Goal: Information Seeking & Learning: Check status

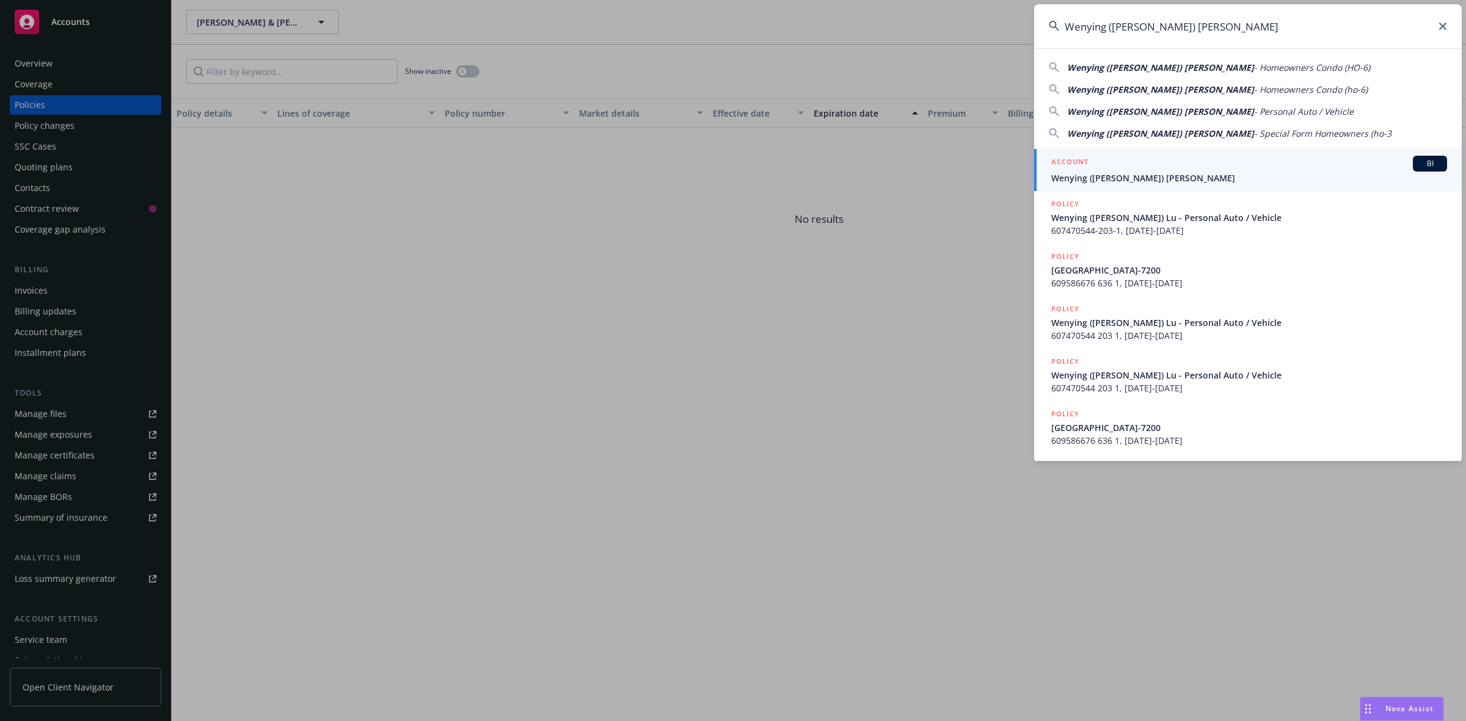
type input "Wenying ([PERSON_NAME]) [PERSON_NAME]"
click at [1089, 173] on span "Wenying ([PERSON_NAME]) [PERSON_NAME]" at bounding box center [1249, 178] width 396 height 13
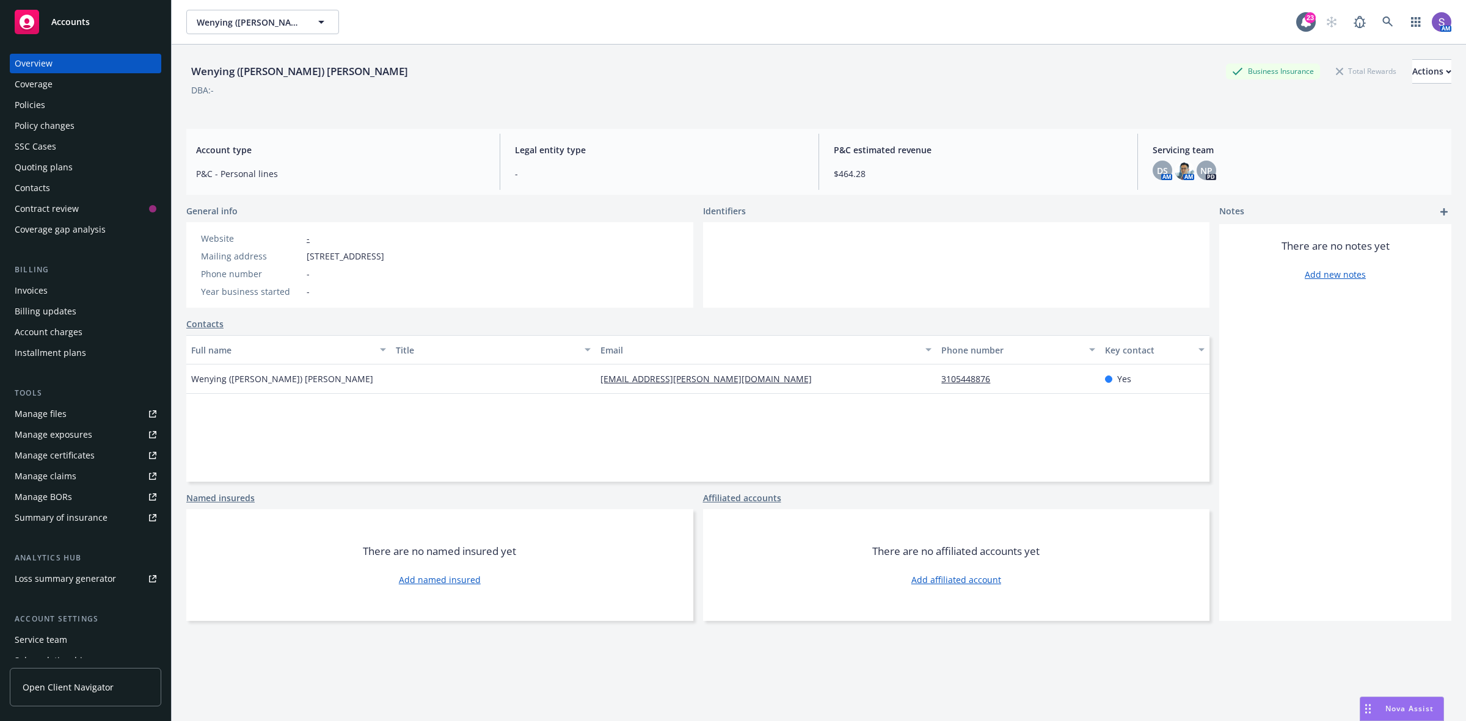
click at [13, 102] on link "Policies" at bounding box center [85, 105] width 151 height 20
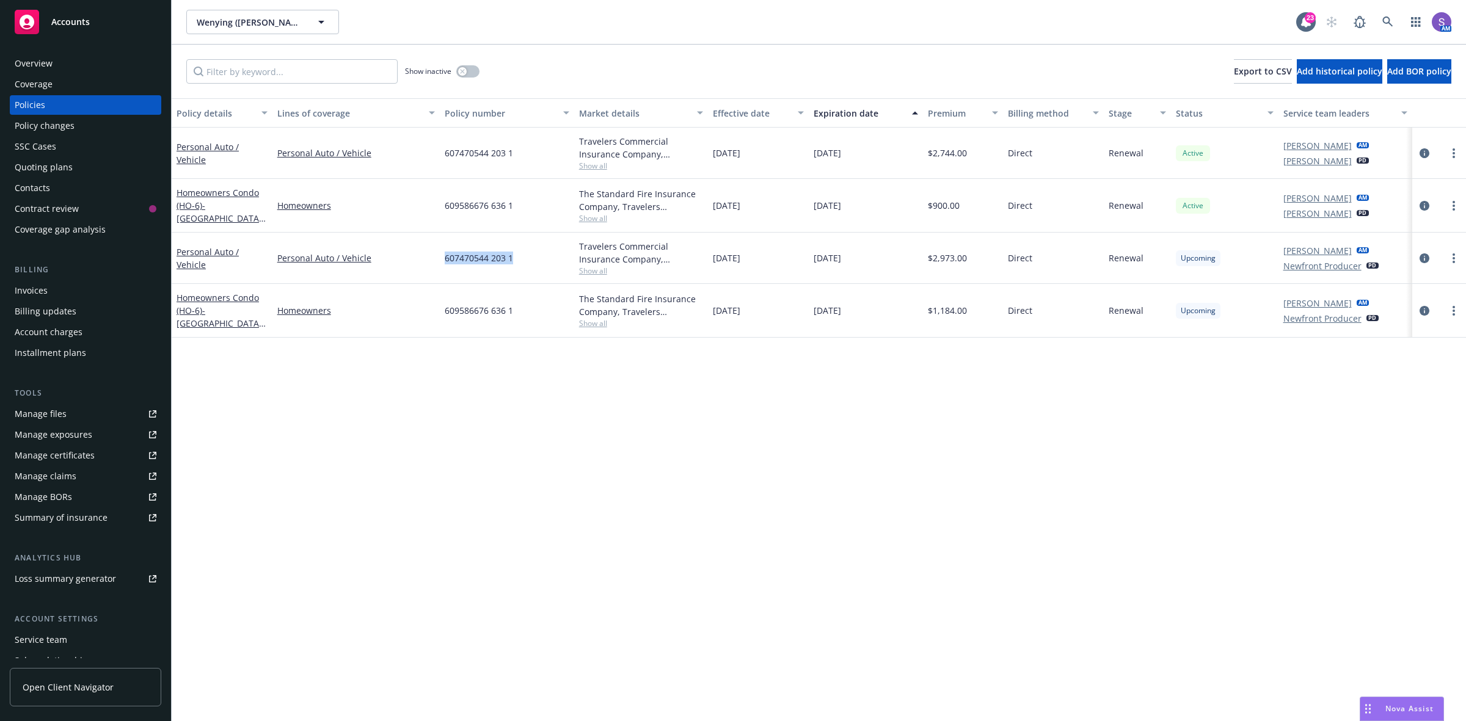
drag, startPoint x: 516, startPoint y: 258, endPoint x: 436, endPoint y: 266, distance: 81.0
click at [436, 266] on div "Personal Auto / Vehicle Personal Auto / Vehicle 607470544 203 1 Travelers Comme…" at bounding box center [819, 258] width 1294 height 51
copy div "607470544 203 1"
click at [1465, 199] on div at bounding box center [1439, 206] width 54 height 54
drag, startPoint x: 532, startPoint y: 313, endPoint x: 438, endPoint y: 313, distance: 94.1
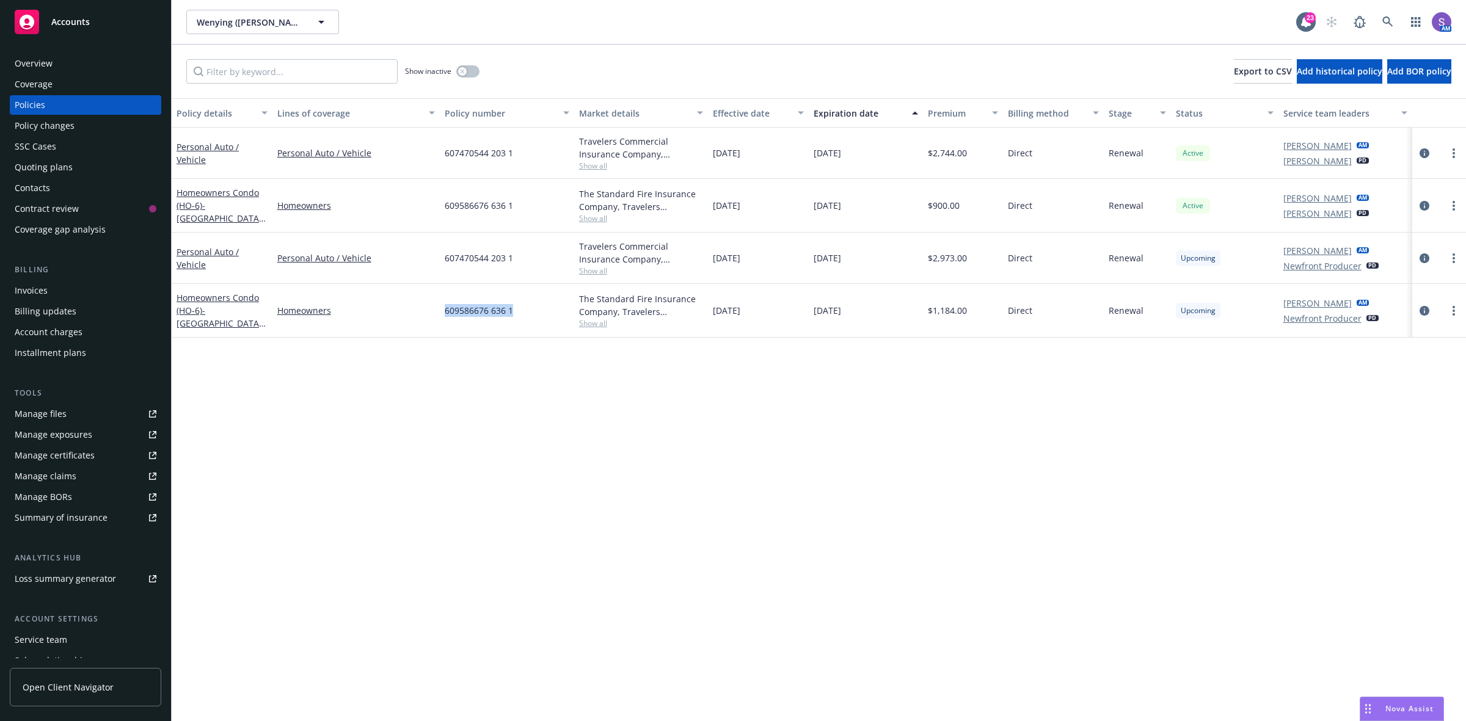
click at [438, 313] on div "Homeowners Condo (HO-6) - 27936 RIDGEBLUFF [GEOGRAPHIC_DATA]-7200 Homeowners 60…" at bounding box center [819, 311] width 1294 height 54
copy div "609586676 636 1"
click at [1385, 17] on icon at bounding box center [1387, 21] width 10 height 10
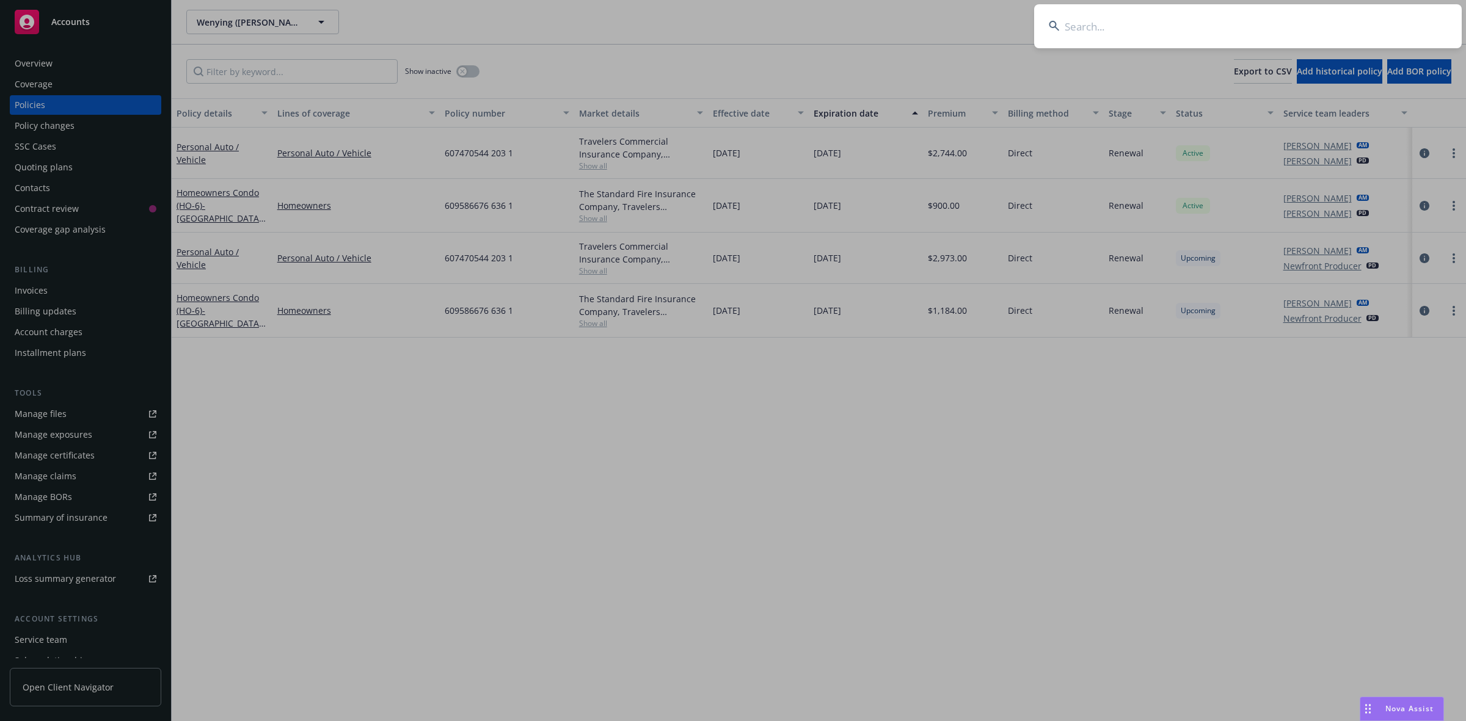
click at [1202, 31] on input at bounding box center [1248, 26] width 428 height 44
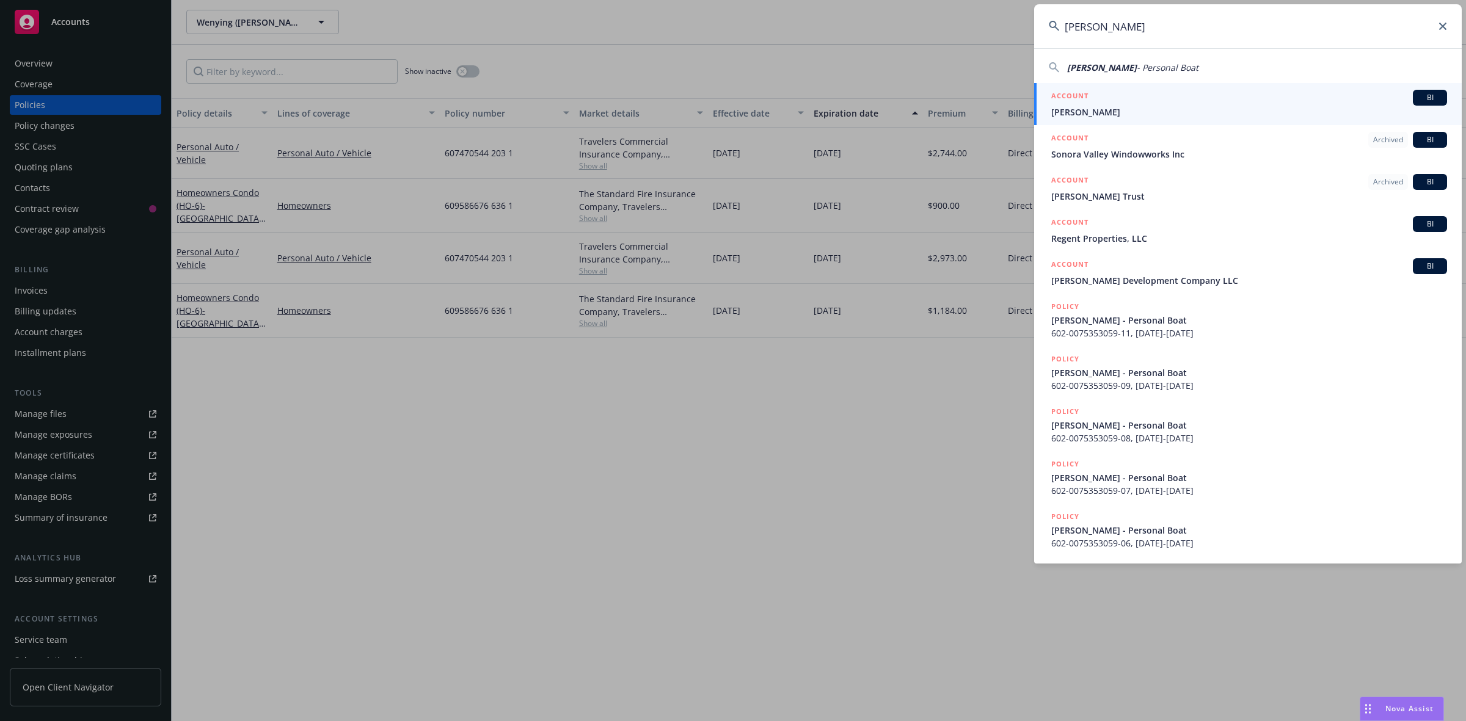
type input "[PERSON_NAME]"
click at [1120, 109] on span "[PERSON_NAME]" at bounding box center [1249, 112] width 396 height 13
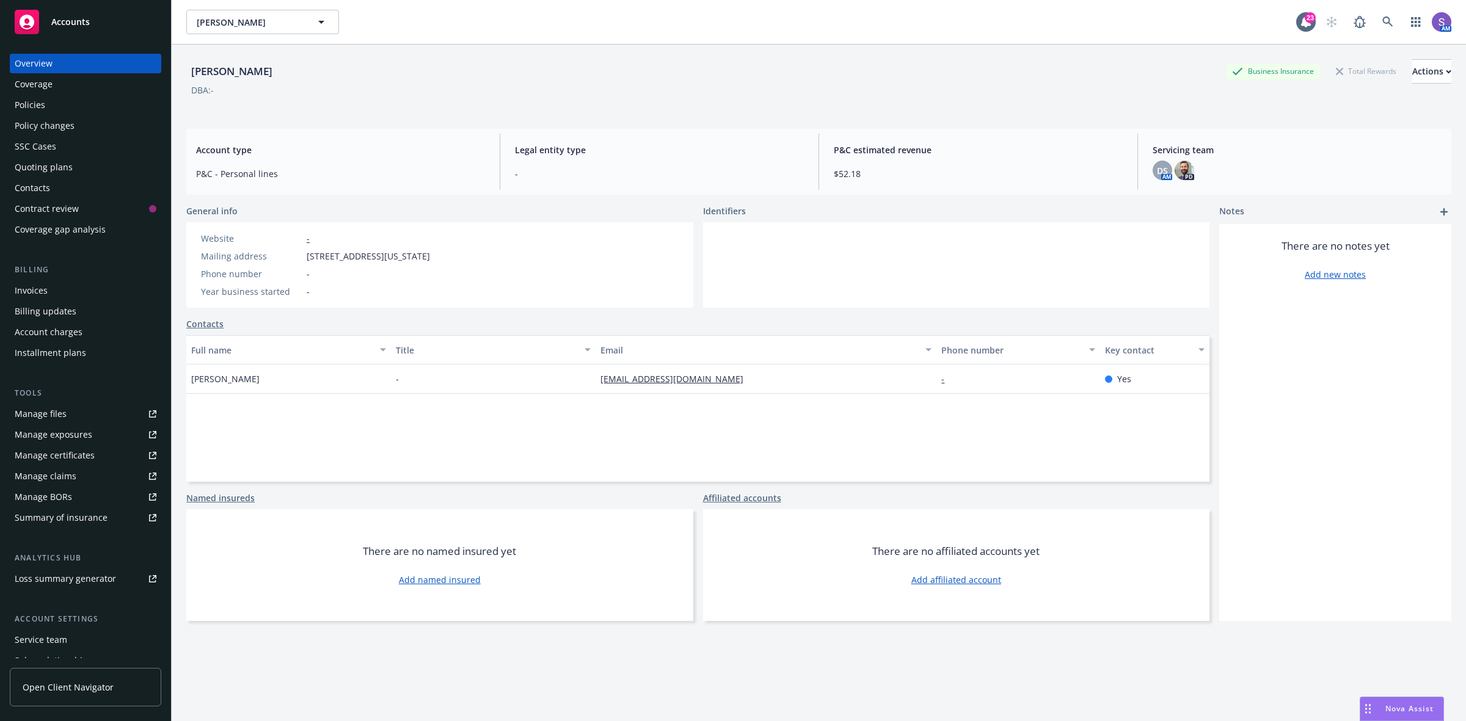
click at [48, 100] on div "Policies" at bounding box center [86, 105] width 142 height 20
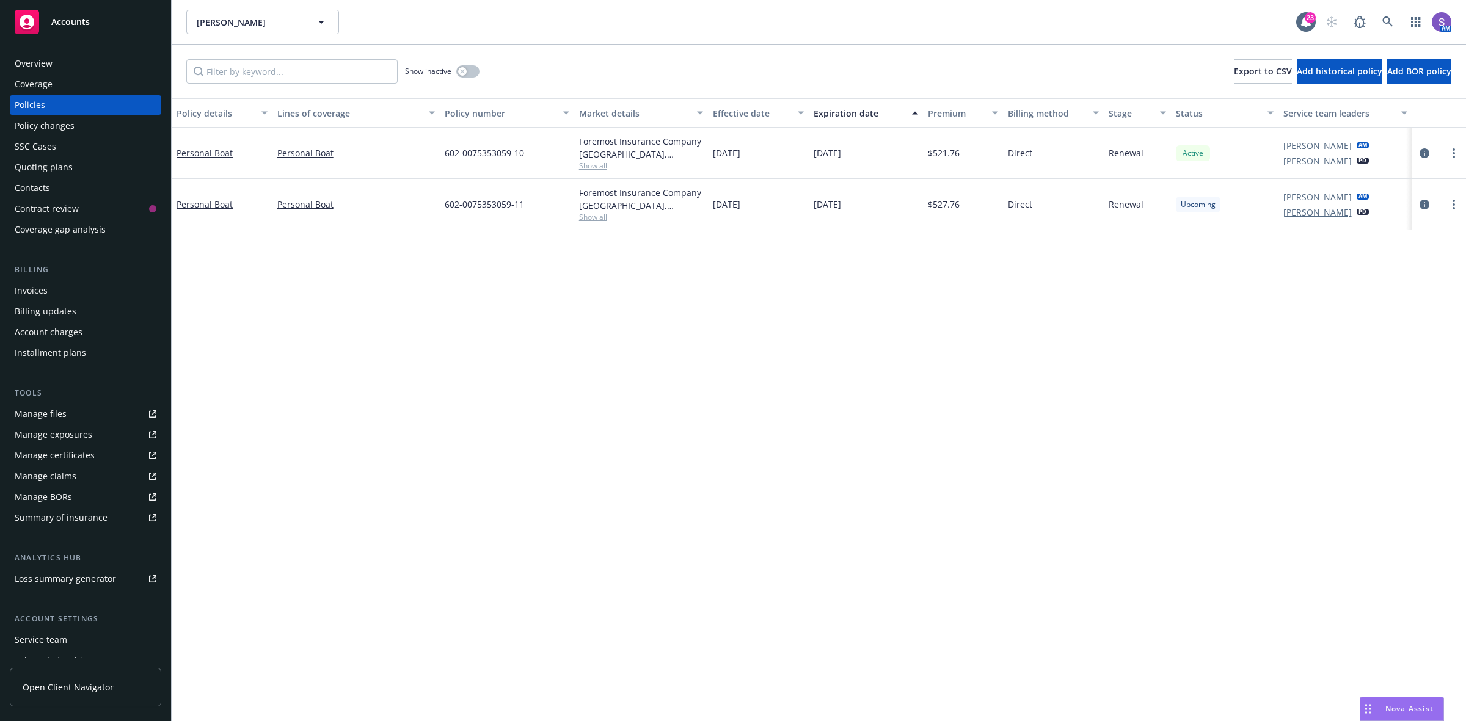
click at [484, 205] on span "602-0075353059-11" at bounding box center [484, 204] width 79 height 13
click at [486, 206] on span "602-0075353059-11" at bounding box center [484, 204] width 79 height 13
copy span "602-0075353059-11"
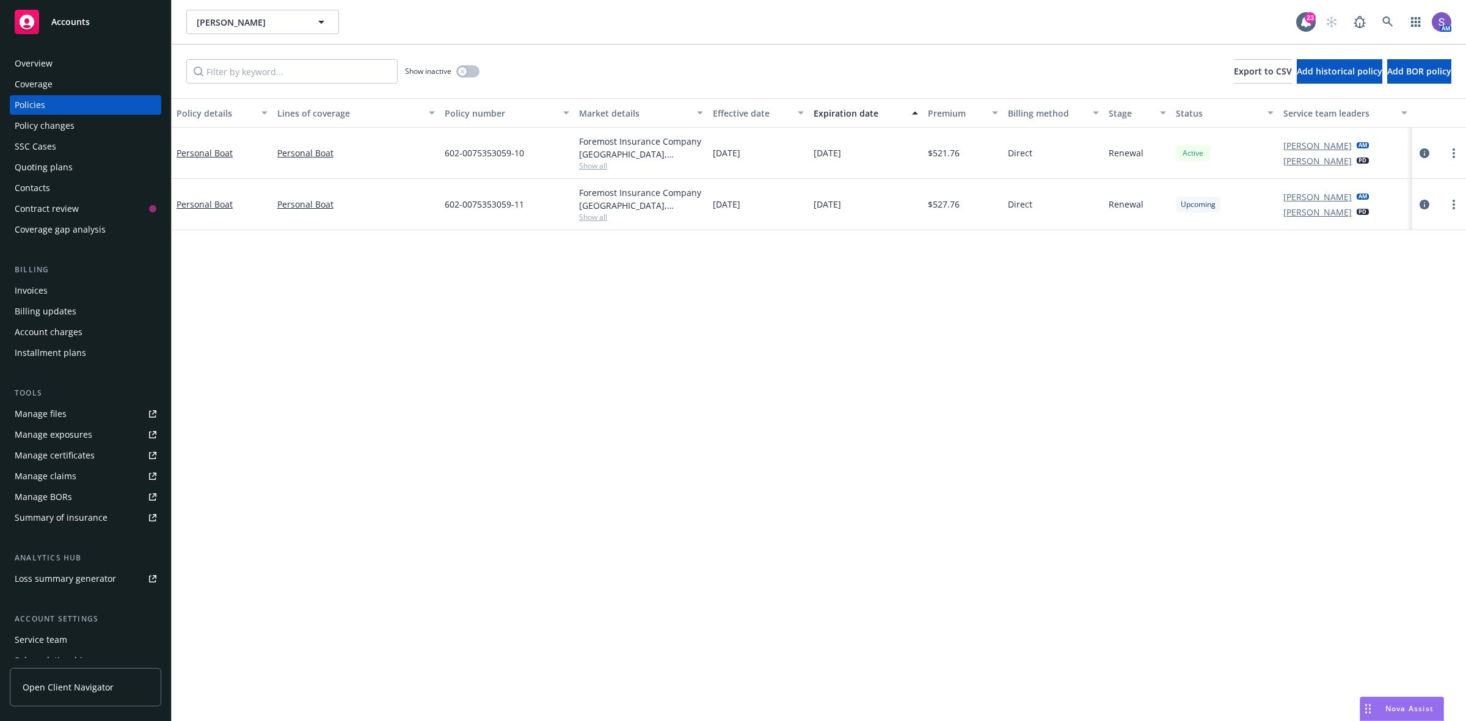
click at [1373, 16] on div "AM" at bounding box center [1385, 22] width 132 height 24
click at [1384, 16] on icon at bounding box center [1387, 21] width 11 height 11
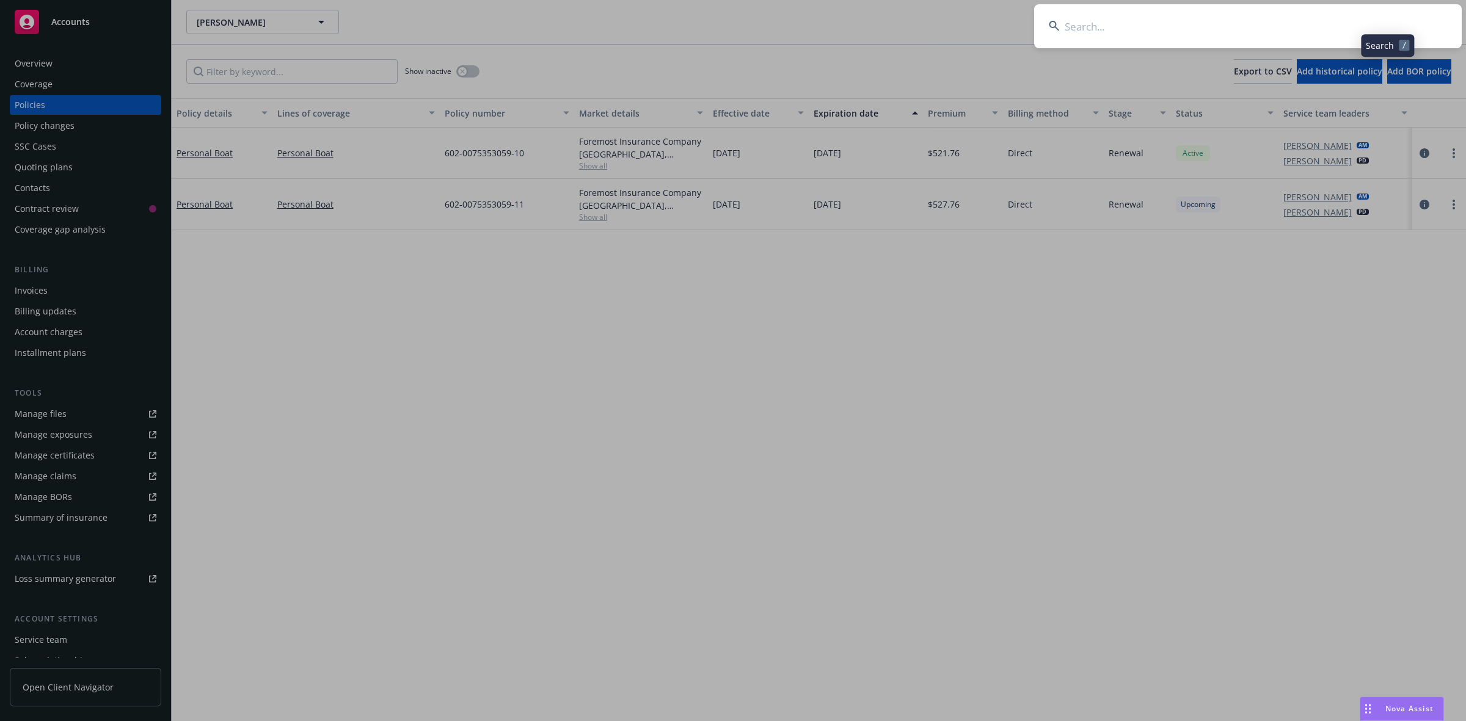
click at [1201, 18] on input at bounding box center [1248, 26] width 428 height 44
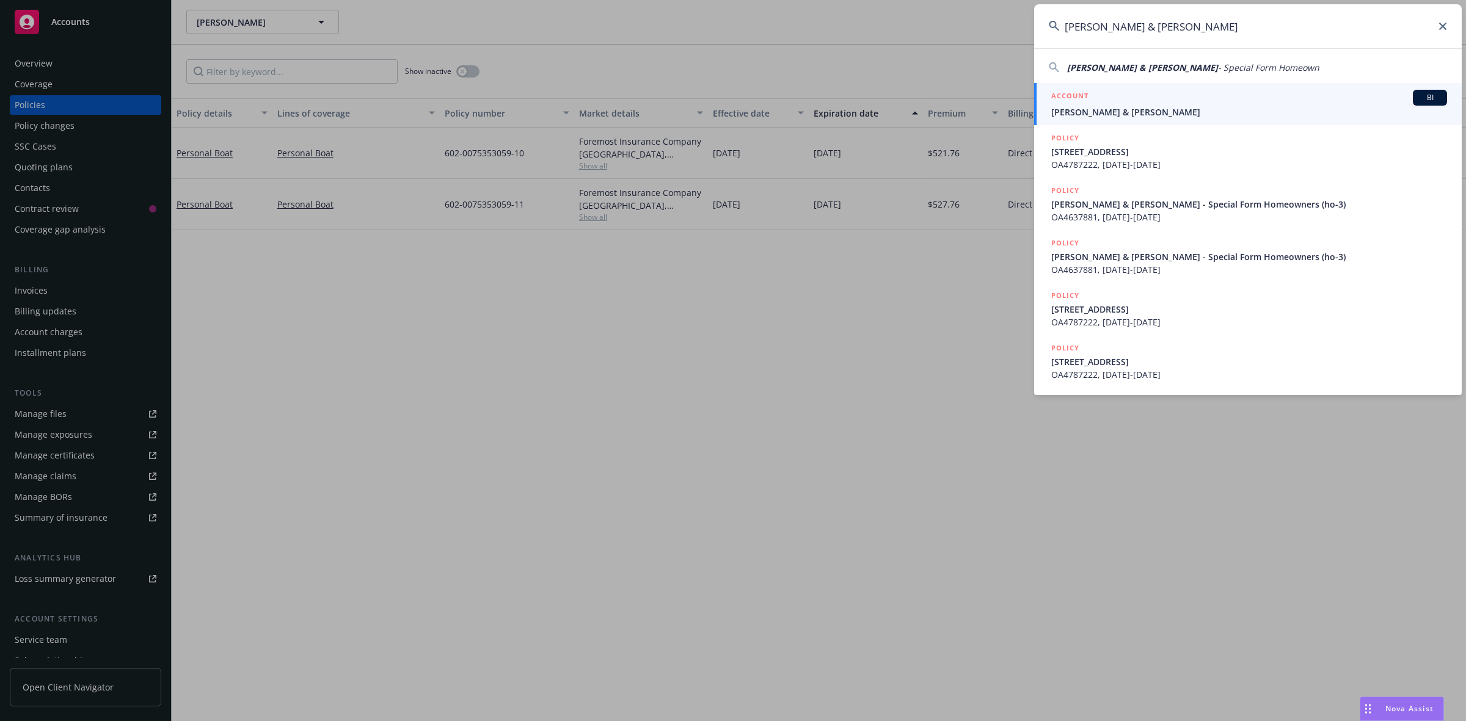
type input "[PERSON_NAME] & [PERSON_NAME]"
click at [1162, 111] on span "[PERSON_NAME] & [PERSON_NAME]" at bounding box center [1249, 112] width 396 height 13
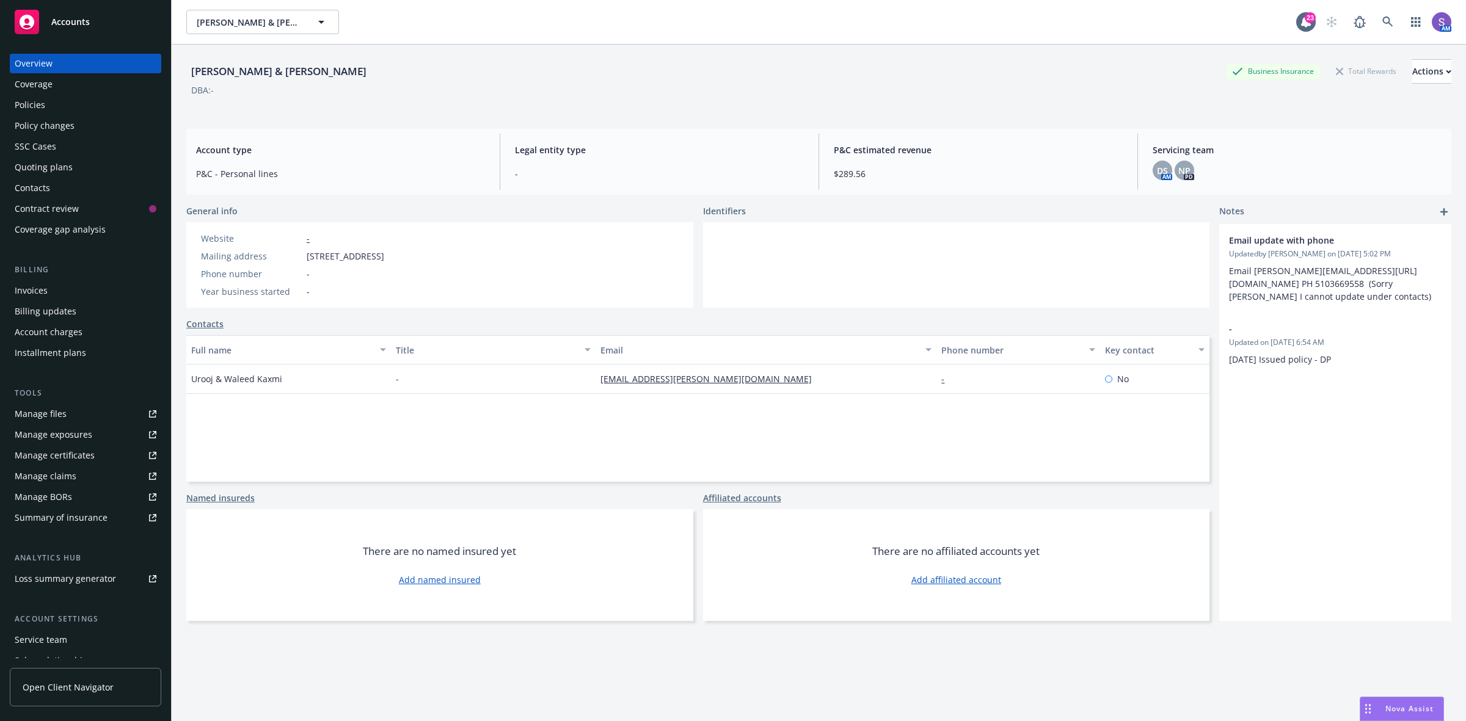
click at [34, 110] on div "Policies" at bounding box center [30, 105] width 31 height 20
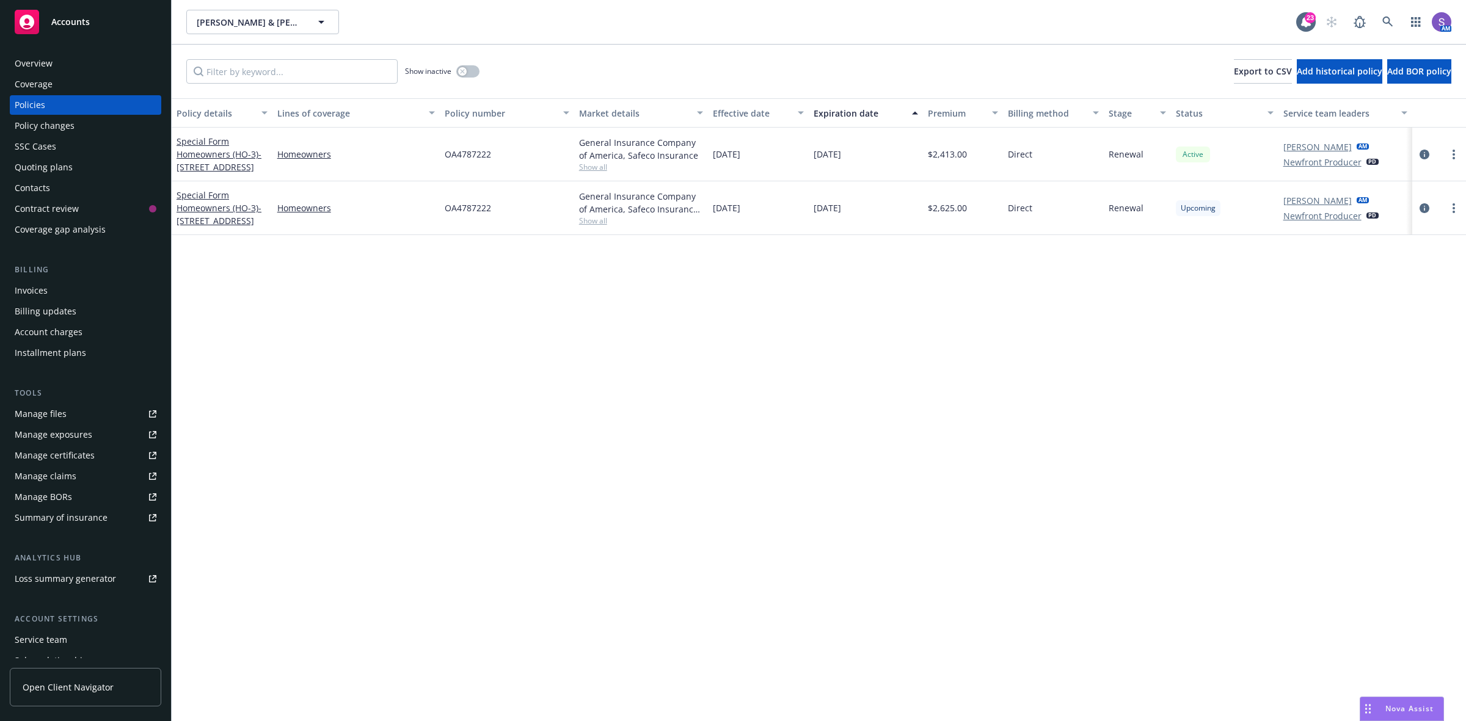
click at [475, 209] on span "OA4787222" at bounding box center [468, 208] width 46 height 13
copy span "OA4787222"
click at [1382, 23] on icon at bounding box center [1387, 21] width 11 height 11
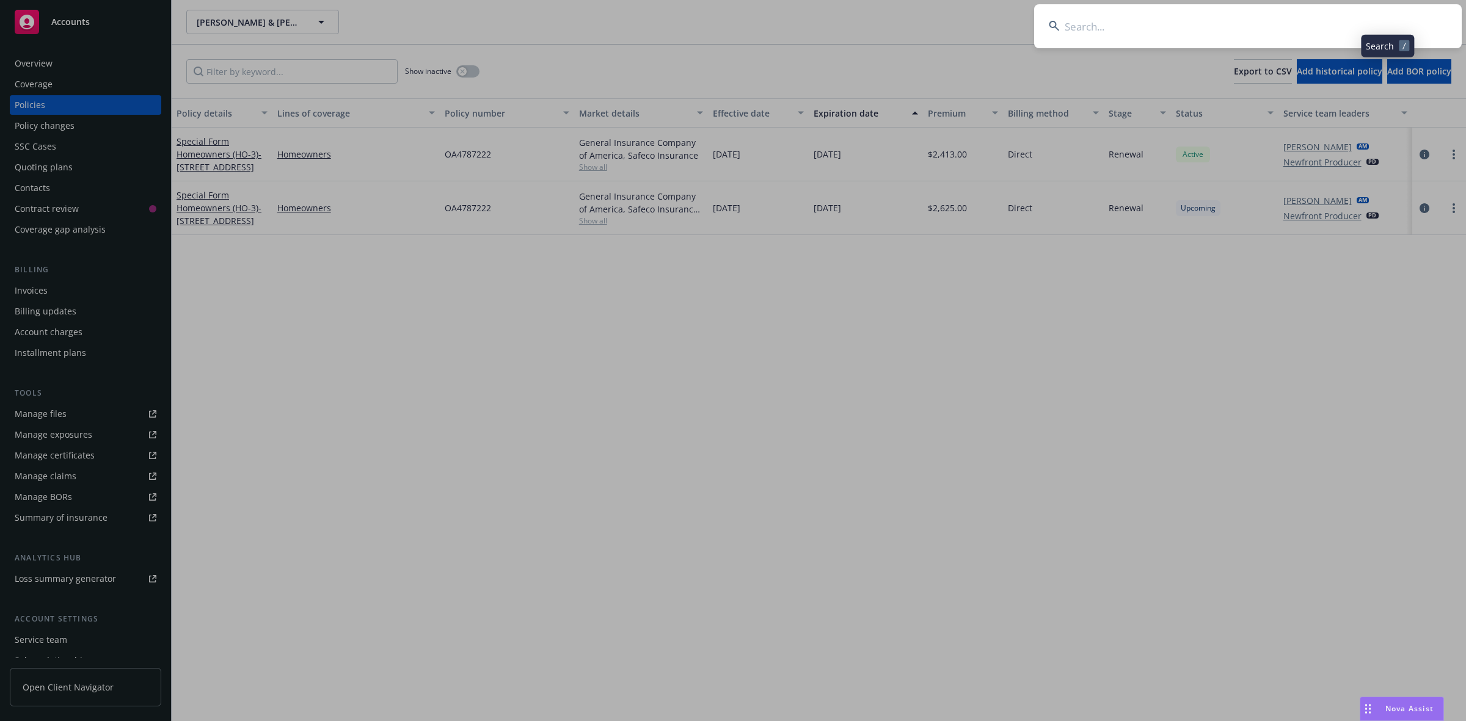
click at [1268, 27] on input at bounding box center [1248, 26] width 428 height 44
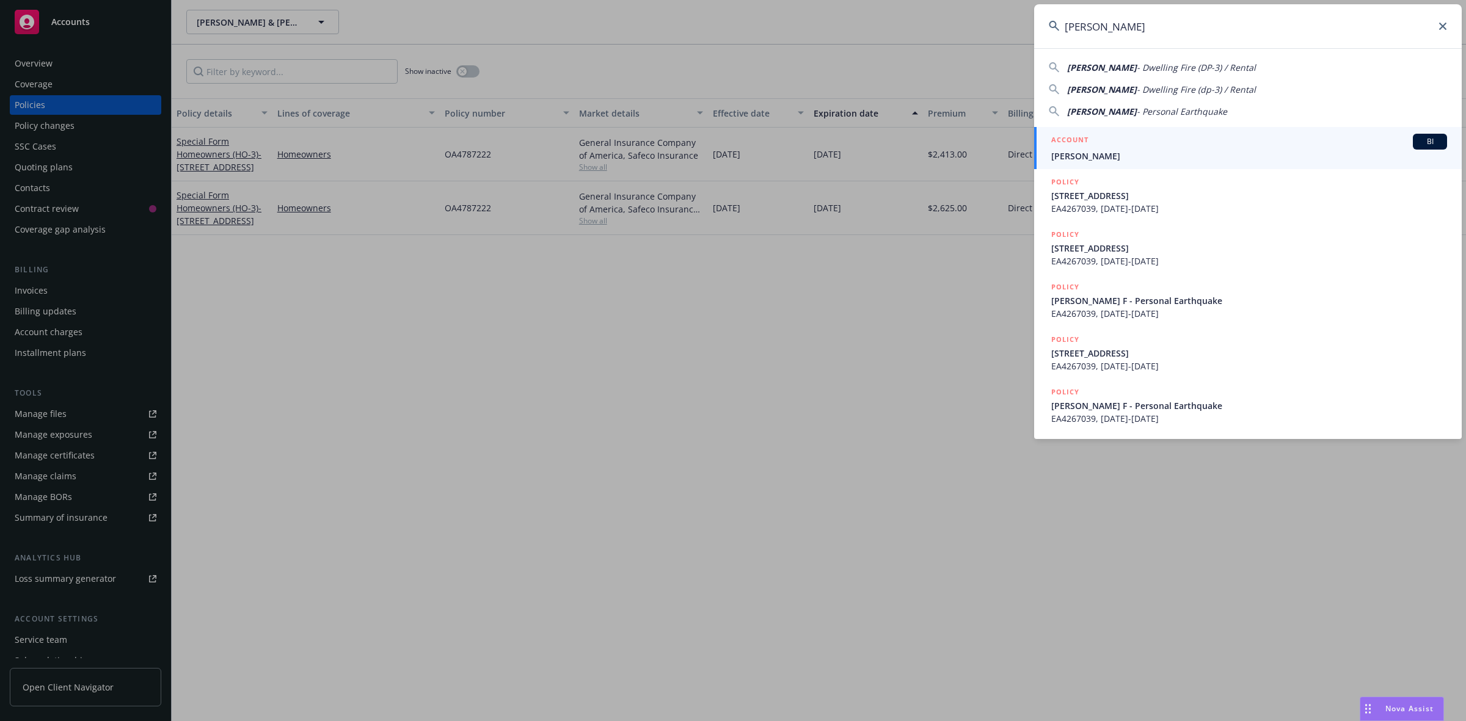
type input "[PERSON_NAME]"
click at [1113, 145] on div "ACCOUNT BI" at bounding box center [1249, 142] width 396 height 16
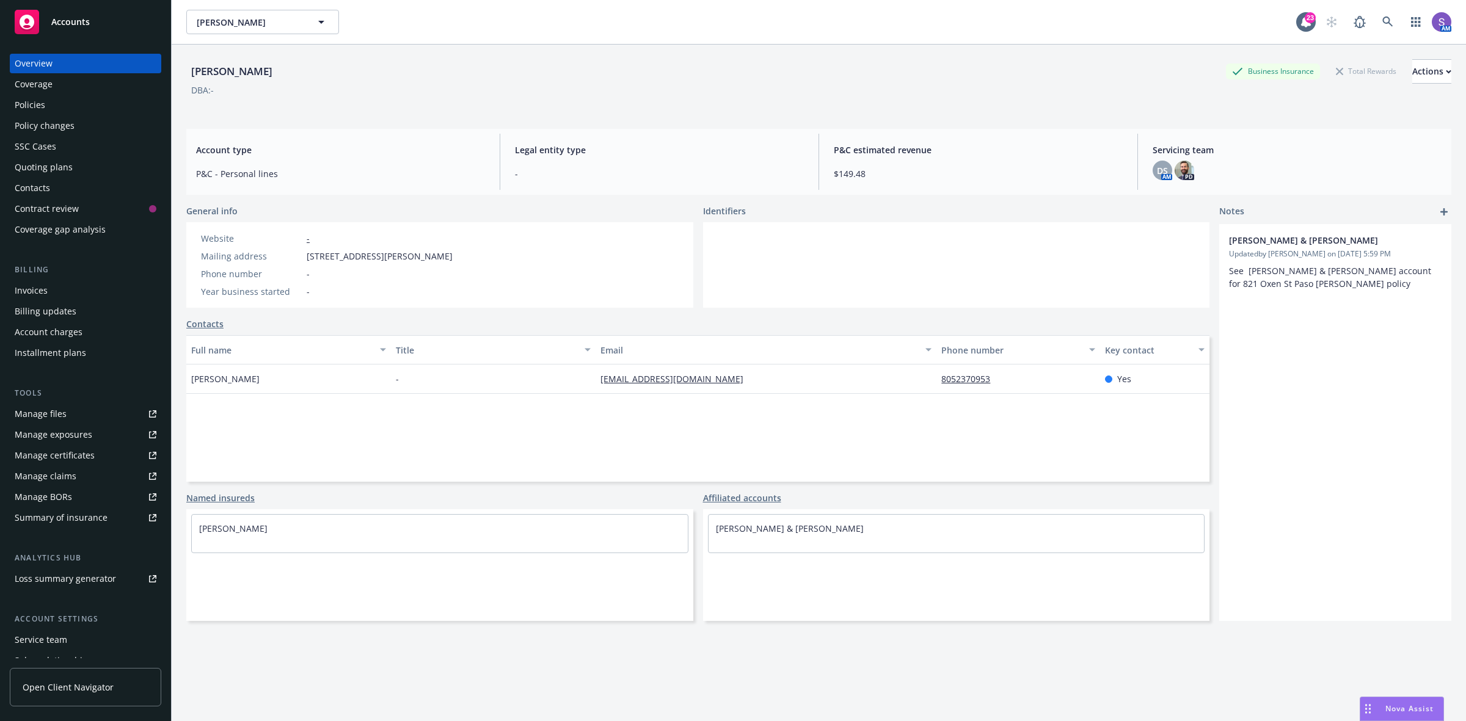
click at [38, 103] on div "Policies" at bounding box center [30, 105] width 31 height 20
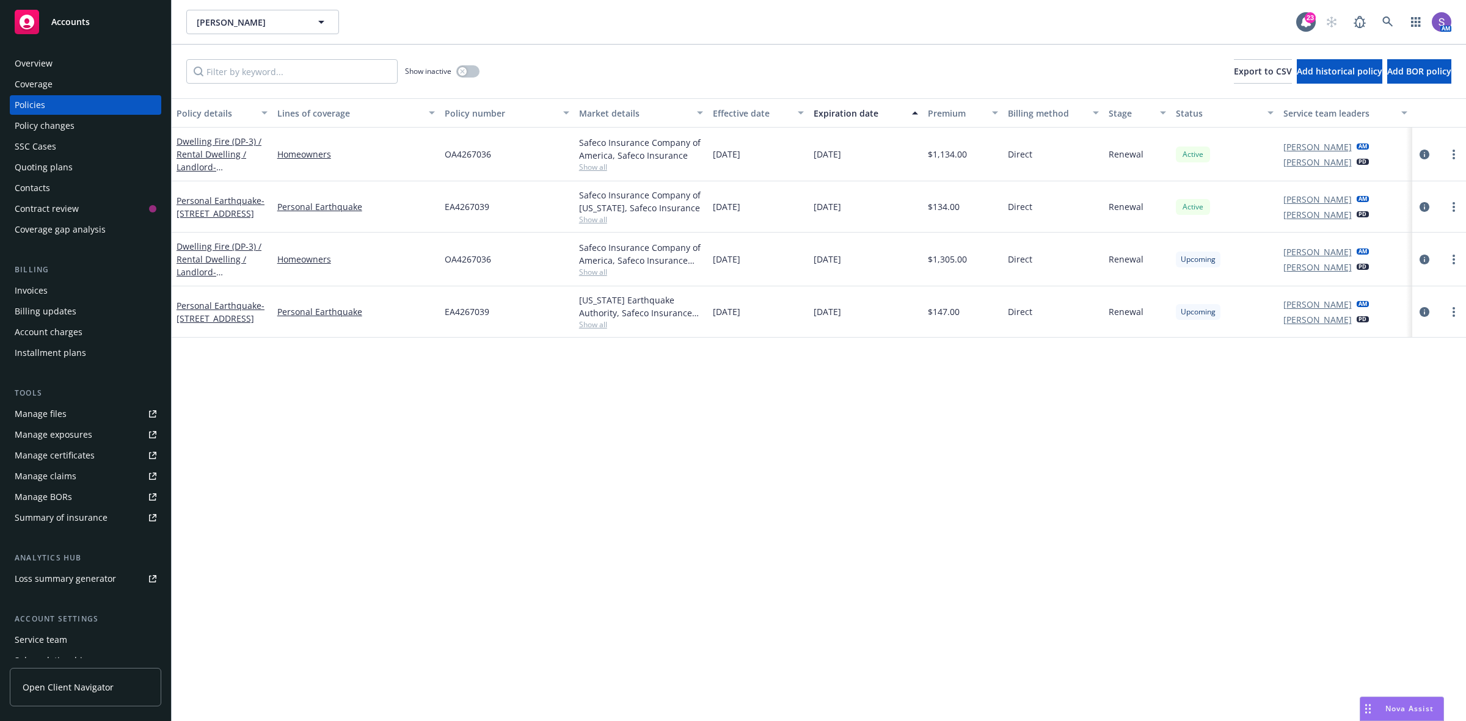
click at [472, 261] on span "OA4267036" at bounding box center [468, 259] width 46 height 13
copy span "OA4267036"
drag, startPoint x: 502, startPoint y: 329, endPoint x: 440, endPoint y: 322, distance: 62.1
click at [440, 322] on div "EA4267039" at bounding box center [507, 311] width 134 height 51
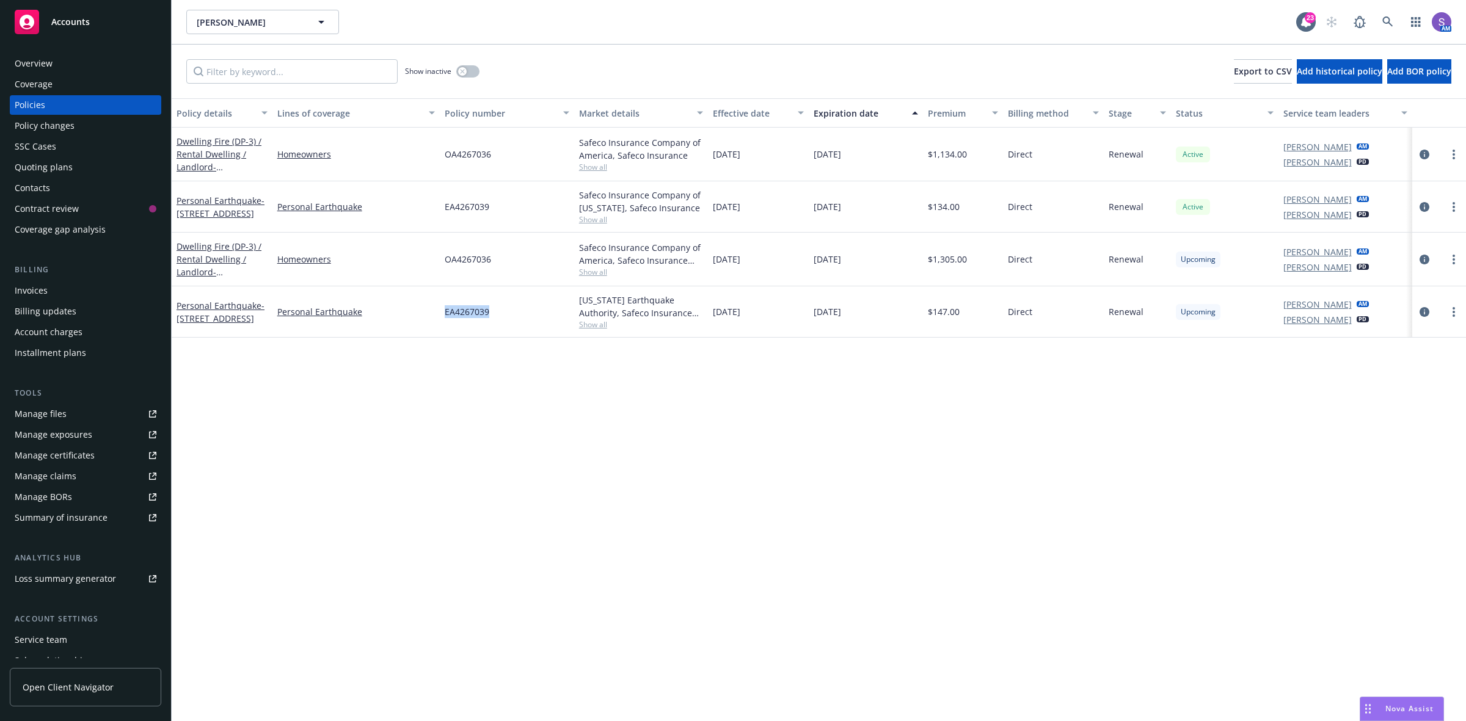
copy span "EA4267039"
click at [1385, 23] on icon at bounding box center [1387, 21] width 10 height 10
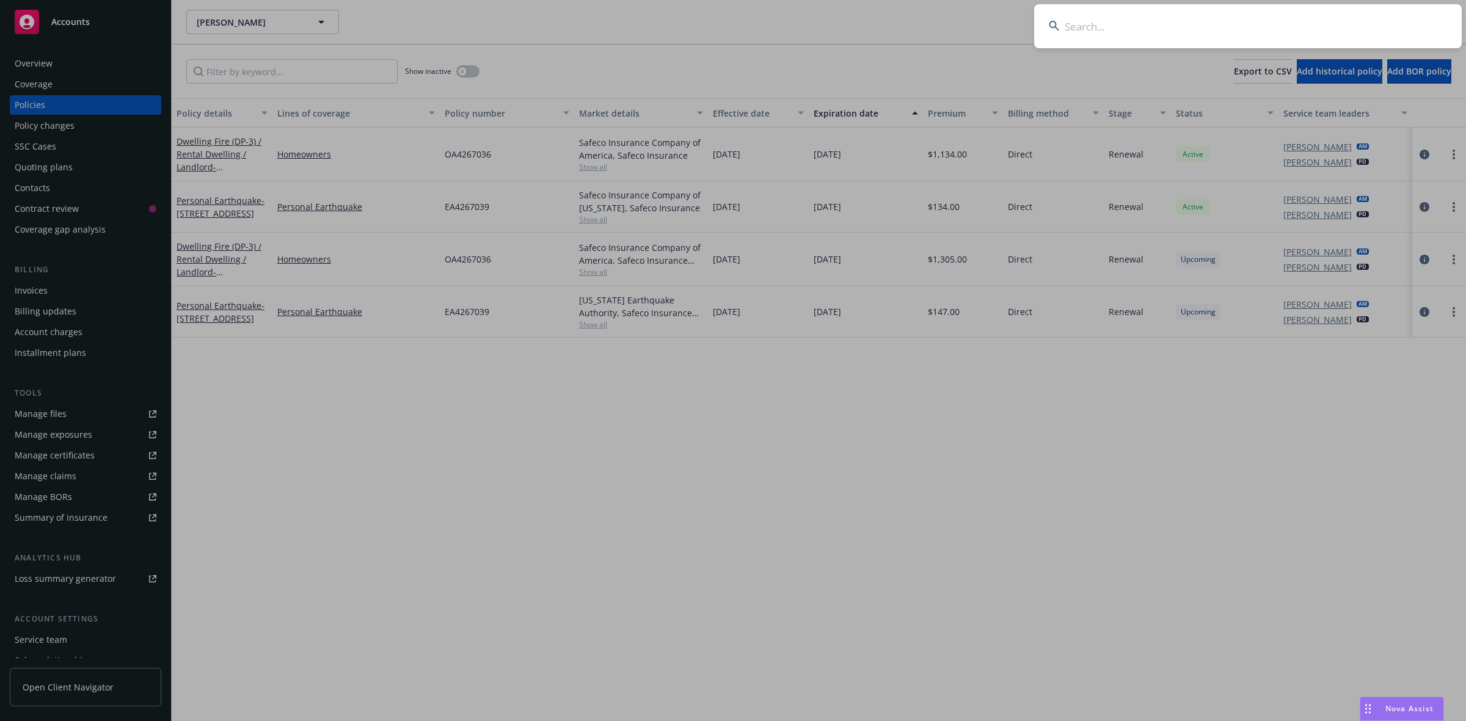
click at [1151, 20] on input at bounding box center [1248, 26] width 428 height 44
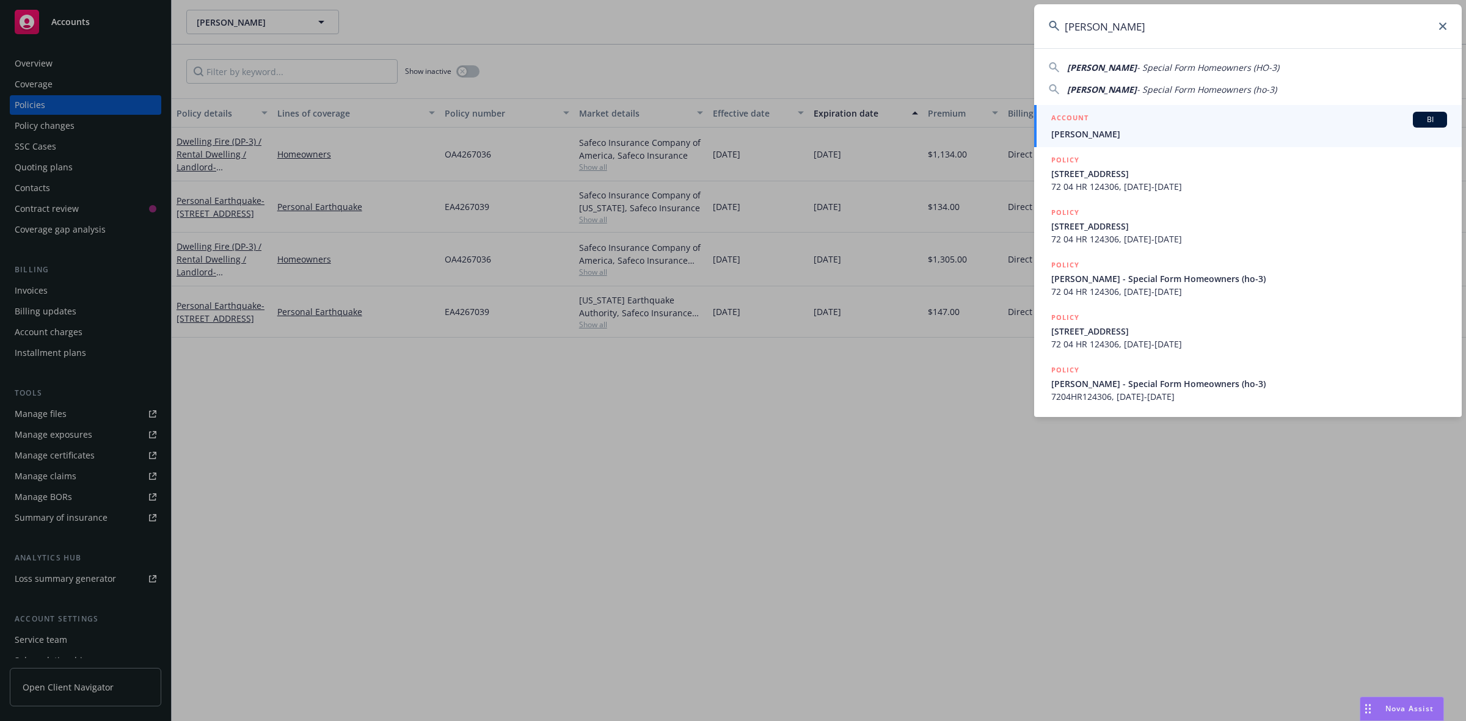
type input "[PERSON_NAME]"
click at [1088, 128] on span "[PERSON_NAME]" at bounding box center [1249, 134] width 396 height 13
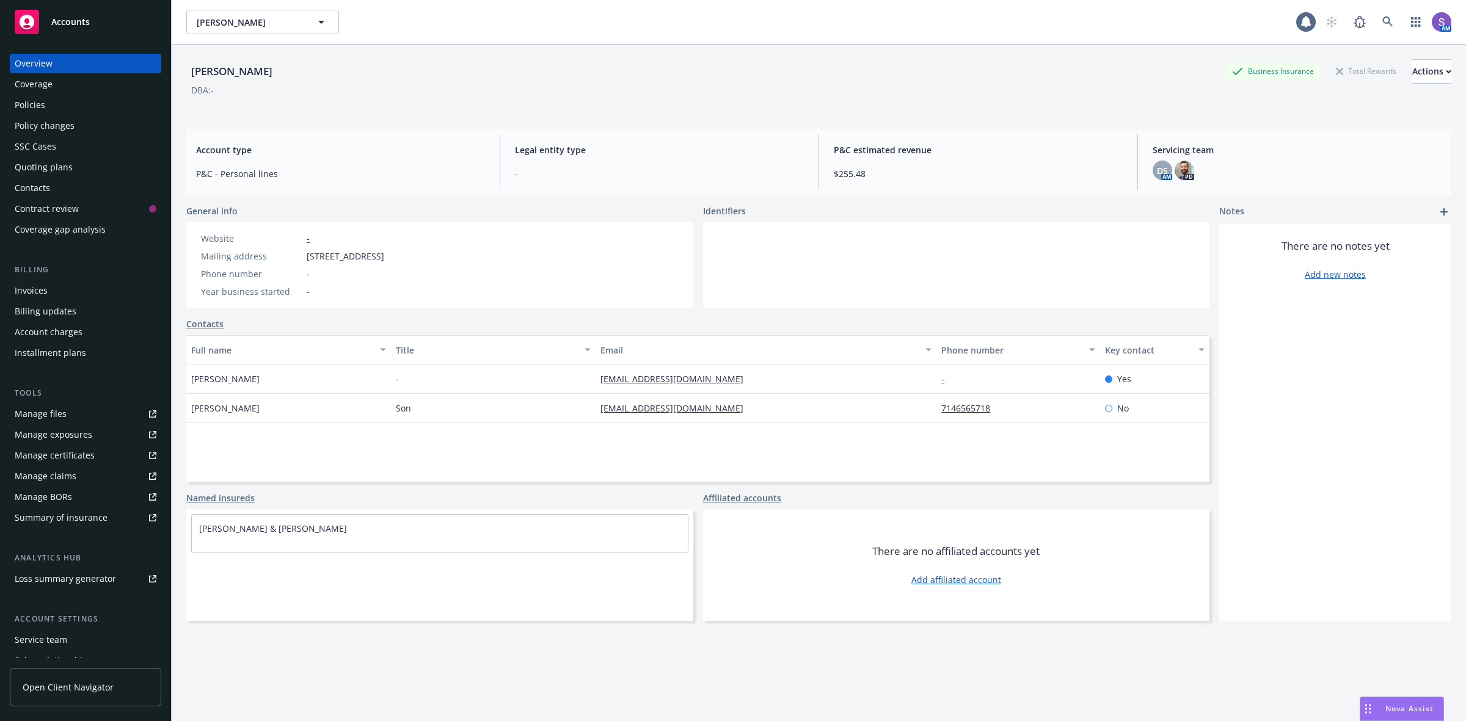
click at [26, 102] on div "Policies" at bounding box center [30, 105] width 31 height 20
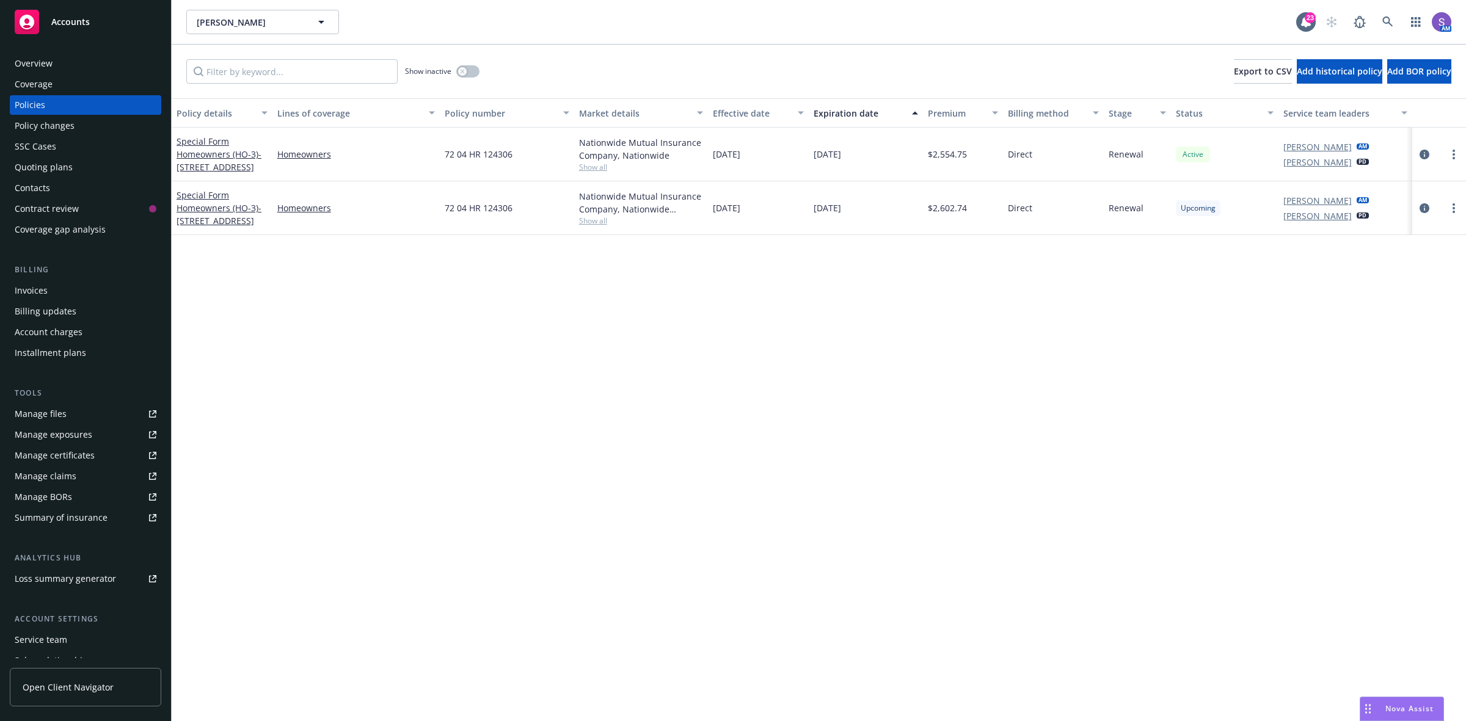
click at [457, 208] on span "72 04 HR 124306" at bounding box center [479, 208] width 68 height 13
click at [459, 208] on span "72 04 HR 124306" at bounding box center [479, 208] width 68 height 13
copy span "72 04 HR 124306"
click at [1385, 21] on icon at bounding box center [1387, 21] width 11 height 11
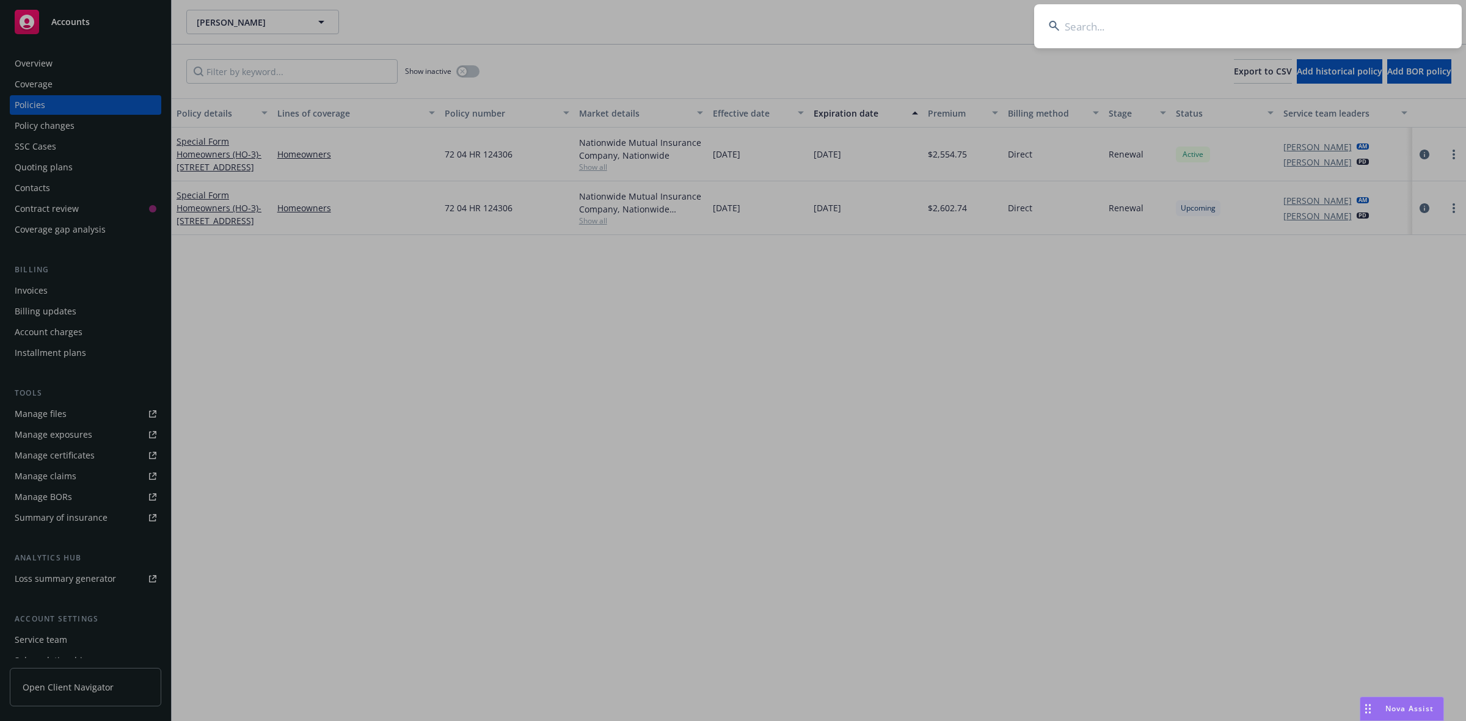
click at [1158, 20] on input at bounding box center [1248, 26] width 428 height 44
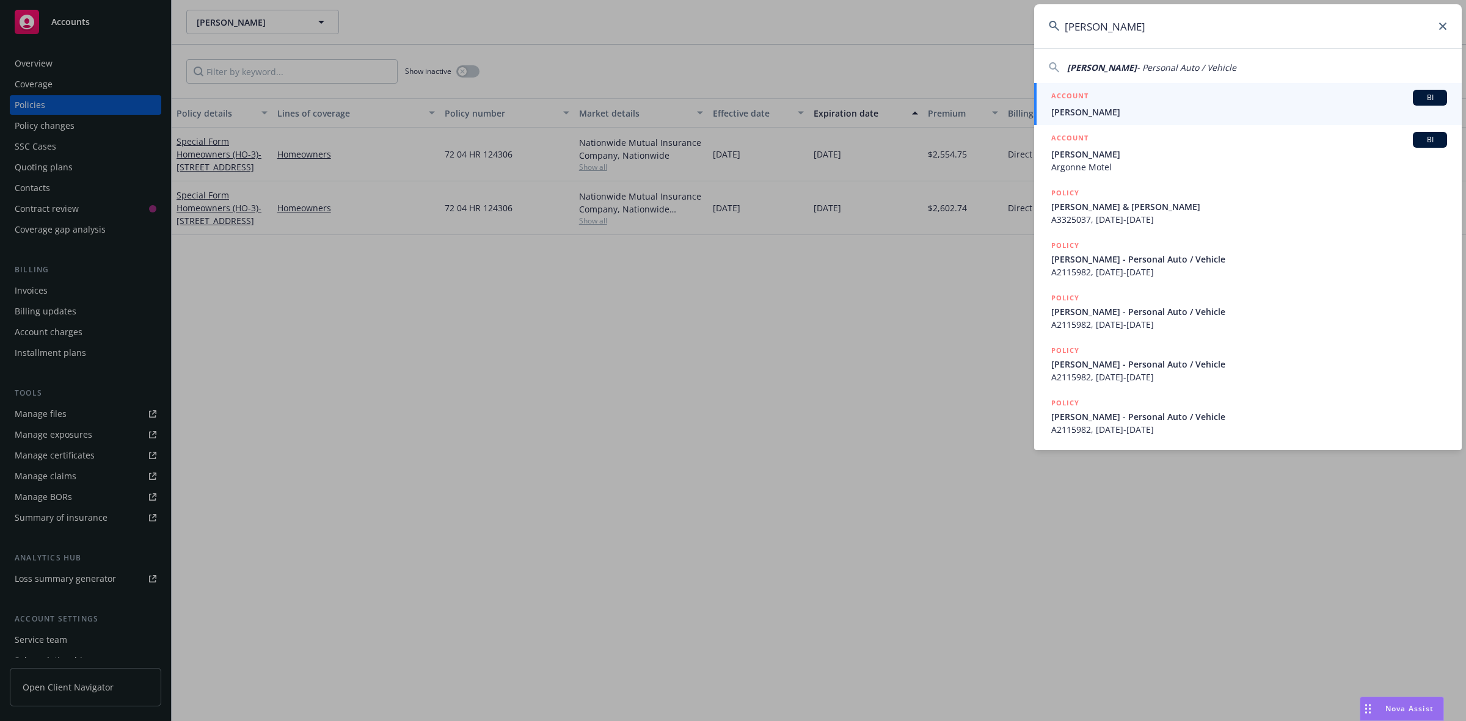
type input "[PERSON_NAME]"
click at [1122, 109] on span "[PERSON_NAME]" at bounding box center [1249, 112] width 396 height 13
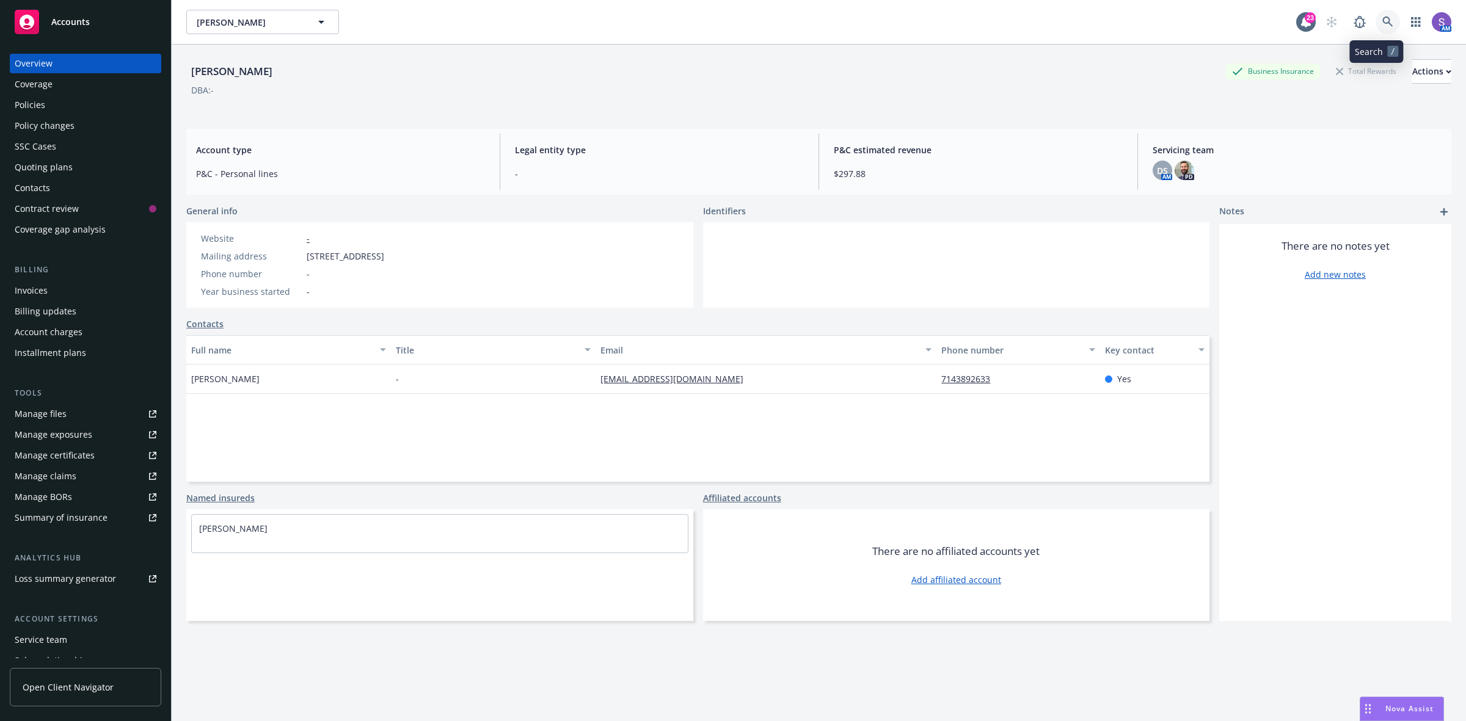
click at [1382, 21] on icon at bounding box center [1387, 21] width 11 height 11
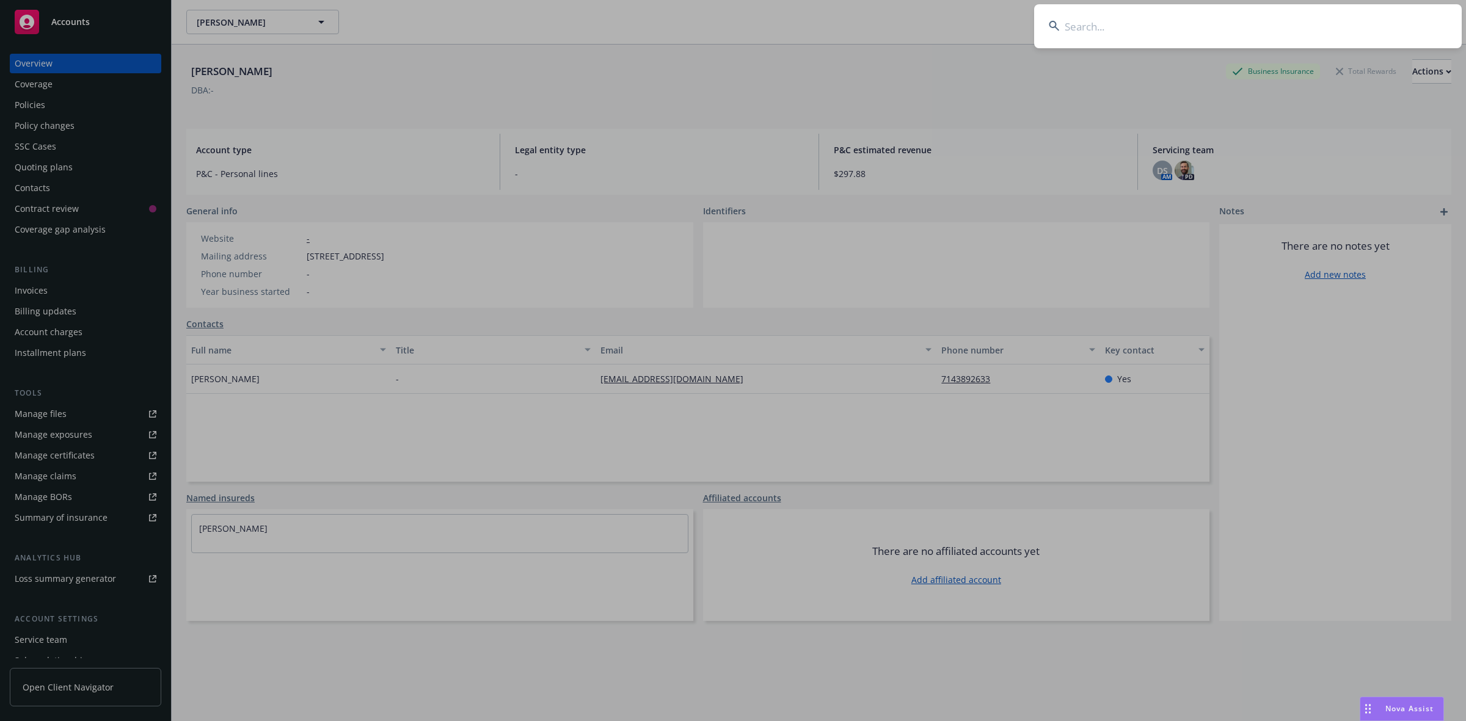
click at [1170, 23] on input at bounding box center [1248, 26] width 428 height 44
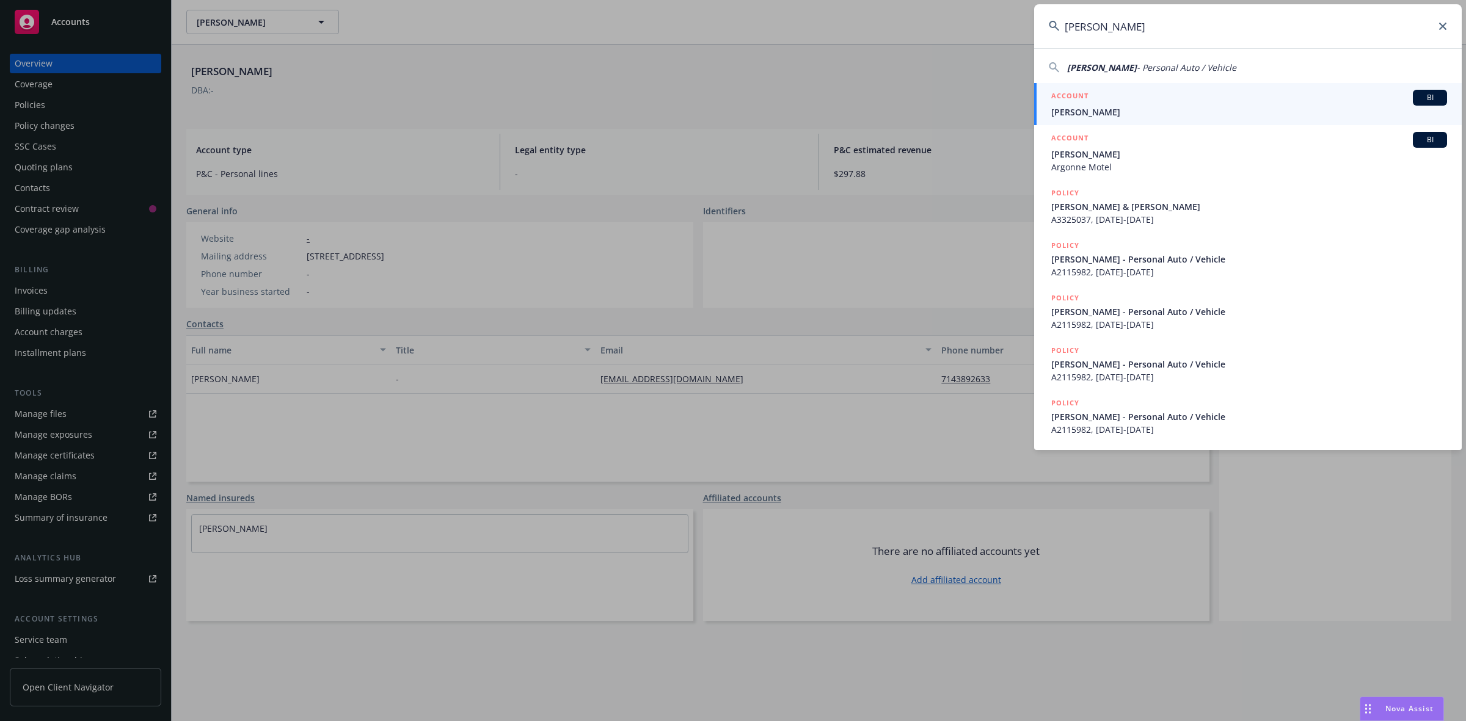
type input "[PERSON_NAME]"
click at [1085, 112] on span "[PERSON_NAME]" at bounding box center [1249, 112] width 396 height 13
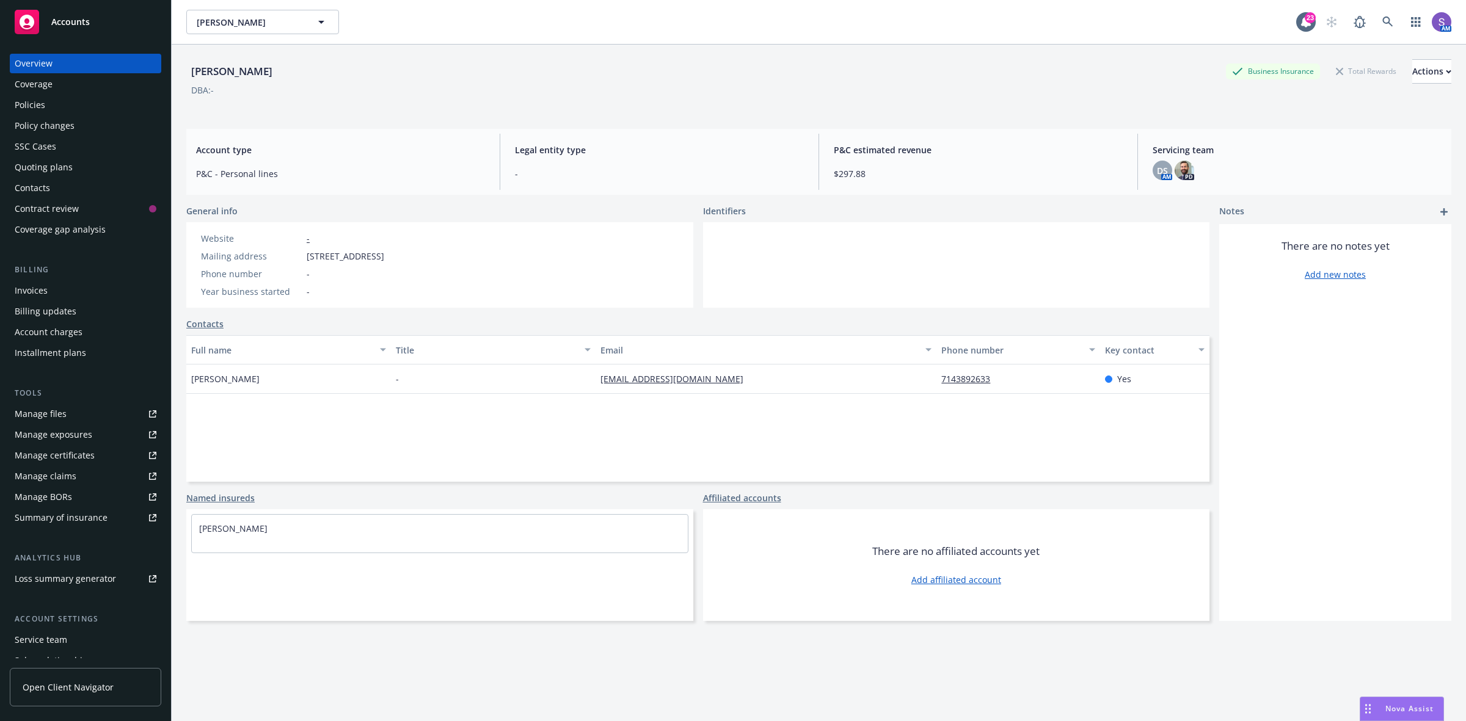
click at [31, 107] on div "Policies" at bounding box center [30, 105] width 31 height 20
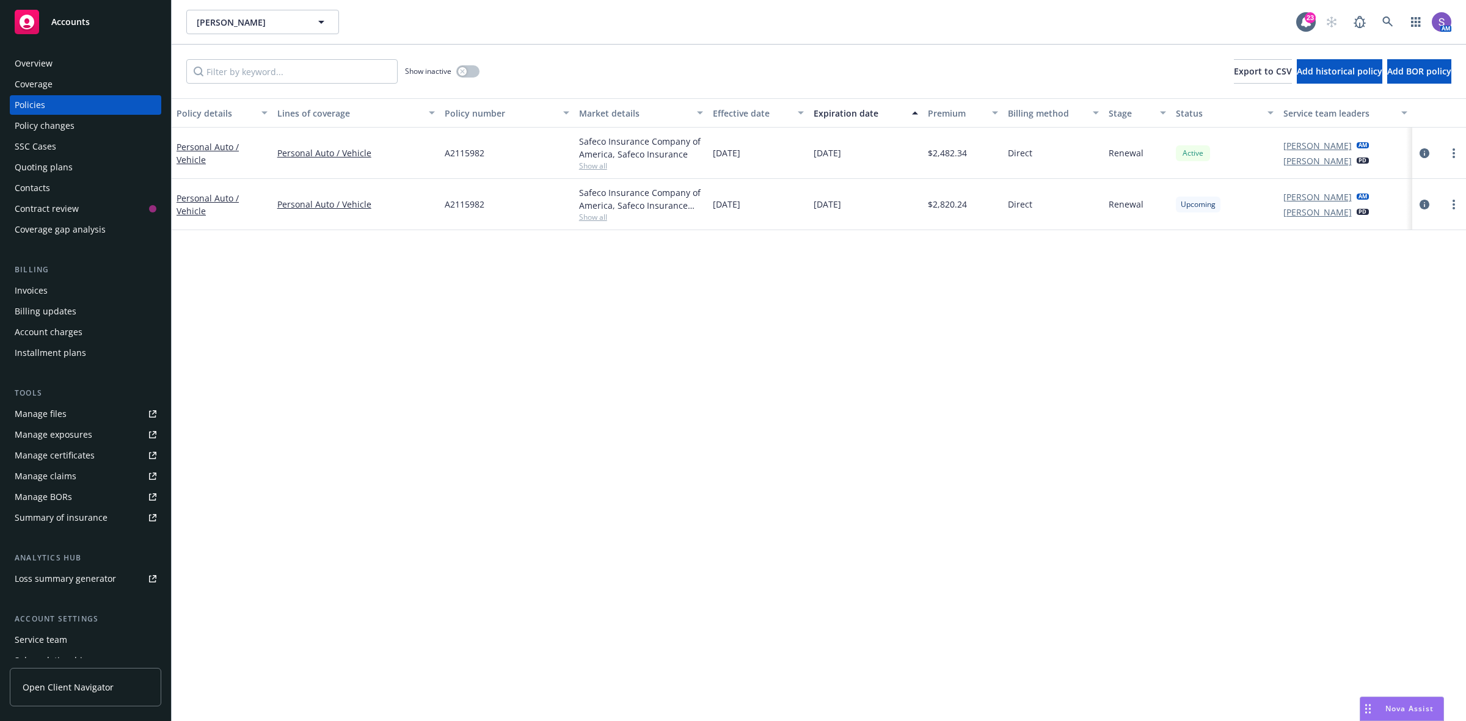
click at [474, 205] on span "A2115982" at bounding box center [465, 204] width 40 height 13
click at [473, 205] on span "A2115982" at bounding box center [465, 204] width 40 height 13
copy span "A2115982"
click at [1385, 25] on icon at bounding box center [1387, 21] width 11 height 11
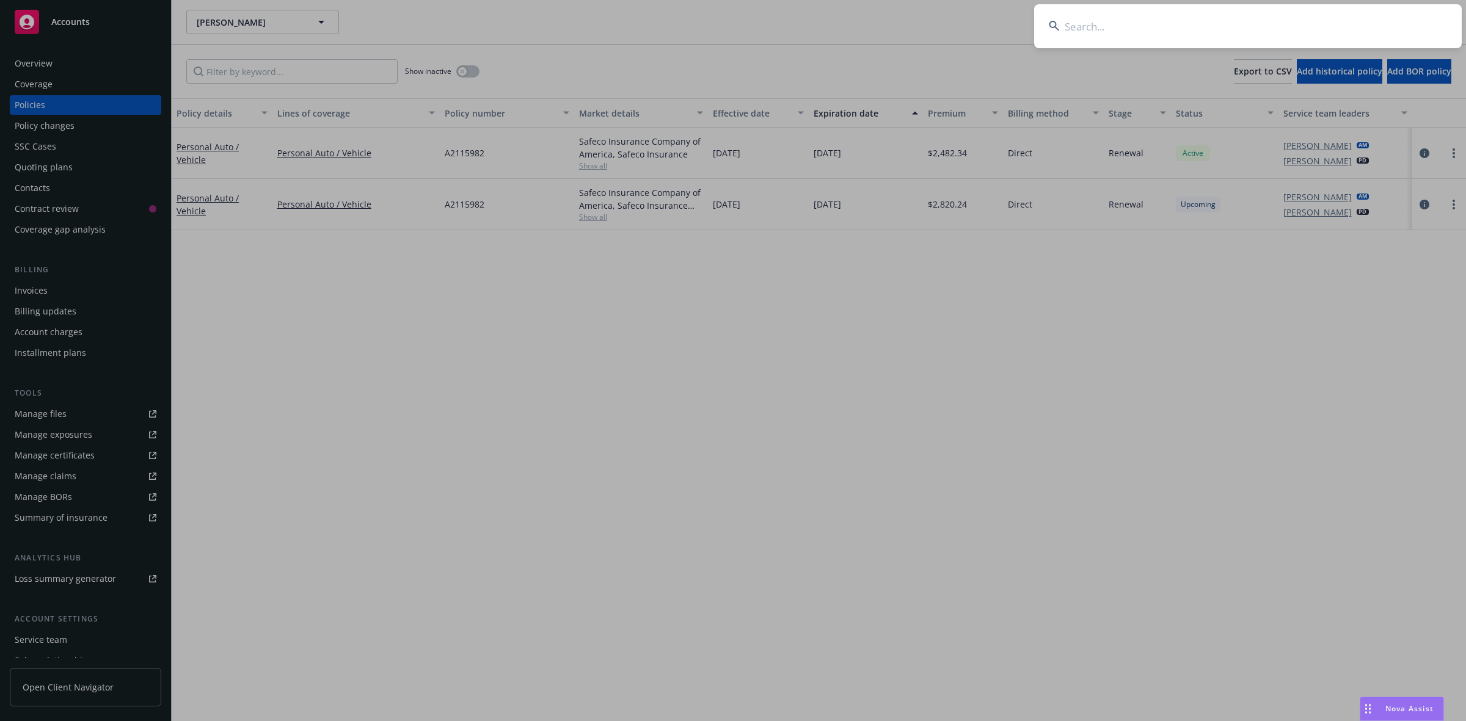
click at [1168, 27] on input at bounding box center [1248, 26] width 428 height 44
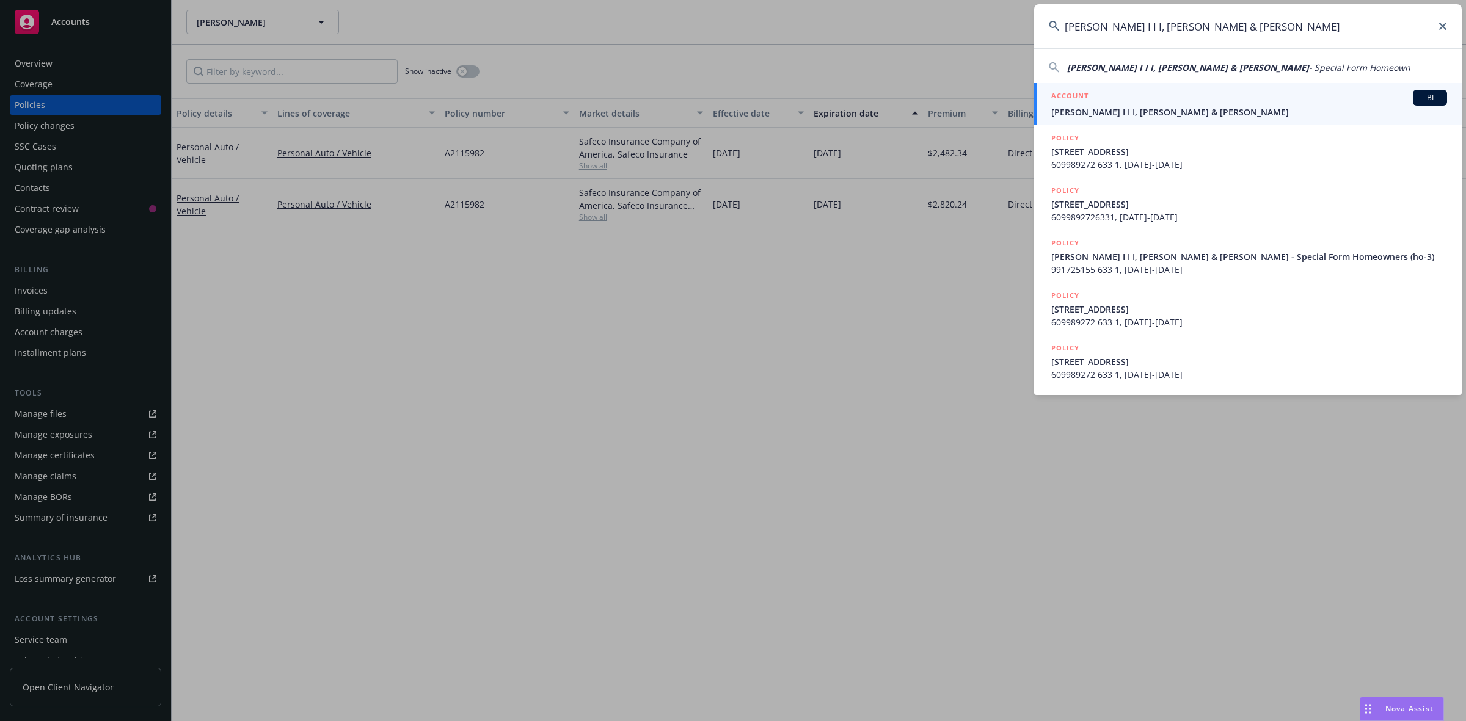
type input "[PERSON_NAME] I I I, [PERSON_NAME] & [PERSON_NAME]"
click at [1096, 101] on div "ACCOUNT BI" at bounding box center [1249, 98] width 396 height 16
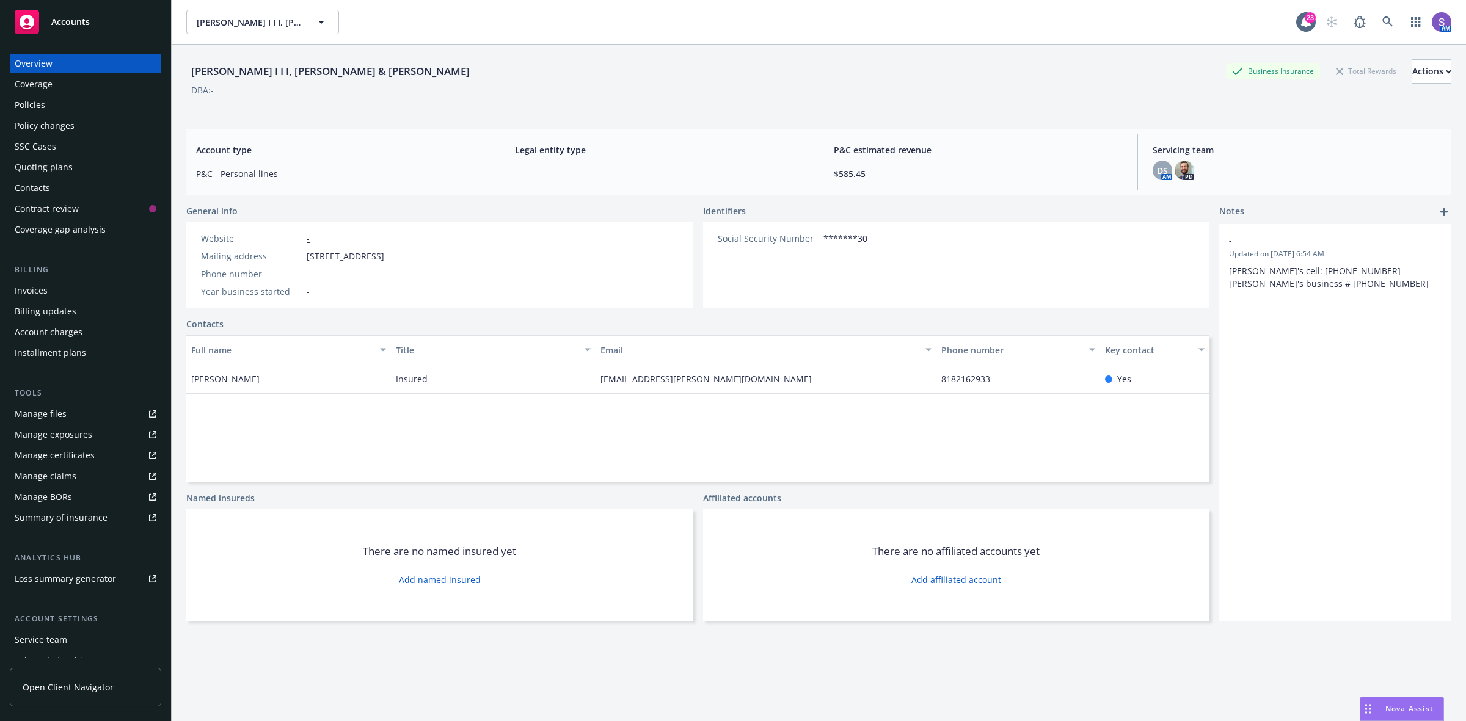
click at [31, 107] on div "Policies" at bounding box center [30, 105] width 31 height 20
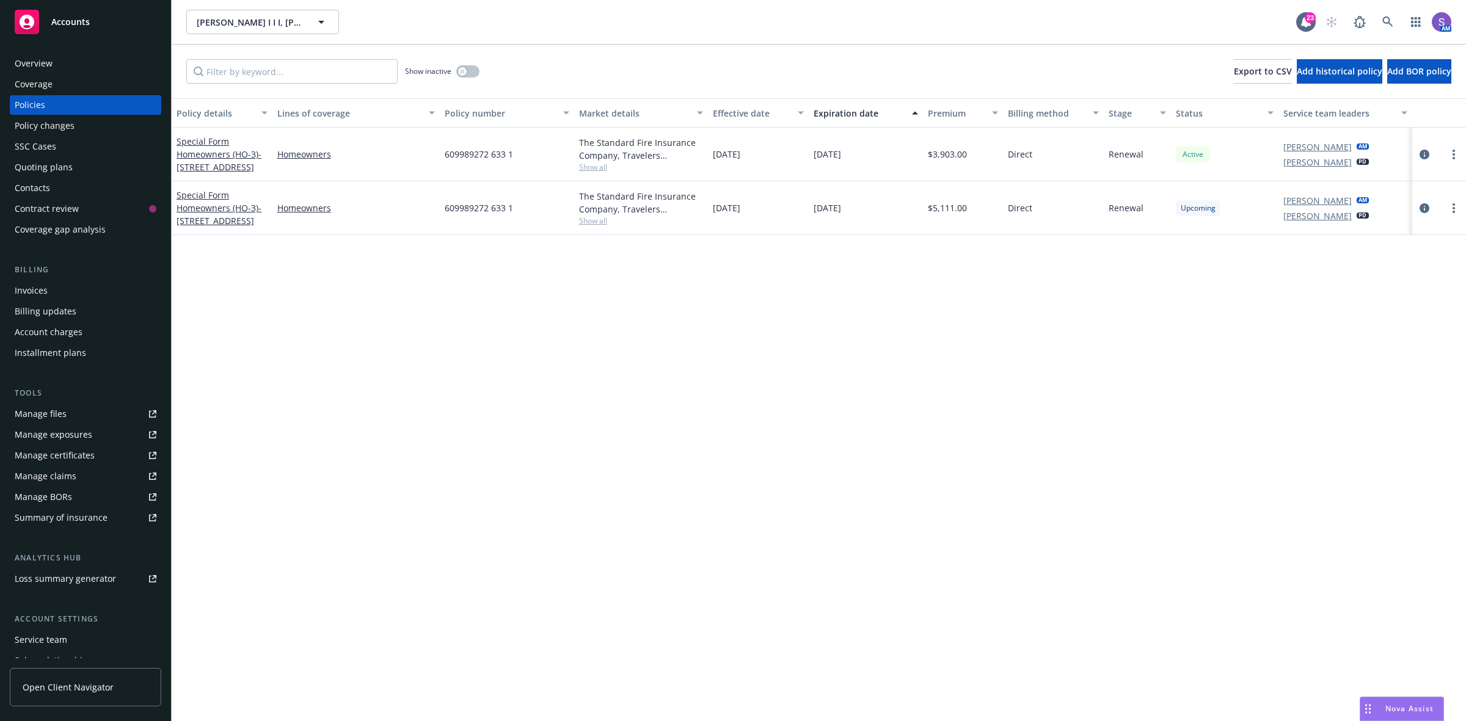
click at [494, 209] on span "609989272 633 1" at bounding box center [479, 208] width 68 height 13
copy span "609989272 633 1"
click at [31, 61] on div "Overview" at bounding box center [34, 64] width 38 height 20
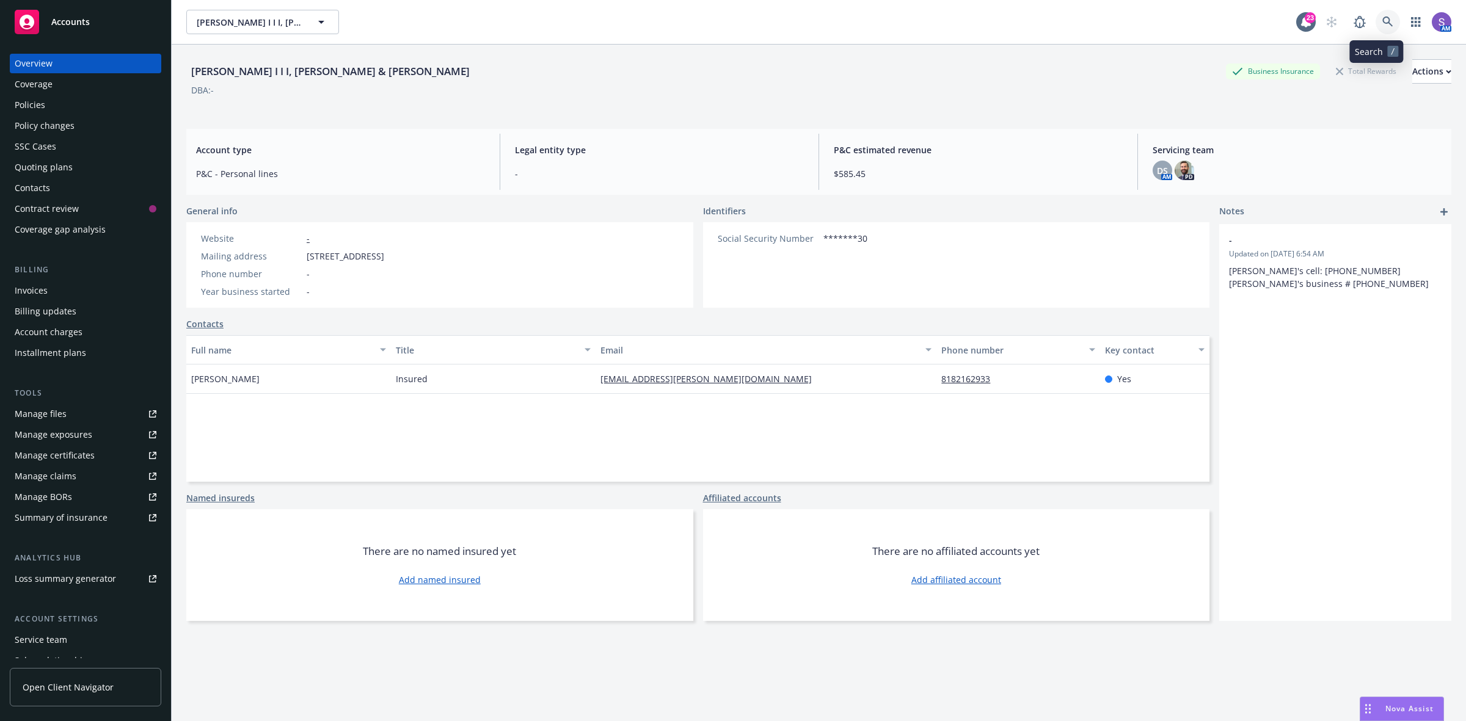
click at [1376, 23] on link at bounding box center [1388, 22] width 24 height 24
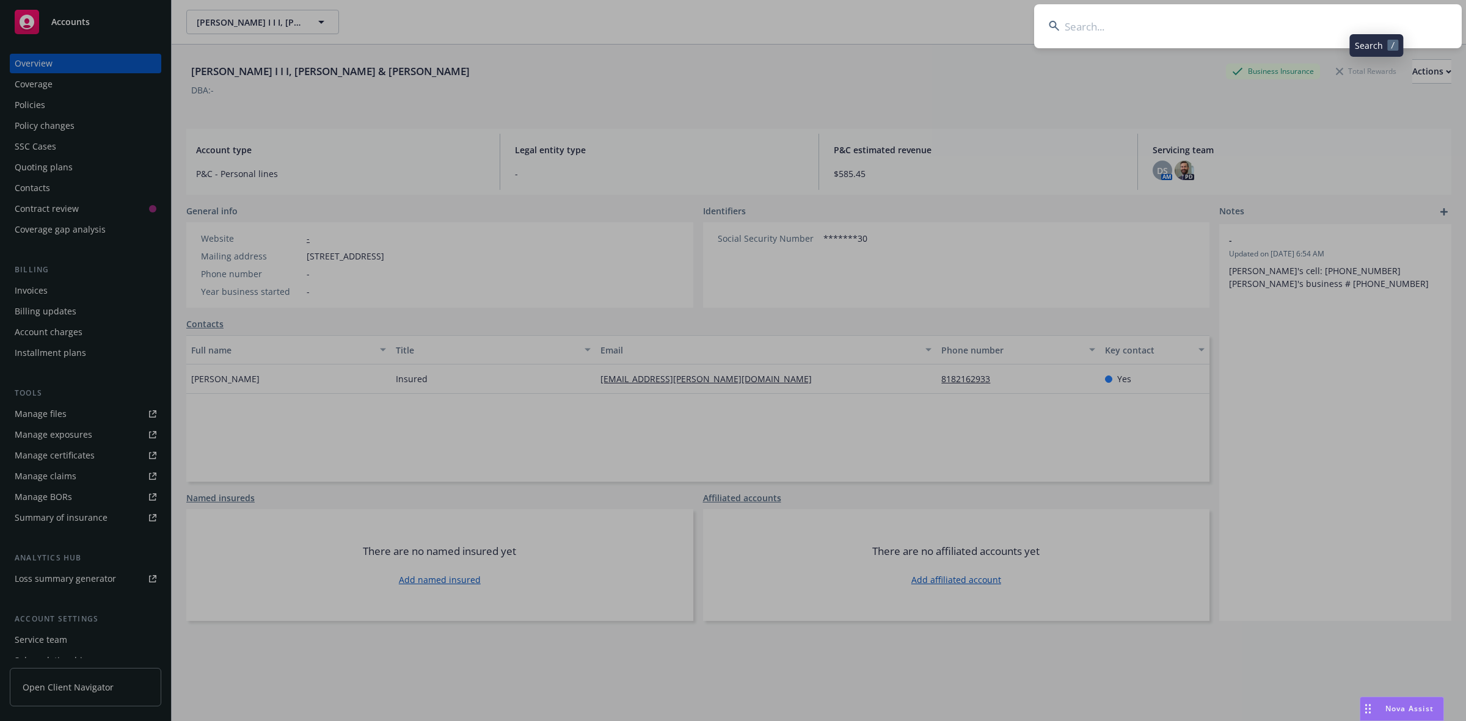
click at [1200, 23] on input at bounding box center [1248, 26] width 428 height 44
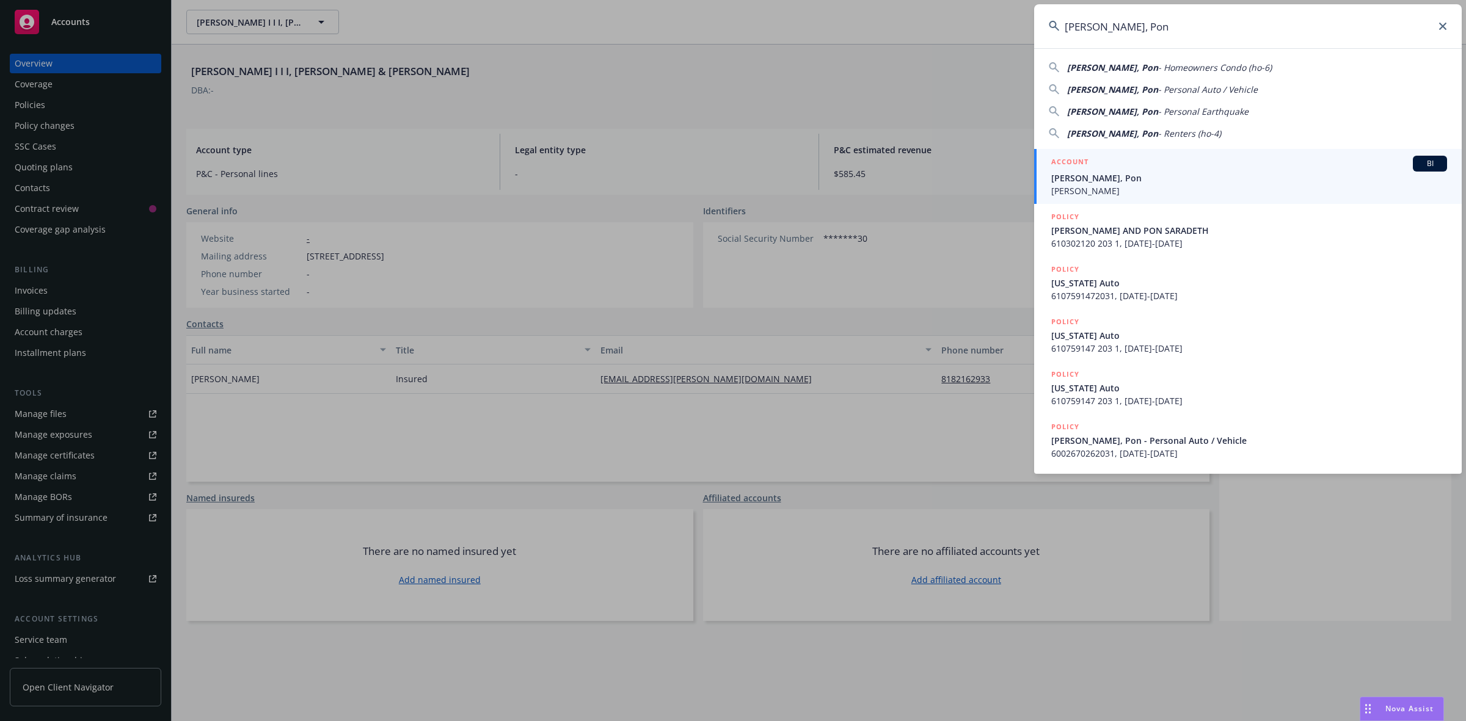
type input "[PERSON_NAME], Pon"
click at [1112, 166] on div "ACCOUNT BI" at bounding box center [1249, 164] width 396 height 16
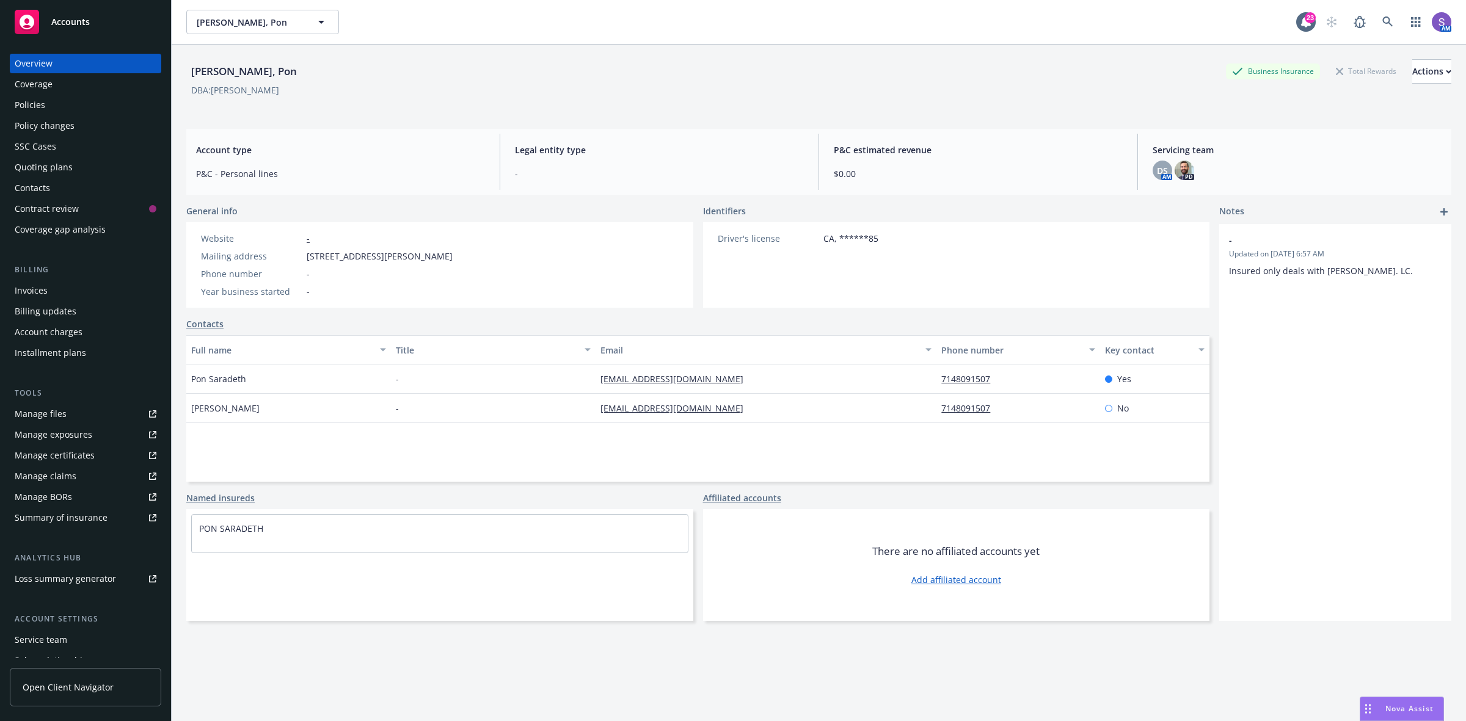
click at [25, 97] on div "Policies" at bounding box center [30, 105] width 31 height 20
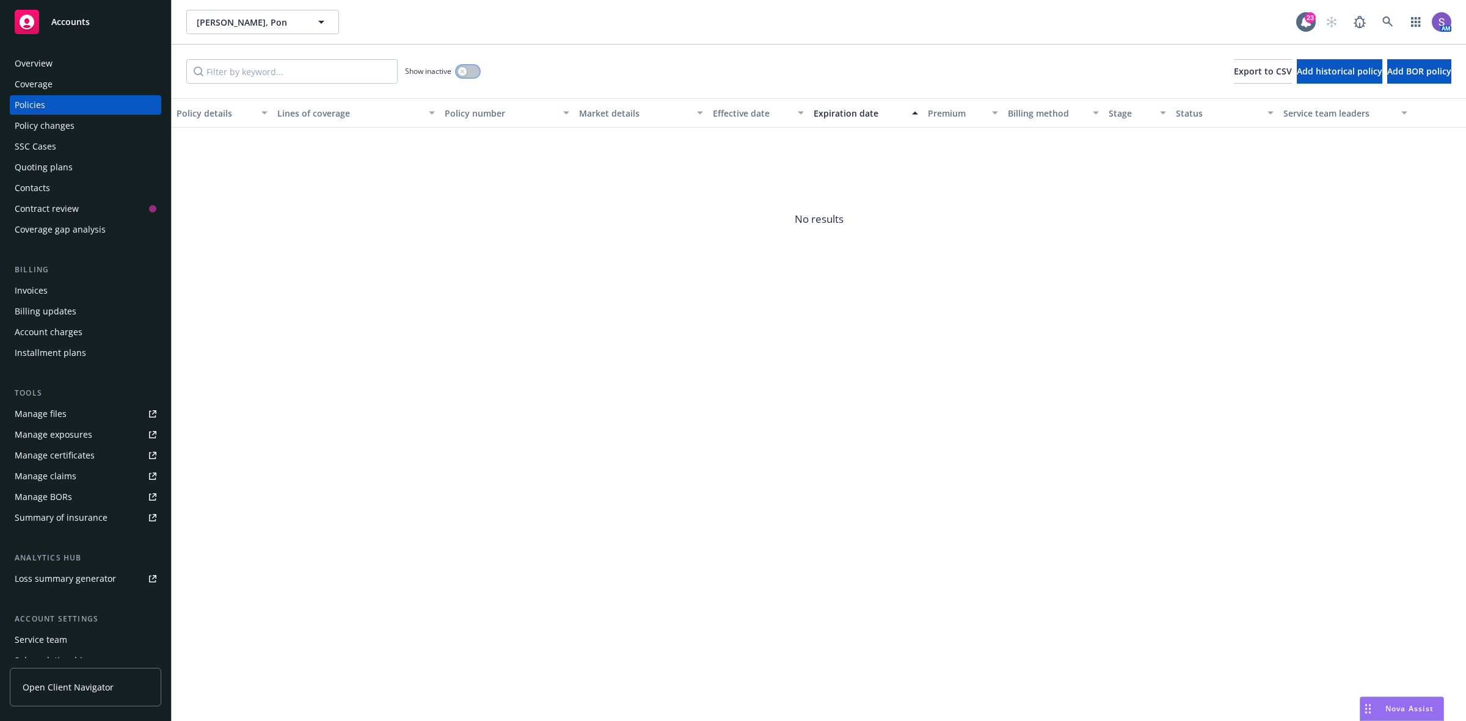
click at [475, 75] on button "button" at bounding box center [467, 71] width 23 height 12
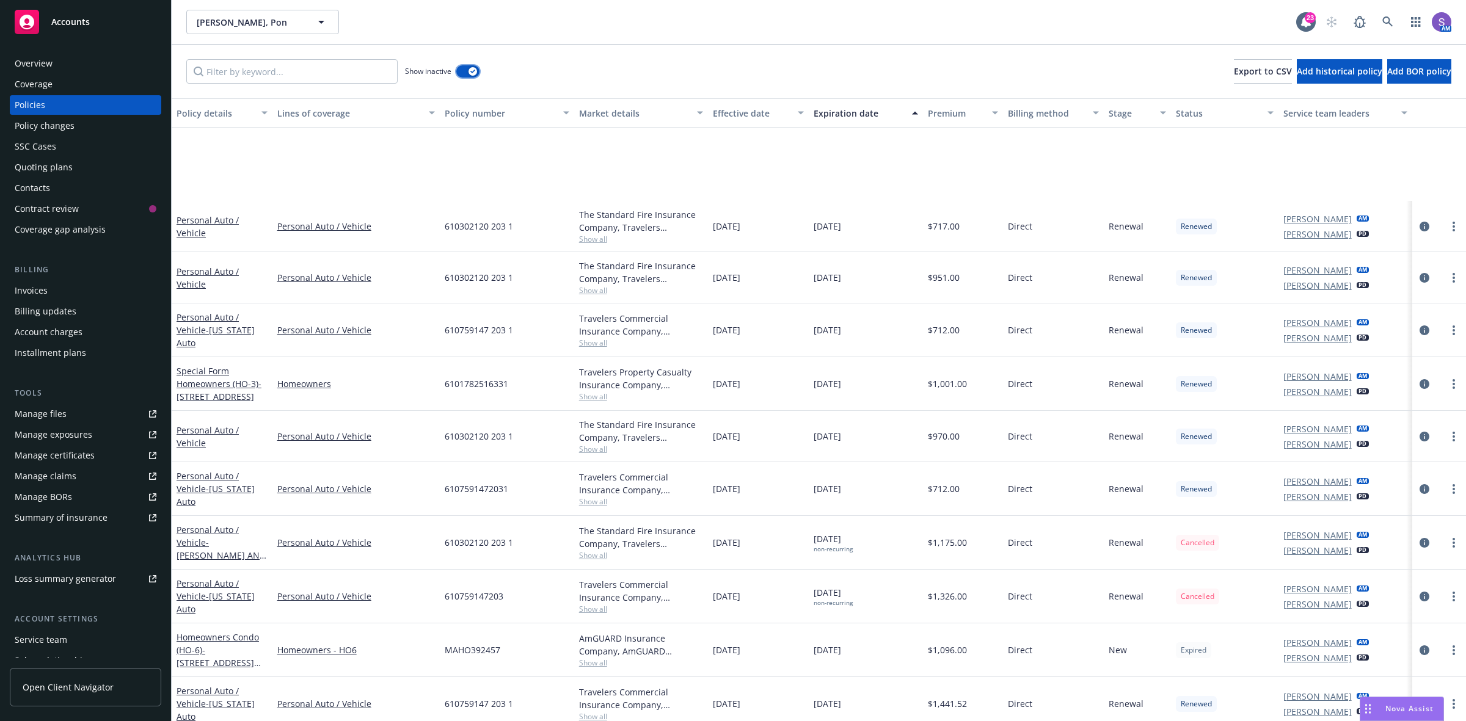
scroll to position [774, 0]
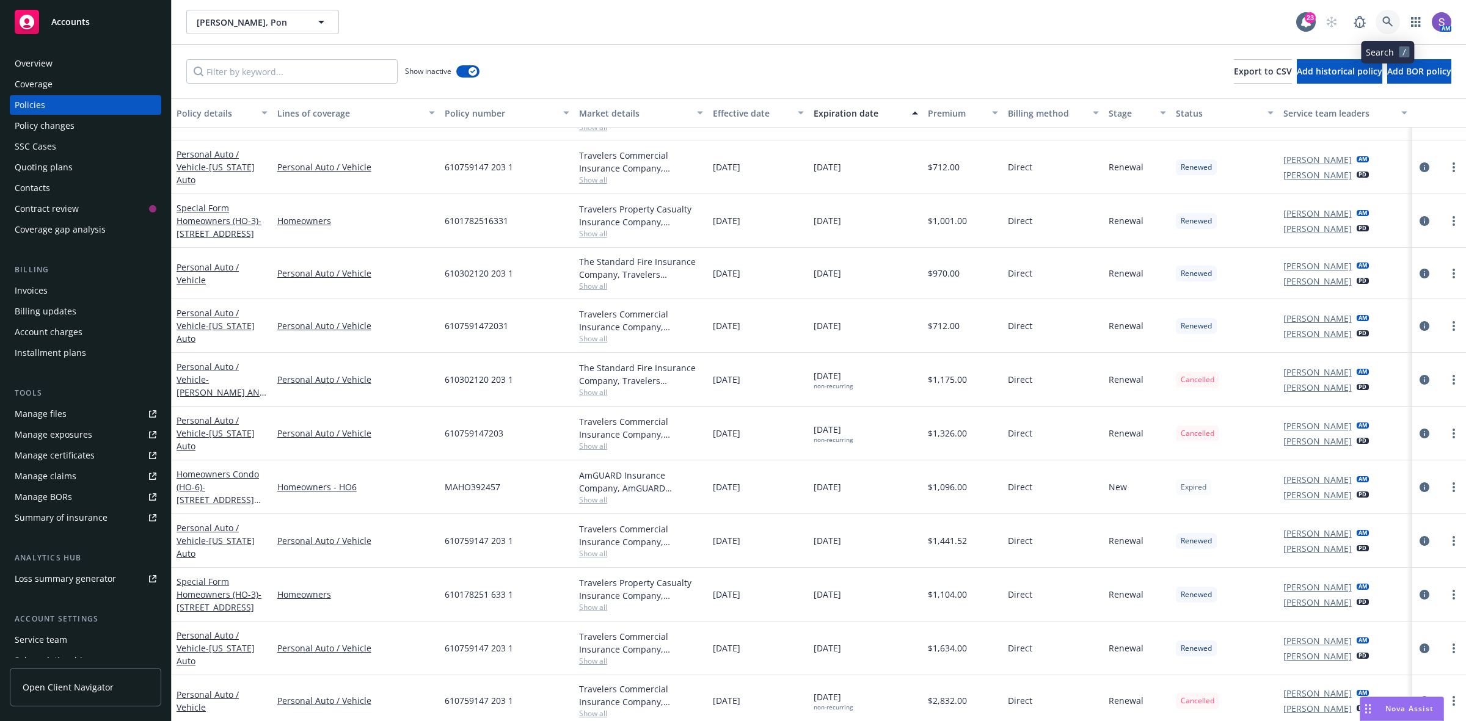
click at [1387, 18] on icon at bounding box center [1387, 21] width 11 height 11
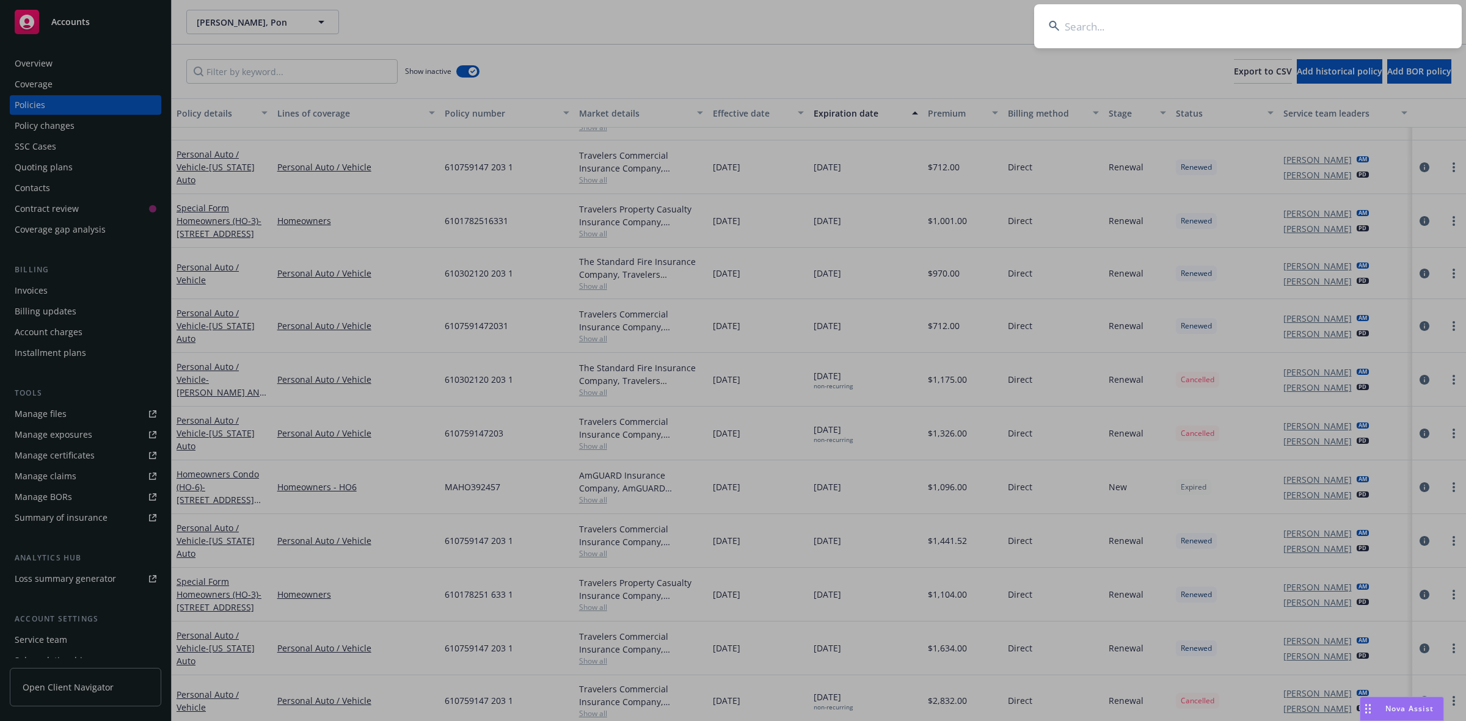
click at [1225, 16] on input at bounding box center [1248, 26] width 428 height 44
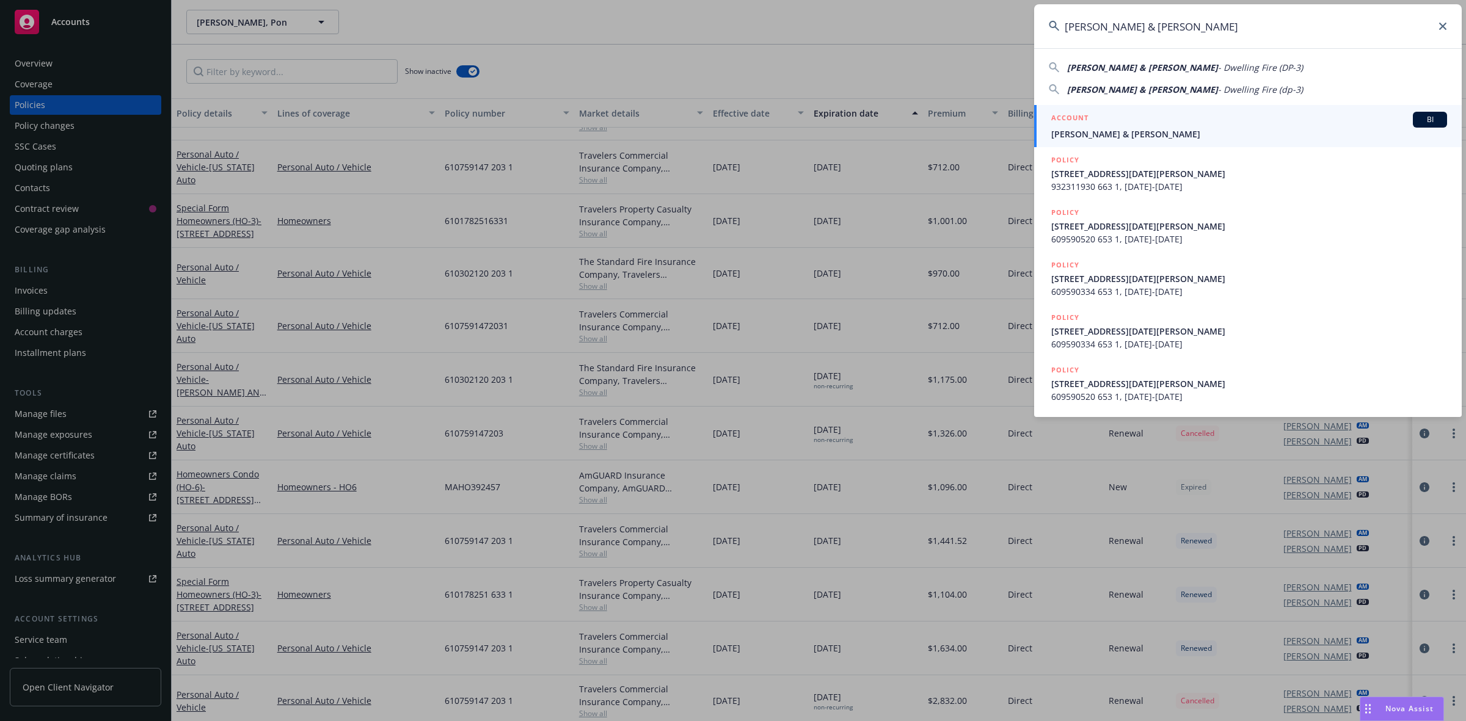
type input "[PERSON_NAME] & [PERSON_NAME]"
click at [1170, 131] on span "[PERSON_NAME] & [PERSON_NAME]" at bounding box center [1249, 134] width 396 height 13
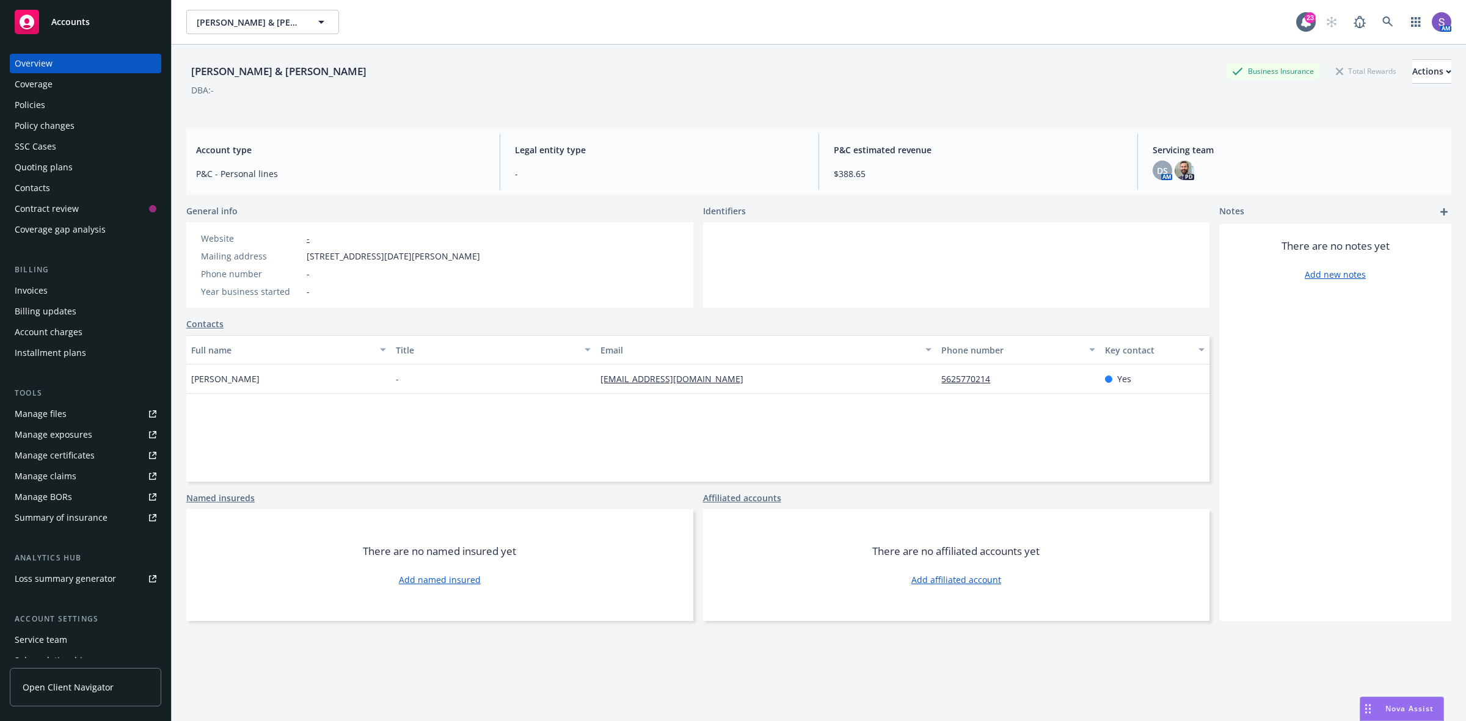
click at [23, 106] on div "Policies" at bounding box center [30, 105] width 31 height 20
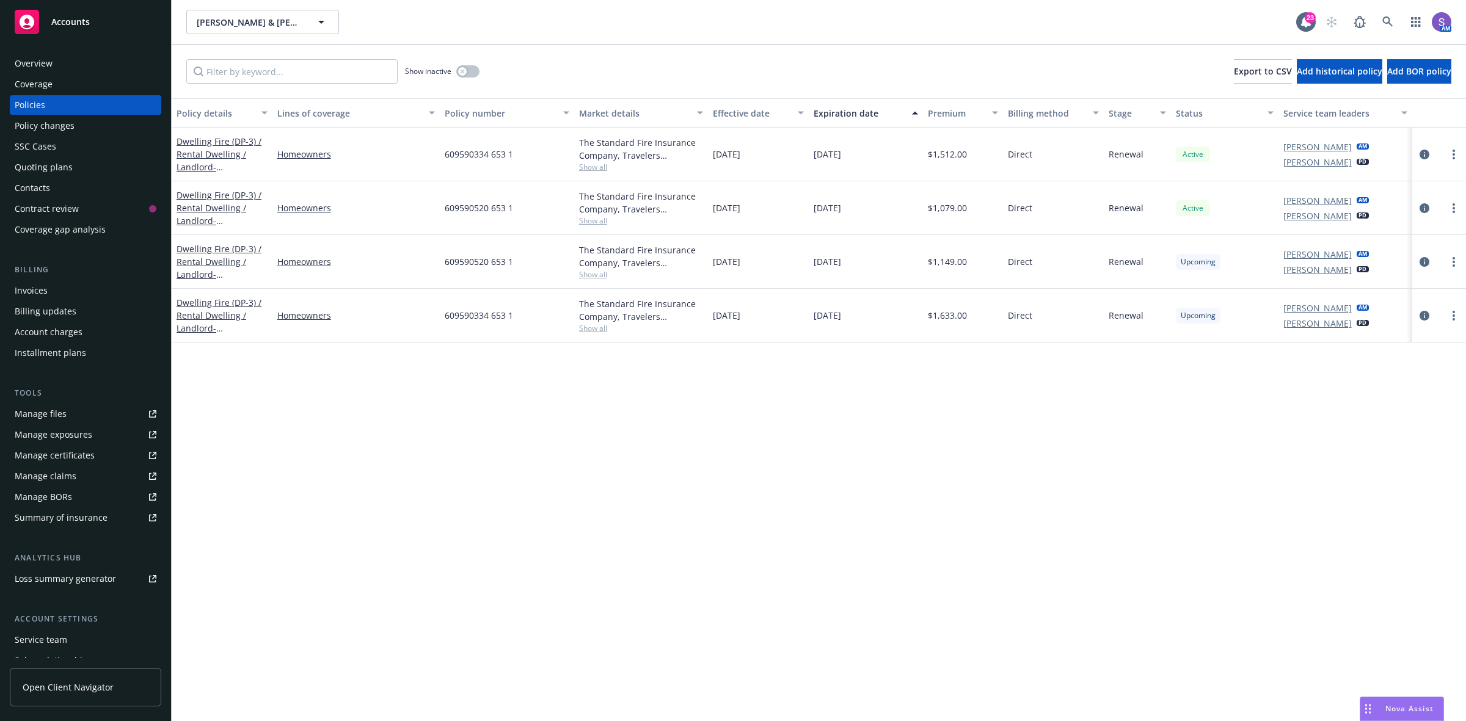
click at [471, 261] on span "609590520 653 1" at bounding box center [479, 261] width 68 height 13
click at [470, 260] on span "609590520 653 1" at bounding box center [479, 261] width 68 height 13
click at [502, 291] on div "609590334 653 1" at bounding box center [507, 316] width 134 height 54
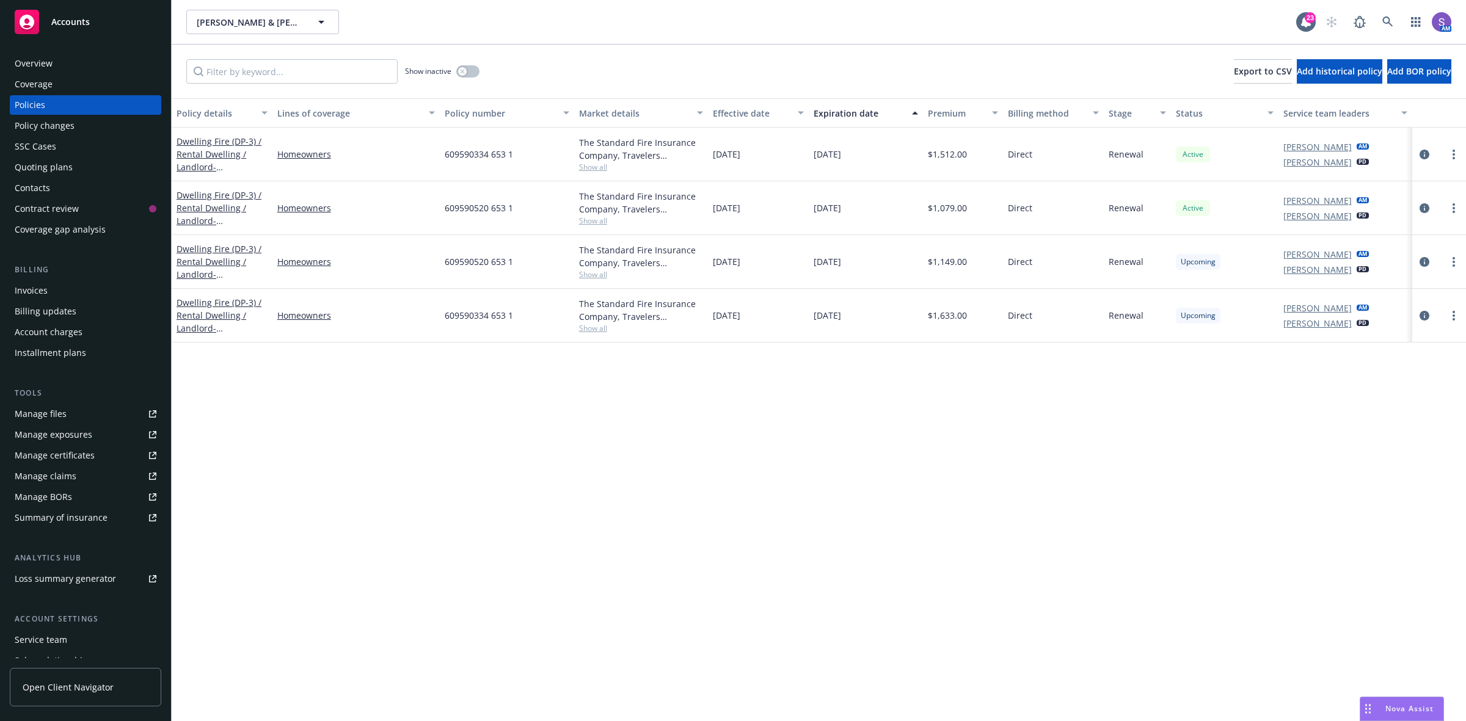
click at [484, 261] on span "609590520 653 1" at bounding box center [479, 261] width 68 height 13
click at [469, 312] on span "609590334 653 1" at bounding box center [479, 315] width 68 height 13
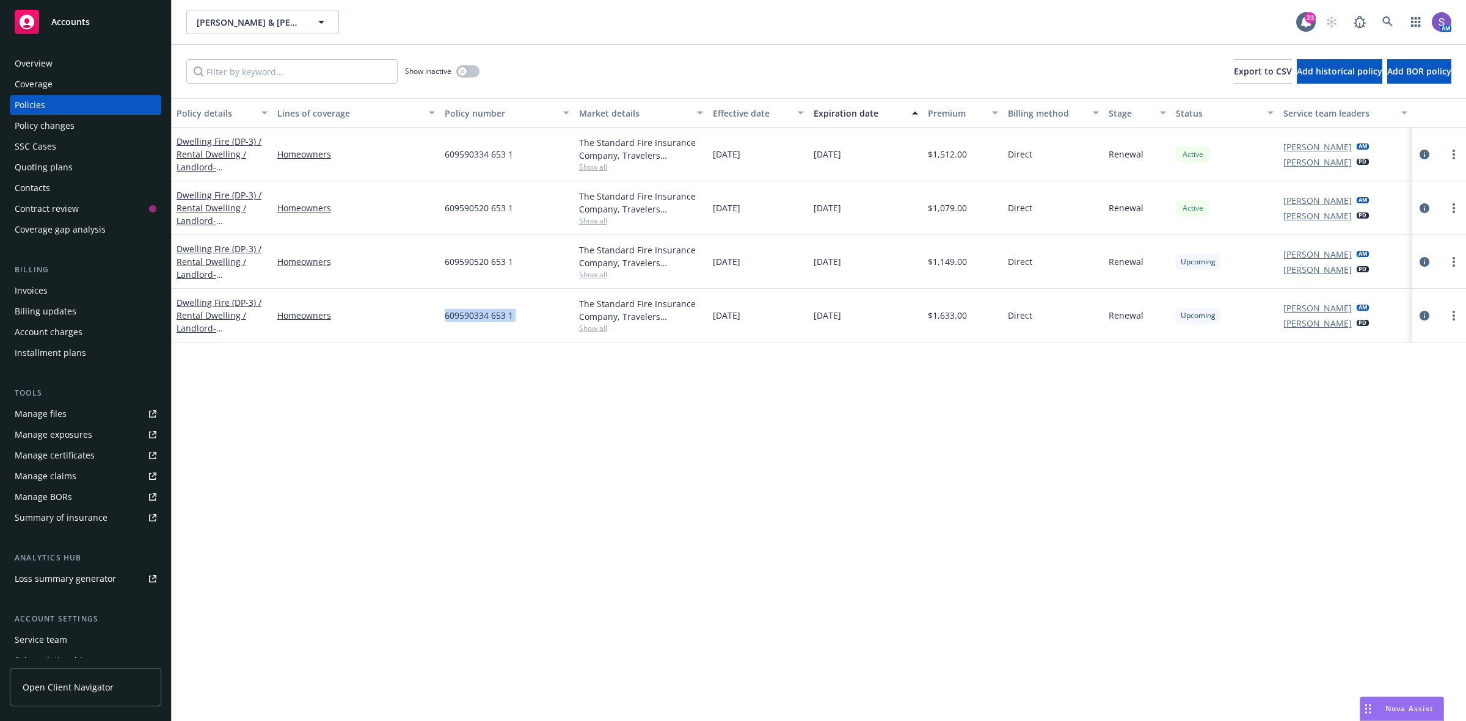
click at [469, 312] on span "609590334 653 1" at bounding box center [479, 315] width 68 height 13
click at [1384, 20] on icon at bounding box center [1387, 21] width 10 height 10
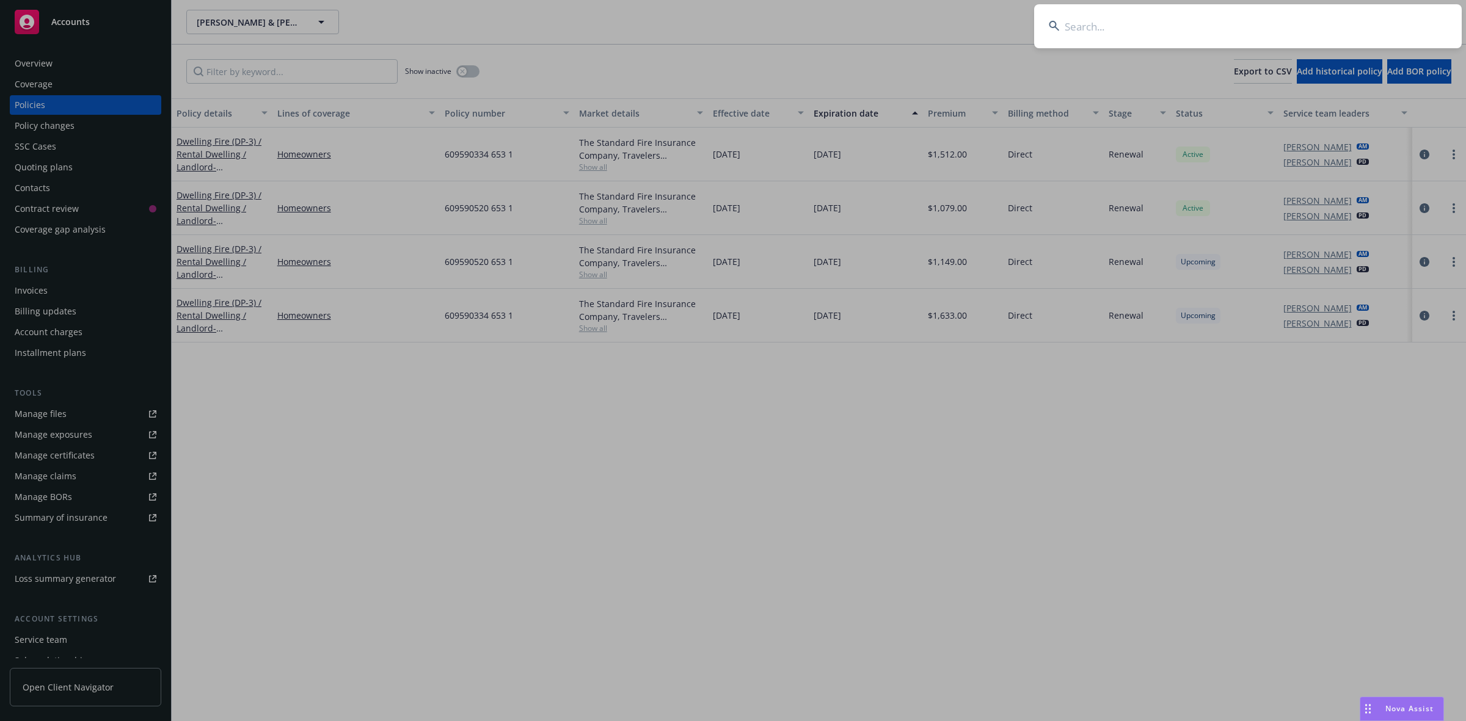
click at [1164, 18] on input at bounding box center [1248, 26] width 428 height 44
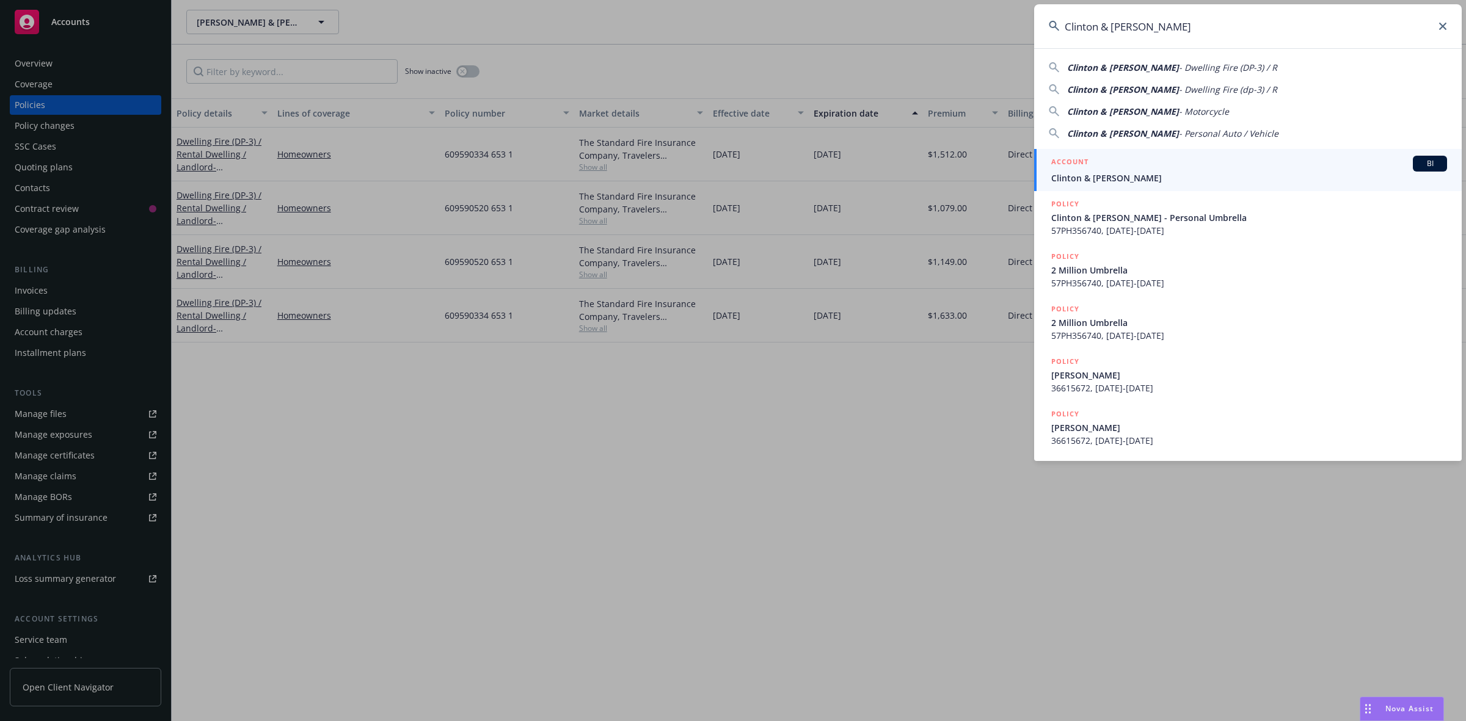
type input "Clinton & [PERSON_NAME]"
click at [1103, 169] on div "ACCOUNT BI" at bounding box center [1249, 164] width 396 height 16
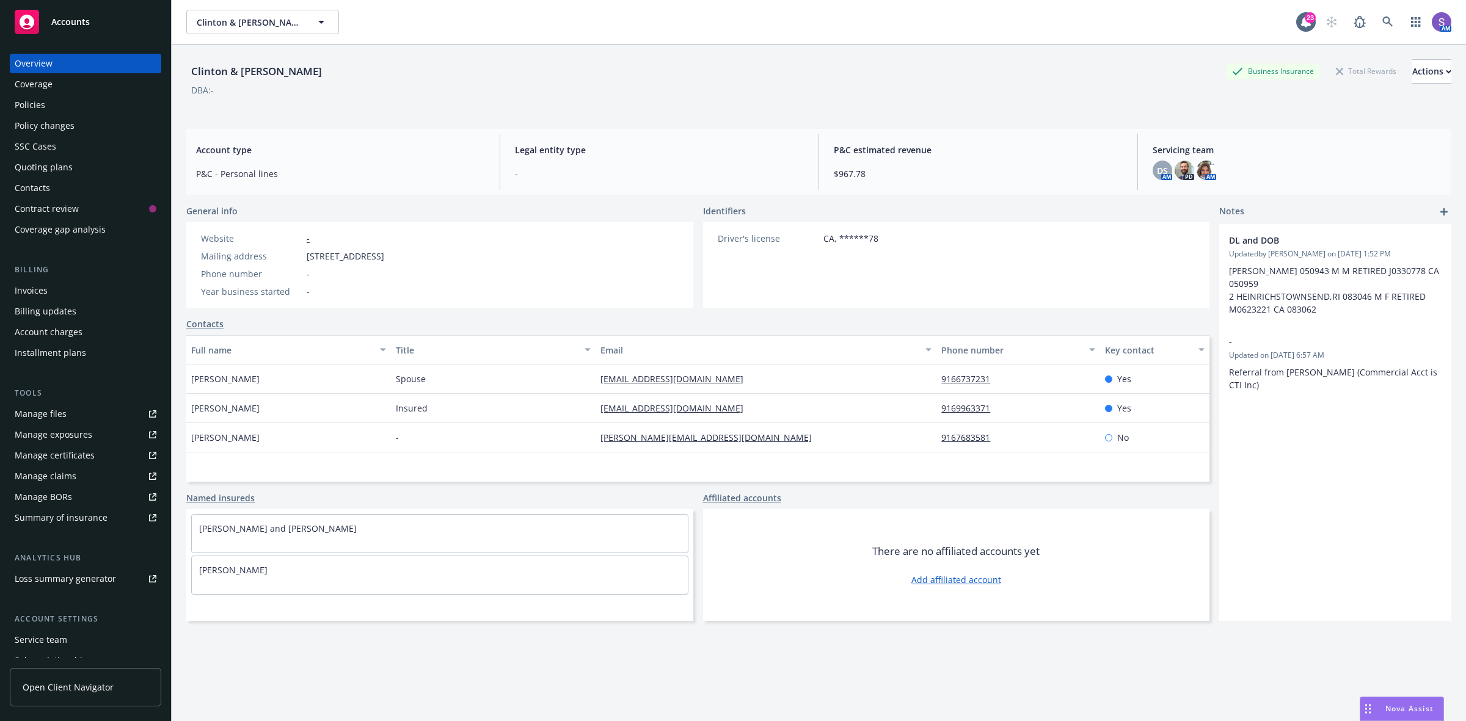
click at [29, 105] on div "Policies" at bounding box center [30, 105] width 31 height 20
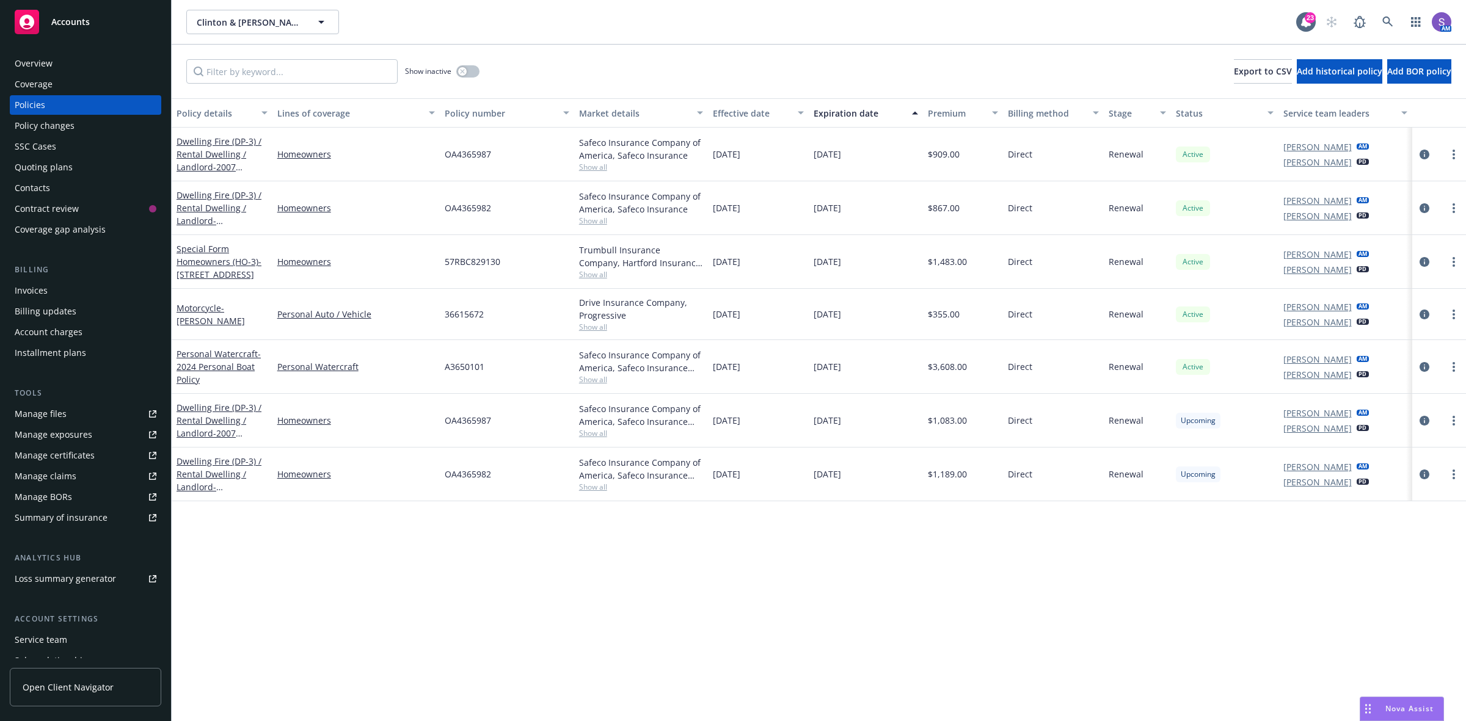
click at [472, 420] on span "OA4365987" at bounding box center [468, 420] width 46 height 13
click at [471, 472] on span "OA4365982" at bounding box center [468, 474] width 46 height 13
click at [1395, 18] on link at bounding box center [1388, 22] width 24 height 24
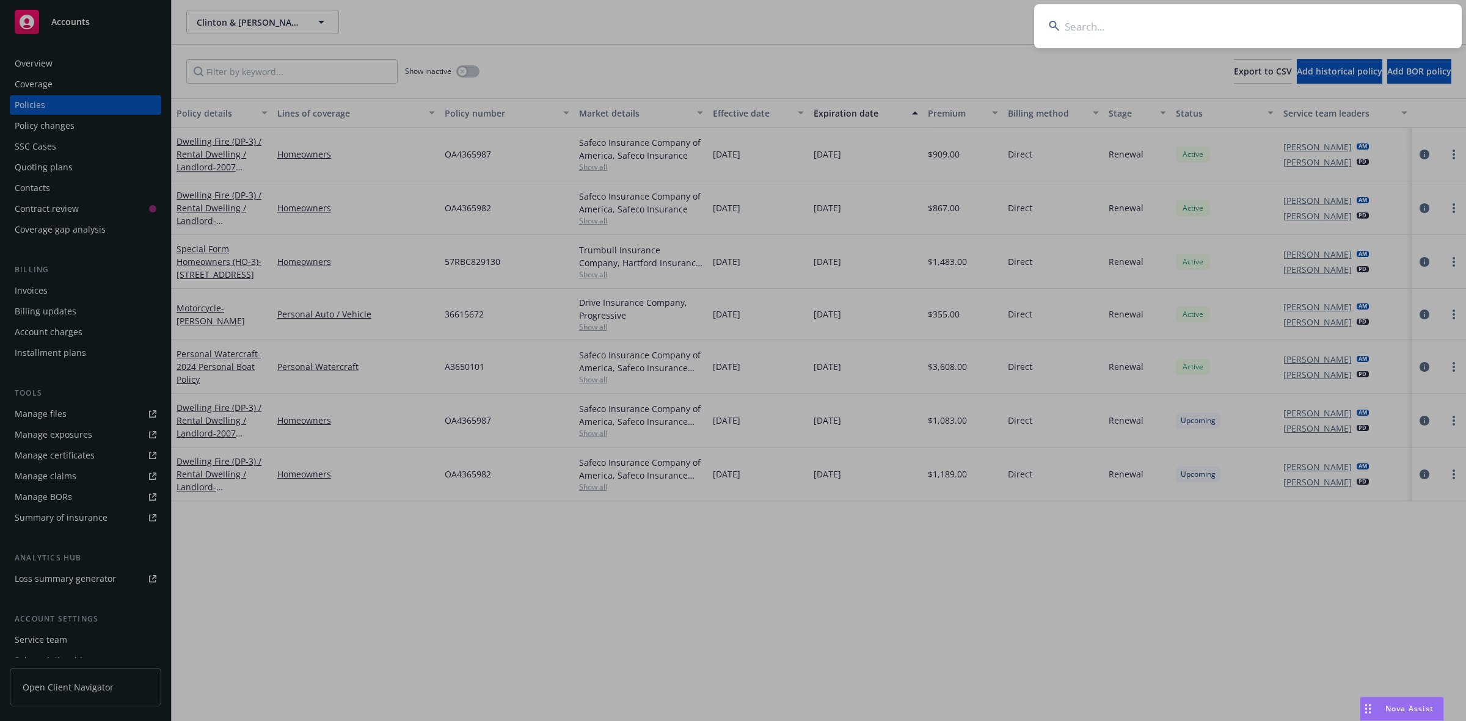
click at [1125, 18] on input at bounding box center [1248, 26] width 428 height 44
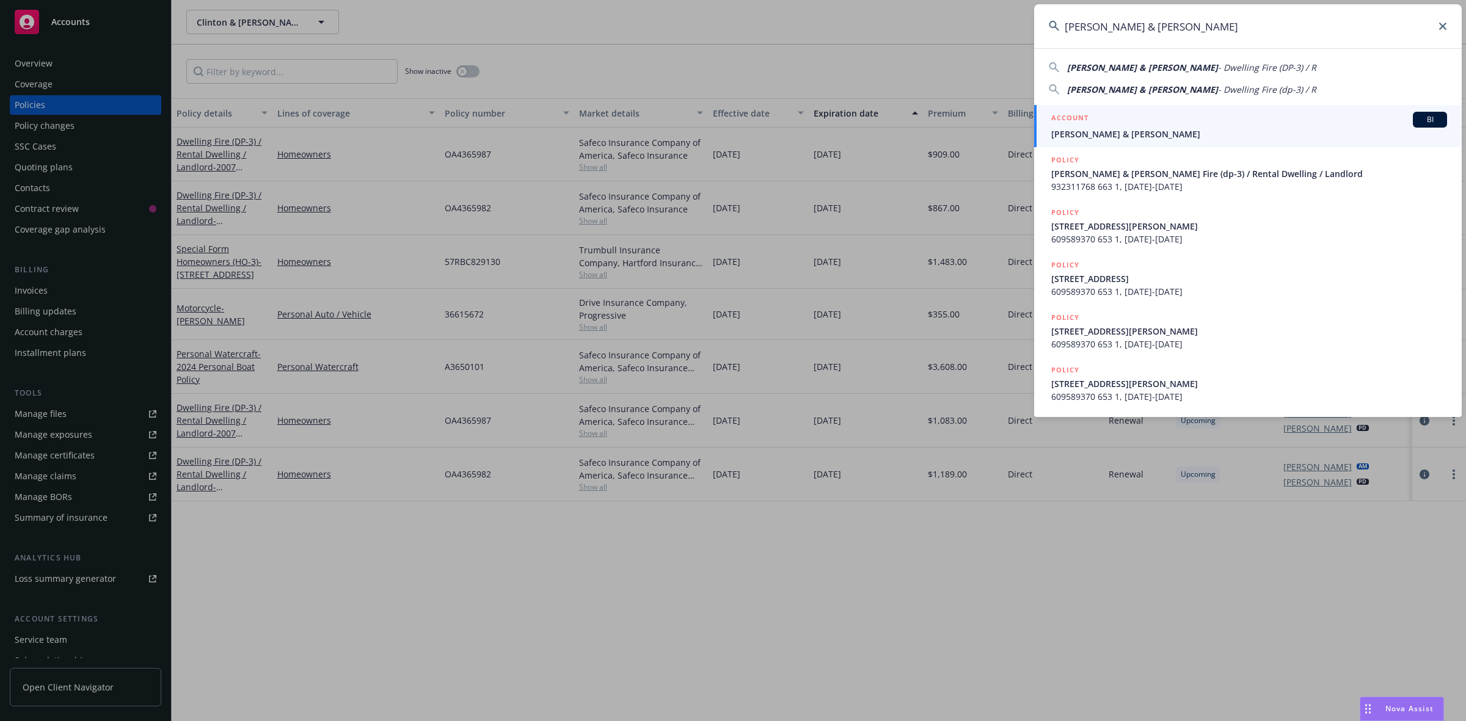
type input "[PERSON_NAME] & [PERSON_NAME]"
click at [1092, 131] on span "[PERSON_NAME] & [PERSON_NAME]" at bounding box center [1249, 134] width 396 height 13
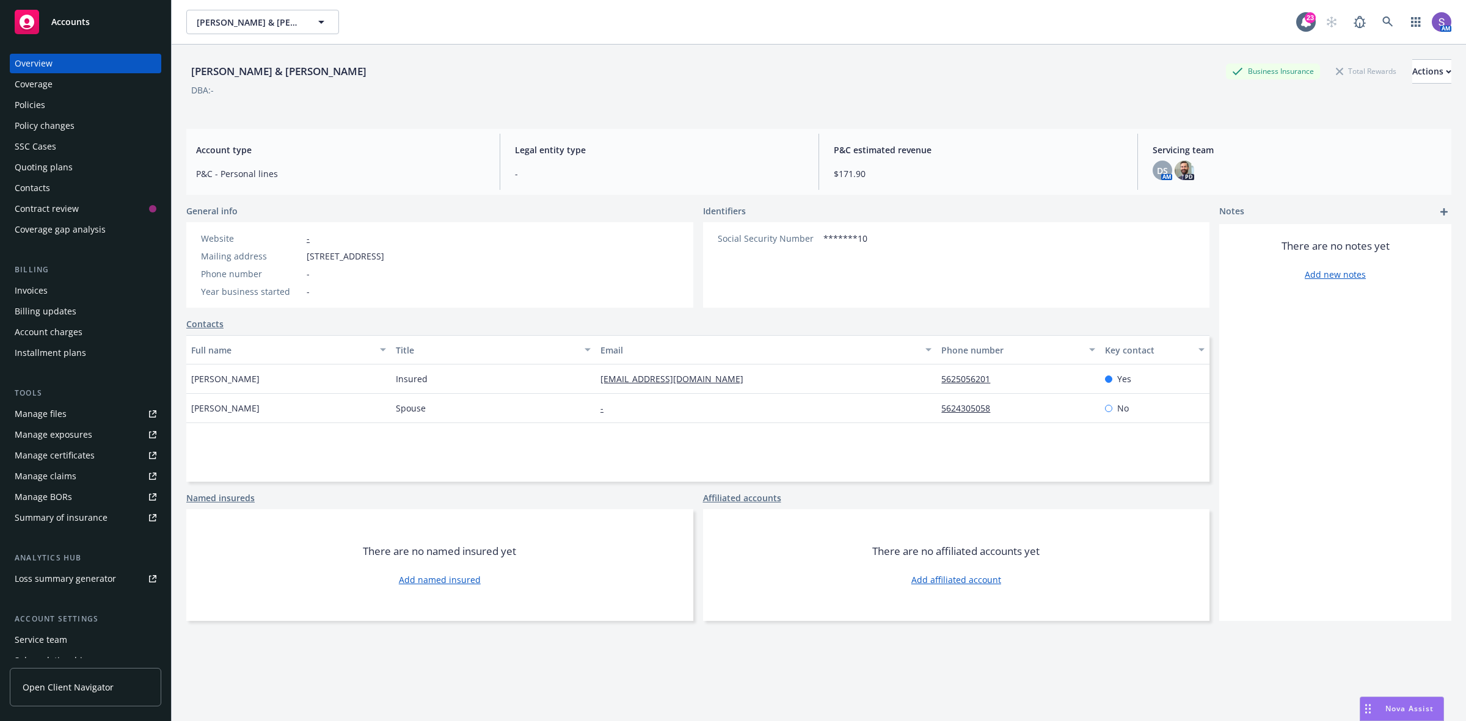
click at [19, 104] on div "Policies" at bounding box center [30, 105] width 31 height 20
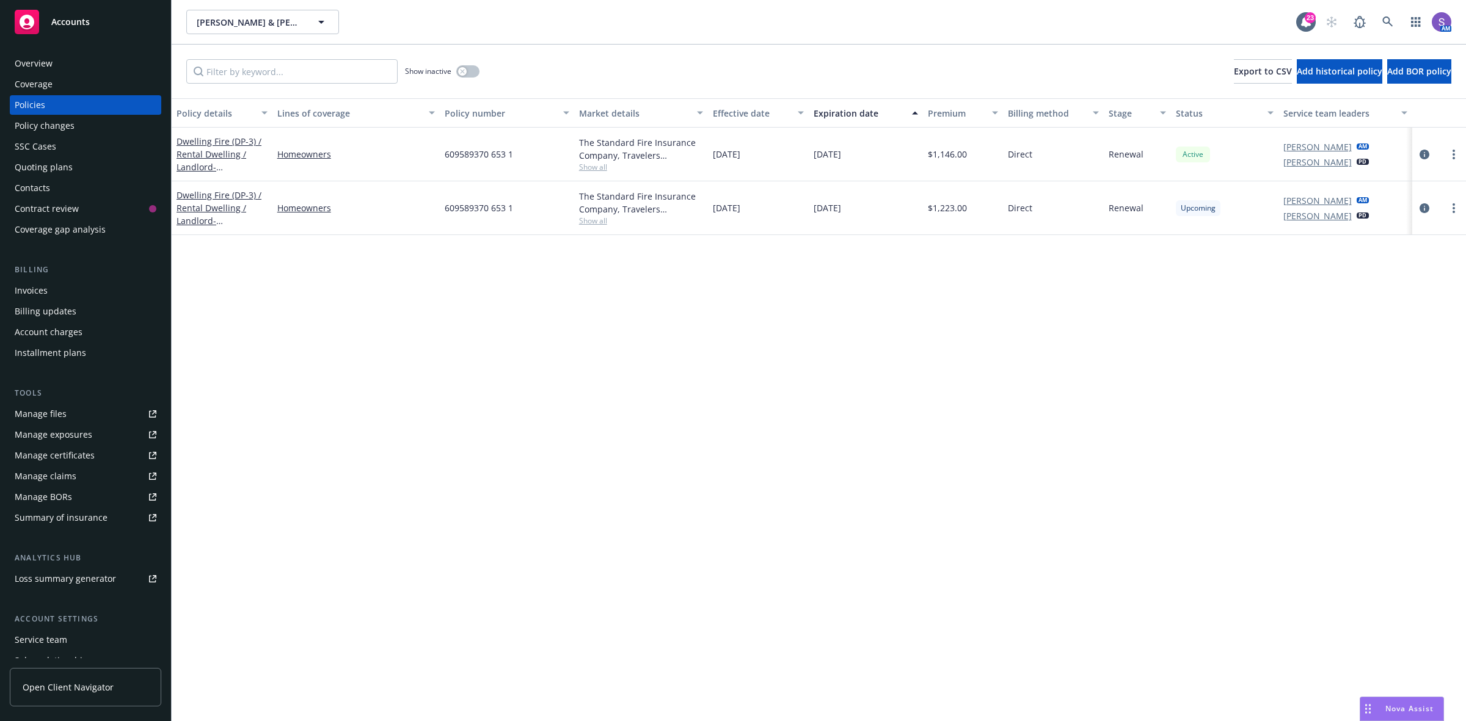
click at [470, 211] on span "609589370 653 1" at bounding box center [479, 208] width 68 height 13
click at [43, 67] on div "Overview" at bounding box center [34, 64] width 38 height 20
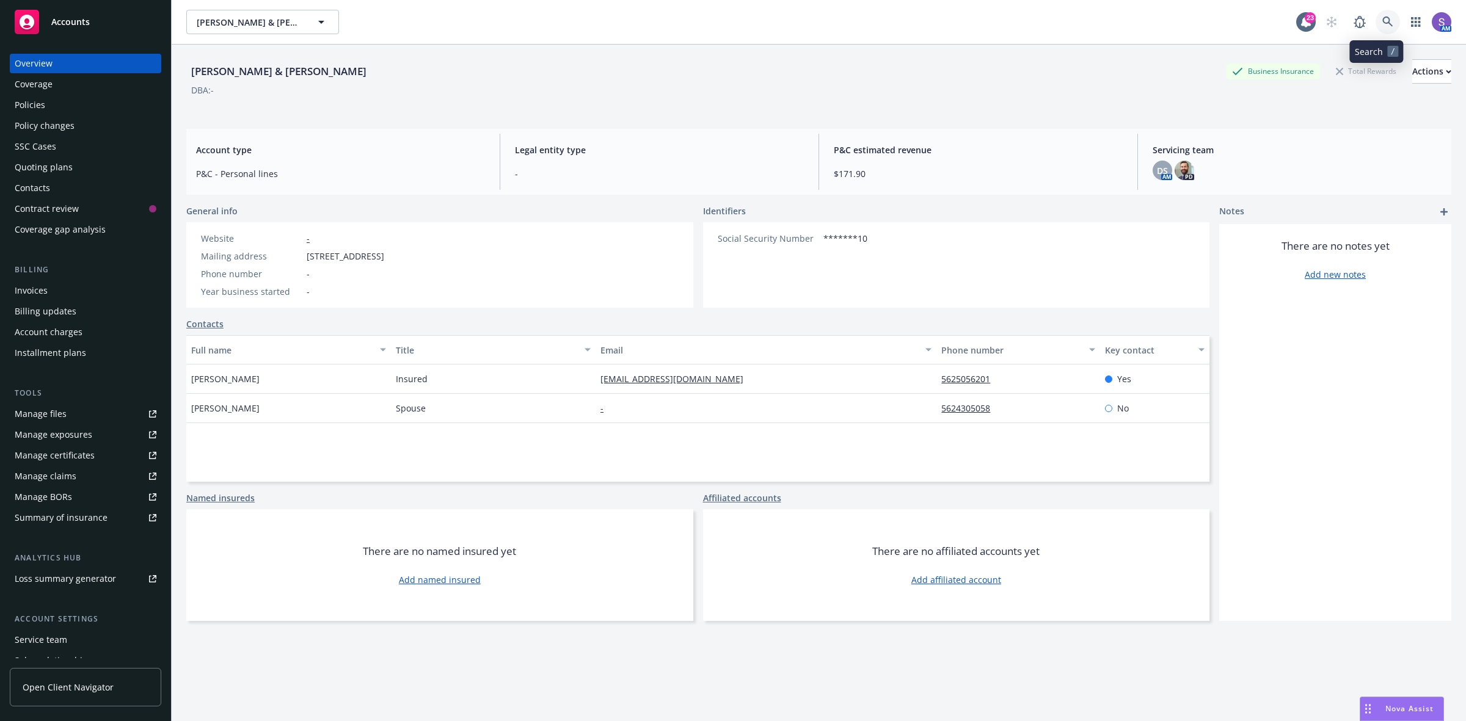
click at [1382, 22] on icon at bounding box center [1387, 21] width 11 height 11
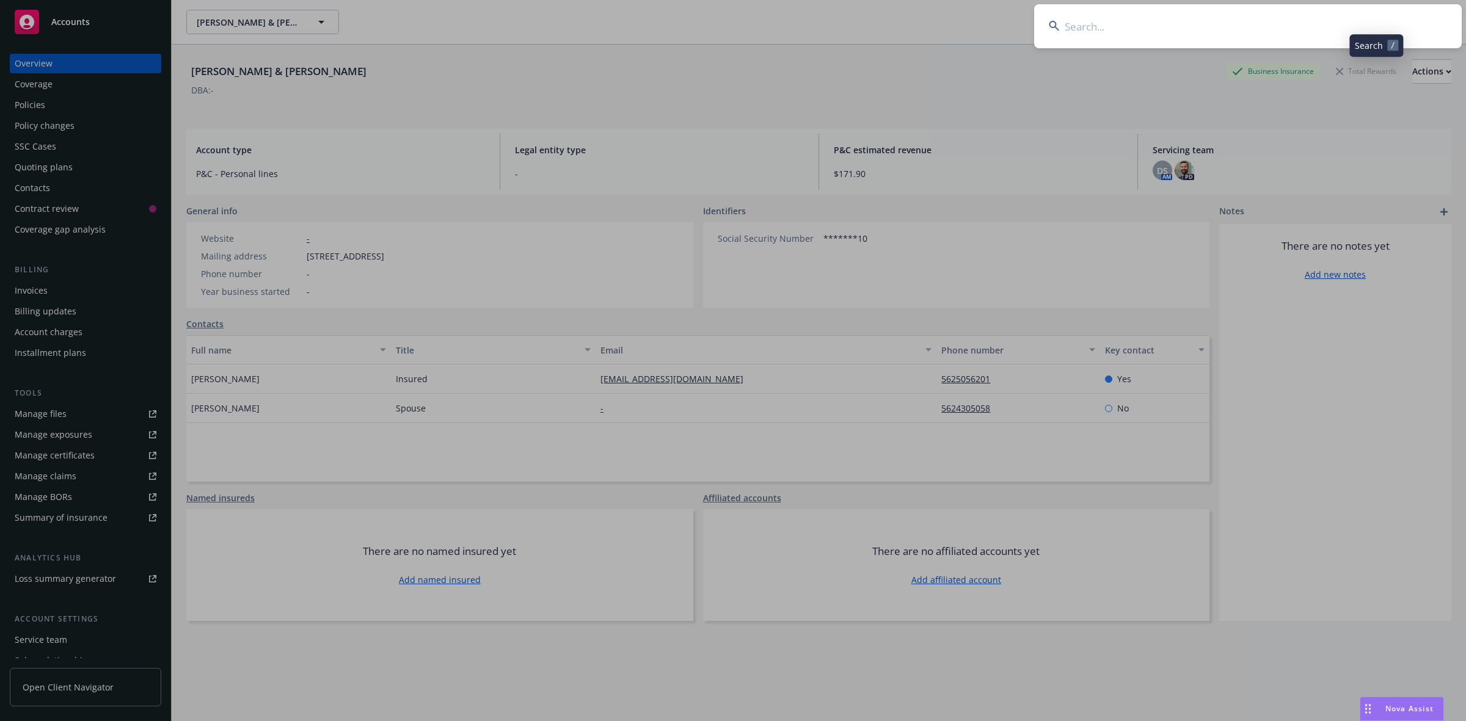
click at [1183, 19] on input at bounding box center [1248, 26] width 428 height 44
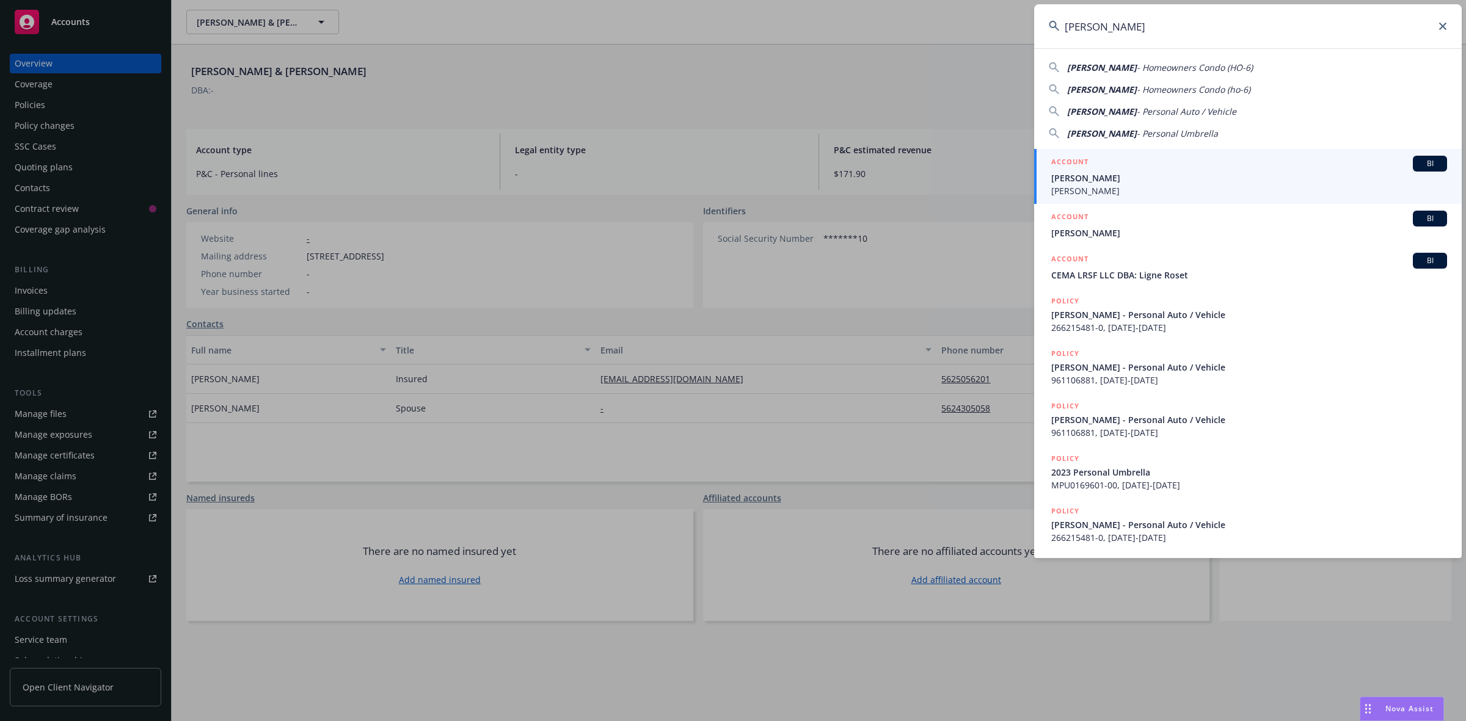
type input "[PERSON_NAME]"
click at [1117, 169] on div "ACCOUNT BI" at bounding box center [1249, 164] width 396 height 16
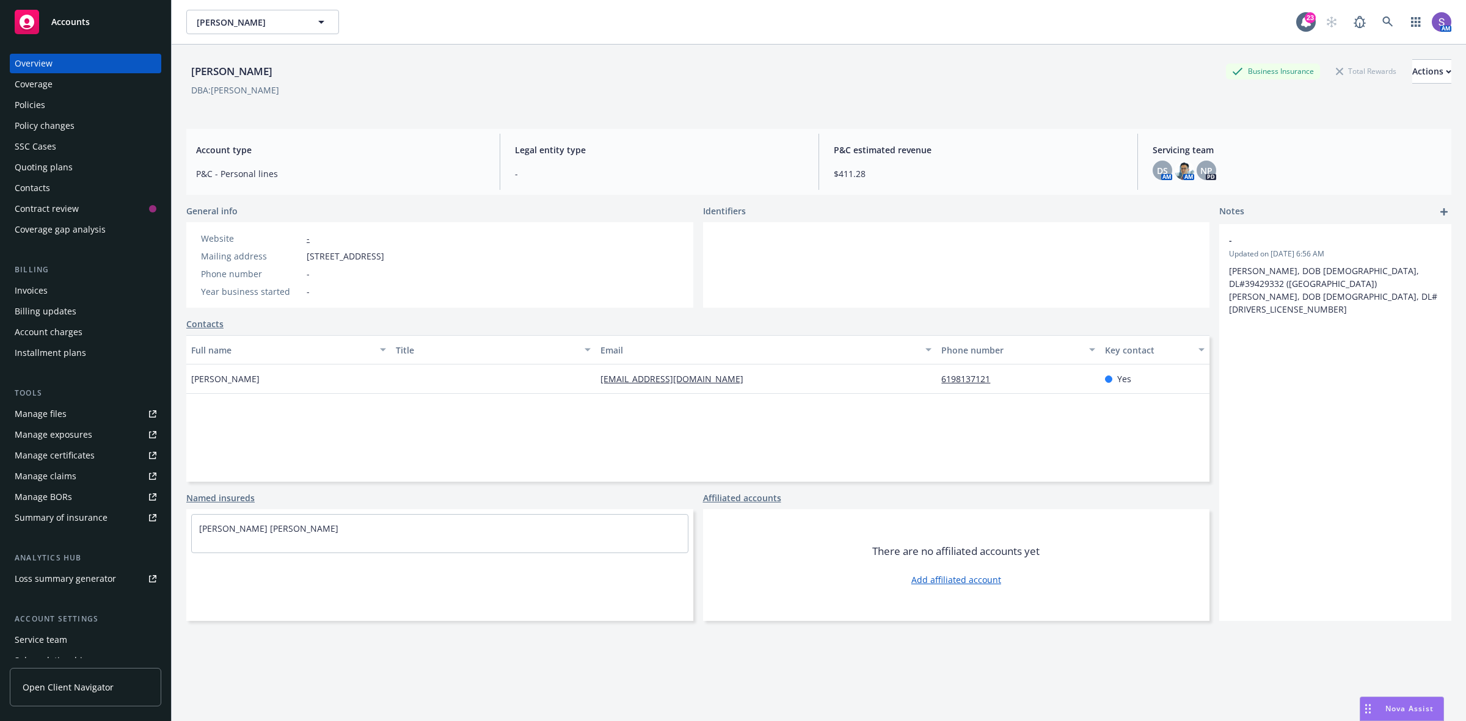
click at [35, 103] on div "Policies" at bounding box center [30, 105] width 31 height 20
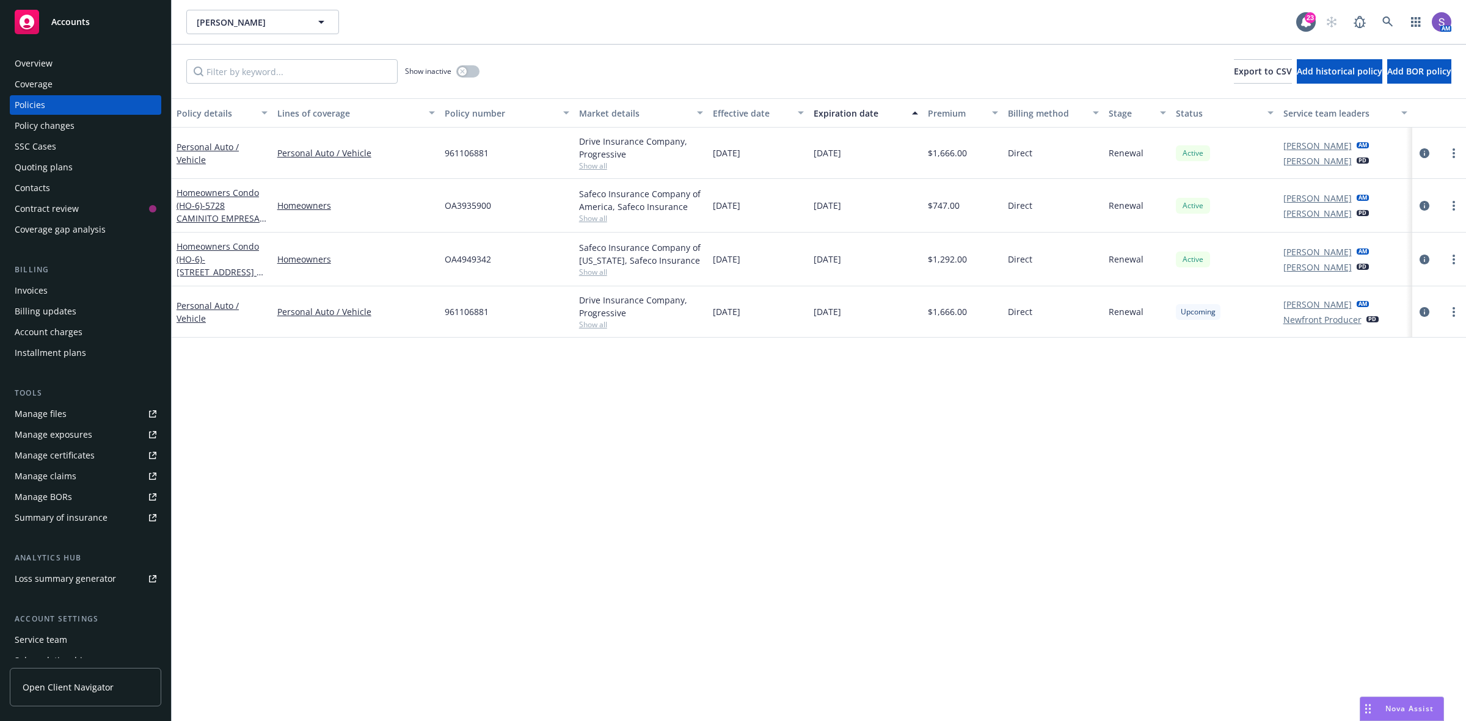
click at [465, 203] on span "OA3935900" at bounding box center [468, 205] width 46 height 13
click at [31, 145] on div "SSC Cases" at bounding box center [36, 147] width 42 height 20
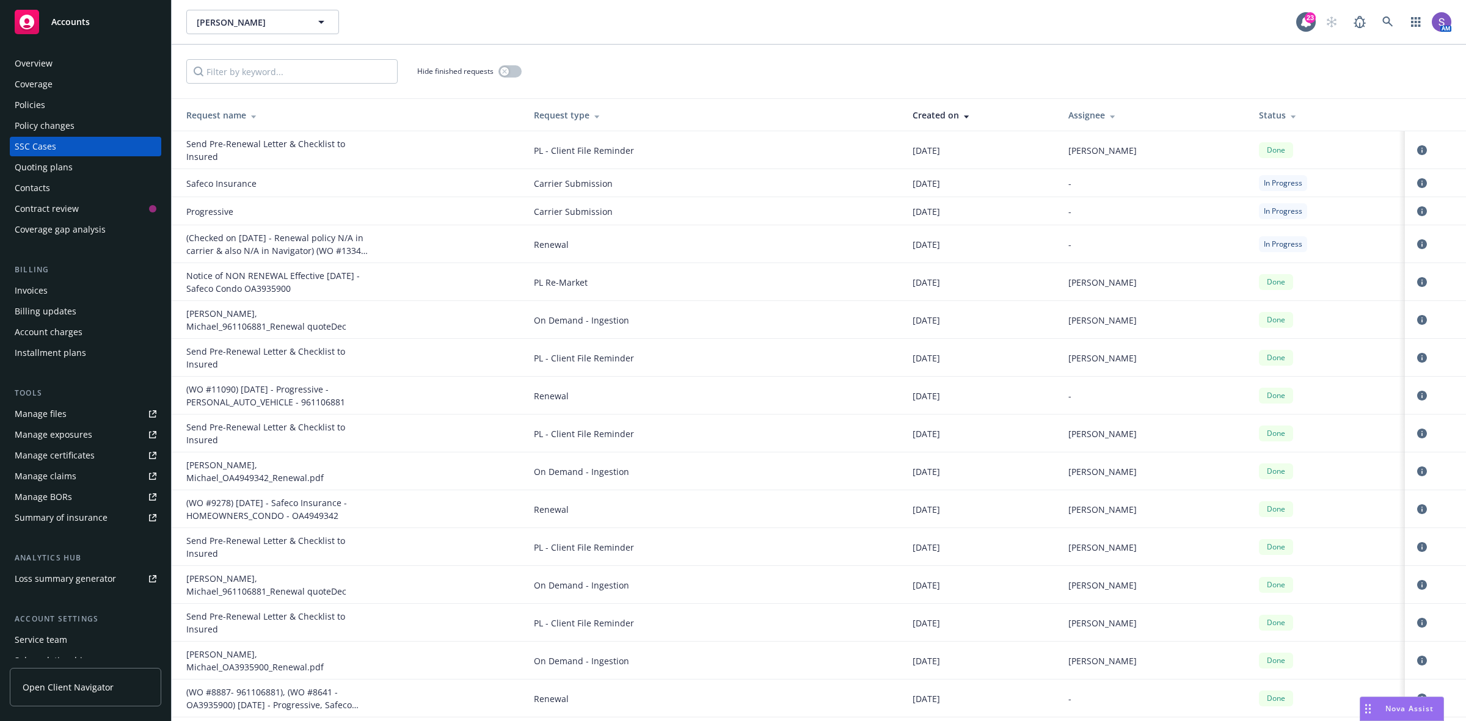
drag, startPoint x: 249, startPoint y: 286, endPoint x: 297, endPoint y: 286, distance: 48.3
click at [297, 286] on div "Notice of NON RENEWAL Effective [DATE] - Safeco Condo OA3935900" at bounding box center [277, 282] width 183 height 26
click at [1385, 21] on icon at bounding box center [1387, 21] width 11 height 11
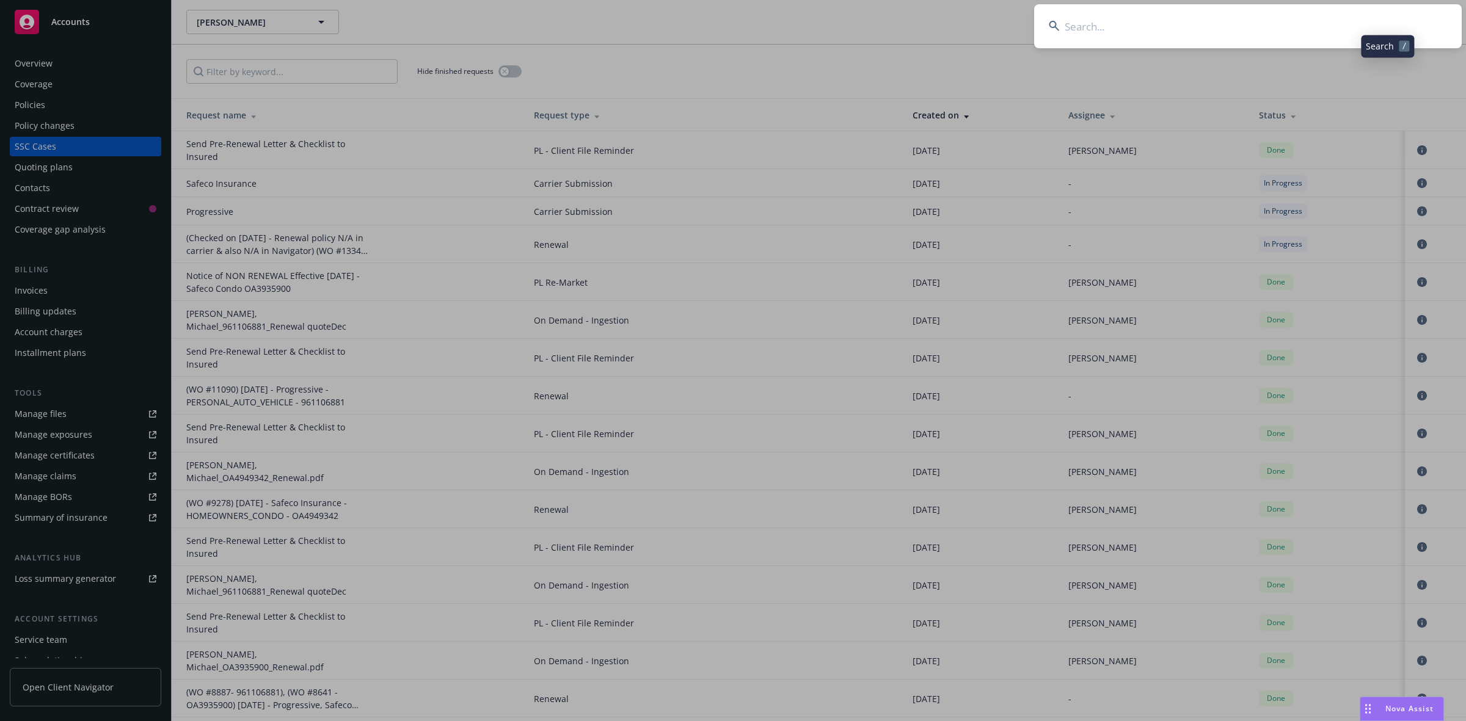
click at [1265, 43] on input at bounding box center [1248, 26] width 428 height 44
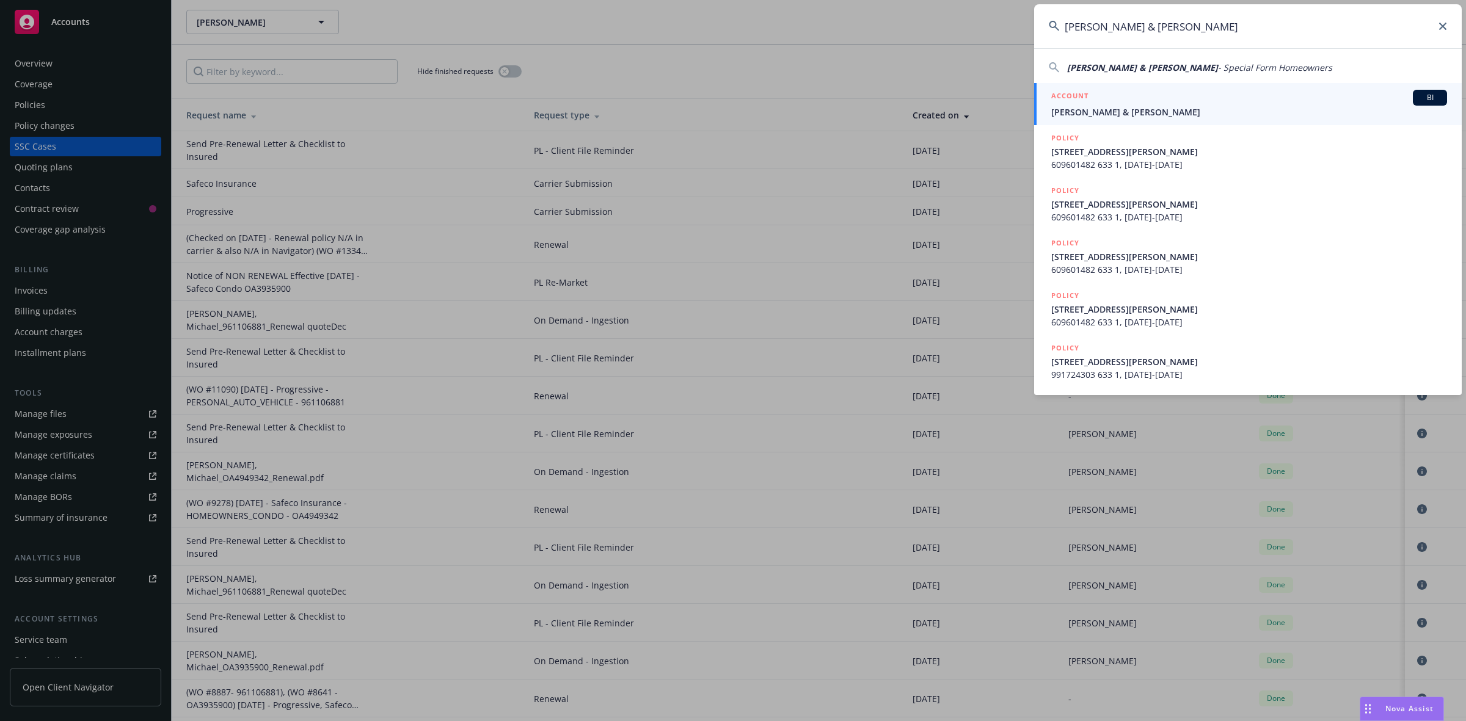
type input "[PERSON_NAME] & [PERSON_NAME]"
click at [1107, 100] on div "ACCOUNT BI" at bounding box center [1249, 98] width 396 height 16
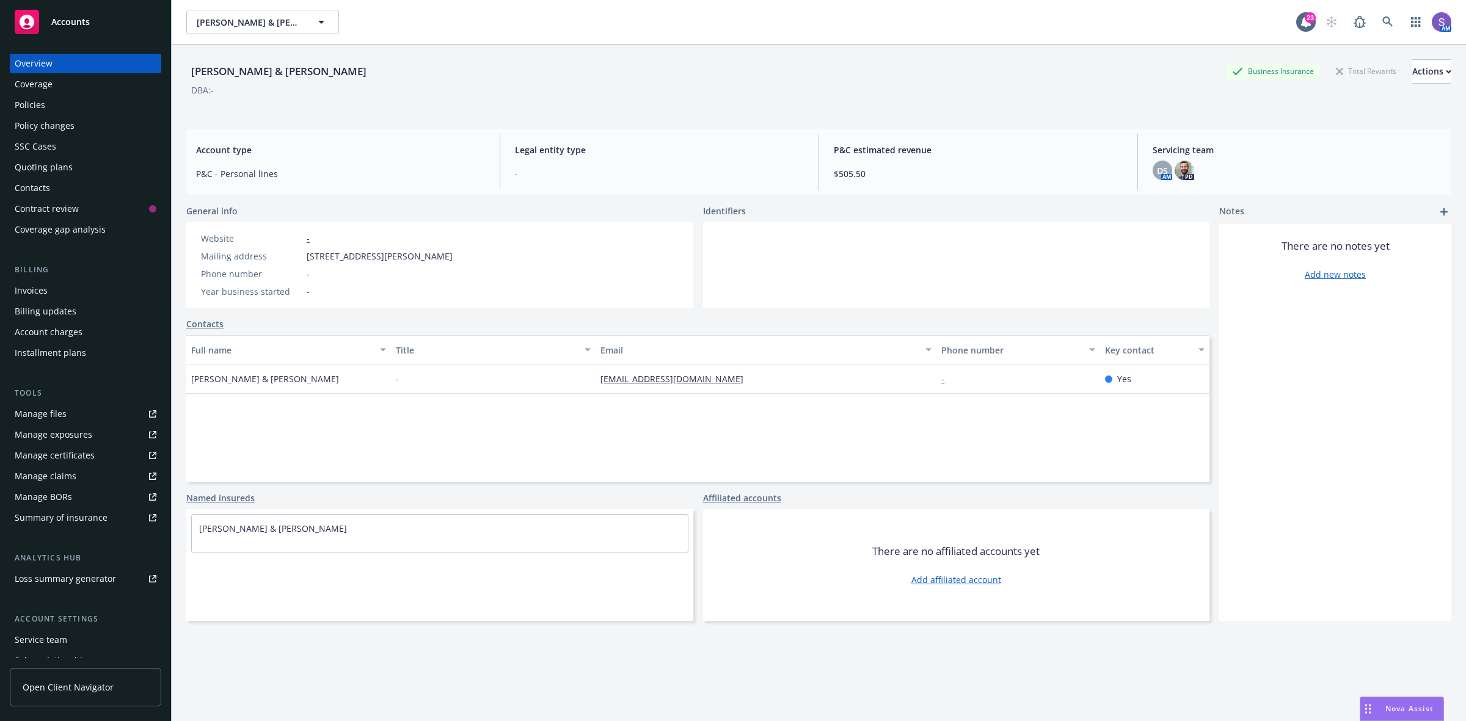
click at [31, 108] on div "Policies" at bounding box center [30, 105] width 31 height 20
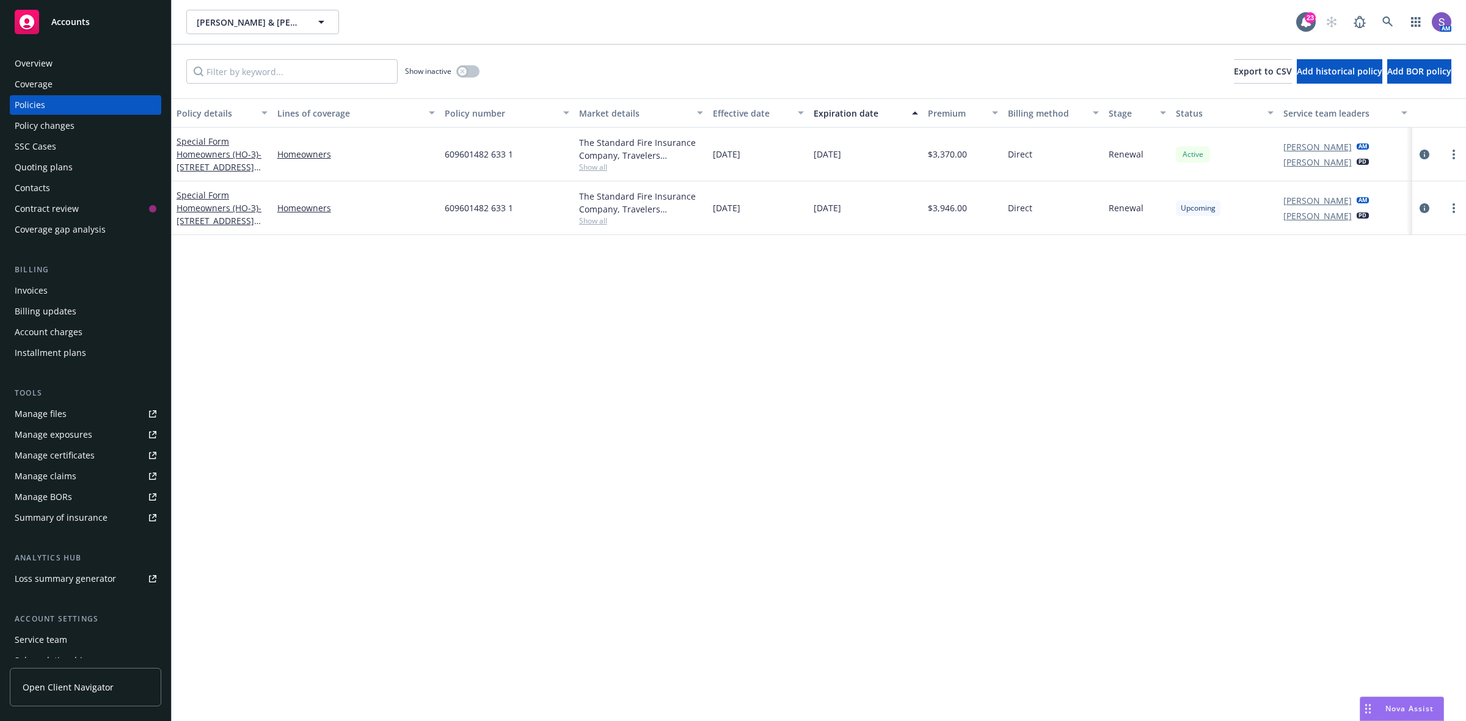
click at [489, 208] on span "609601482 633 1" at bounding box center [479, 208] width 68 height 13
click at [1382, 20] on icon at bounding box center [1387, 21] width 11 height 11
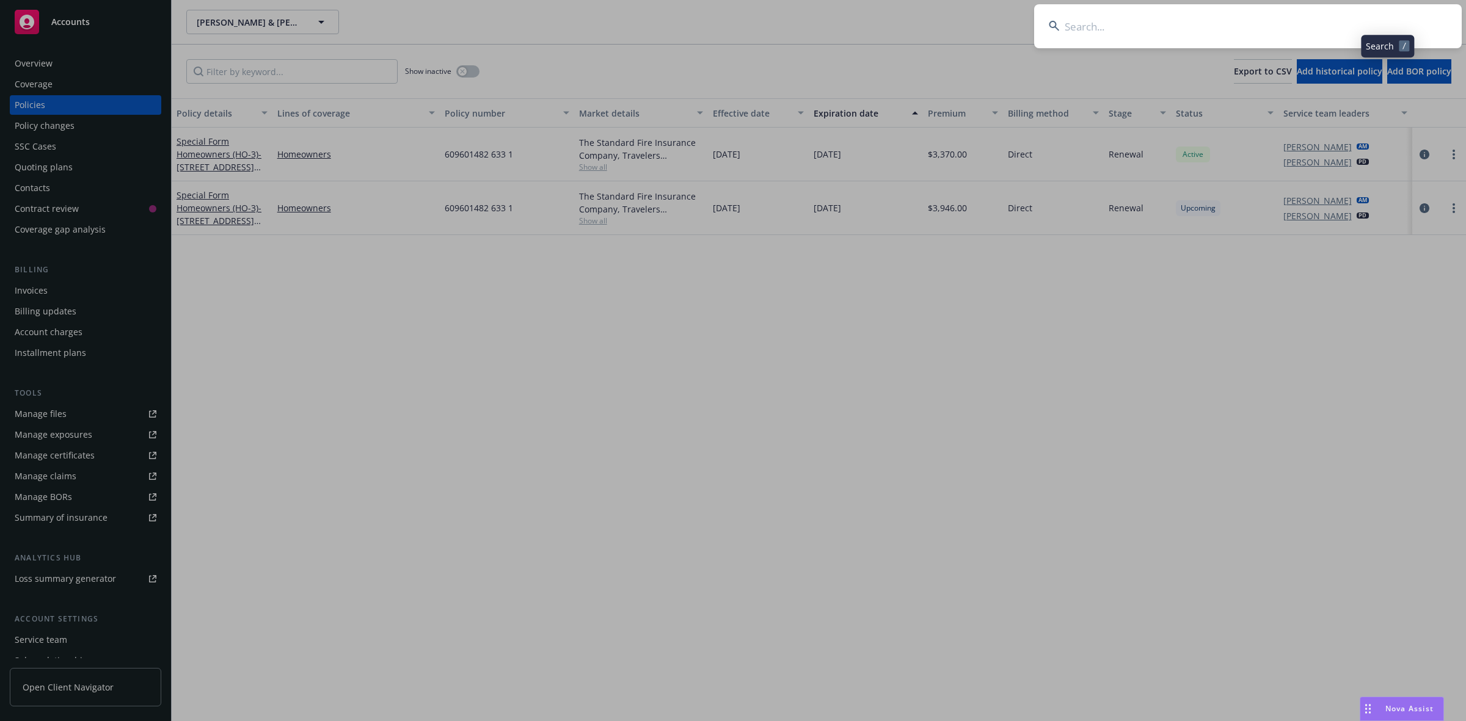
click at [1194, 20] on input at bounding box center [1248, 26] width 428 height 44
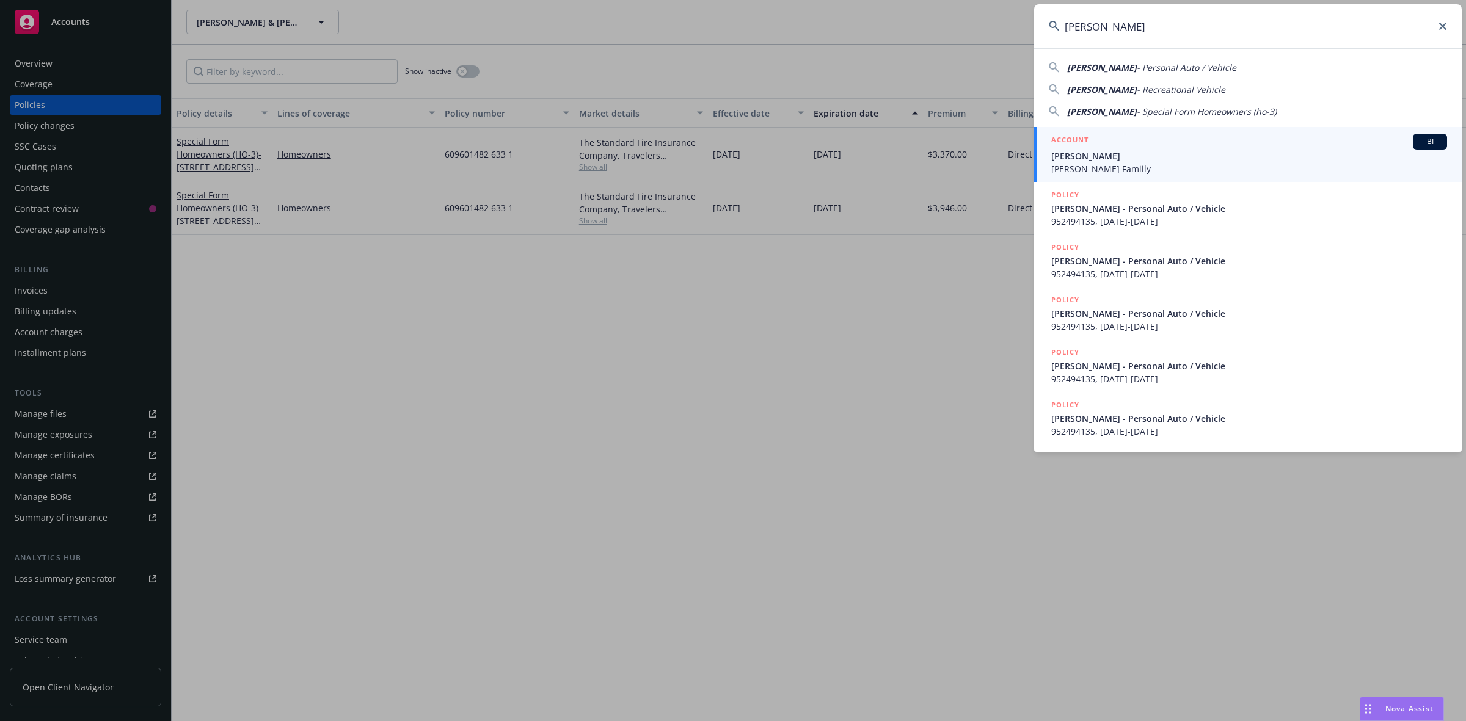
type input "[PERSON_NAME]"
click at [1104, 151] on span "[PERSON_NAME]" at bounding box center [1249, 156] width 396 height 13
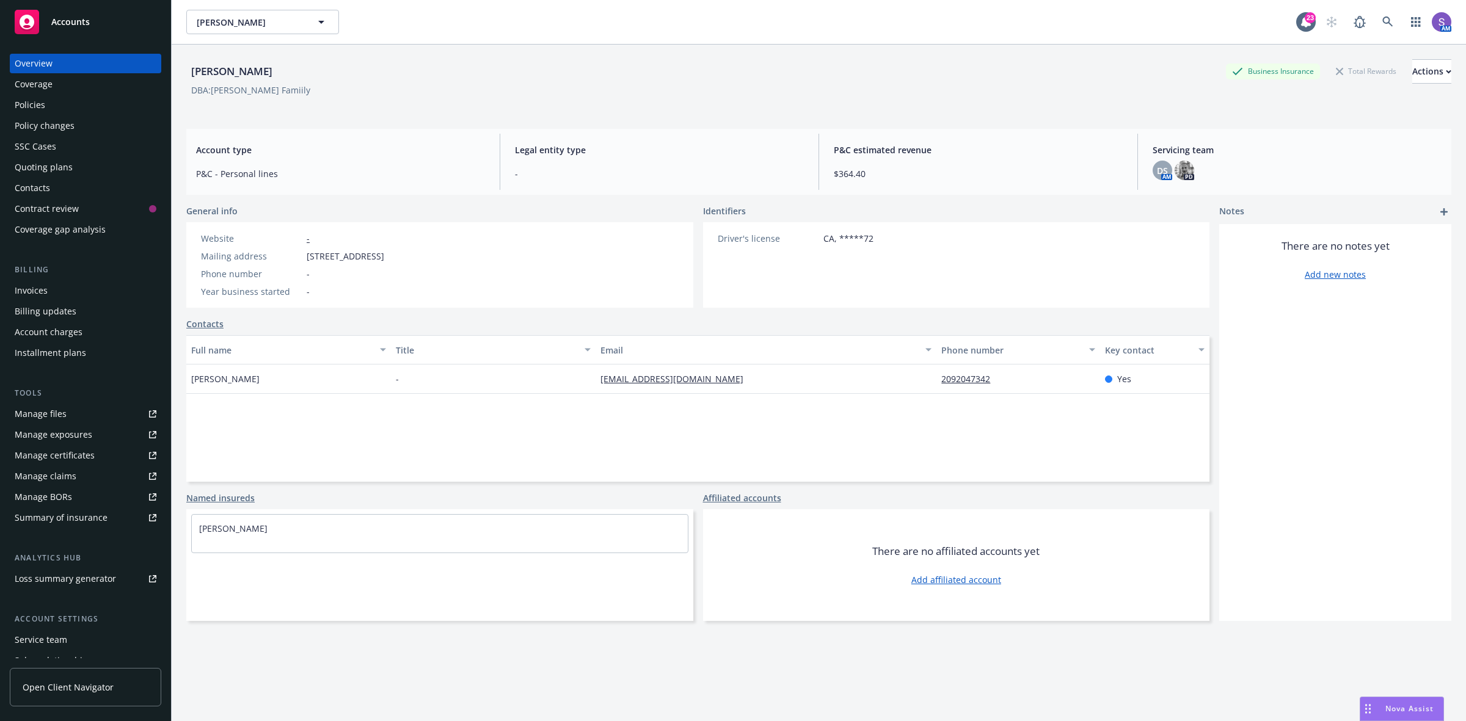
click at [26, 104] on div "Policies" at bounding box center [30, 105] width 31 height 20
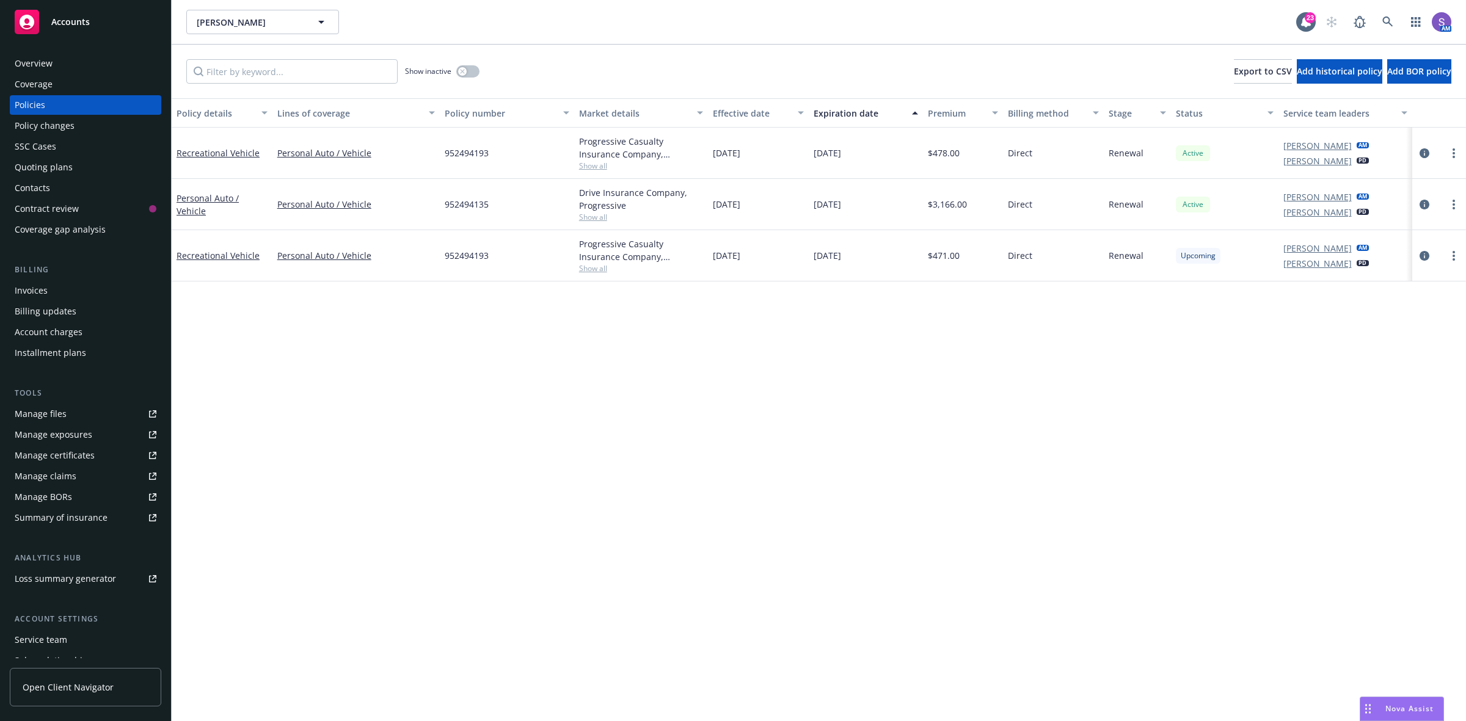
click at [445, 255] on span "952494193" at bounding box center [467, 255] width 44 height 13
click at [1382, 17] on icon at bounding box center [1387, 21] width 11 height 11
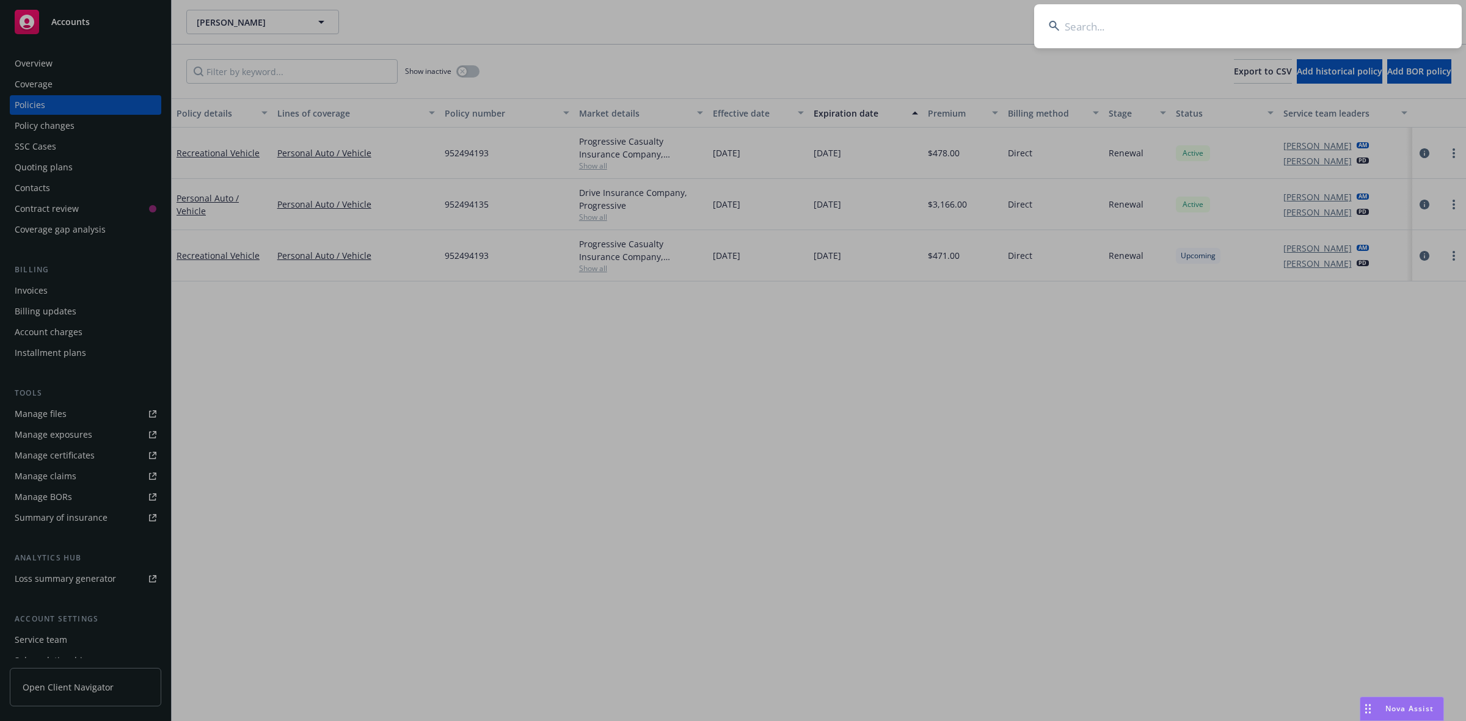
click at [1271, 25] on input at bounding box center [1248, 26] width 428 height 44
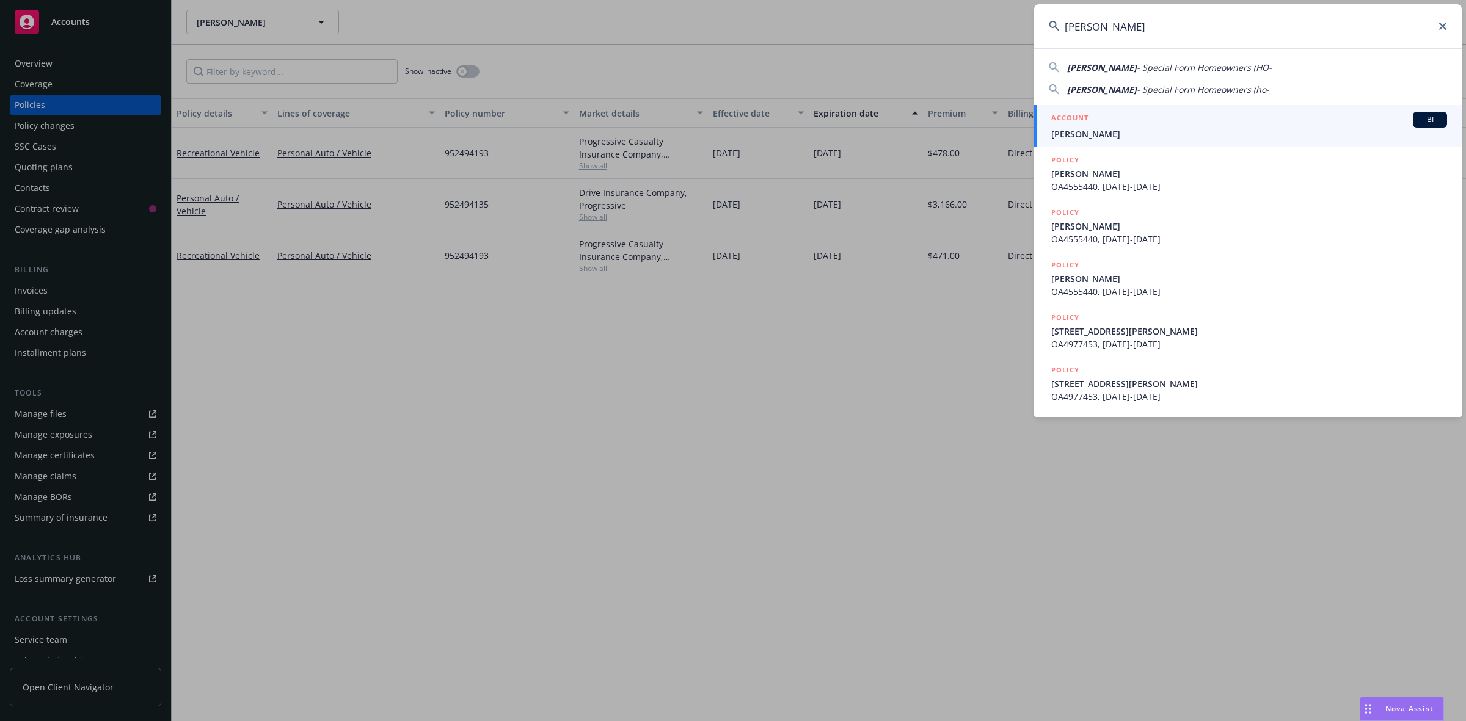
type input "[PERSON_NAME]"
click at [1158, 139] on span "[PERSON_NAME]" at bounding box center [1249, 134] width 396 height 13
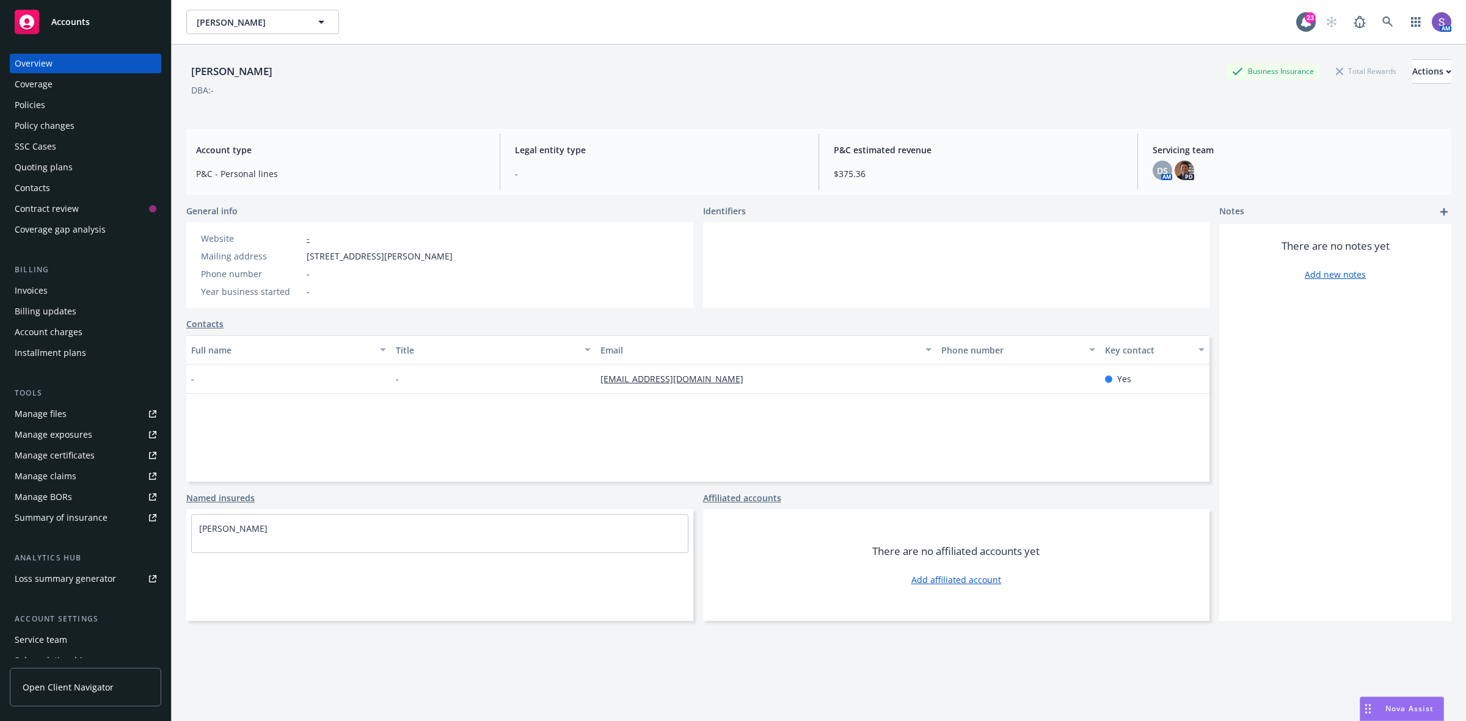
click at [31, 104] on div "Policies" at bounding box center [30, 105] width 31 height 20
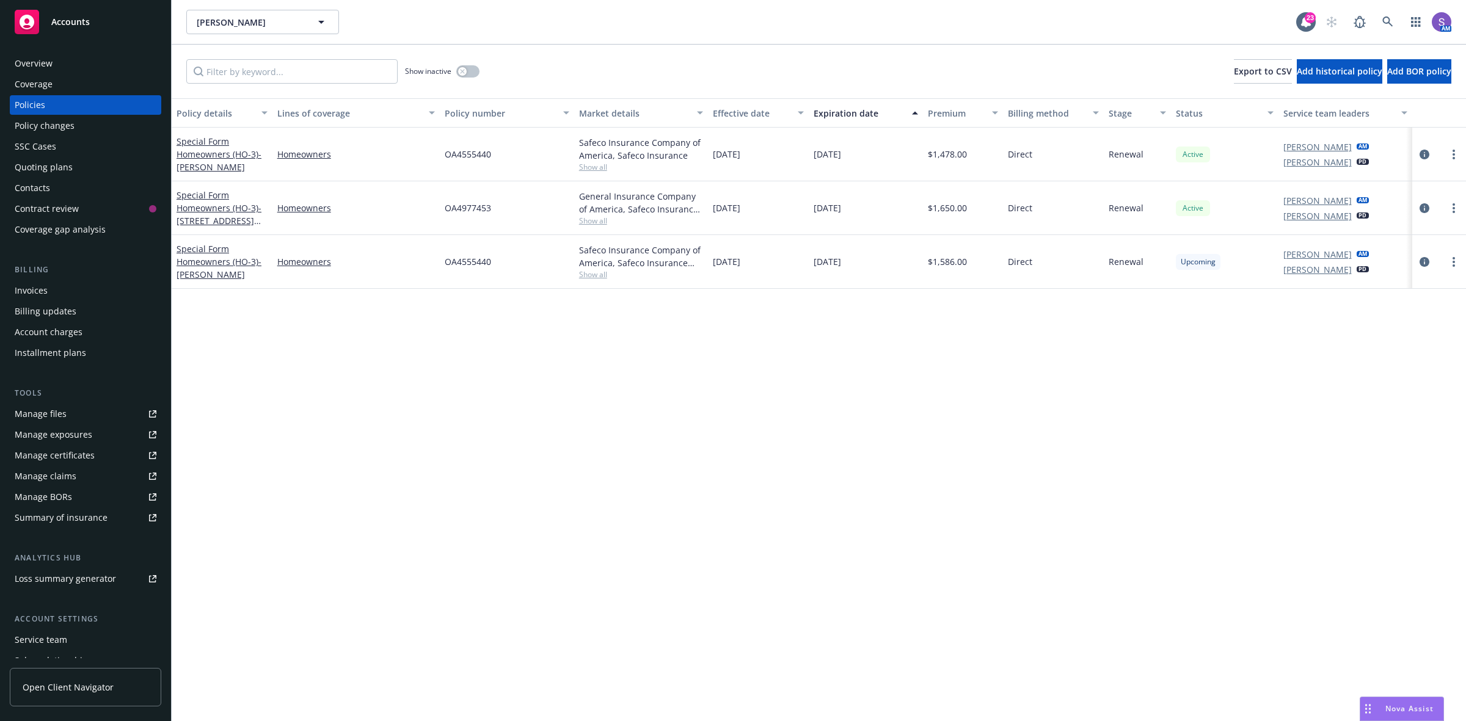
click at [469, 263] on span "OA4555440" at bounding box center [468, 261] width 46 height 13
click at [38, 68] on div "Overview" at bounding box center [34, 64] width 38 height 20
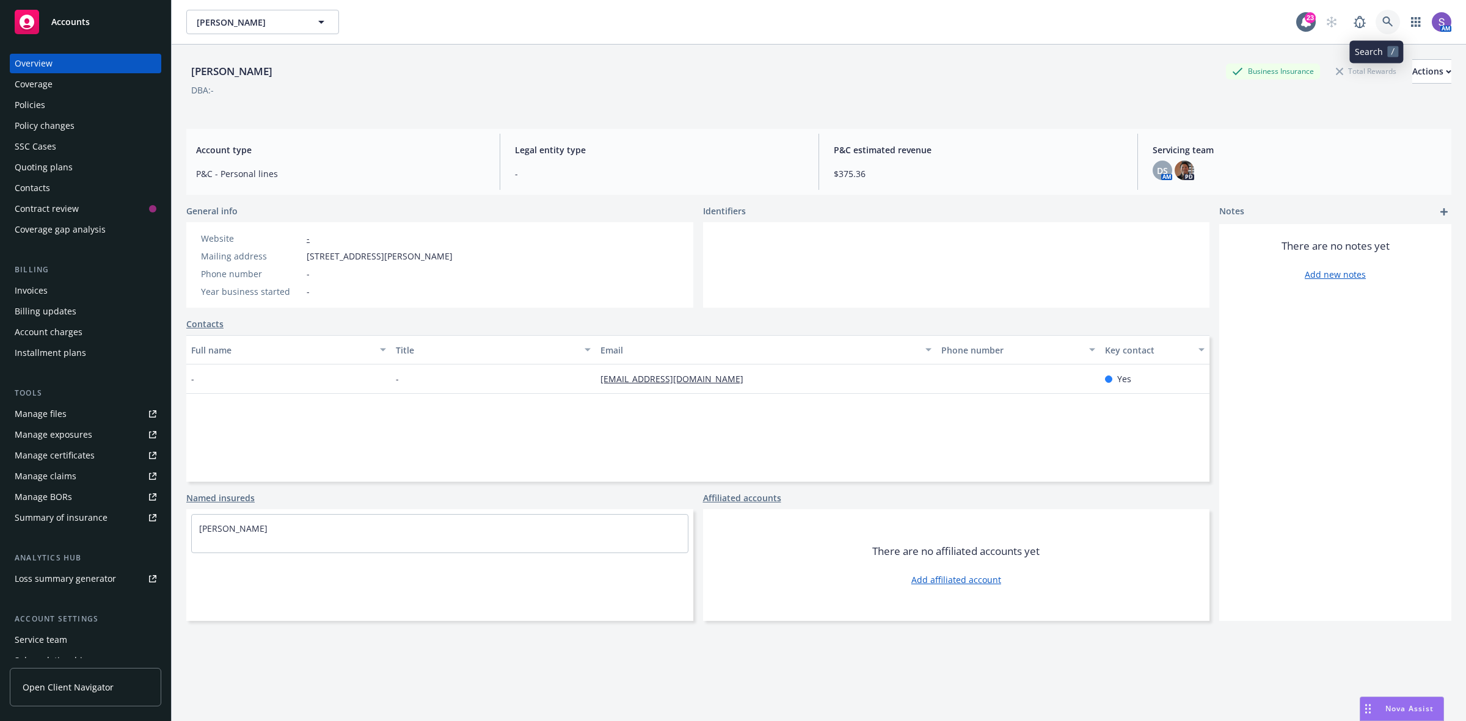
click at [1382, 20] on icon at bounding box center [1387, 21] width 11 height 11
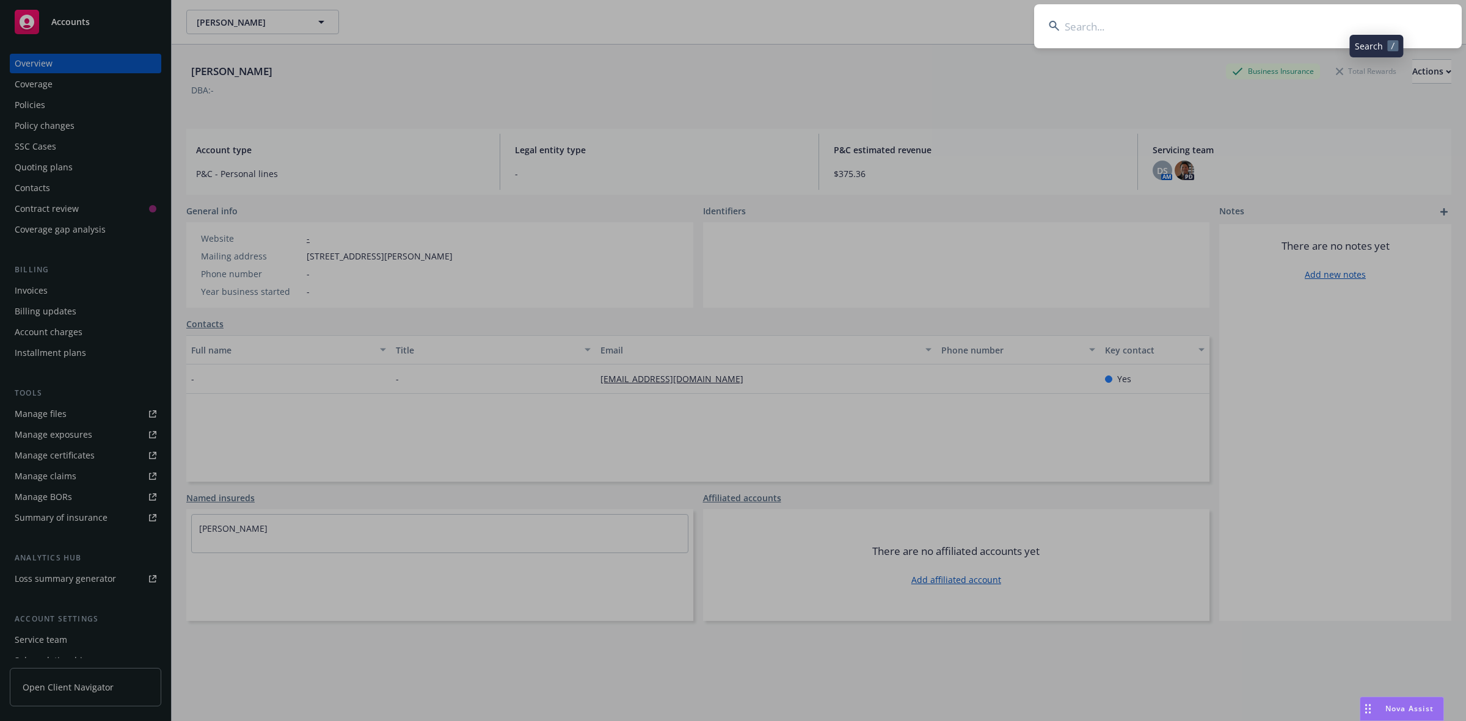
click at [1251, 16] on input at bounding box center [1248, 26] width 428 height 44
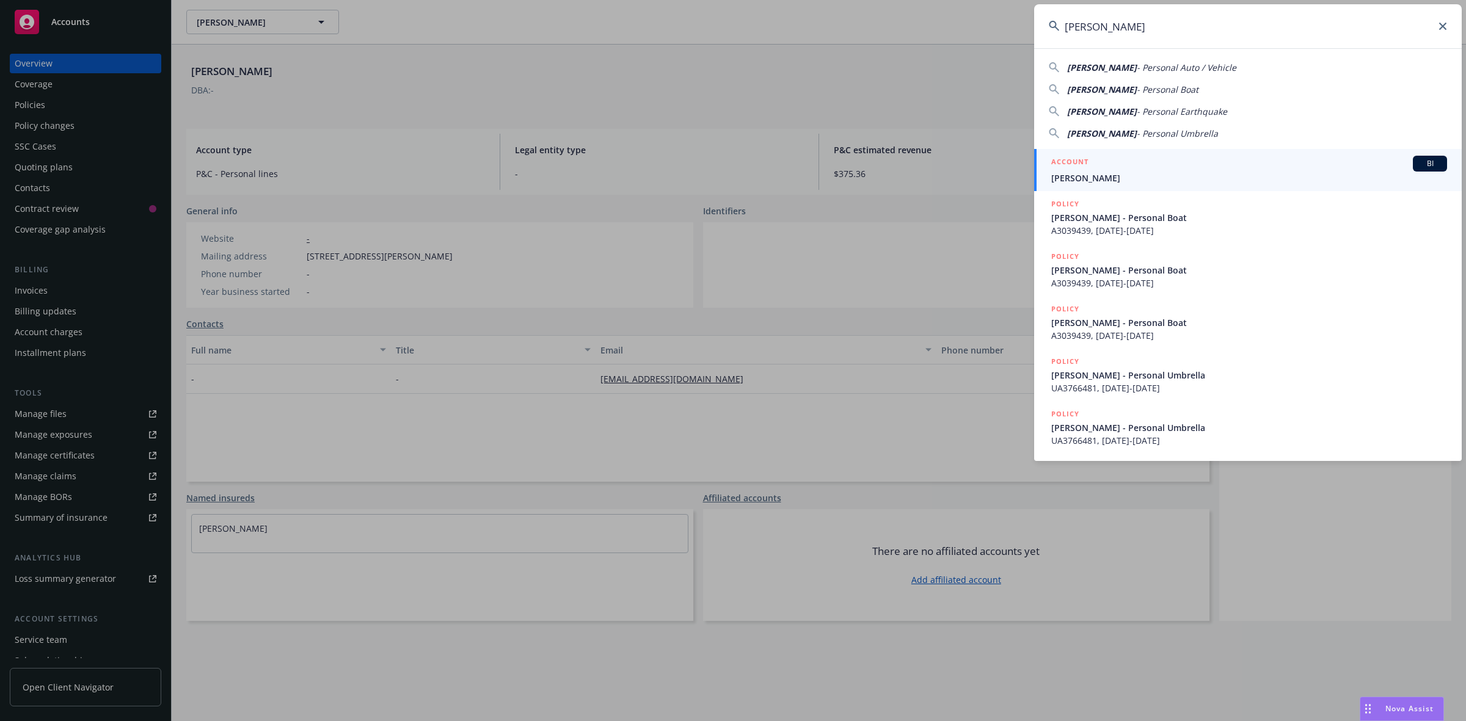
type input "[PERSON_NAME]"
click at [1074, 174] on span "[PERSON_NAME]" at bounding box center [1249, 178] width 396 height 13
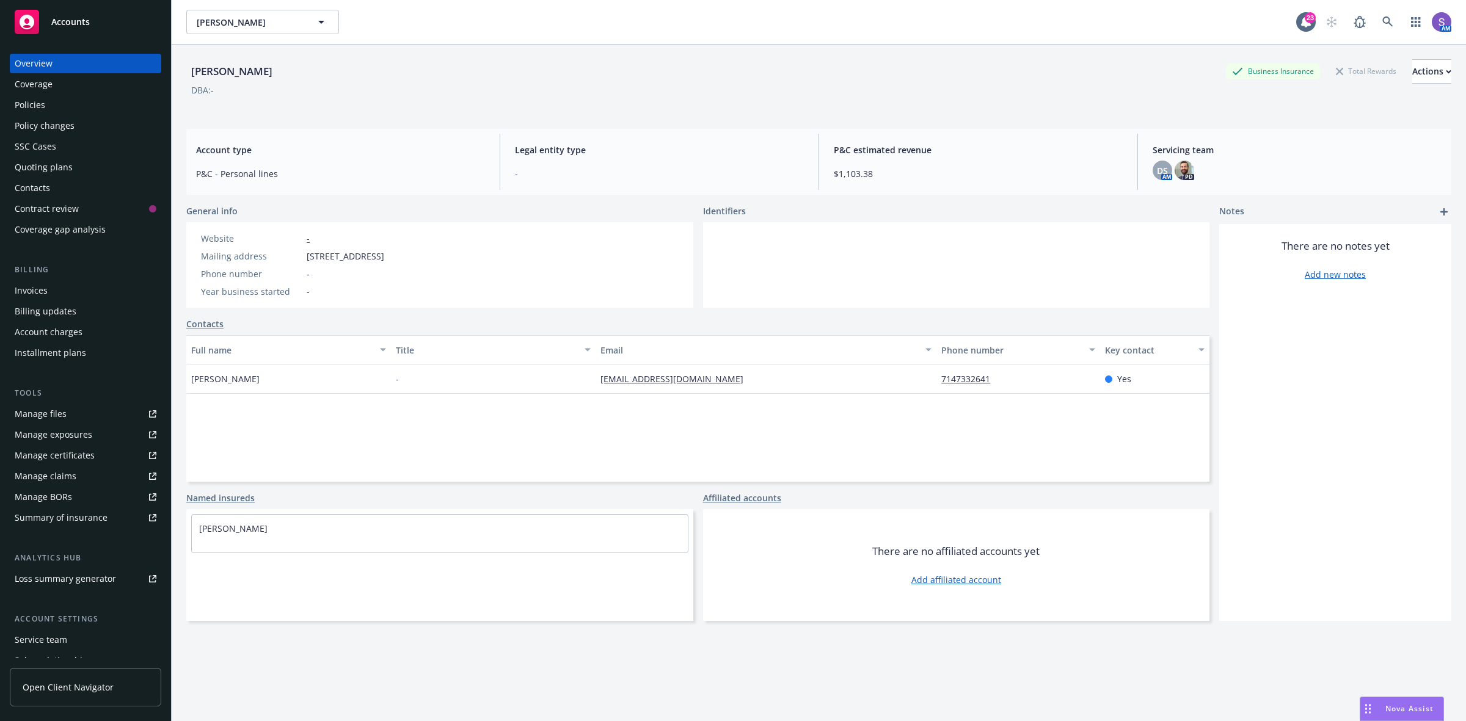
click at [46, 103] on div "Policies" at bounding box center [86, 105] width 142 height 20
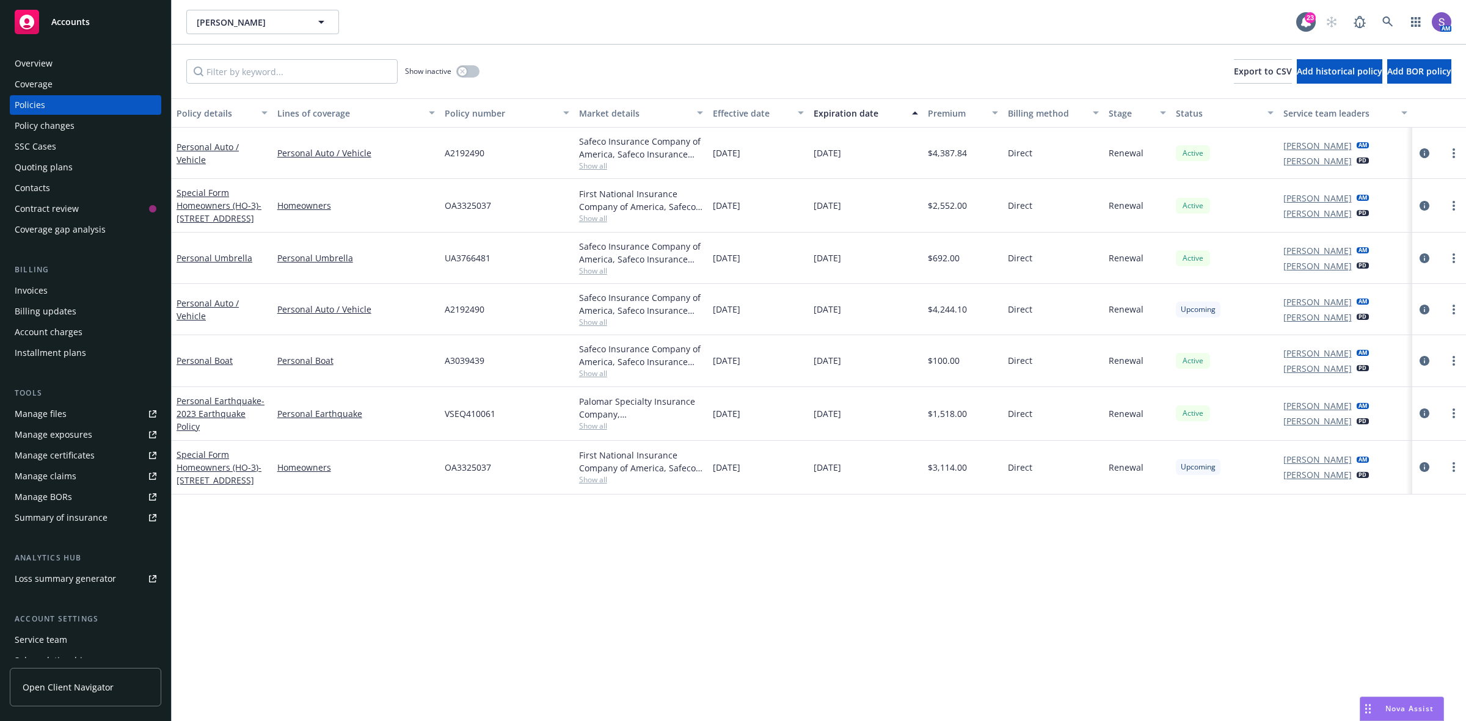
click at [475, 469] on span "OA3325037" at bounding box center [468, 467] width 46 height 13
click at [31, 66] on div "Overview" at bounding box center [34, 64] width 38 height 20
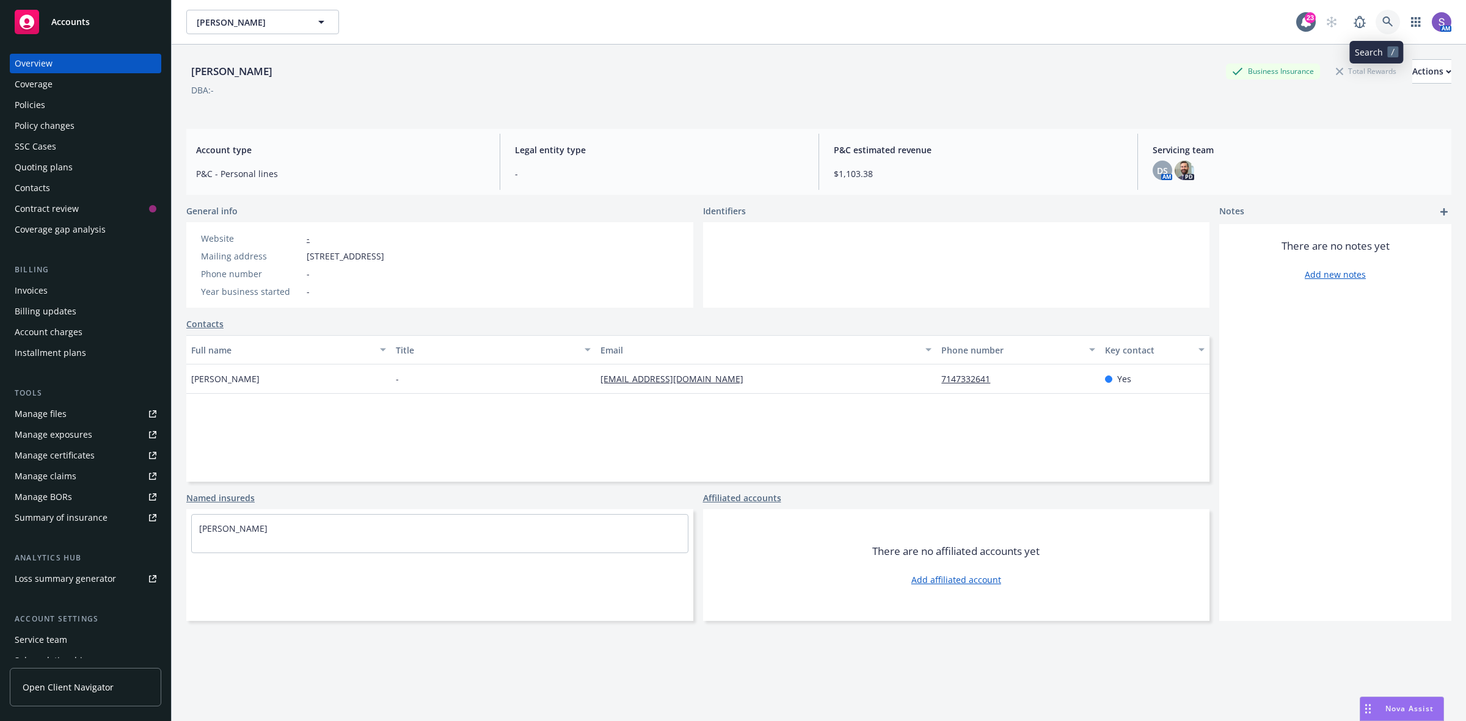
click at [1382, 19] on icon at bounding box center [1387, 21] width 11 height 11
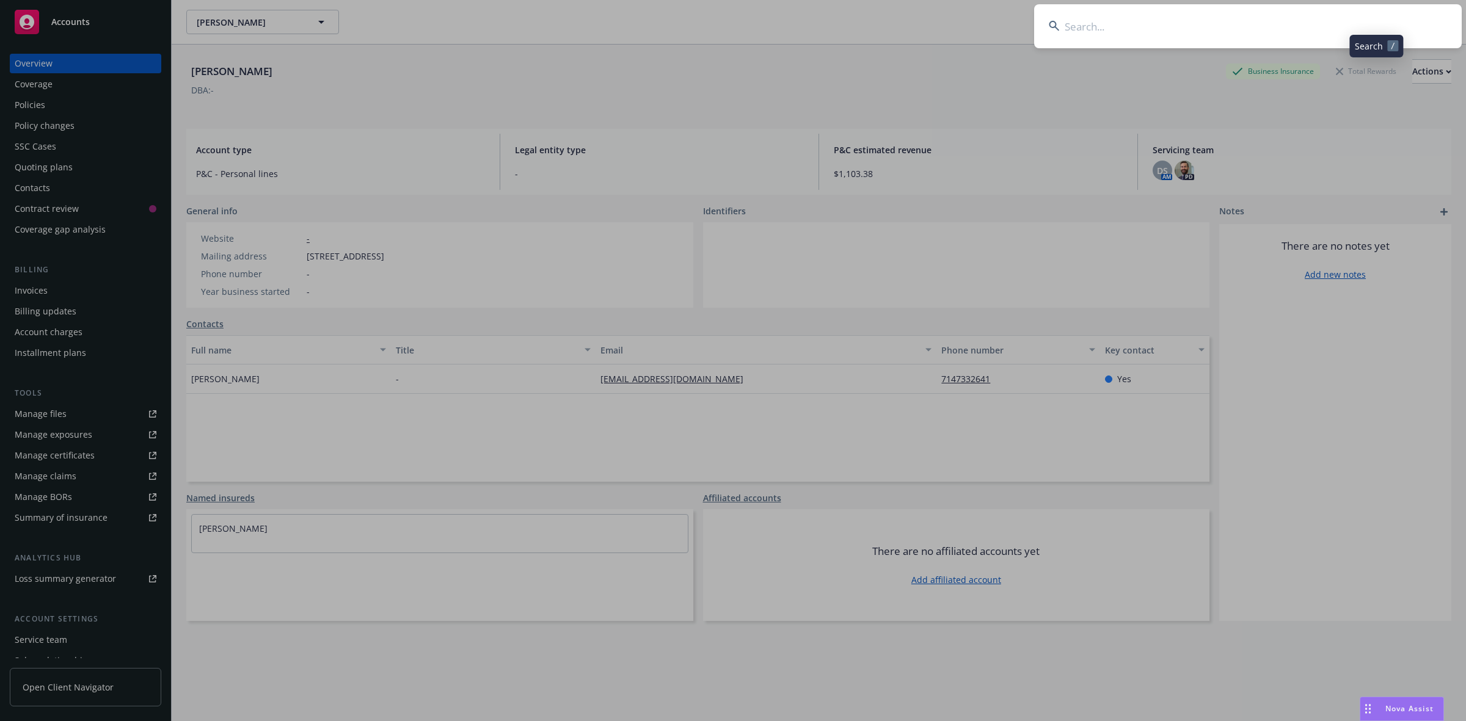
click at [1229, 22] on input at bounding box center [1248, 26] width 428 height 44
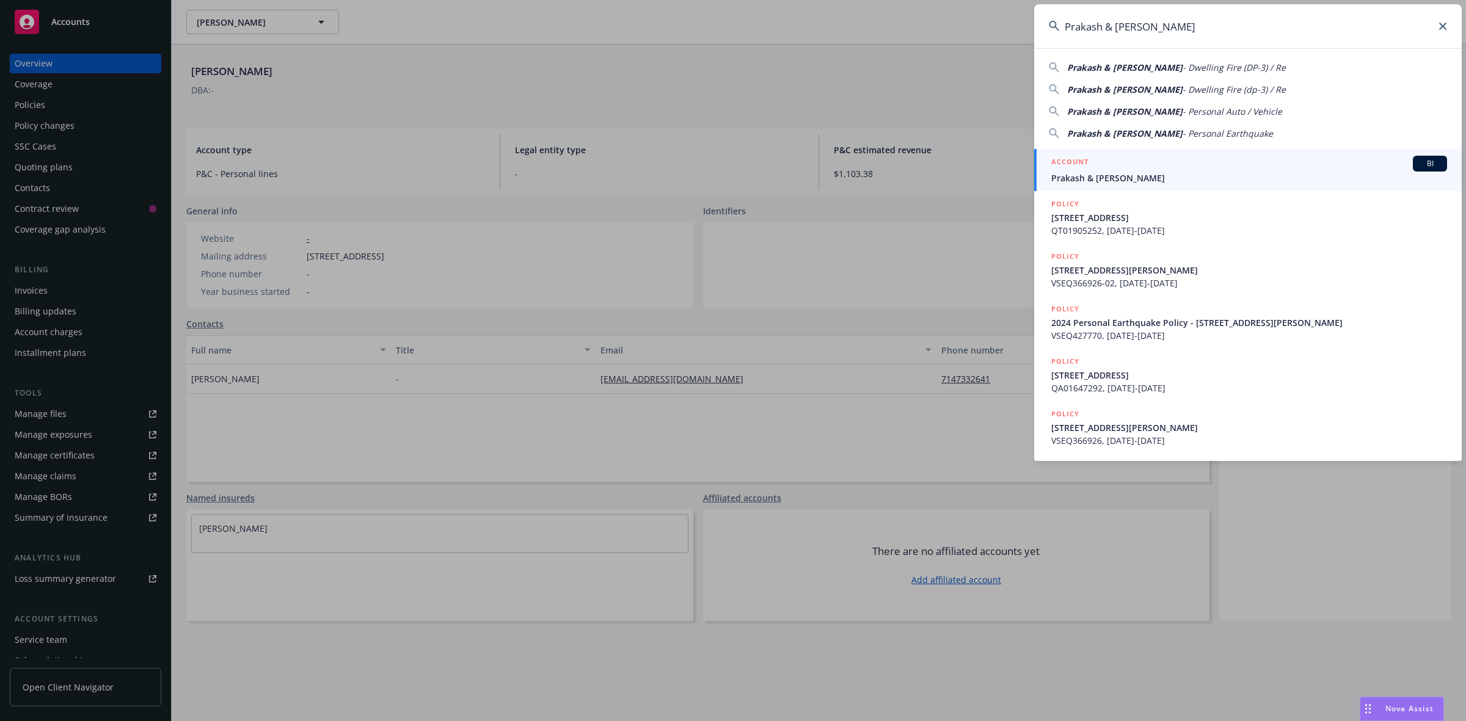
type input "Prakash & [PERSON_NAME]"
click at [1114, 169] on div "ACCOUNT BI" at bounding box center [1249, 164] width 396 height 16
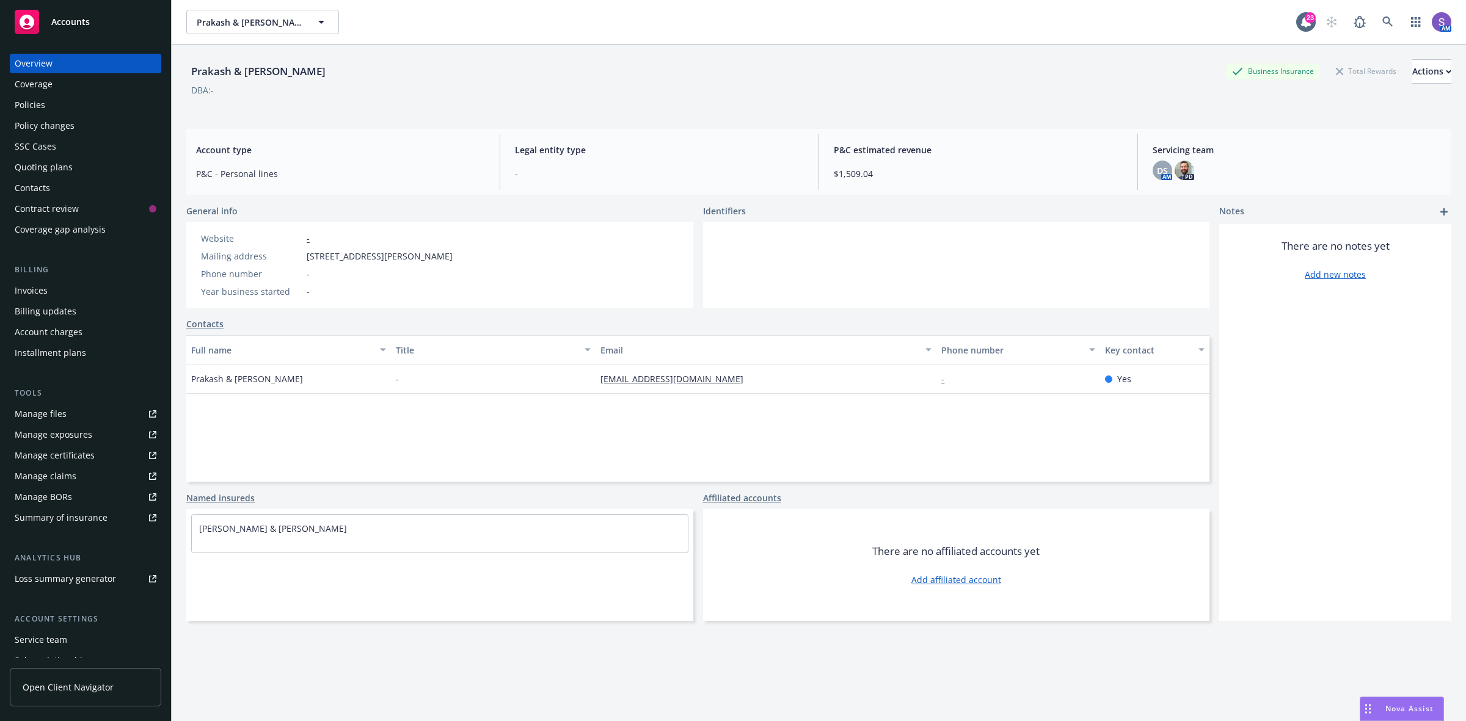
click at [35, 102] on div "Policies" at bounding box center [30, 105] width 31 height 20
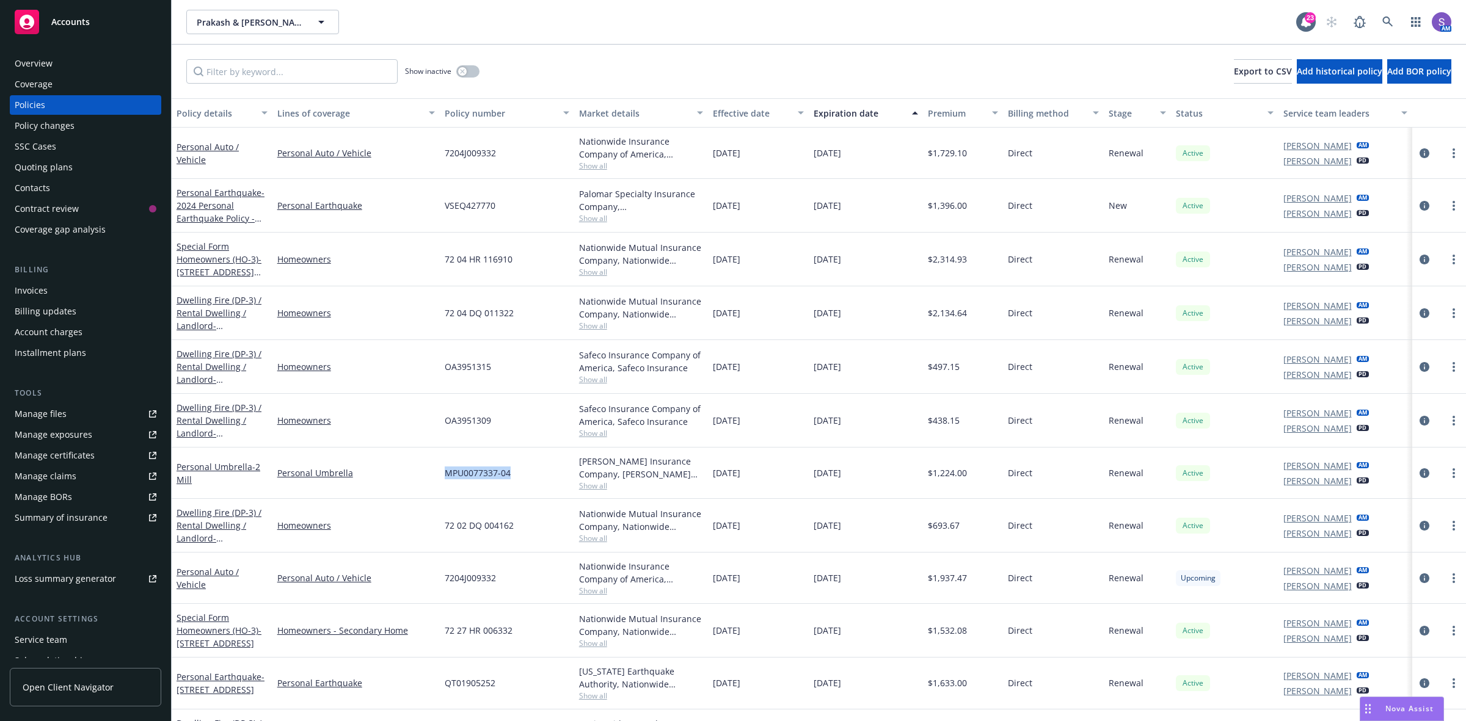
drag, startPoint x: 529, startPoint y: 475, endPoint x: 443, endPoint y: 473, distance: 85.5
click at [443, 473] on div "MPU0077337-04" at bounding box center [507, 473] width 134 height 51
click at [1387, 19] on icon at bounding box center [1387, 21] width 11 height 11
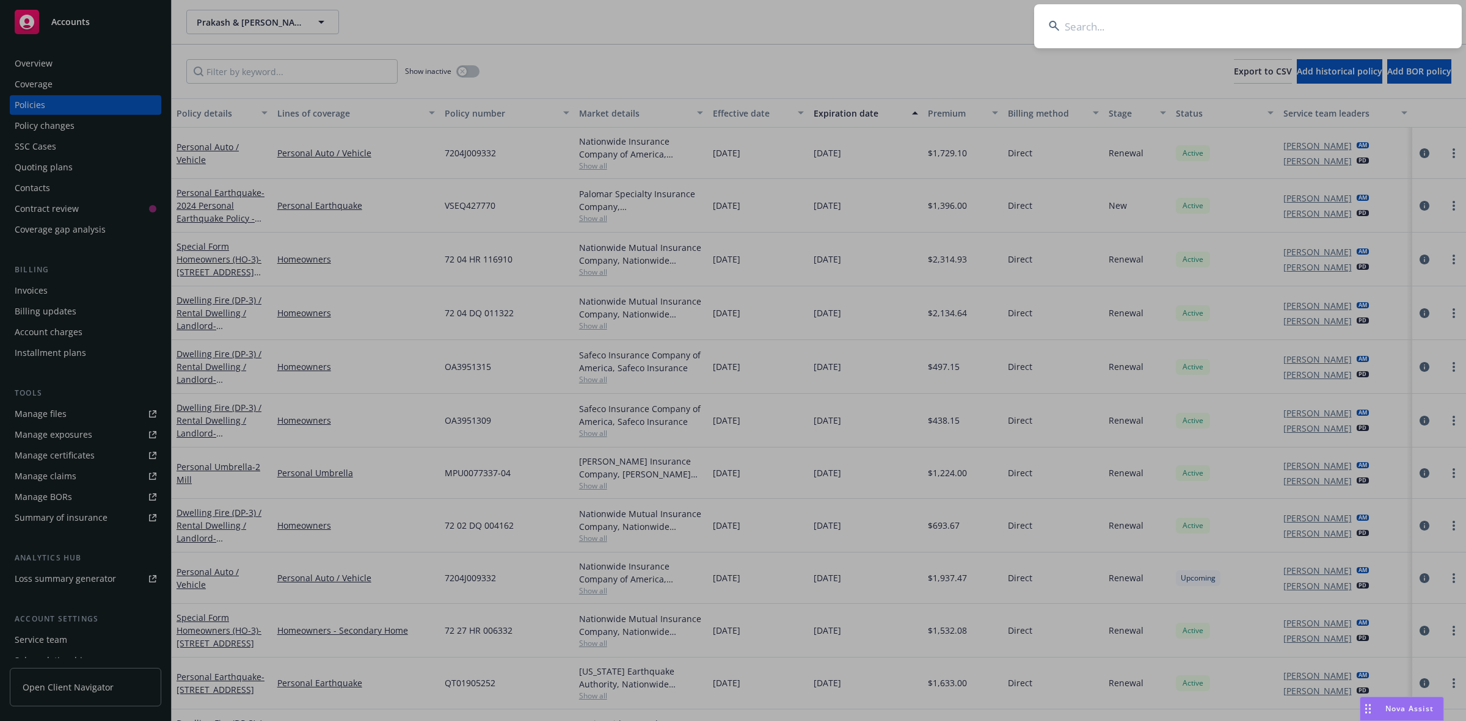
click at [1159, 9] on input at bounding box center [1248, 26] width 428 height 44
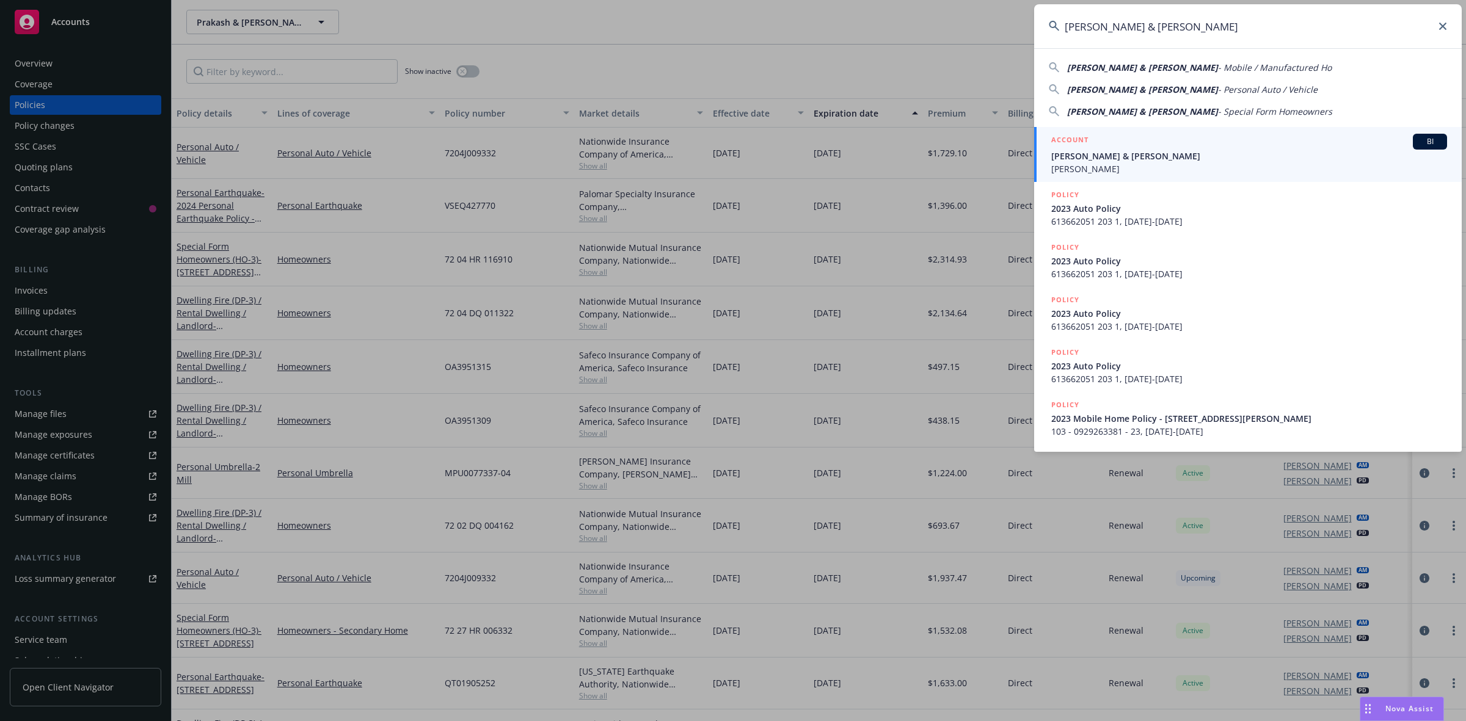
type input "[PERSON_NAME] & [PERSON_NAME]"
click at [1093, 169] on span "[PERSON_NAME]" at bounding box center [1249, 168] width 396 height 13
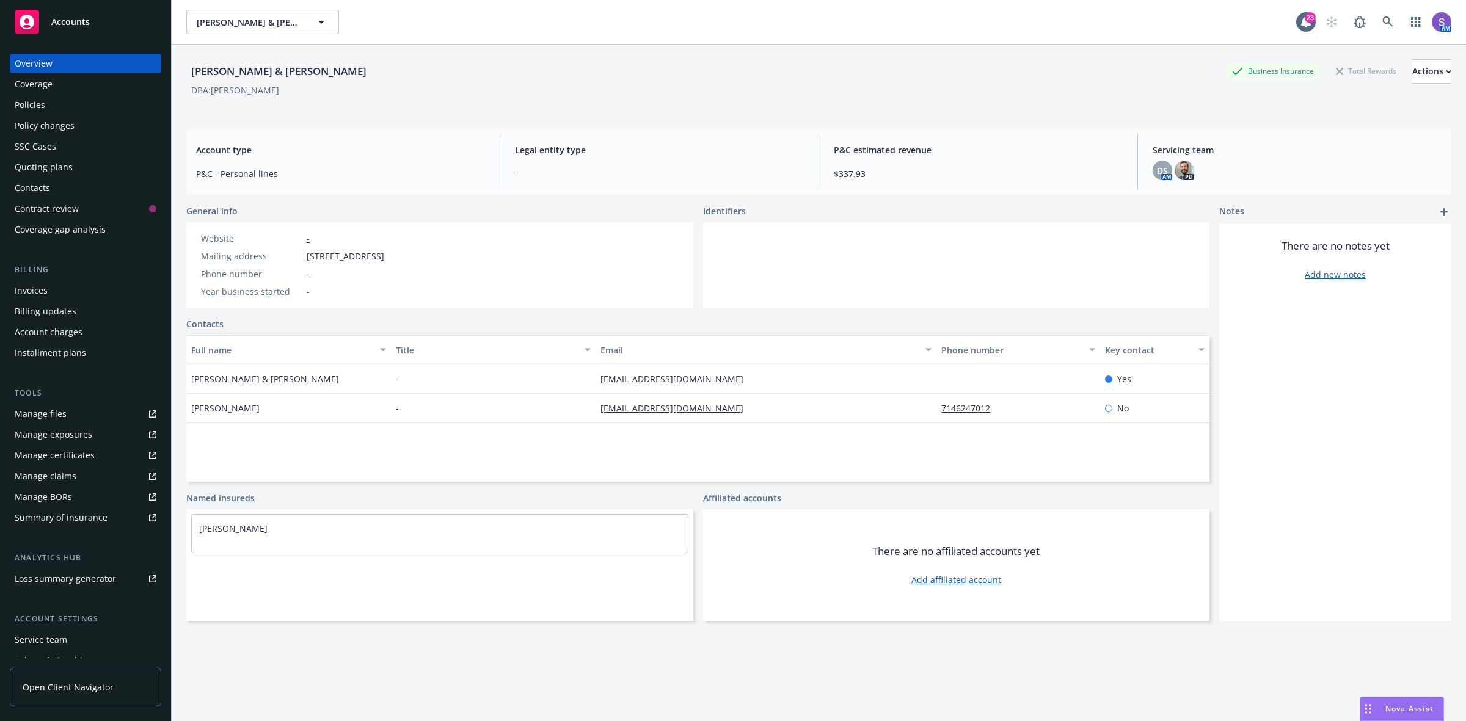
click at [32, 96] on div "Policies" at bounding box center [30, 105] width 31 height 20
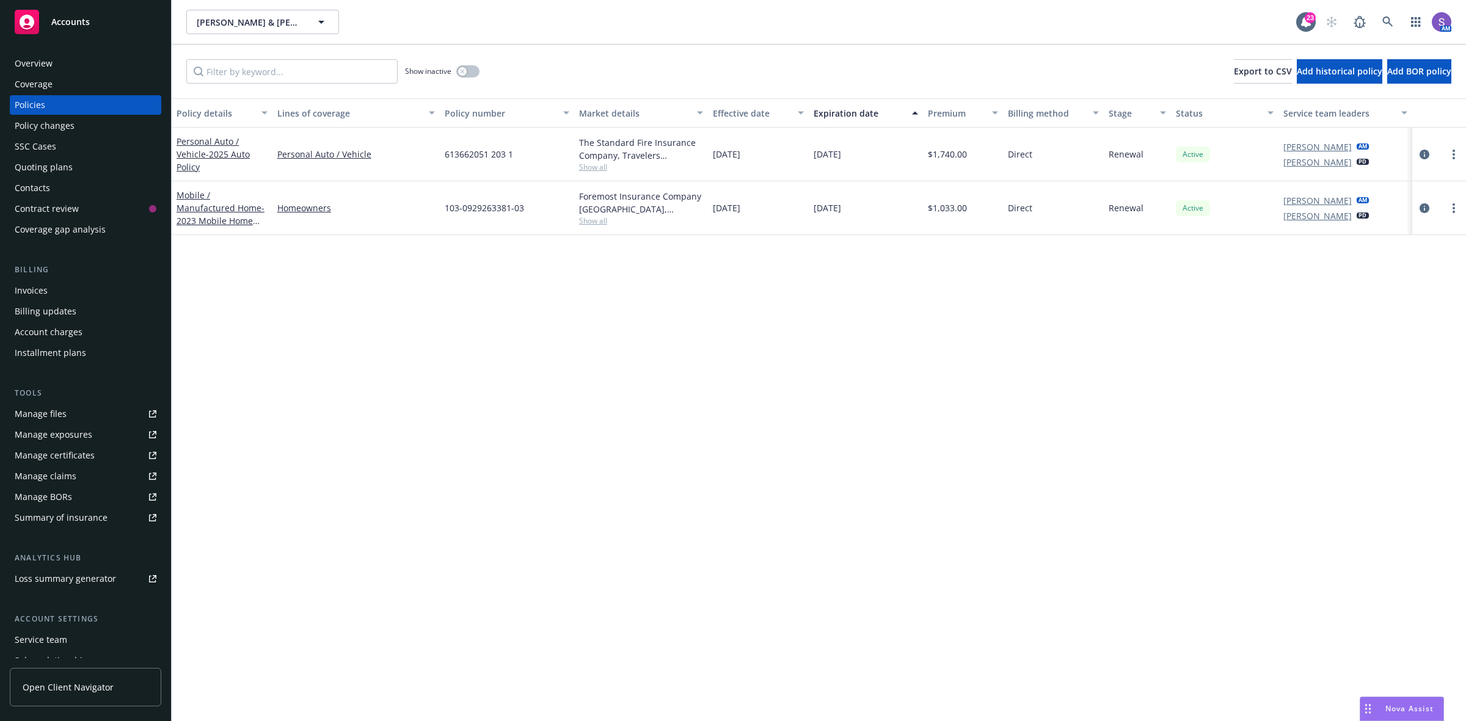
click at [481, 148] on span "613662051 203 1" at bounding box center [479, 154] width 68 height 13
click at [62, 147] on div "SSC Cases" at bounding box center [86, 147] width 142 height 20
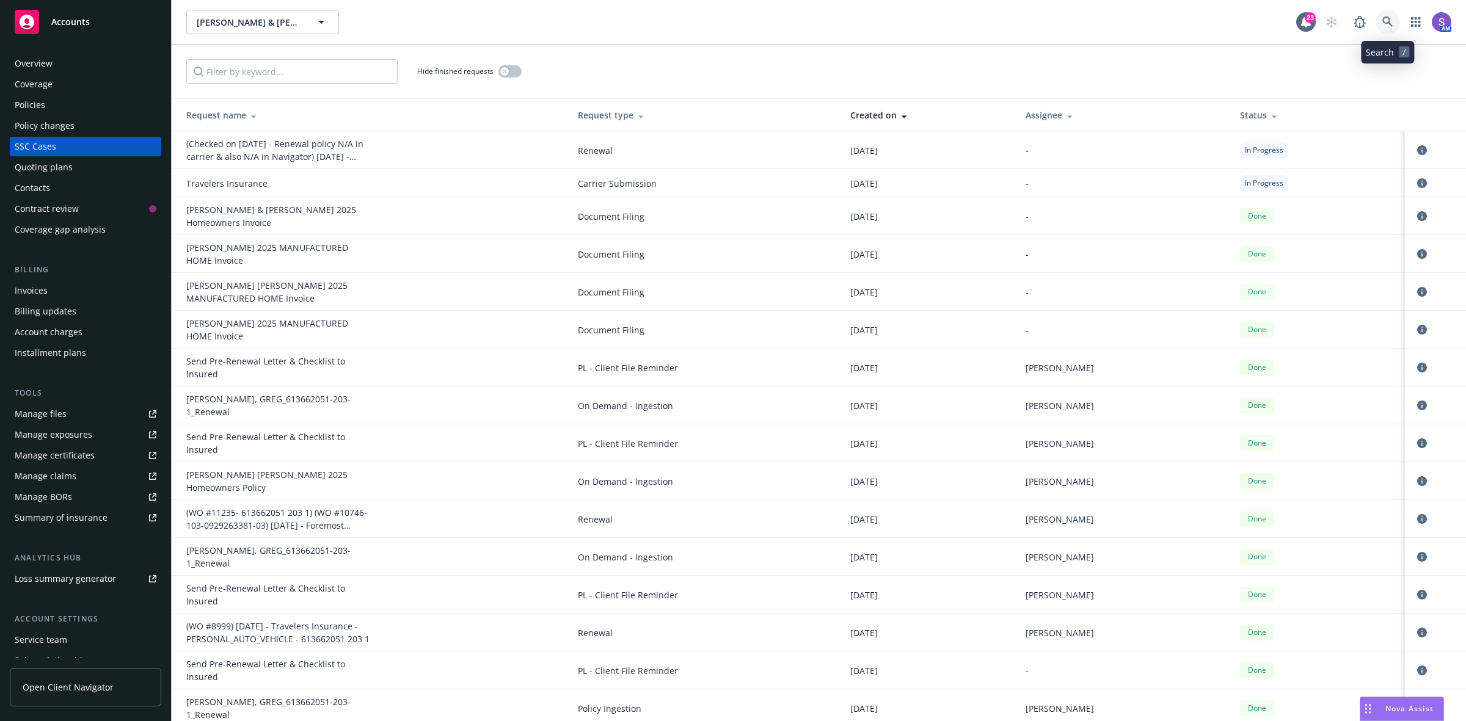
click at [1387, 20] on icon at bounding box center [1387, 21] width 11 height 11
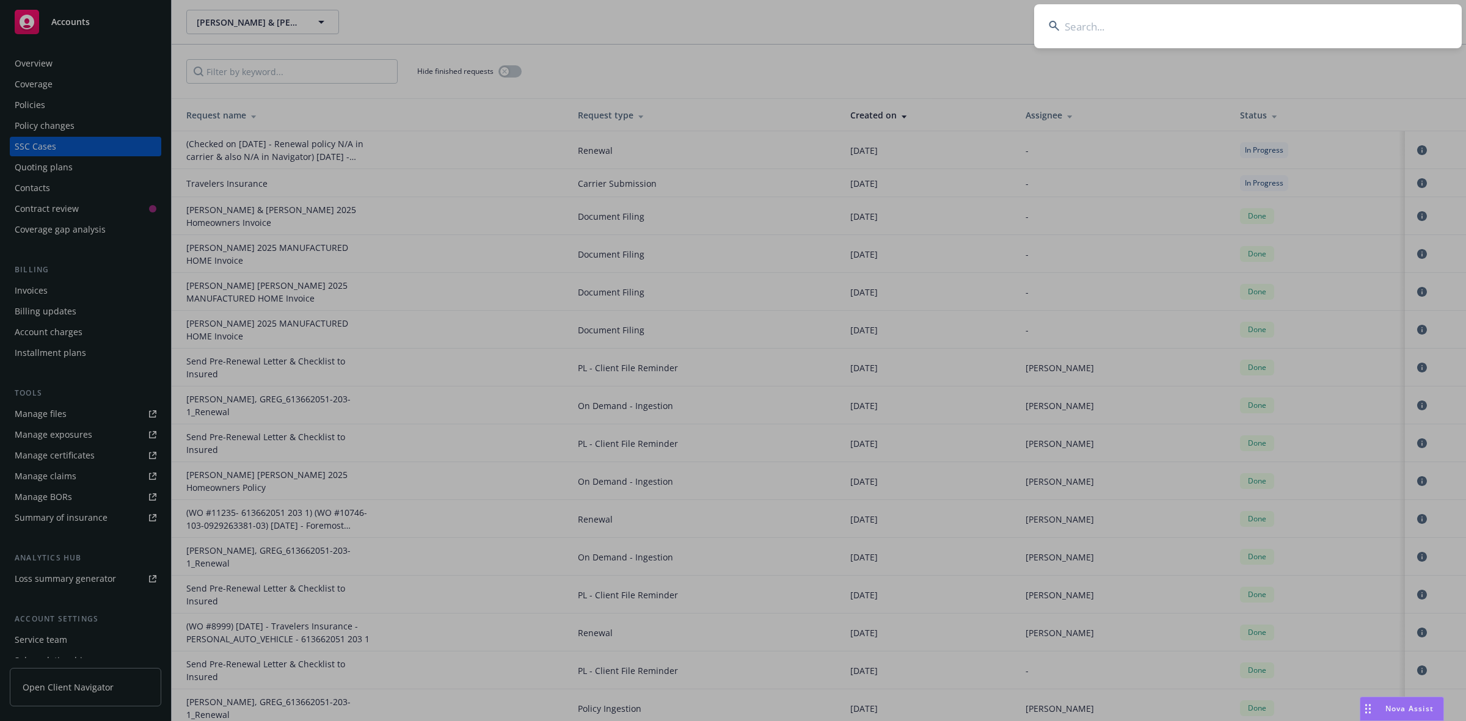
click at [1156, 20] on input at bounding box center [1248, 26] width 428 height 44
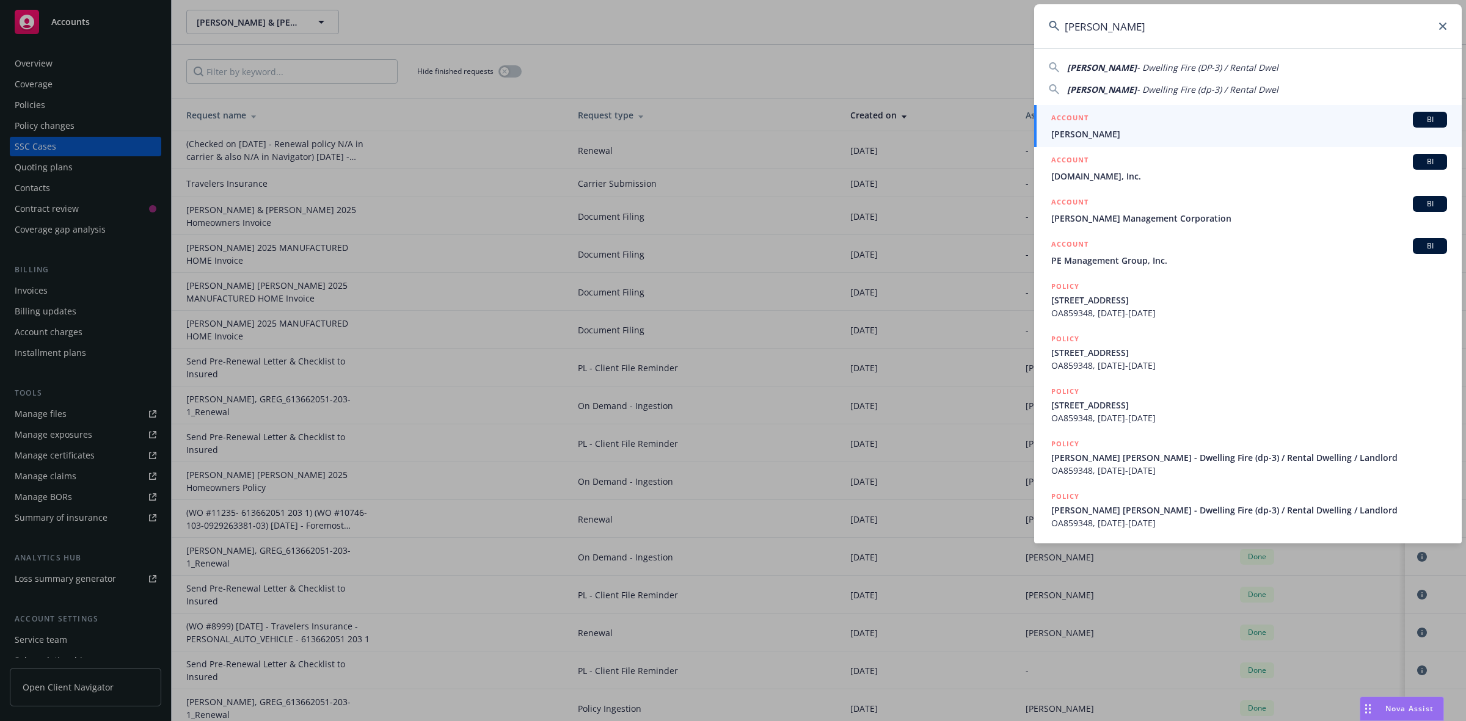
type input "[PERSON_NAME]"
click at [1090, 128] on span "[PERSON_NAME]" at bounding box center [1249, 134] width 396 height 13
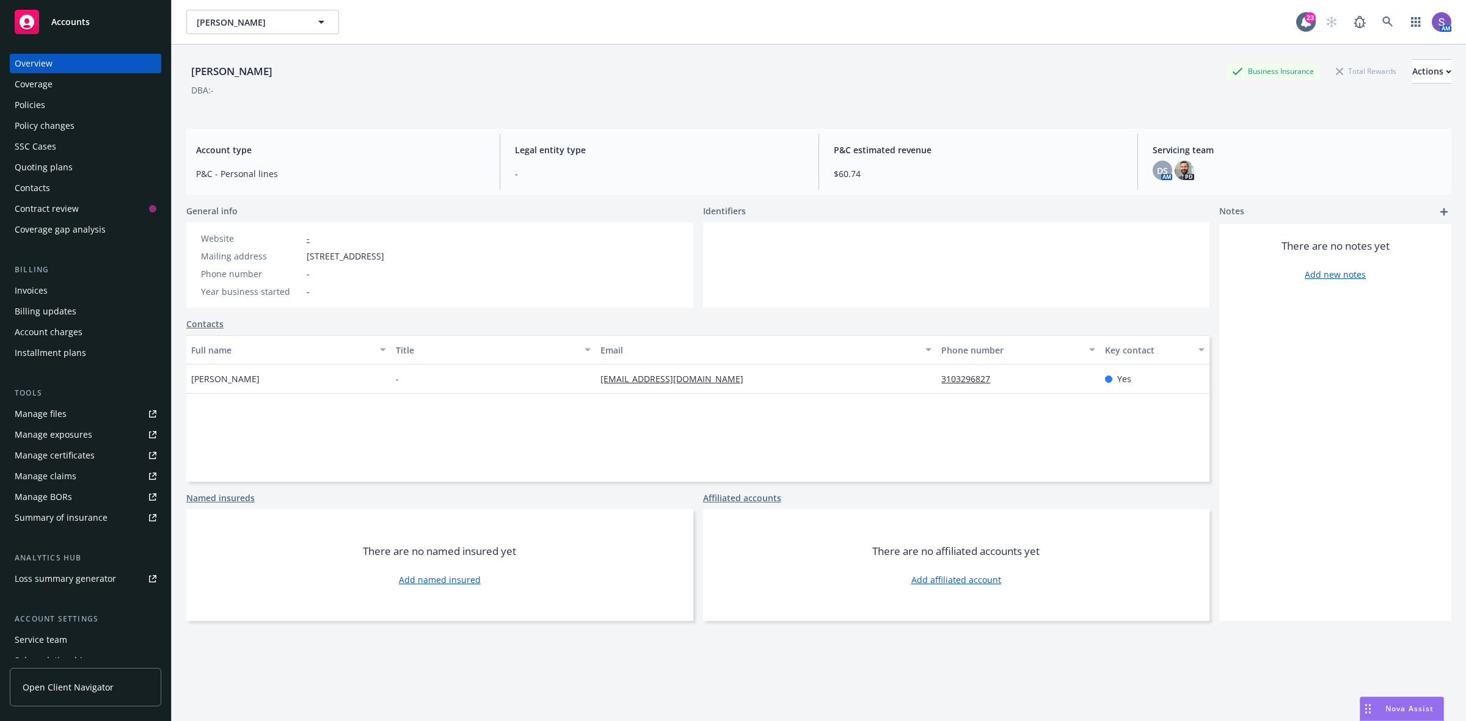
click at [46, 106] on div "Policies" at bounding box center [86, 105] width 142 height 20
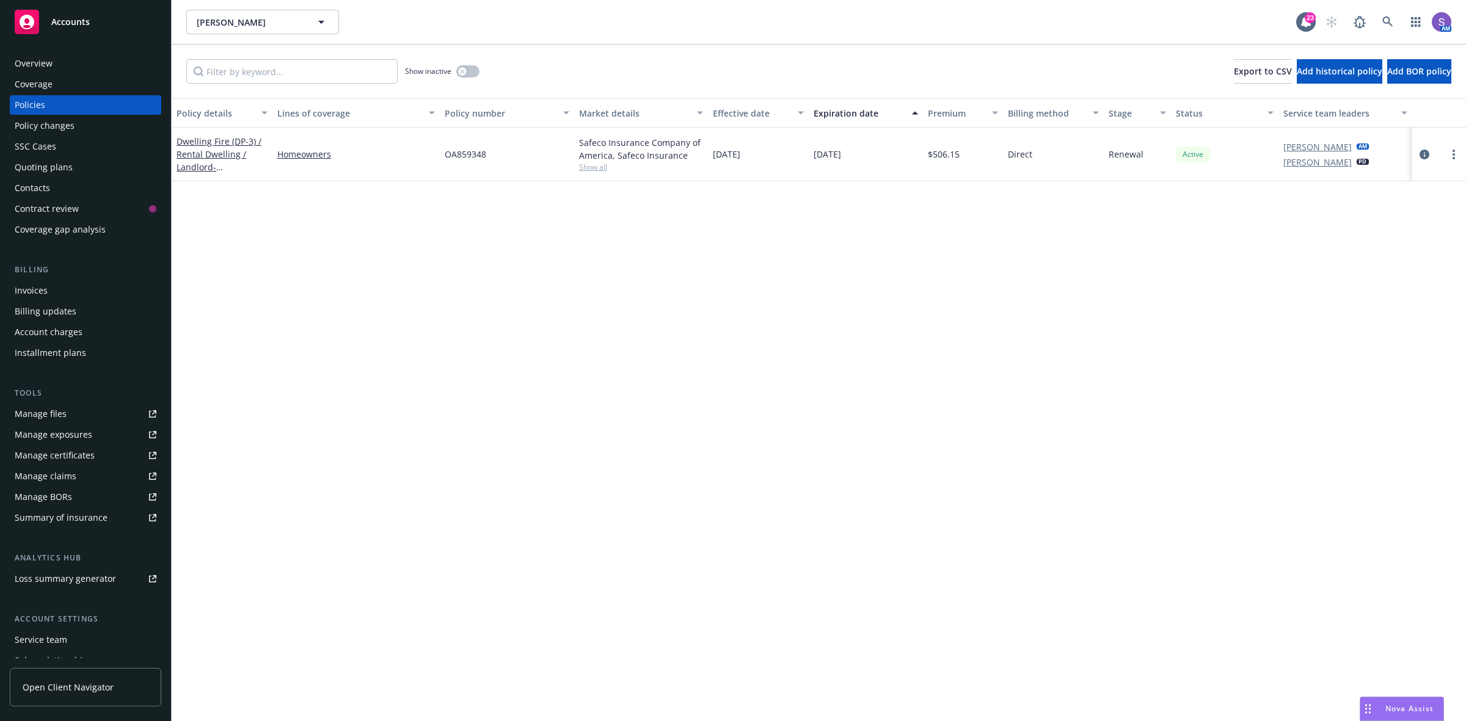
click at [456, 156] on span "OA859348" at bounding box center [466, 154] width 42 height 13
click at [43, 147] on div "SSC Cases" at bounding box center [36, 147] width 42 height 20
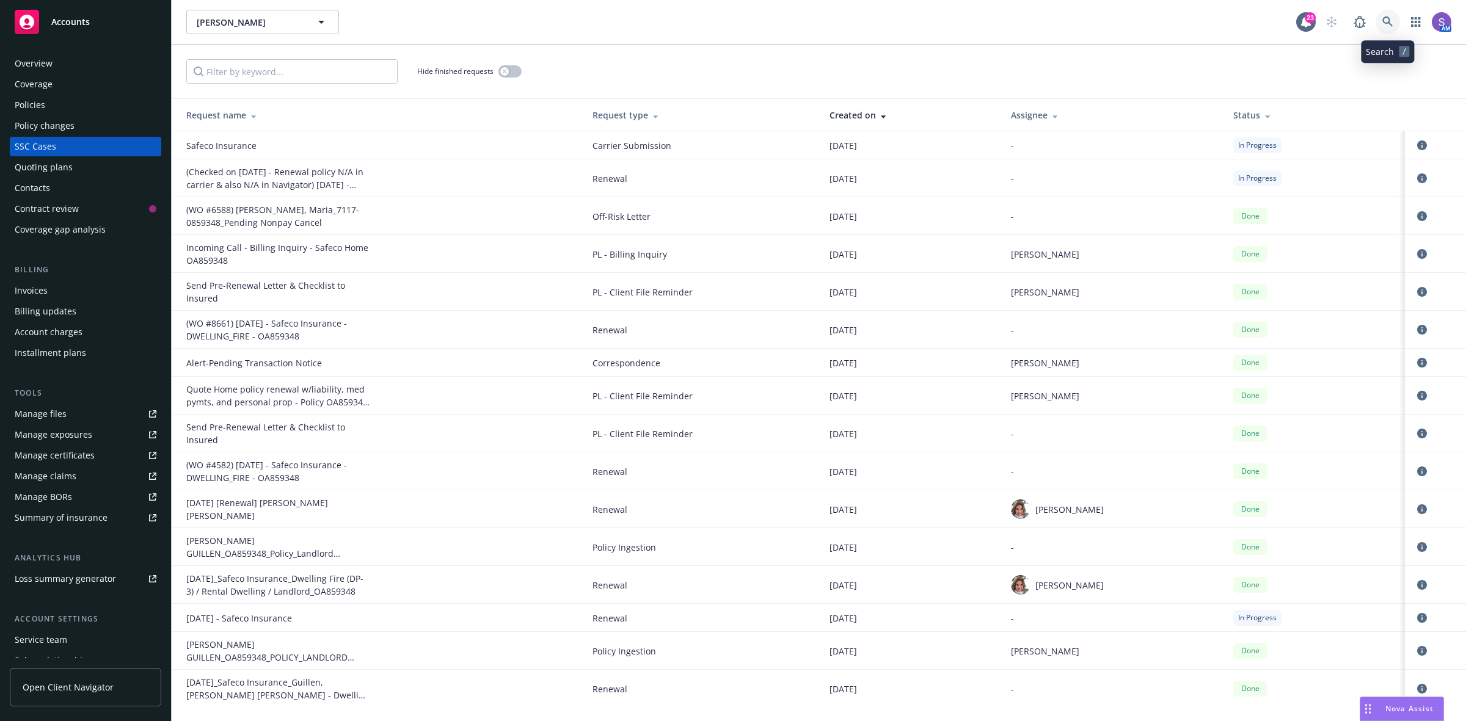
click at [1382, 22] on icon at bounding box center [1387, 21] width 11 height 11
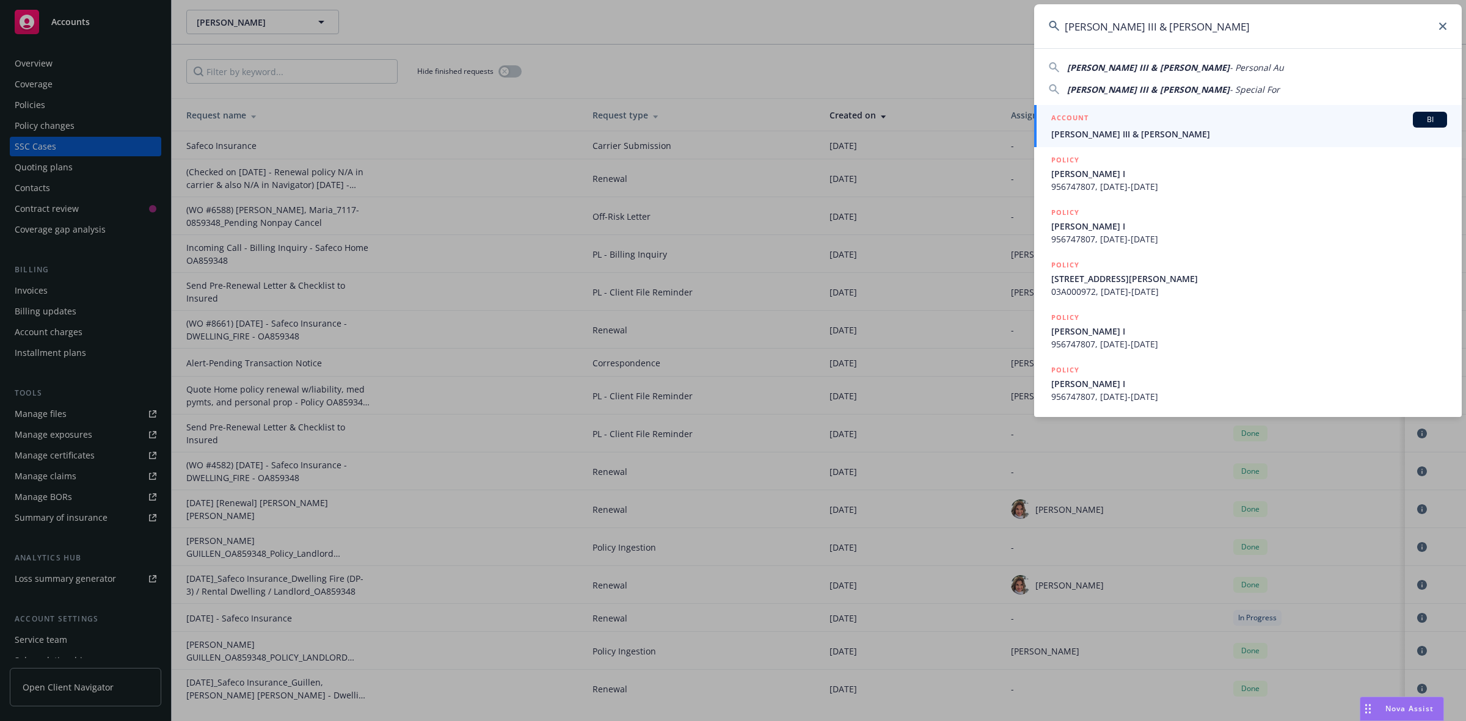
type input "[PERSON_NAME] III & [PERSON_NAME]"
click at [1083, 129] on span "[PERSON_NAME] III & [PERSON_NAME]" at bounding box center [1249, 134] width 396 height 13
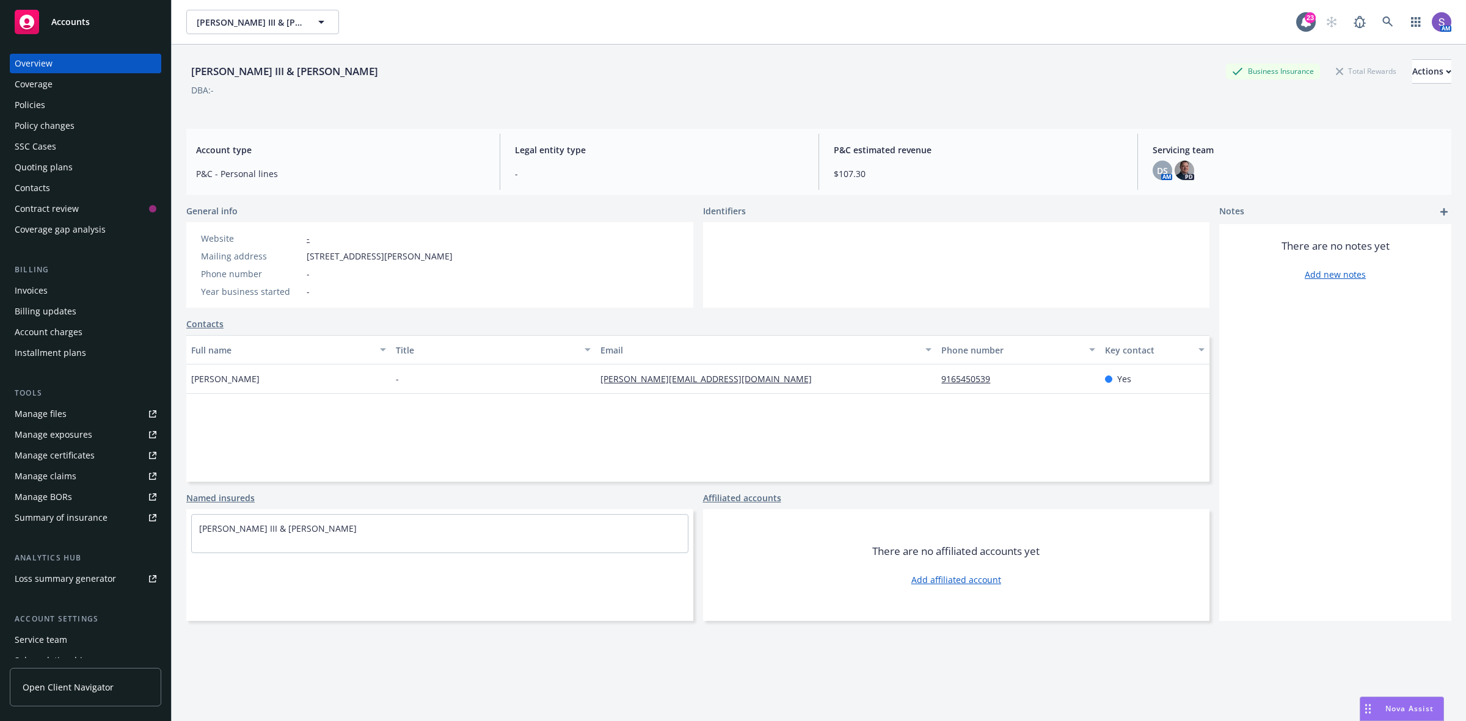
click at [31, 105] on div "Policies" at bounding box center [30, 105] width 31 height 20
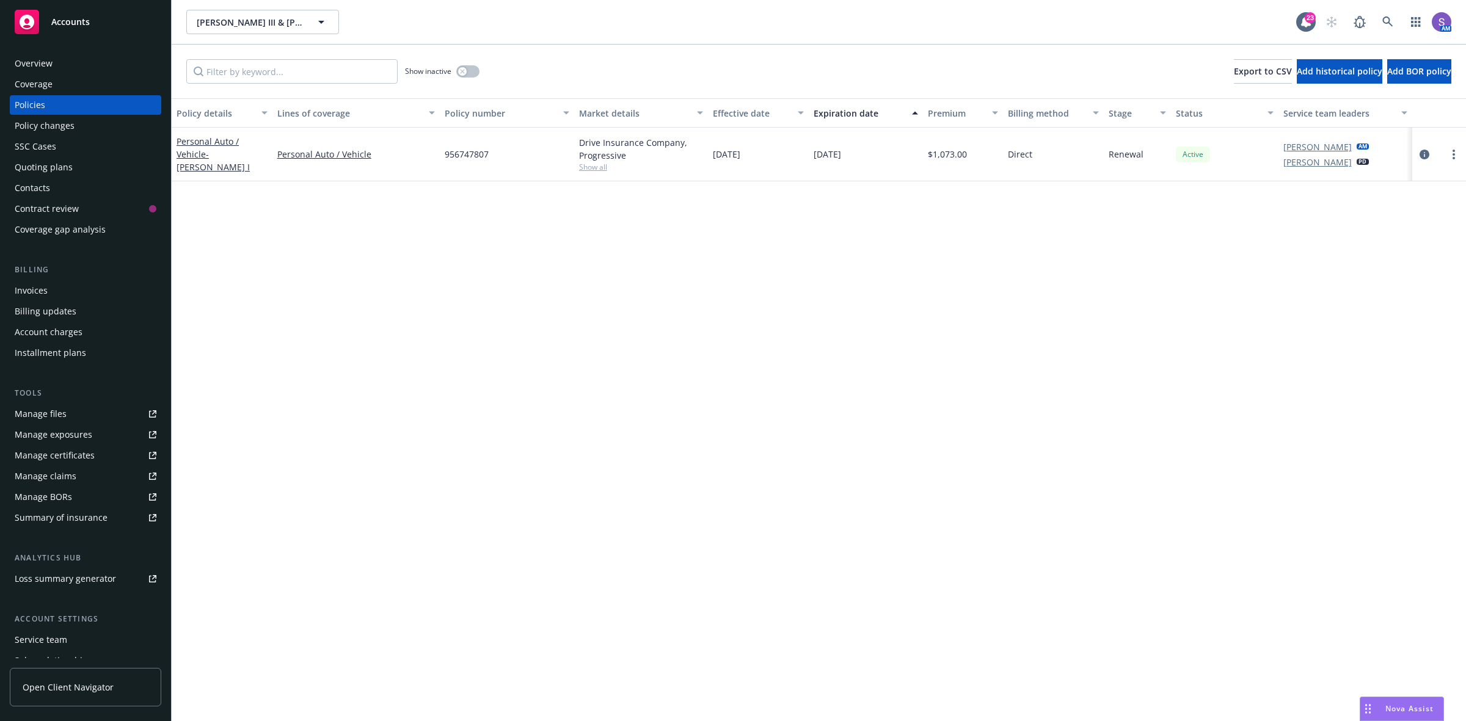
click at [466, 155] on span "956747807" at bounding box center [467, 154] width 44 height 13
click at [24, 144] on div "SSC Cases" at bounding box center [36, 147] width 42 height 20
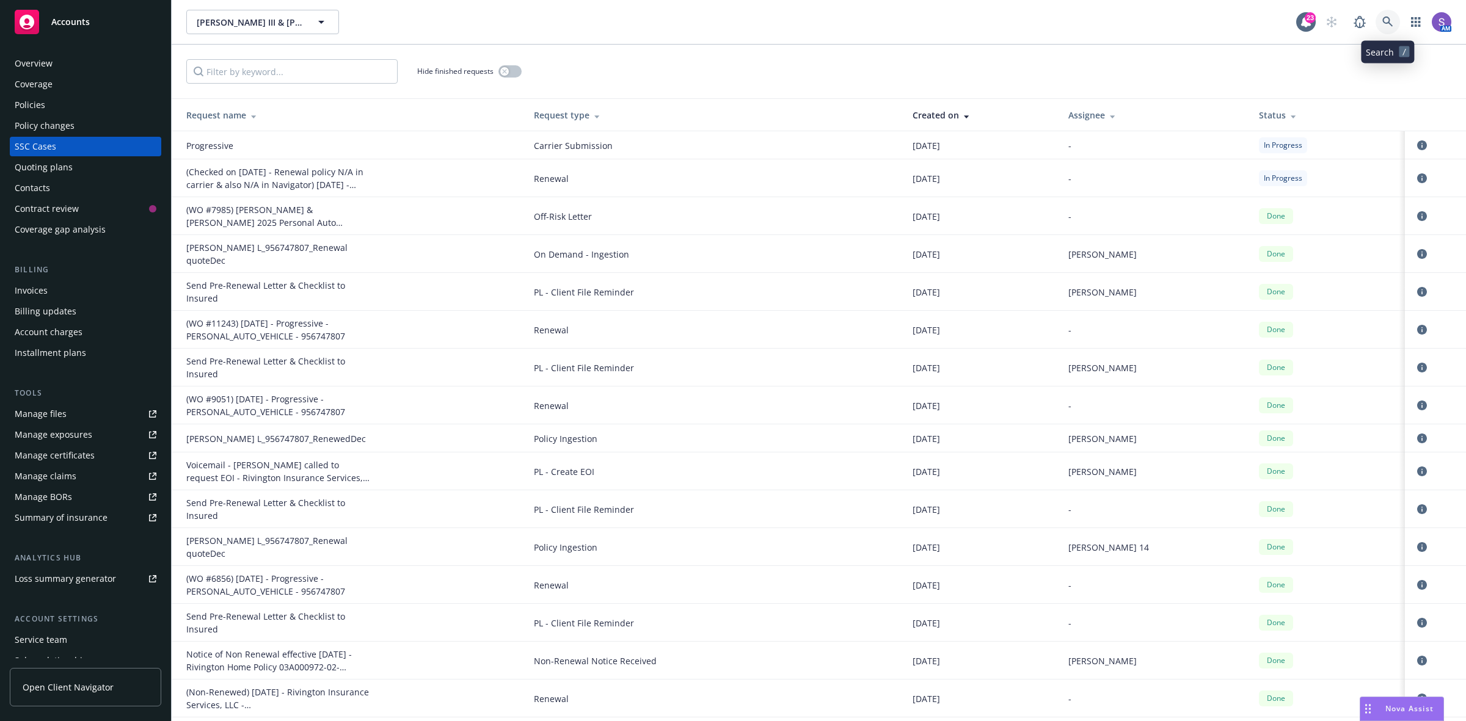
click at [1381, 25] on link at bounding box center [1388, 22] width 24 height 24
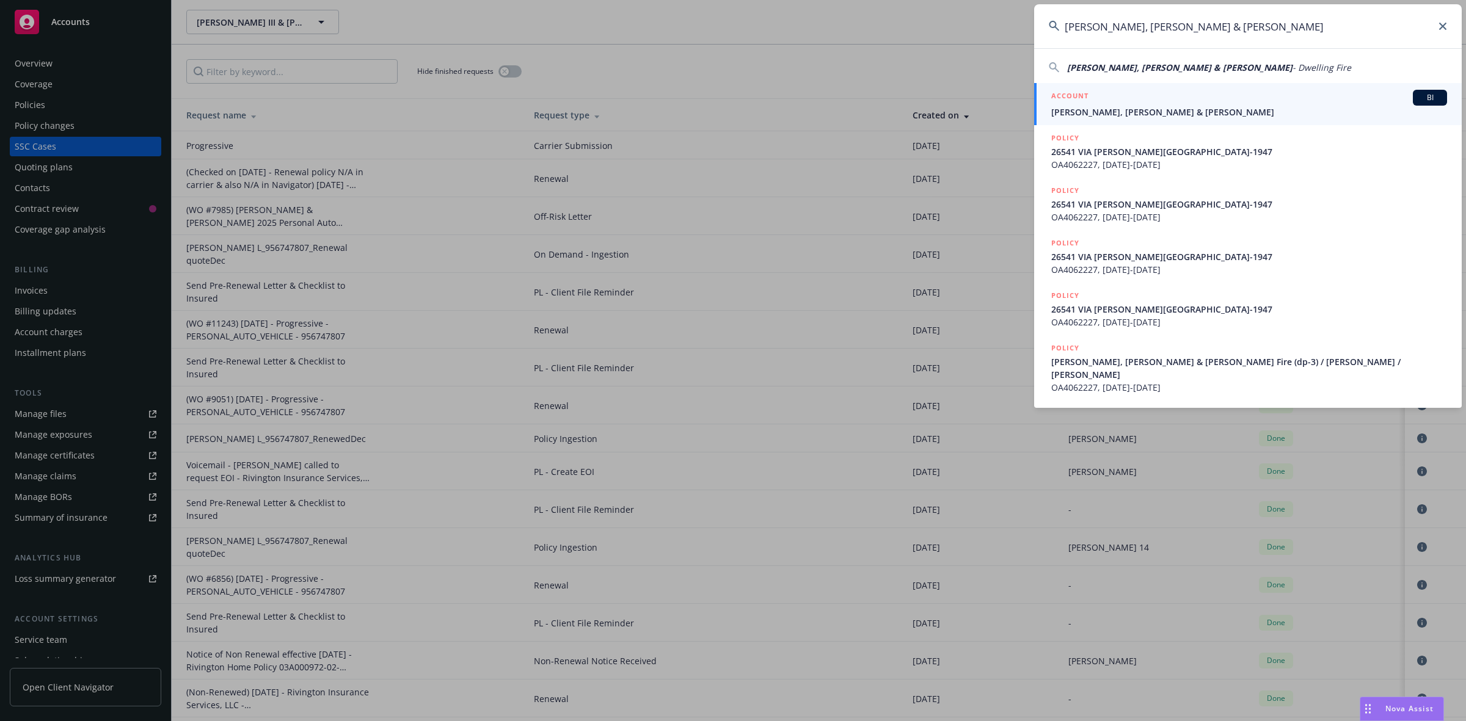
type input "[PERSON_NAME], [PERSON_NAME] & [PERSON_NAME]"
click at [1098, 109] on span "[PERSON_NAME], [PERSON_NAME] & [PERSON_NAME]" at bounding box center [1249, 112] width 396 height 13
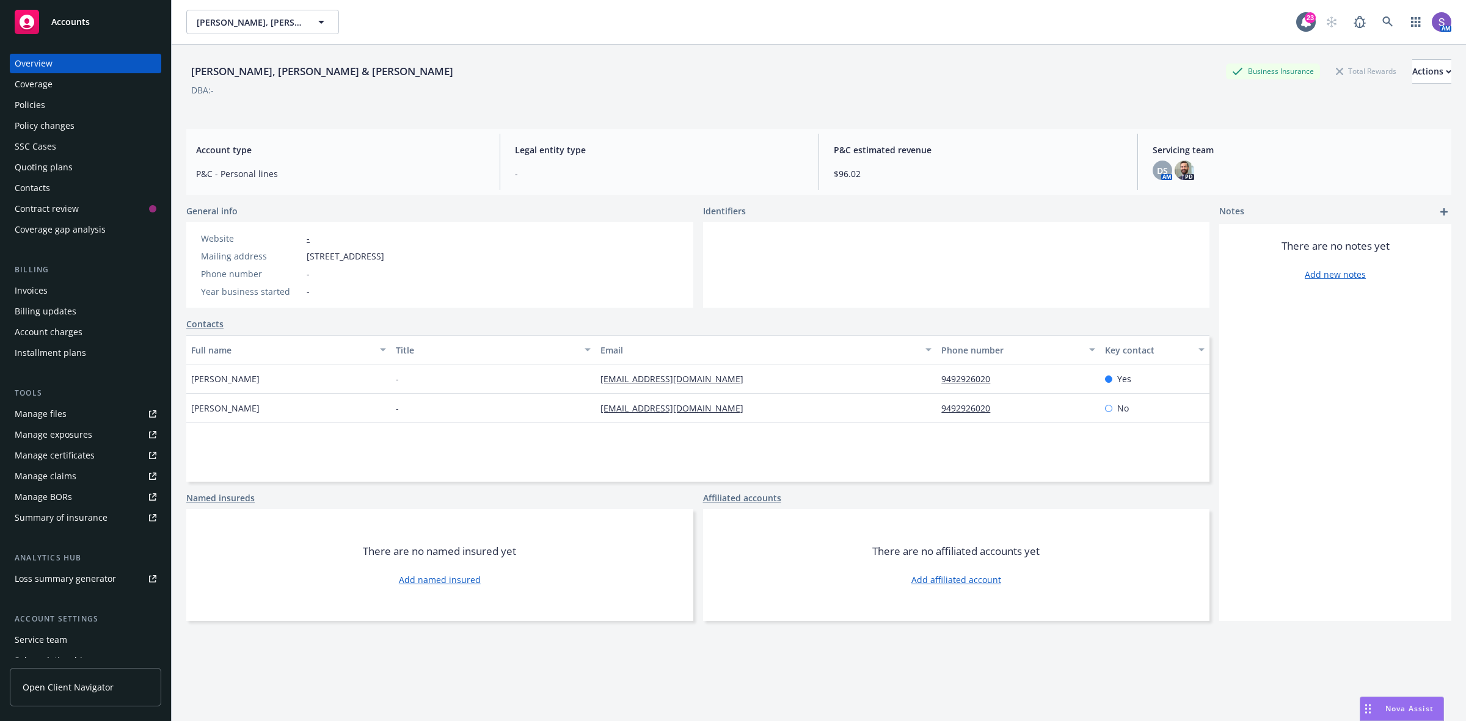
click at [35, 101] on div "Policies" at bounding box center [30, 105] width 31 height 20
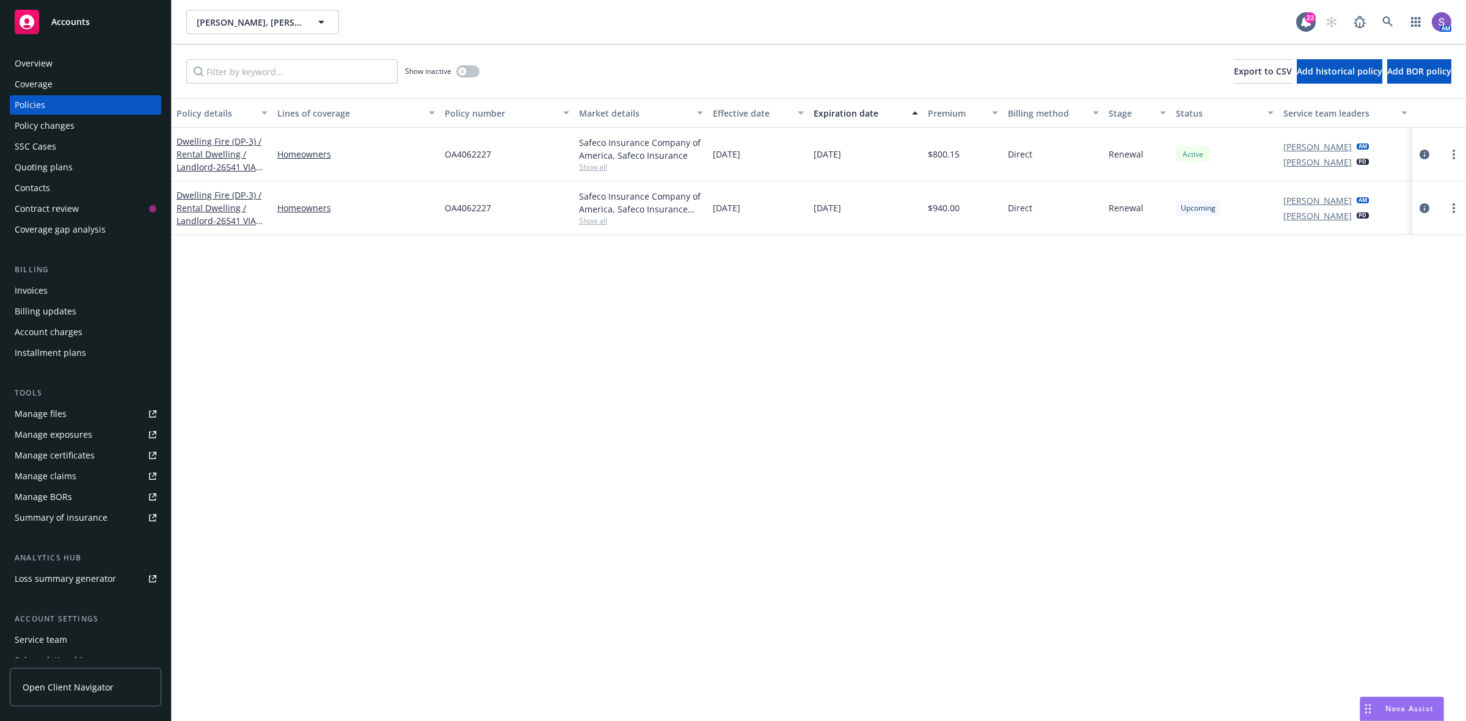
click at [471, 206] on span "OA4062227" at bounding box center [468, 208] width 46 height 13
click at [53, 59] on div "Overview" at bounding box center [86, 64] width 142 height 20
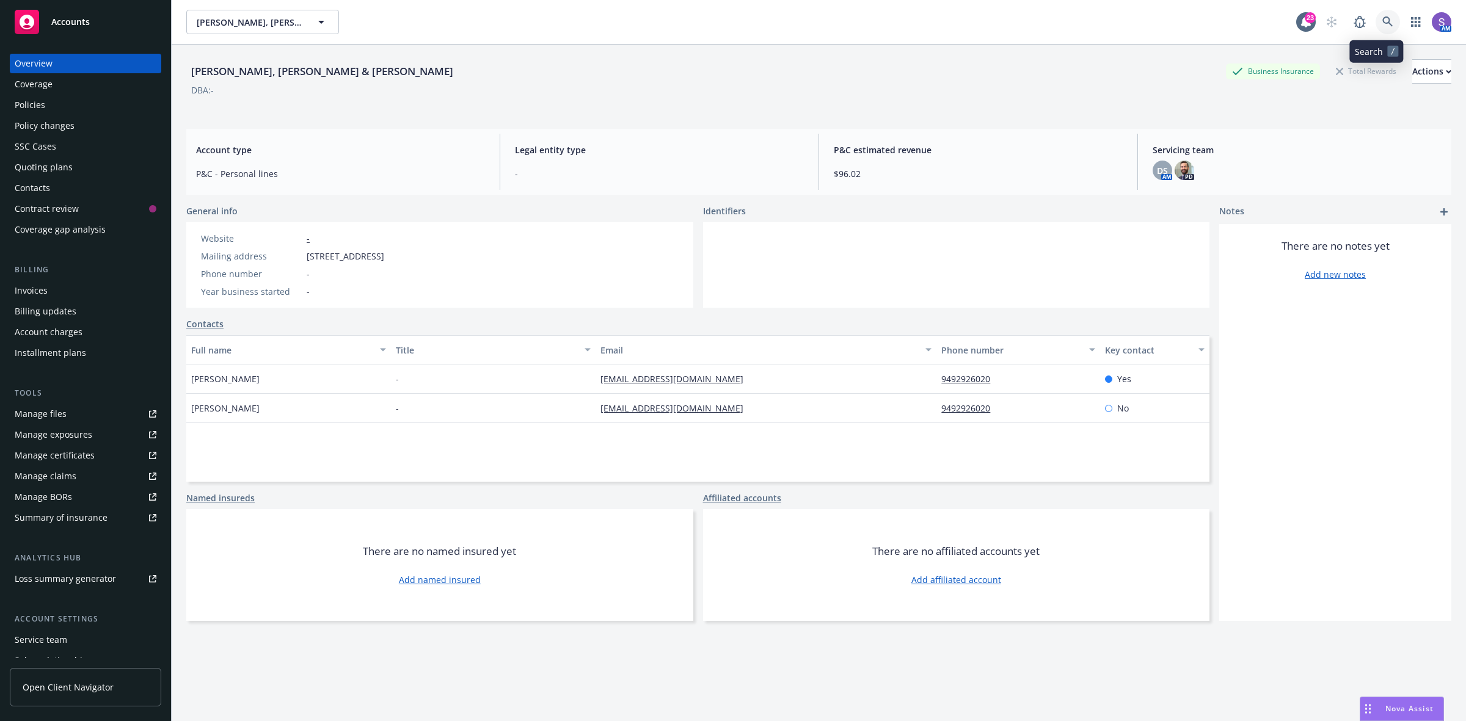
click at [1382, 16] on icon at bounding box center [1387, 21] width 10 height 10
click at [1382, 25] on icon at bounding box center [1387, 21] width 11 height 11
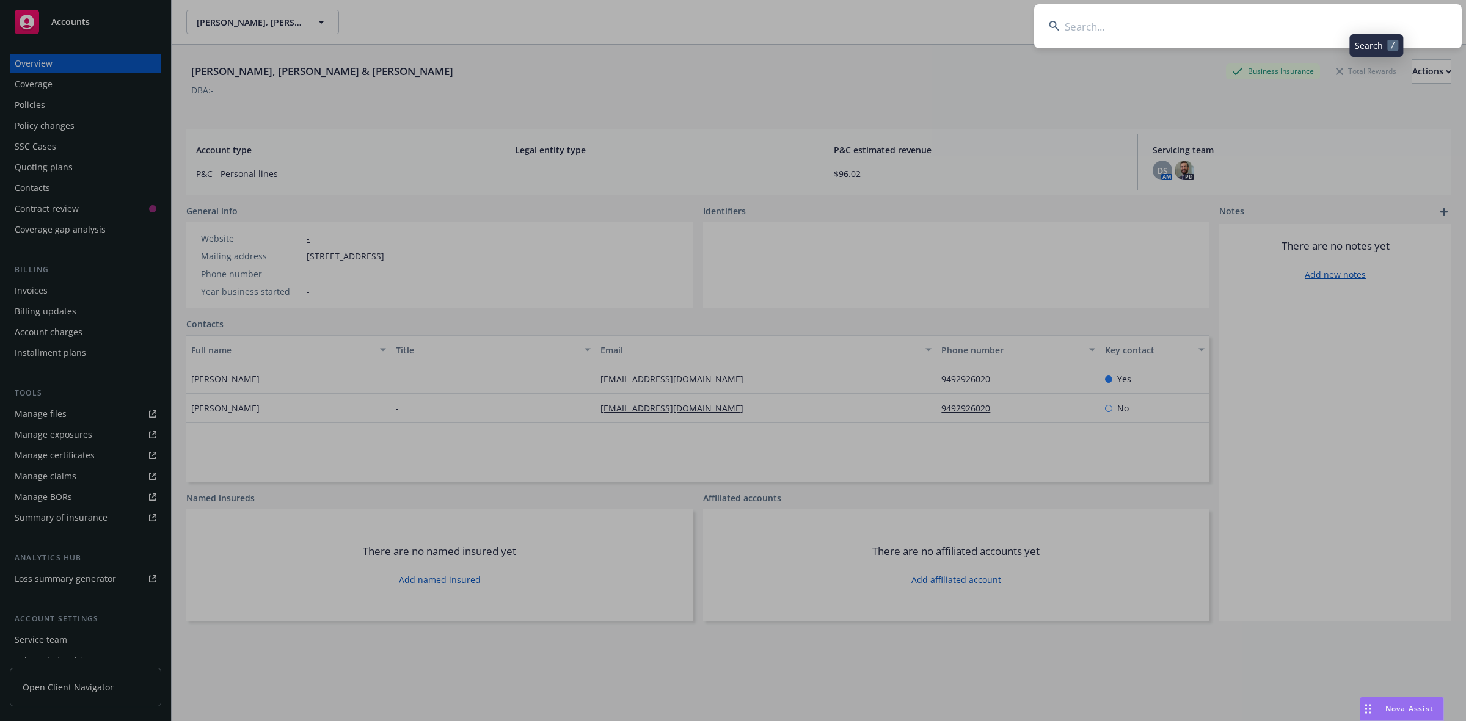
click at [1170, 22] on input at bounding box center [1248, 26] width 428 height 44
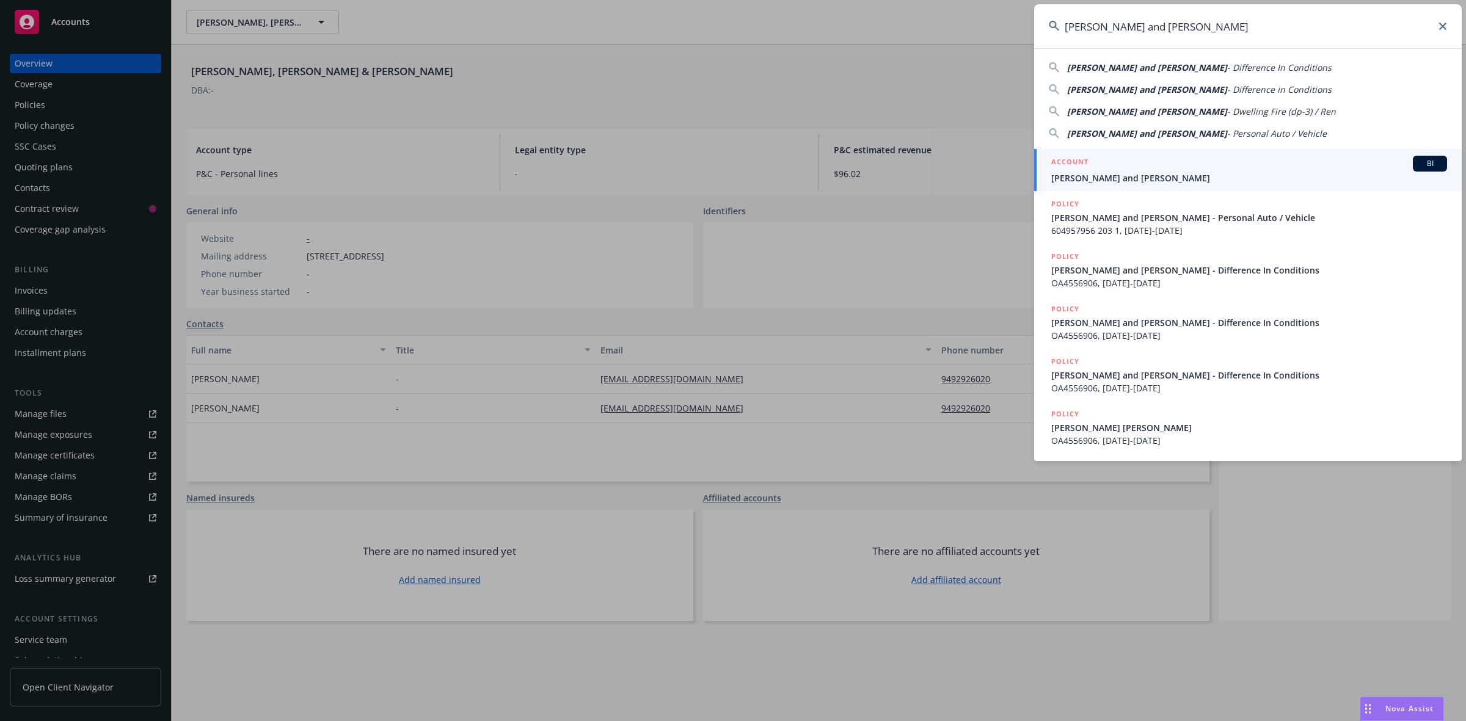
type input "[PERSON_NAME] and [PERSON_NAME]"
click at [1121, 169] on div "ACCOUNT BI" at bounding box center [1249, 164] width 396 height 16
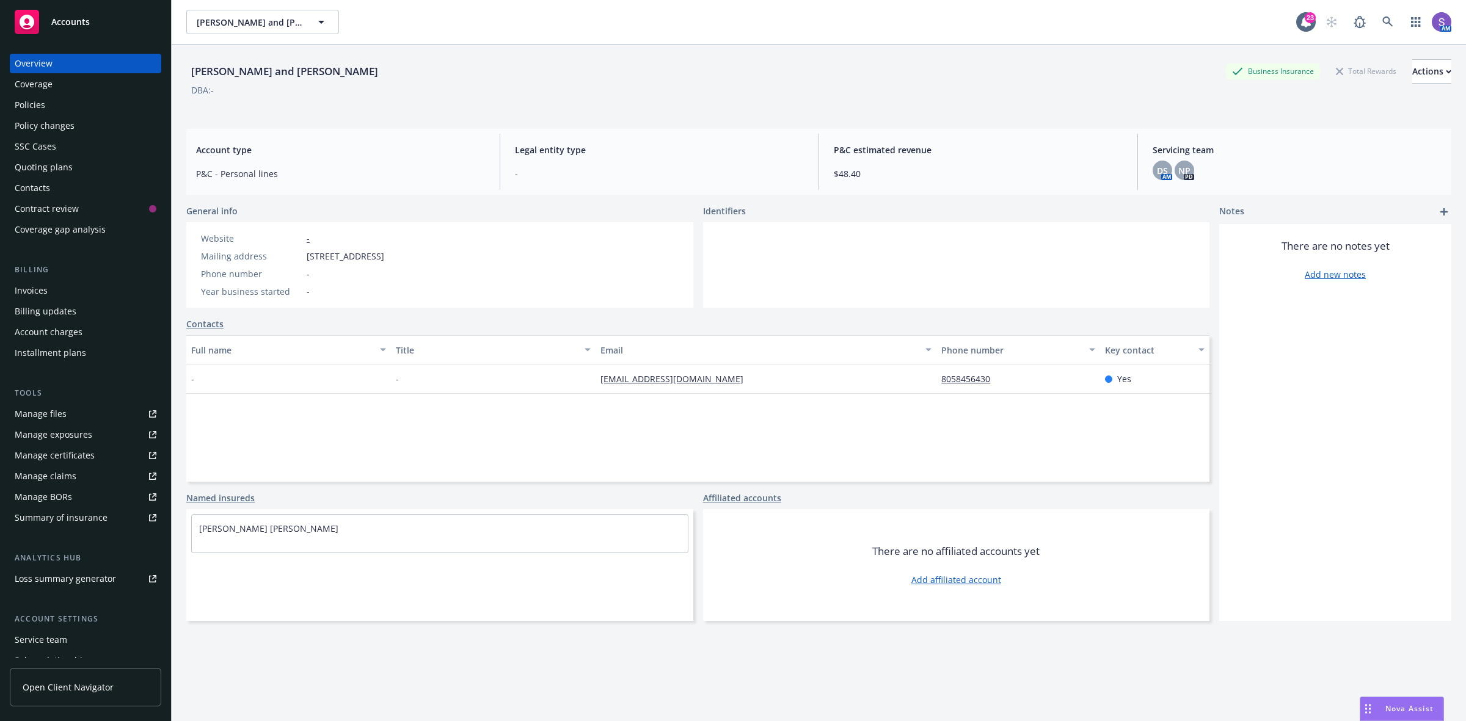
click at [38, 104] on div "Policies" at bounding box center [30, 105] width 31 height 20
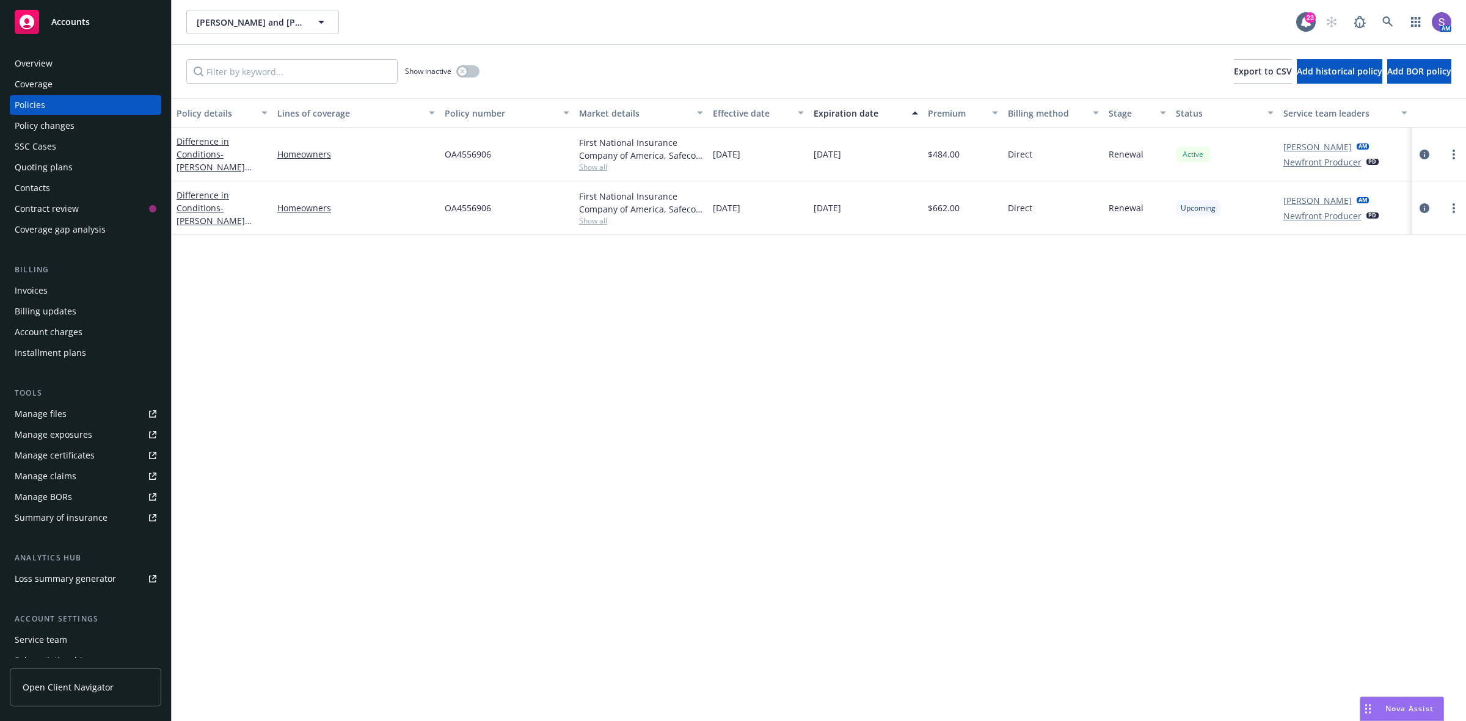
click at [495, 213] on div "OA4556906" at bounding box center [507, 208] width 134 height 54
click at [459, 211] on span "OA4556906" at bounding box center [468, 208] width 46 height 13
click at [1398, 13] on span at bounding box center [1388, 22] width 24 height 24
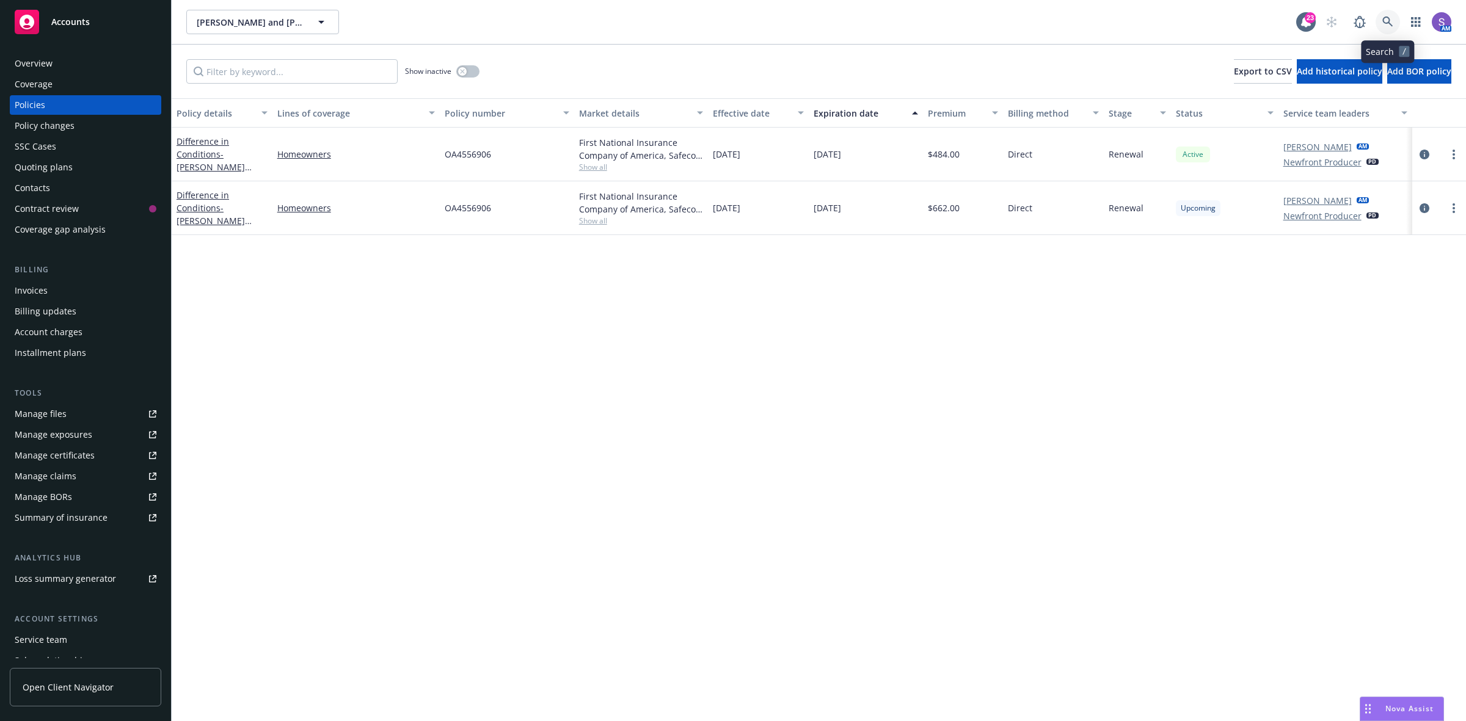
click at [1390, 24] on icon at bounding box center [1387, 21] width 11 height 11
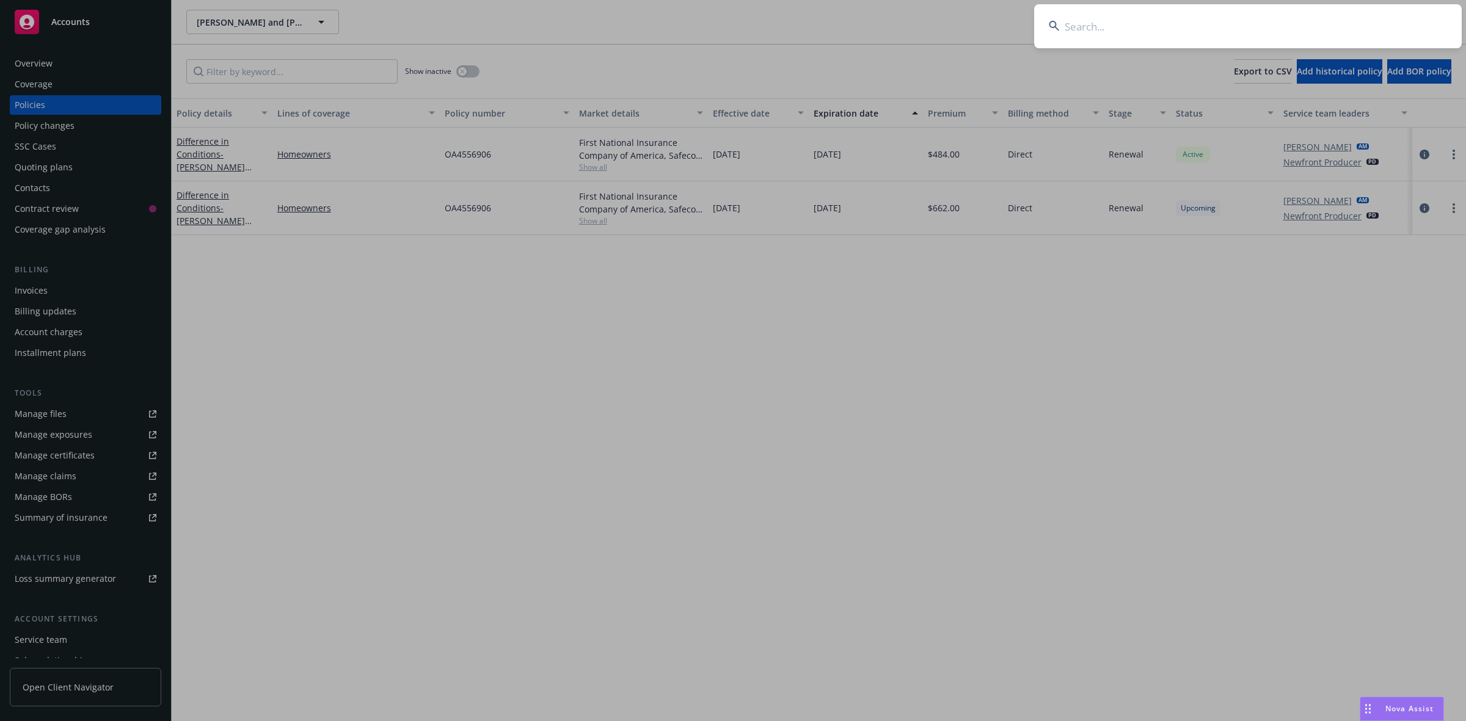
click at [1172, 23] on input at bounding box center [1248, 26] width 428 height 44
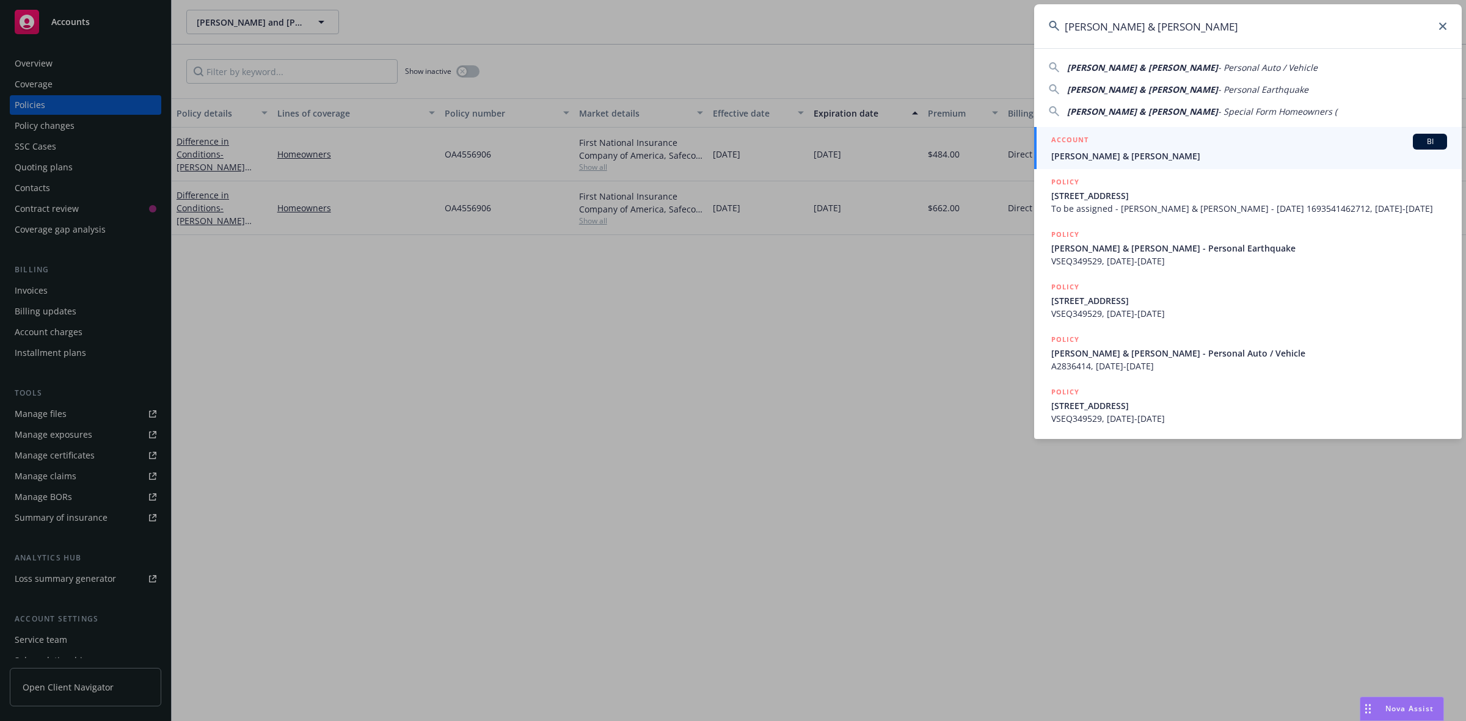
type input "[PERSON_NAME] & [PERSON_NAME]"
click at [1089, 148] on div "ACCOUNT BI" at bounding box center [1249, 142] width 396 height 16
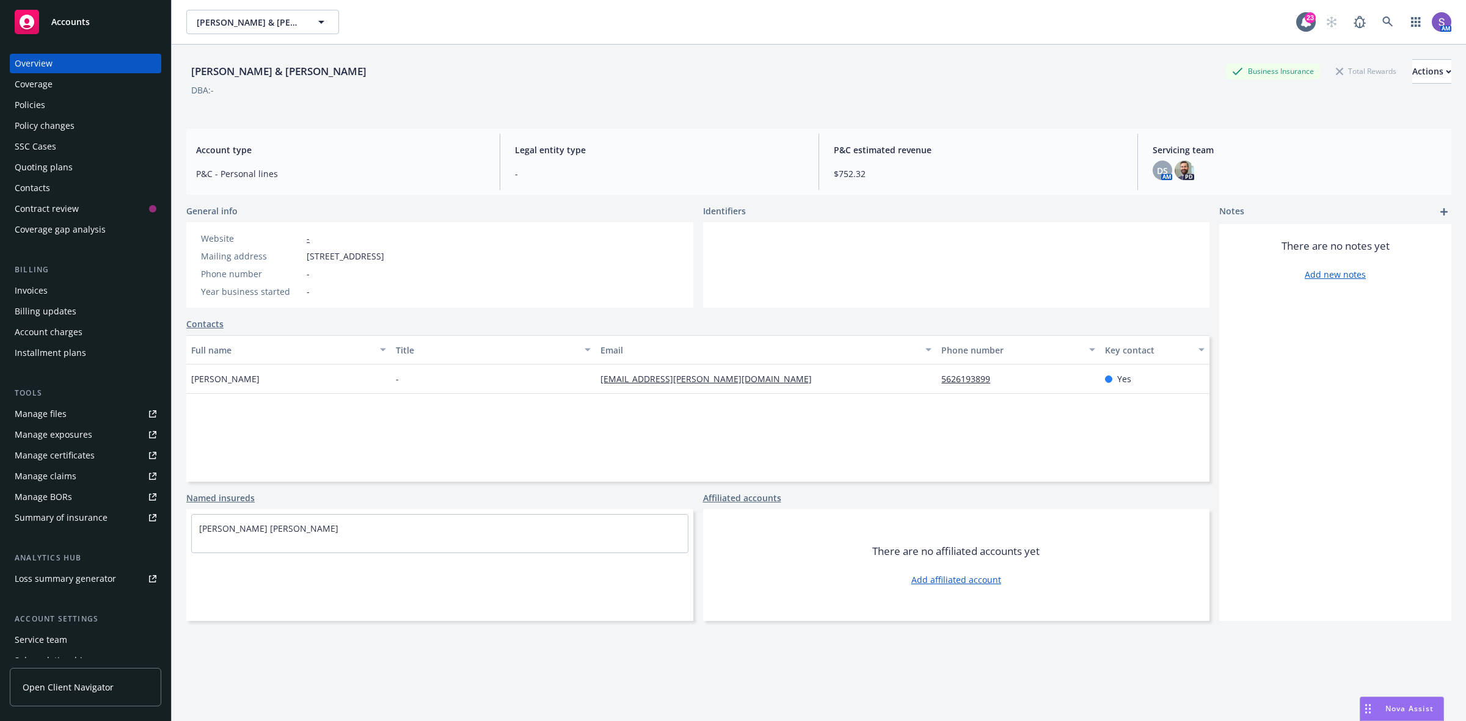
click at [35, 109] on div "Policies" at bounding box center [30, 105] width 31 height 20
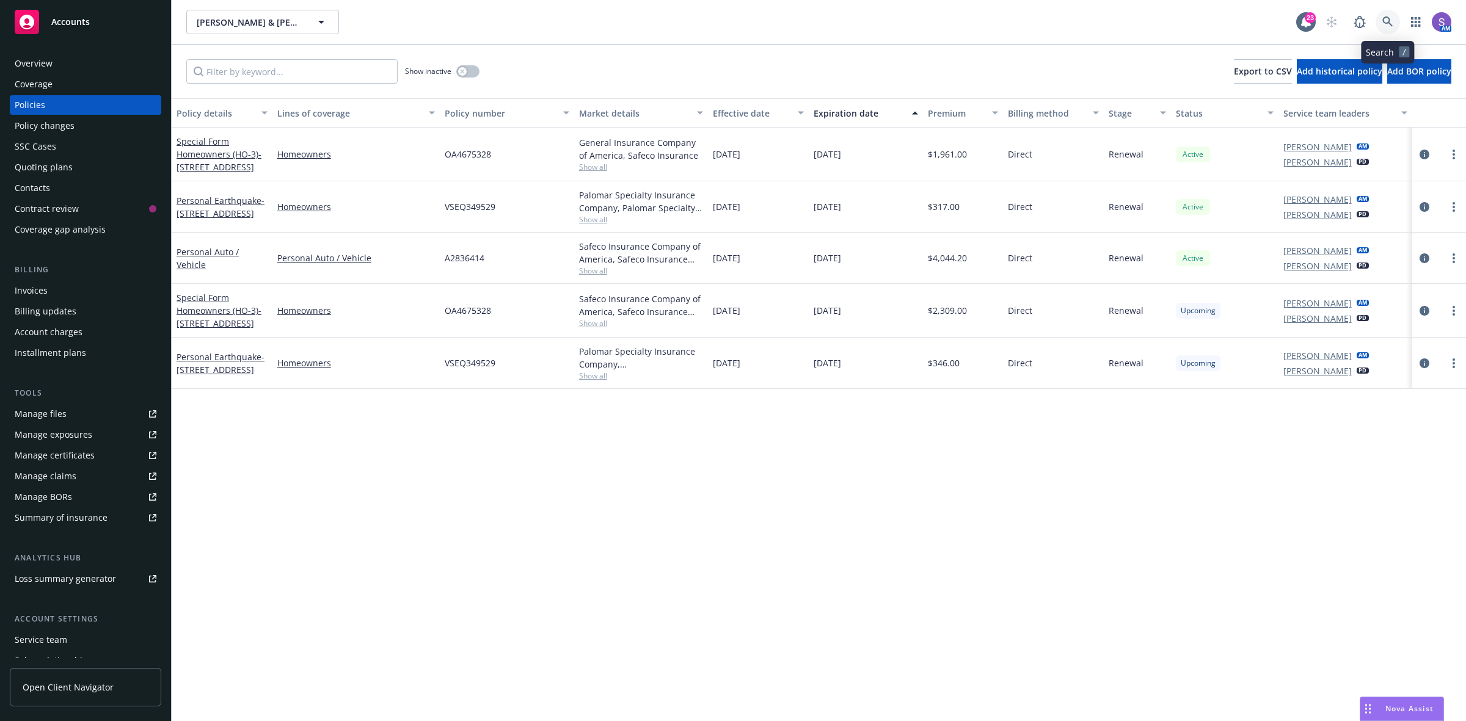
click at [1388, 21] on icon at bounding box center [1387, 21] width 11 height 11
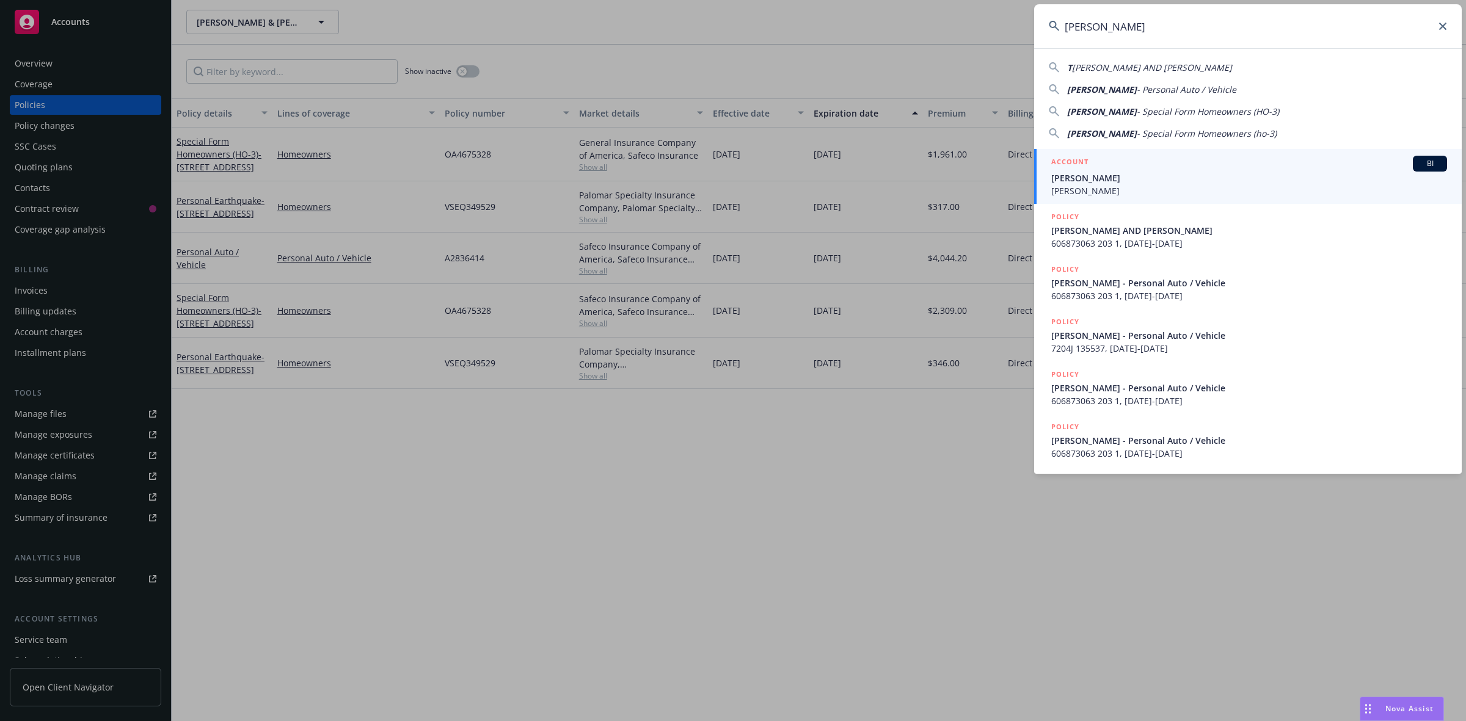
type input "[PERSON_NAME]"
click at [1113, 171] on div "ACCOUNT BI [PERSON_NAME] [PERSON_NAME]" at bounding box center [1249, 177] width 396 height 42
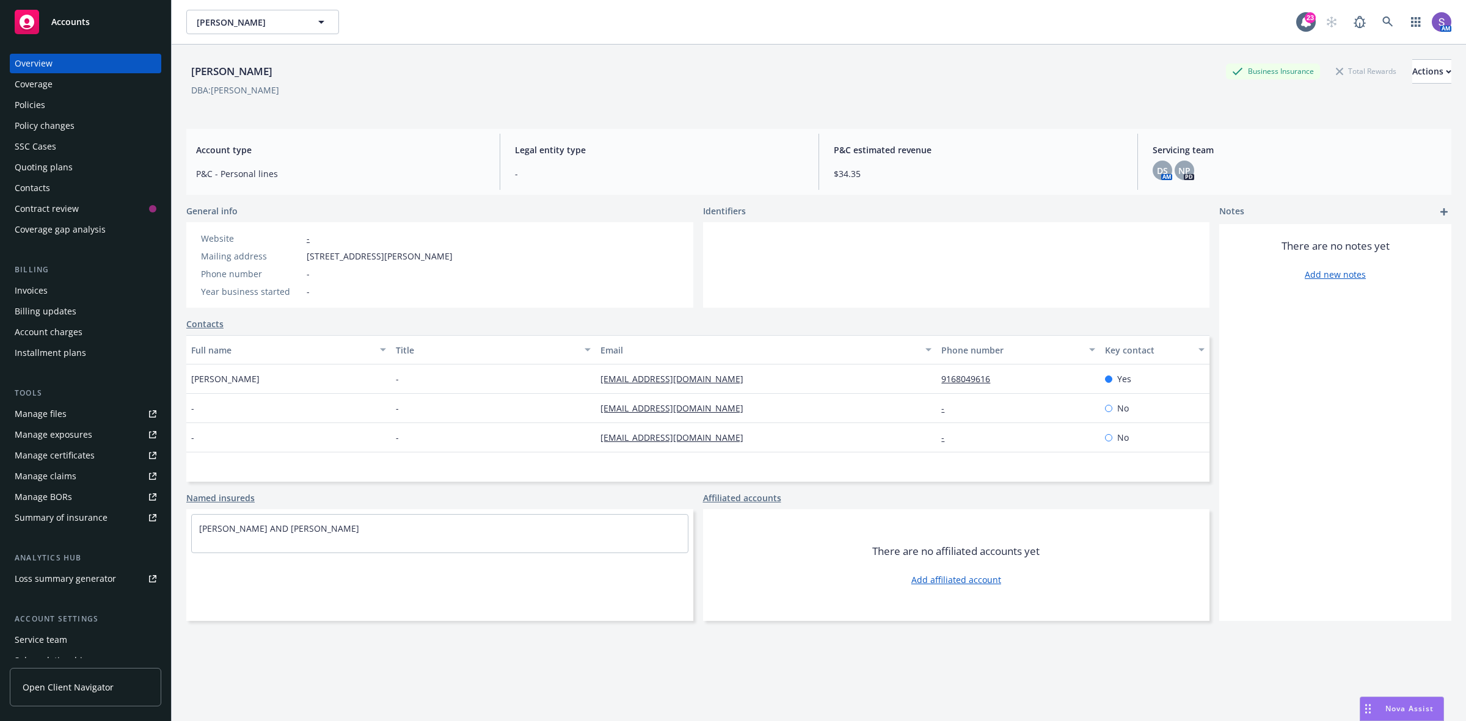
click at [23, 106] on div "Policies" at bounding box center [30, 105] width 31 height 20
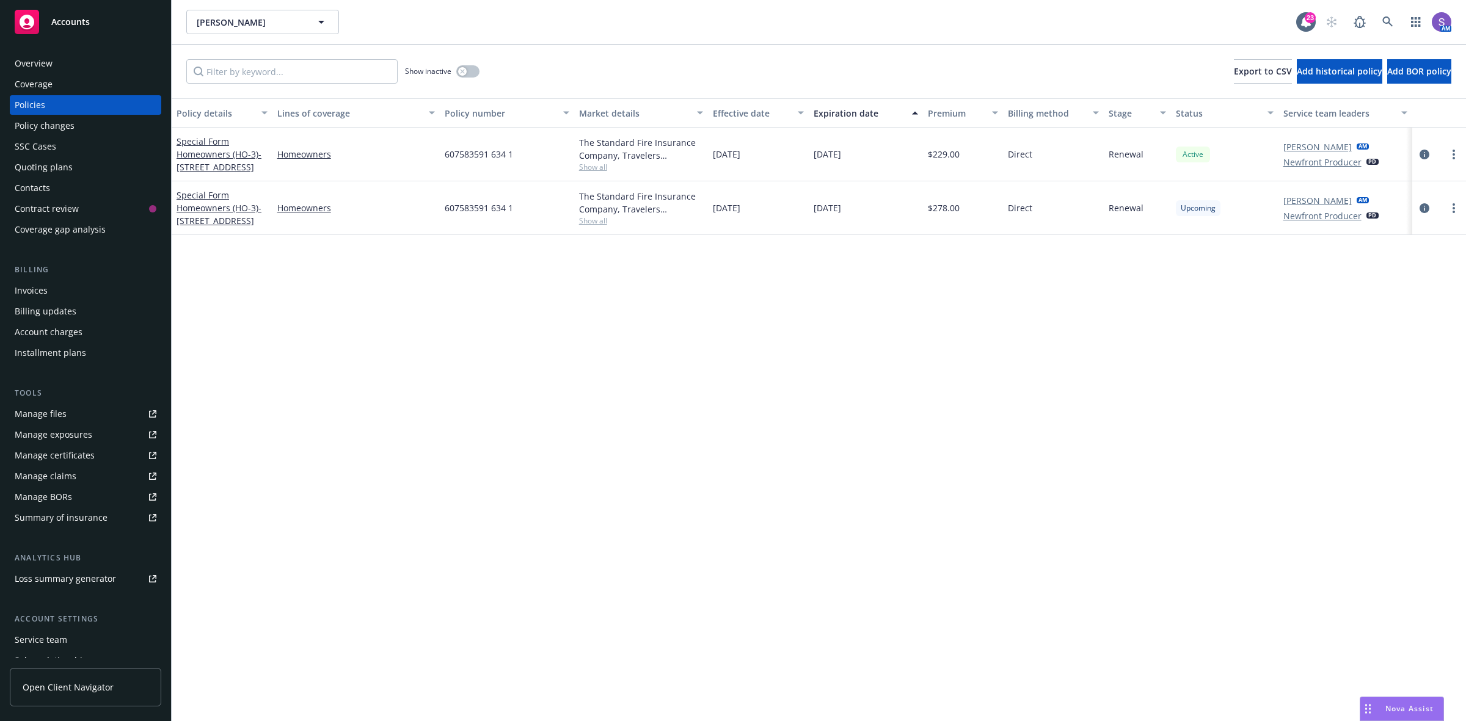
click at [471, 209] on span "607583591 634 1" at bounding box center [479, 208] width 68 height 13
click at [1388, 18] on icon at bounding box center [1387, 21] width 10 height 10
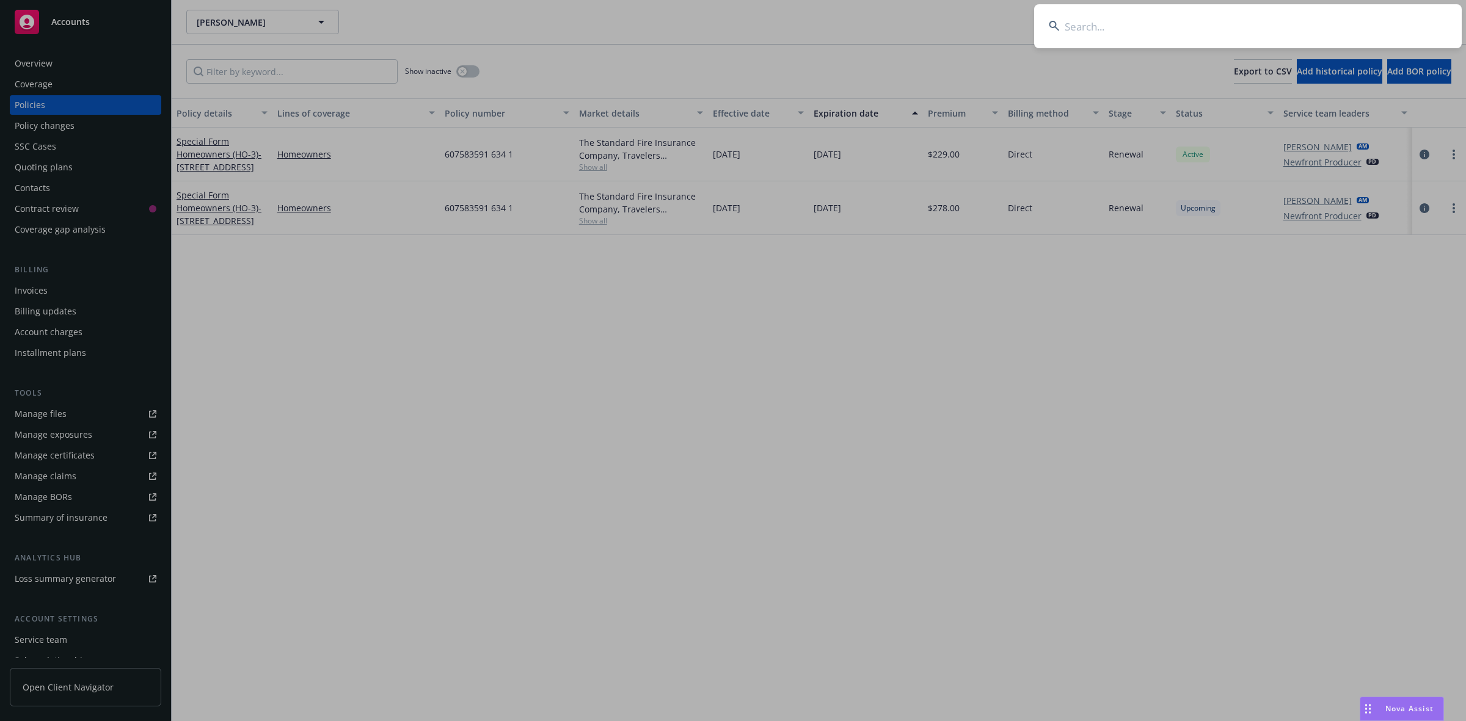
click at [1193, 18] on input at bounding box center [1248, 26] width 428 height 44
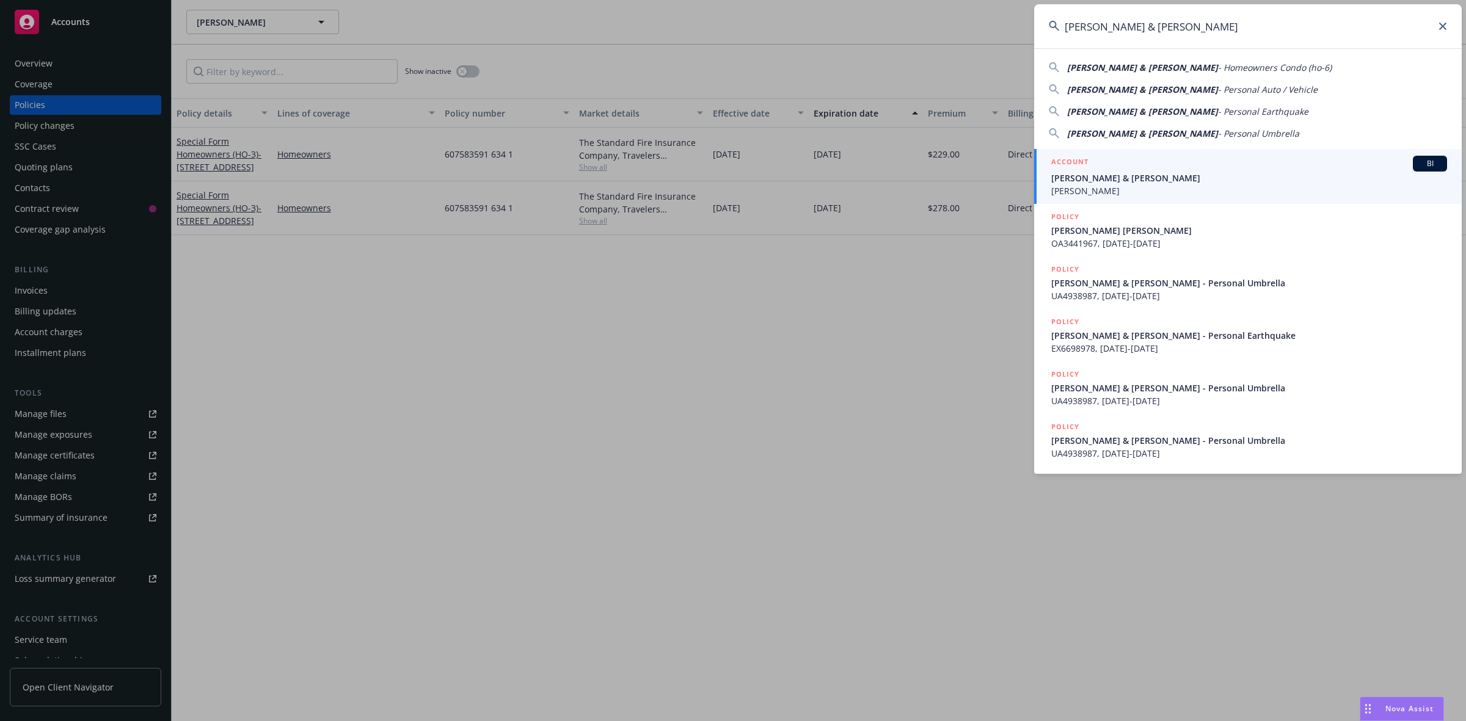
type input "[PERSON_NAME] & [PERSON_NAME]"
click at [1116, 180] on span "[PERSON_NAME] & [PERSON_NAME]" at bounding box center [1249, 178] width 396 height 13
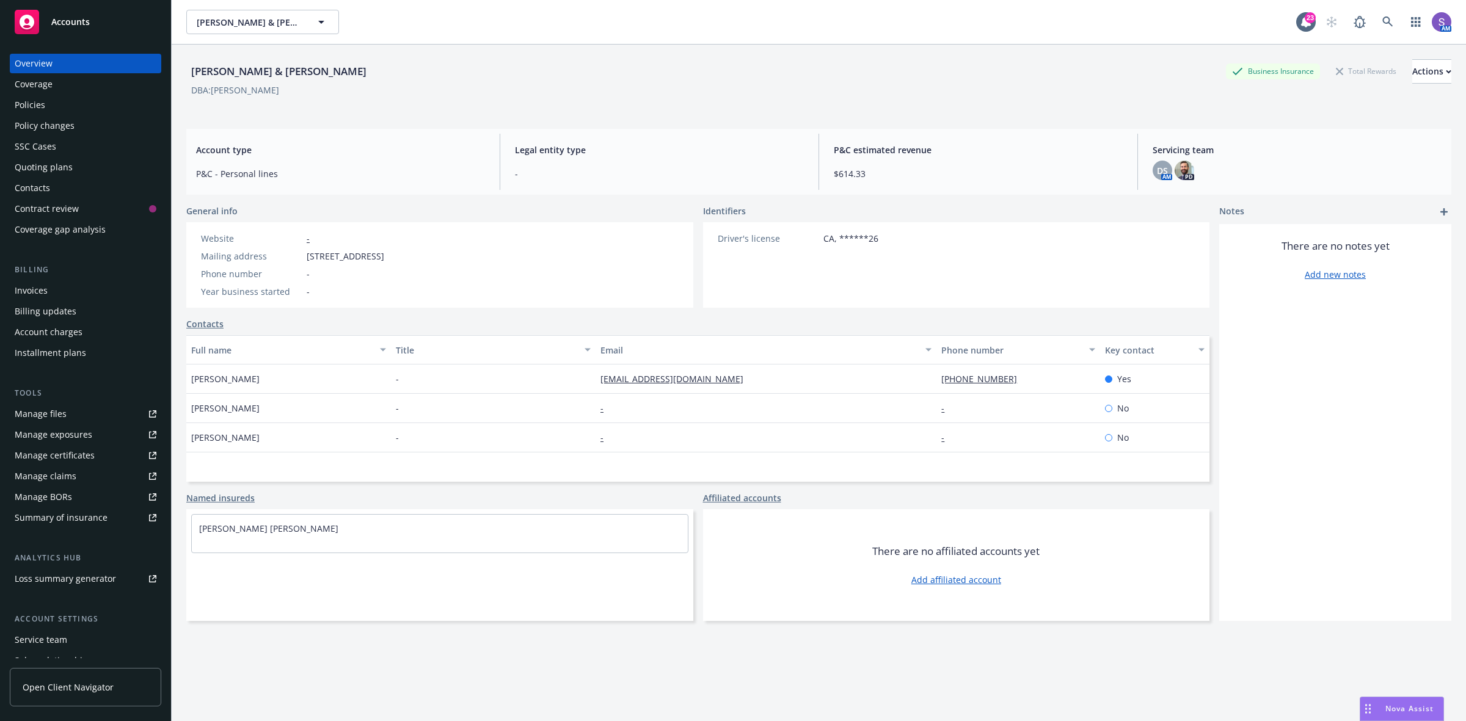
click at [35, 103] on div "Policies" at bounding box center [30, 105] width 31 height 20
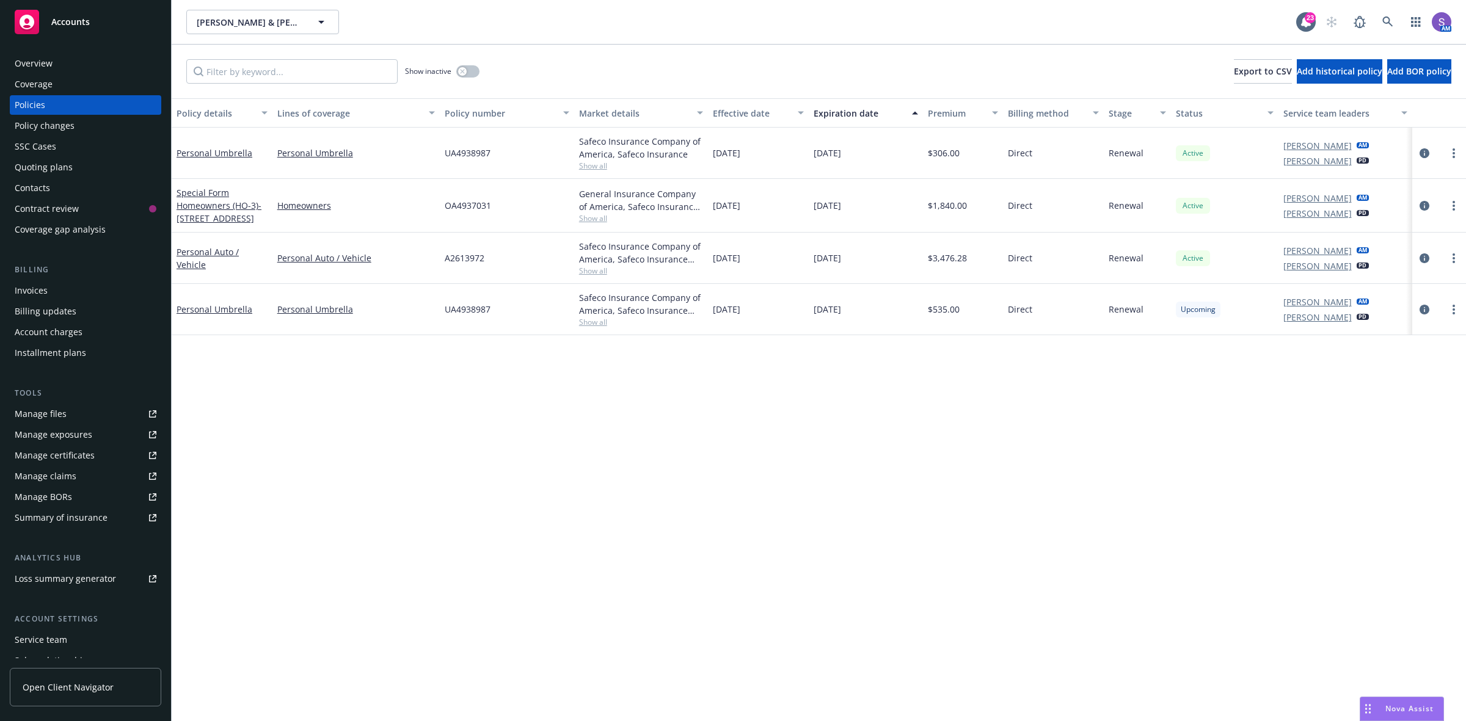
click at [472, 310] on span "UA4938987" at bounding box center [468, 309] width 46 height 13
click at [1381, 23] on link at bounding box center [1388, 22] width 24 height 24
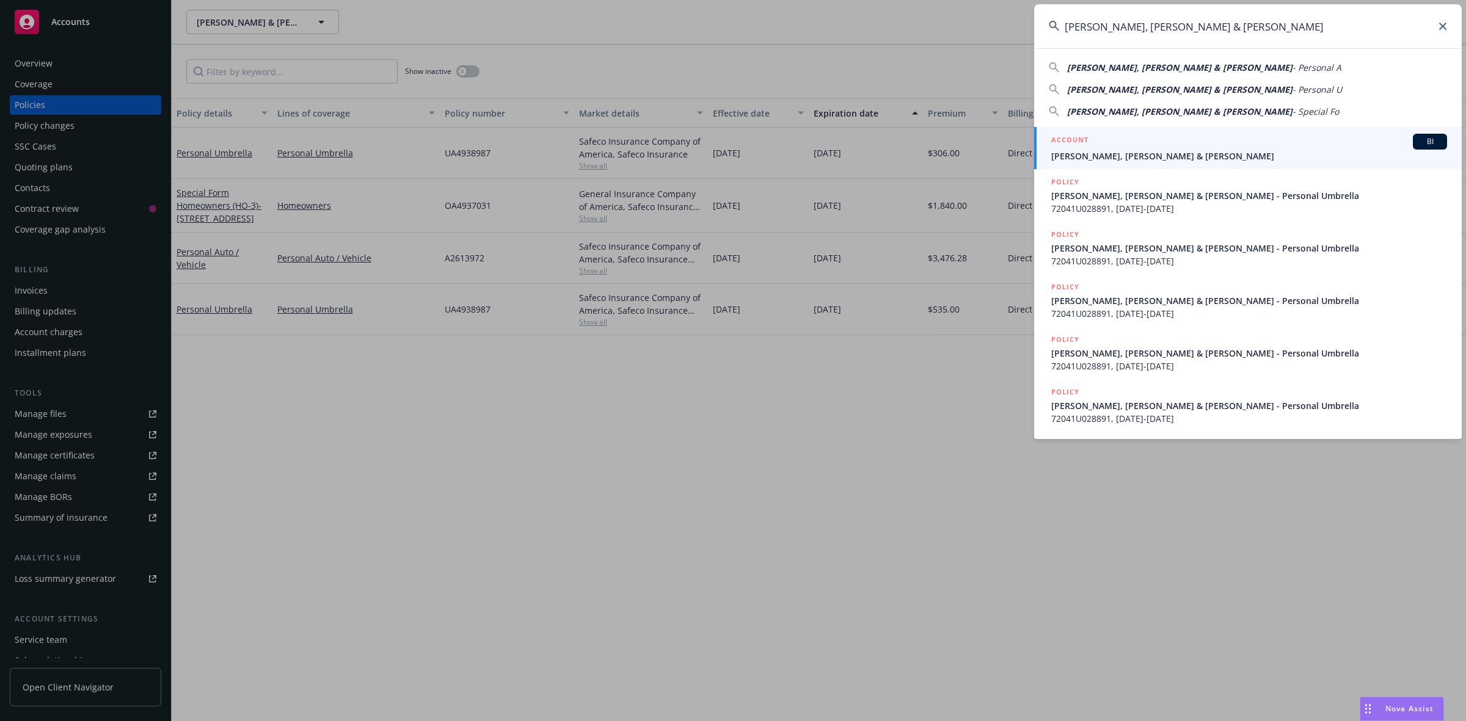
type input "[PERSON_NAME], [PERSON_NAME] & [PERSON_NAME]"
click at [1114, 153] on span "[PERSON_NAME], [PERSON_NAME] & [PERSON_NAME]" at bounding box center [1249, 156] width 396 height 13
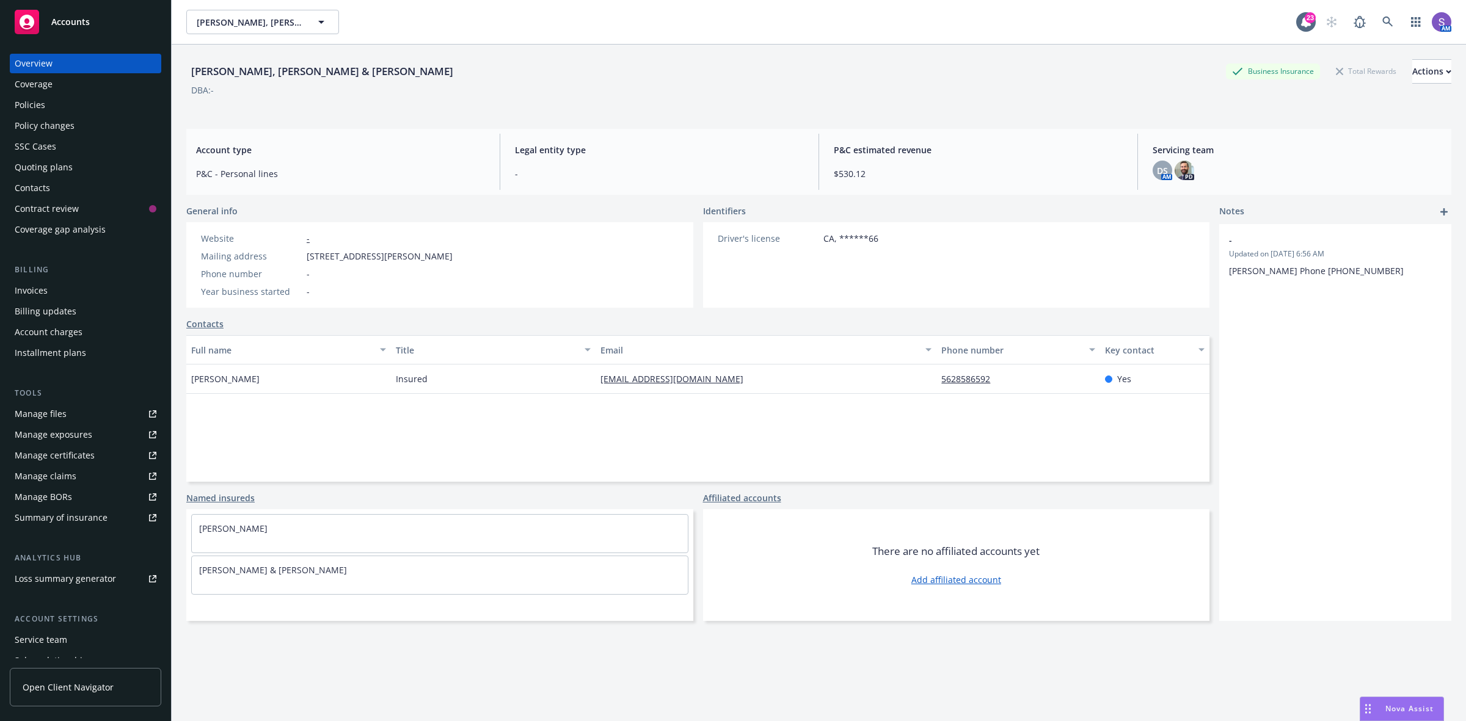
click at [26, 101] on div "Policies" at bounding box center [30, 105] width 31 height 20
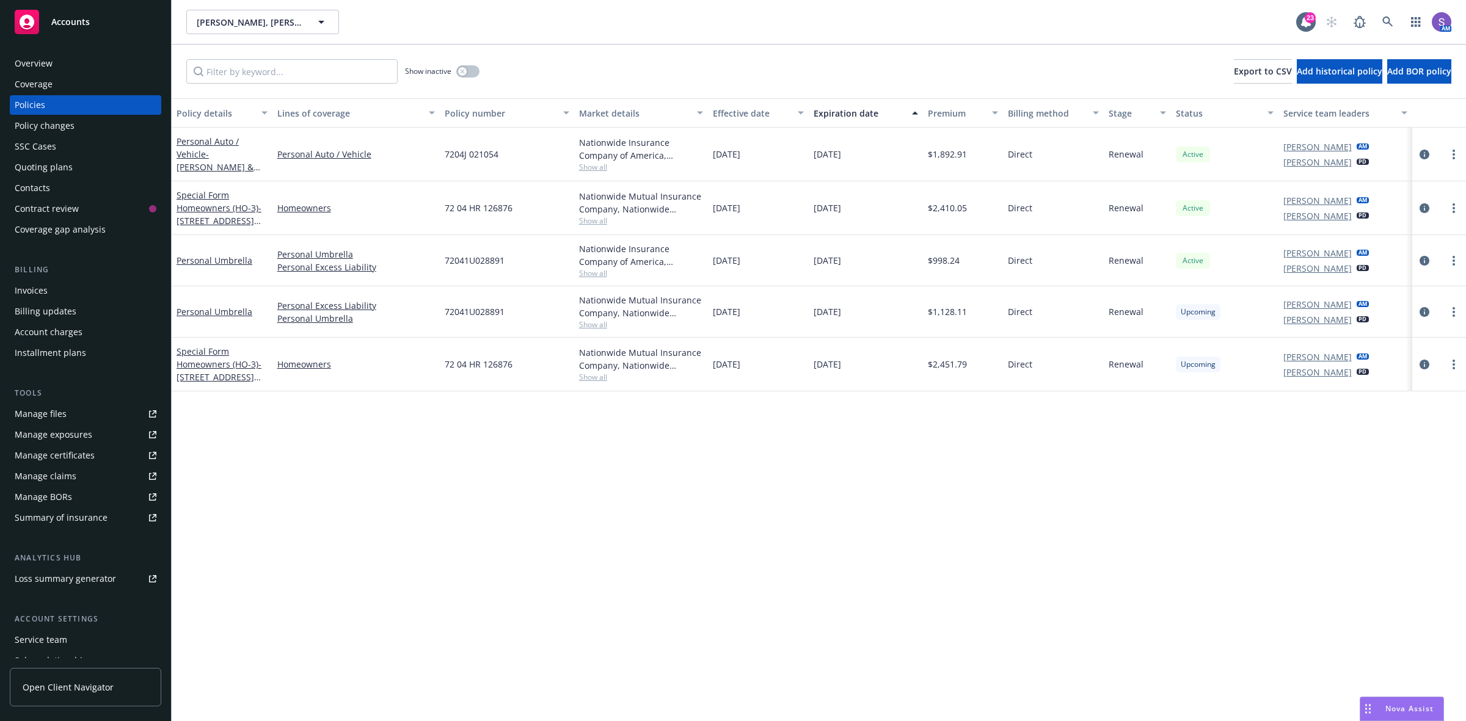
click at [472, 365] on span "72 04 HR 126876" at bounding box center [479, 364] width 68 height 13
drag, startPoint x: 518, startPoint y: 315, endPoint x: 446, endPoint y: 315, distance: 72.1
click at [446, 315] on div "72041U028891" at bounding box center [507, 311] width 134 height 51
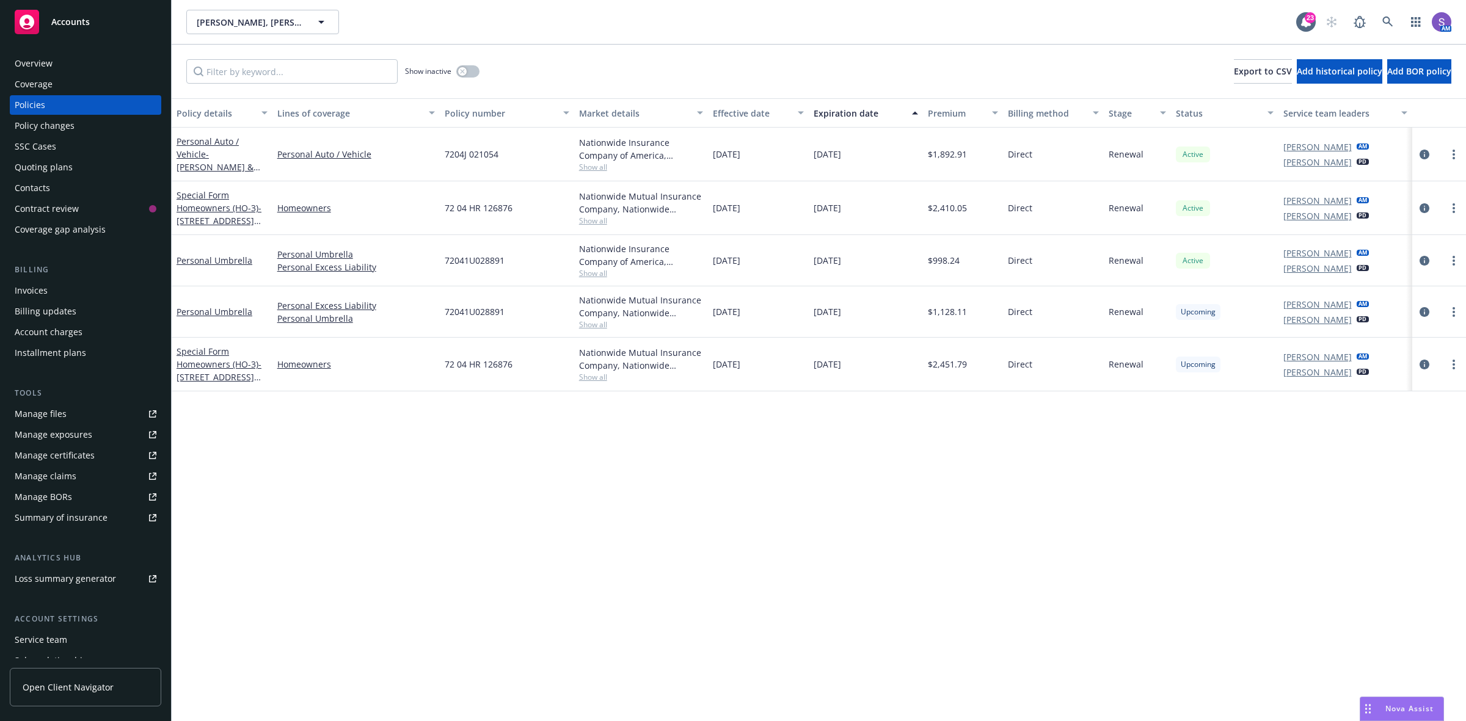
click at [455, 147] on div "7204J 021054" at bounding box center [507, 155] width 134 height 54
click at [1382, 19] on icon at bounding box center [1387, 21] width 11 height 11
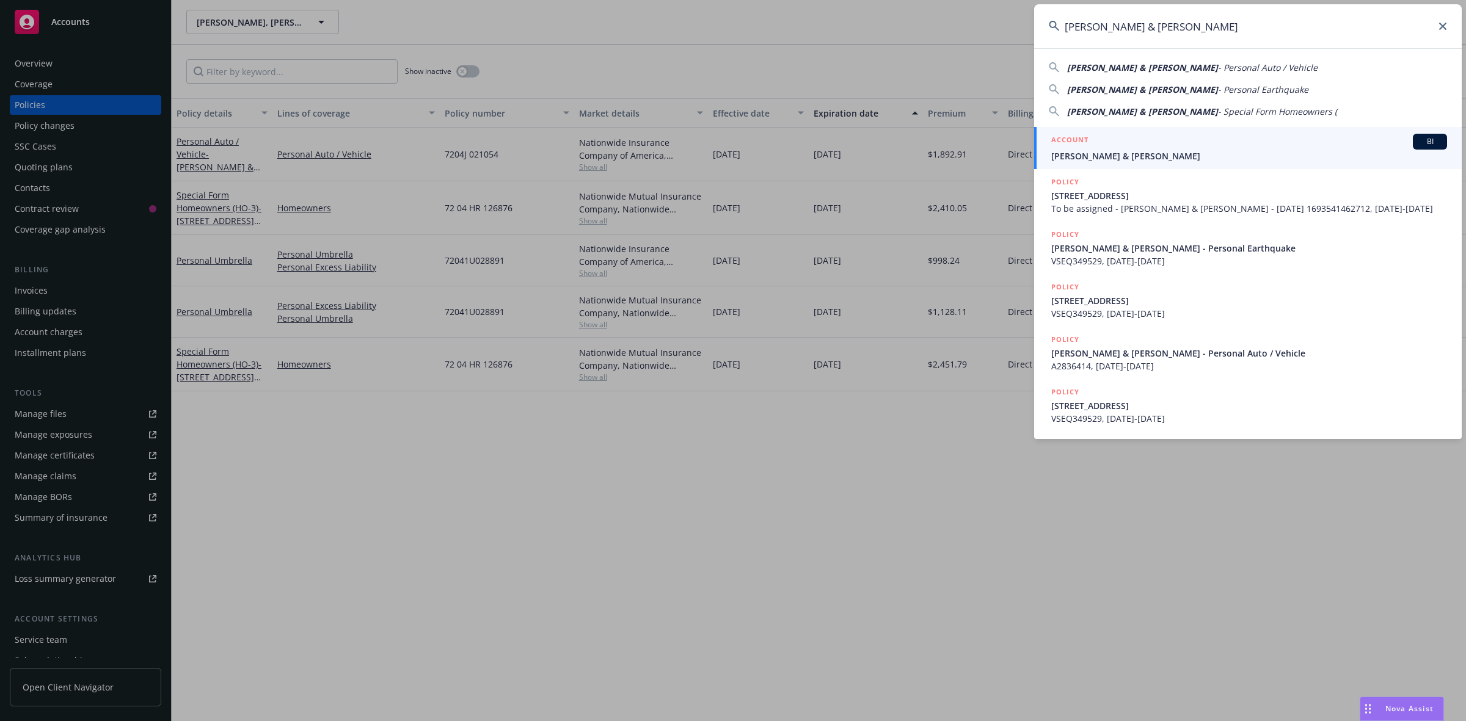
type input "[PERSON_NAME] & [PERSON_NAME]"
click at [1079, 145] on h5 "ACCOUNT" at bounding box center [1069, 141] width 37 height 15
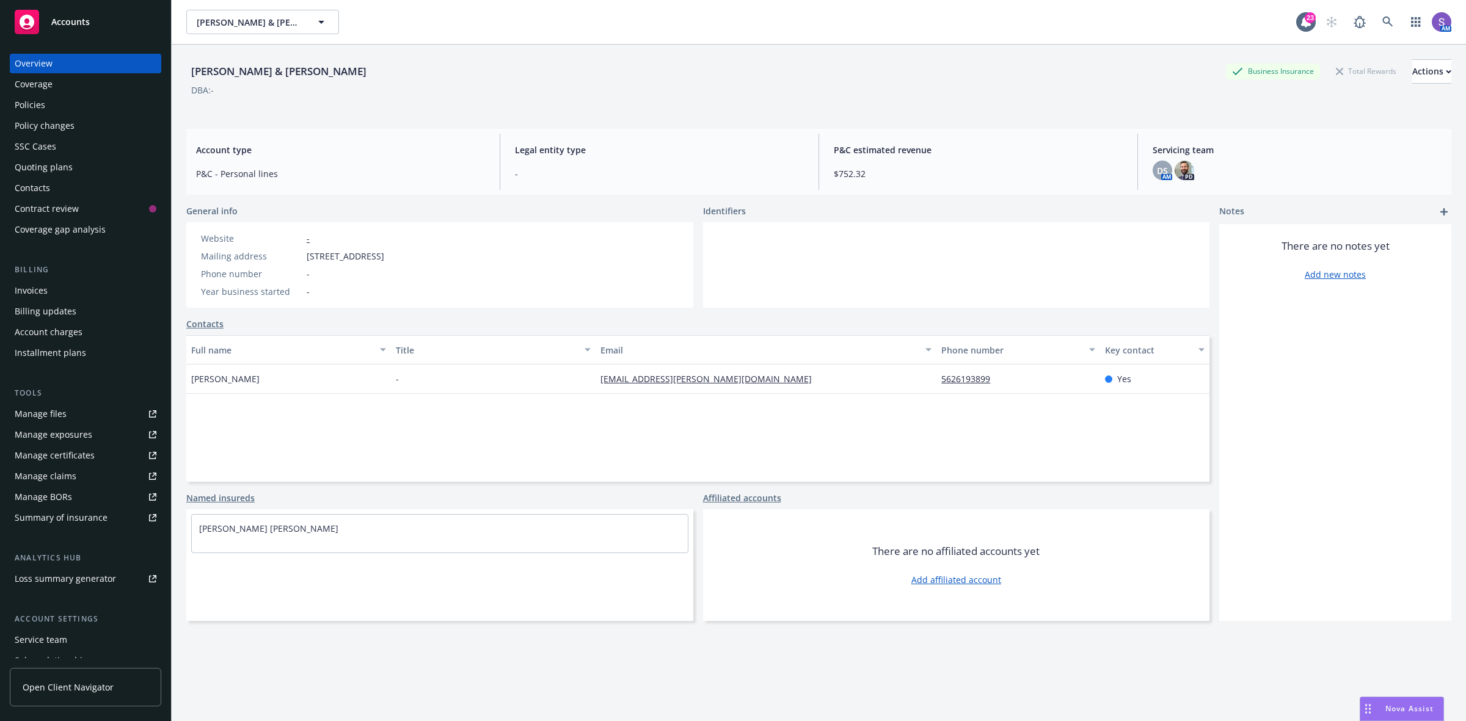
click at [43, 100] on div "Policies" at bounding box center [30, 105] width 31 height 20
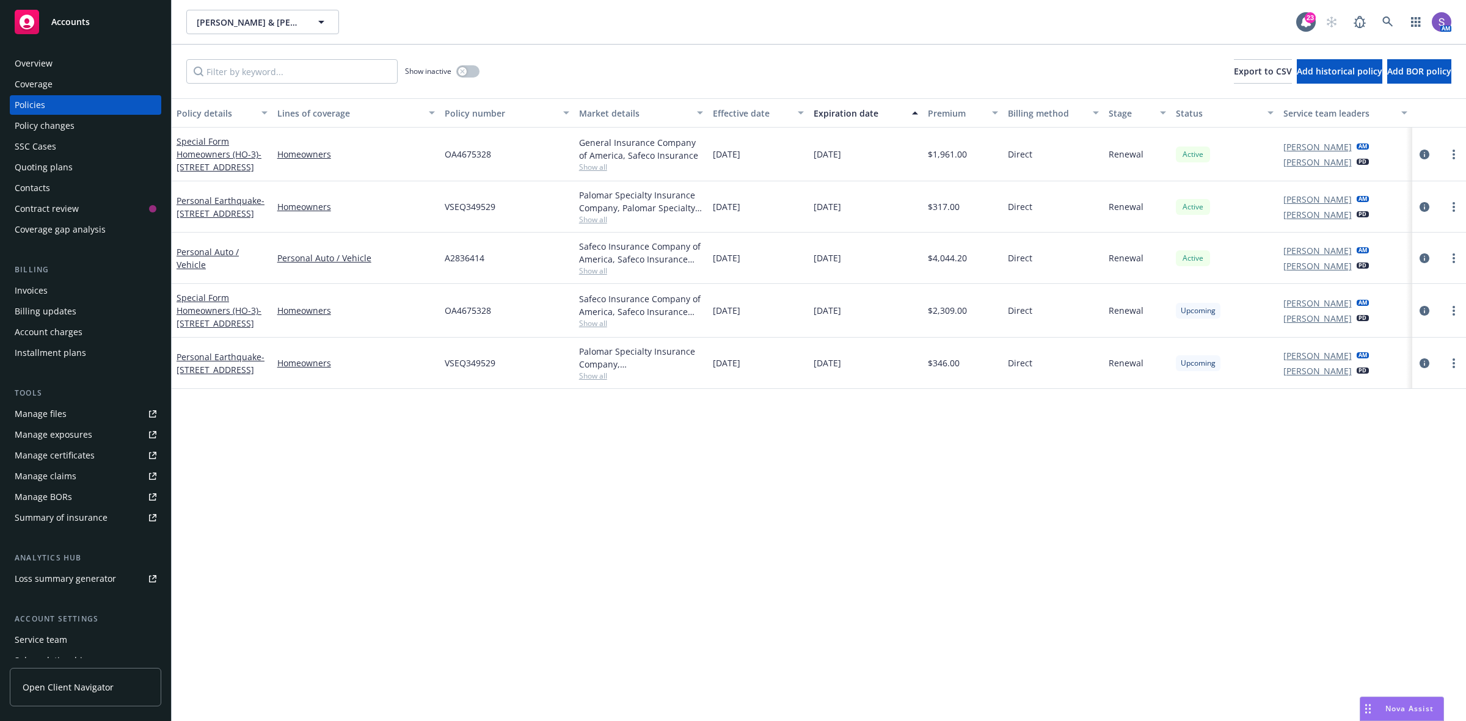
click at [478, 317] on span "OA4675328" at bounding box center [468, 310] width 46 height 13
click at [481, 365] on span "VSEQ349529" at bounding box center [470, 363] width 51 height 13
click at [480, 365] on span "VSEQ349529" at bounding box center [470, 363] width 51 height 13
click at [1385, 24] on icon at bounding box center [1387, 21] width 11 height 11
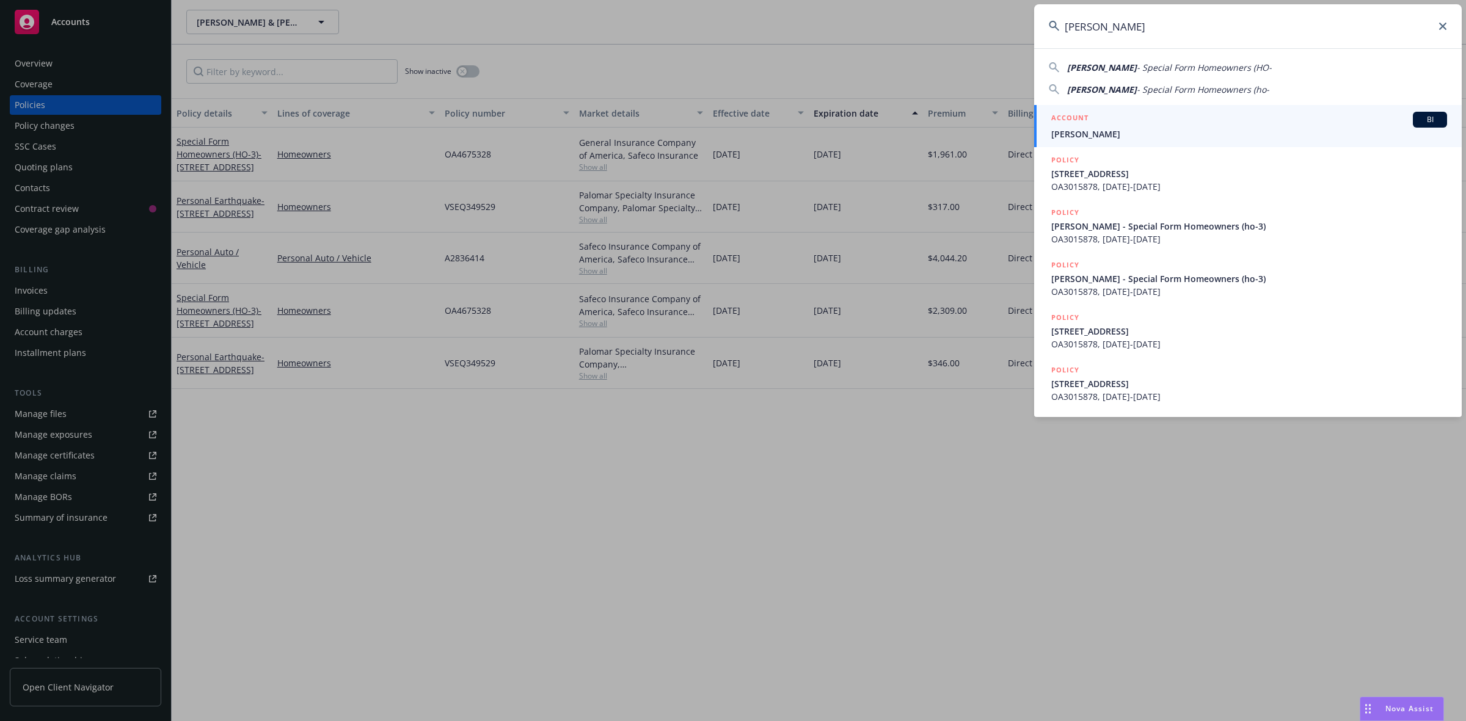
type input "[PERSON_NAME]"
click at [1127, 133] on span "[PERSON_NAME]" at bounding box center [1249, 134] width 396 height 13
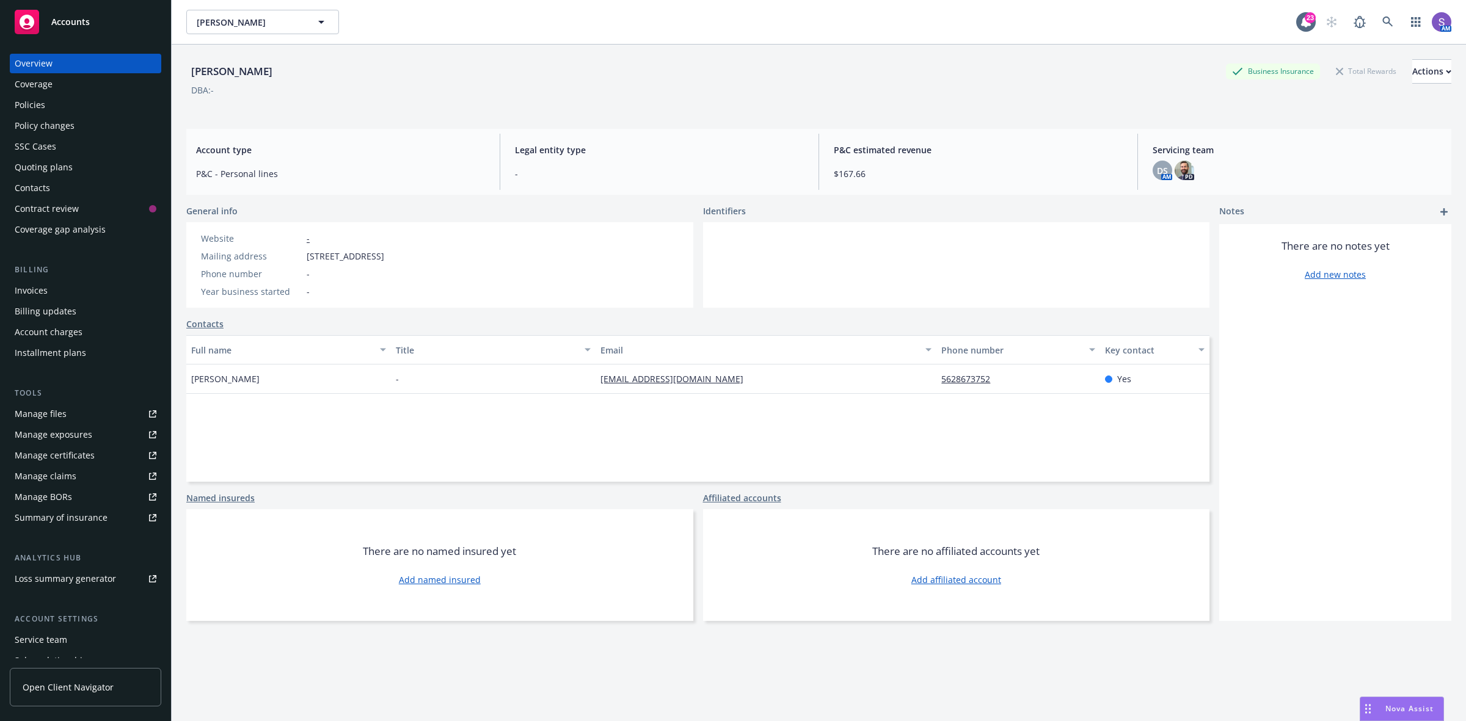
click at [20, 104] on div "Policies" at bounding box center [30, 105] width 31 height 20
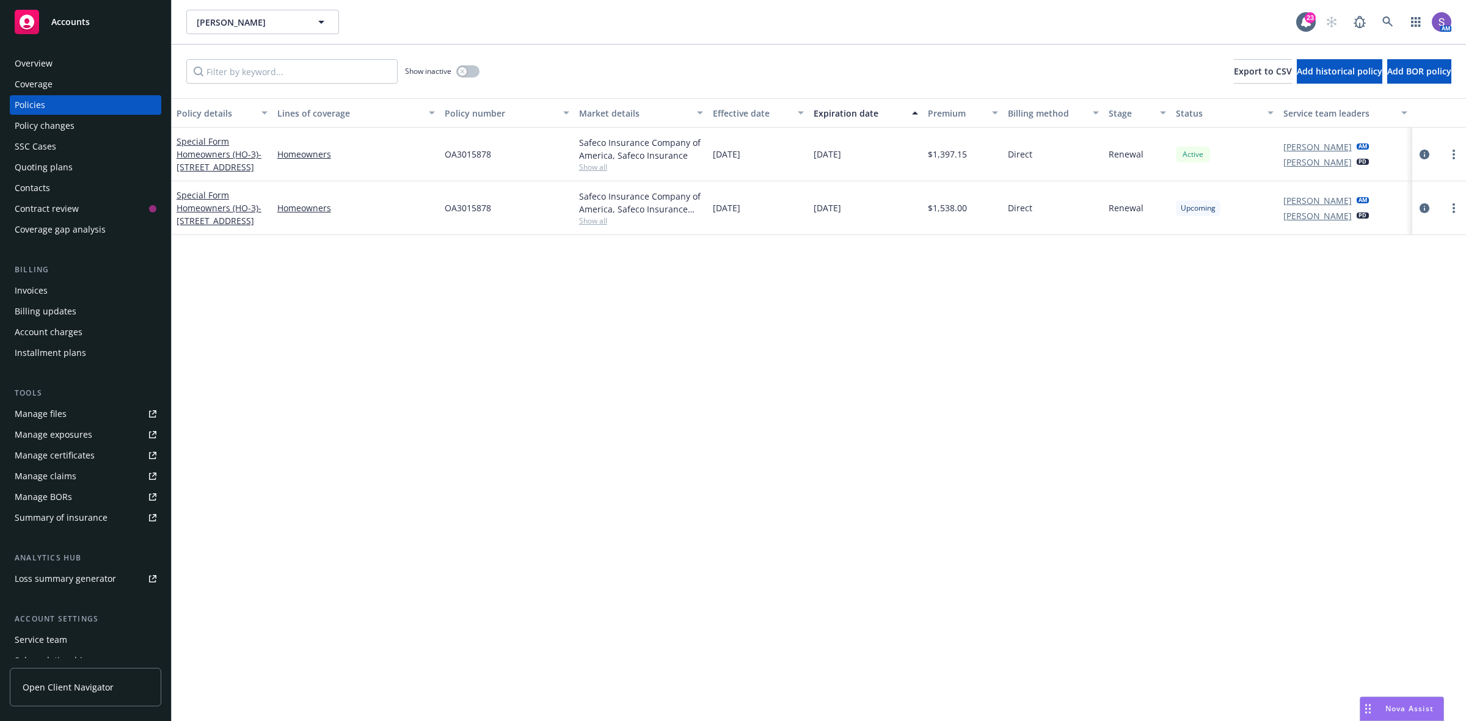
click at [457, 206] on span "OA3015878" at bounding box center [468, 208] width 46 height 13
click at [1385, 18] on icon at bounding box center [1387, 21] width 11 height 11
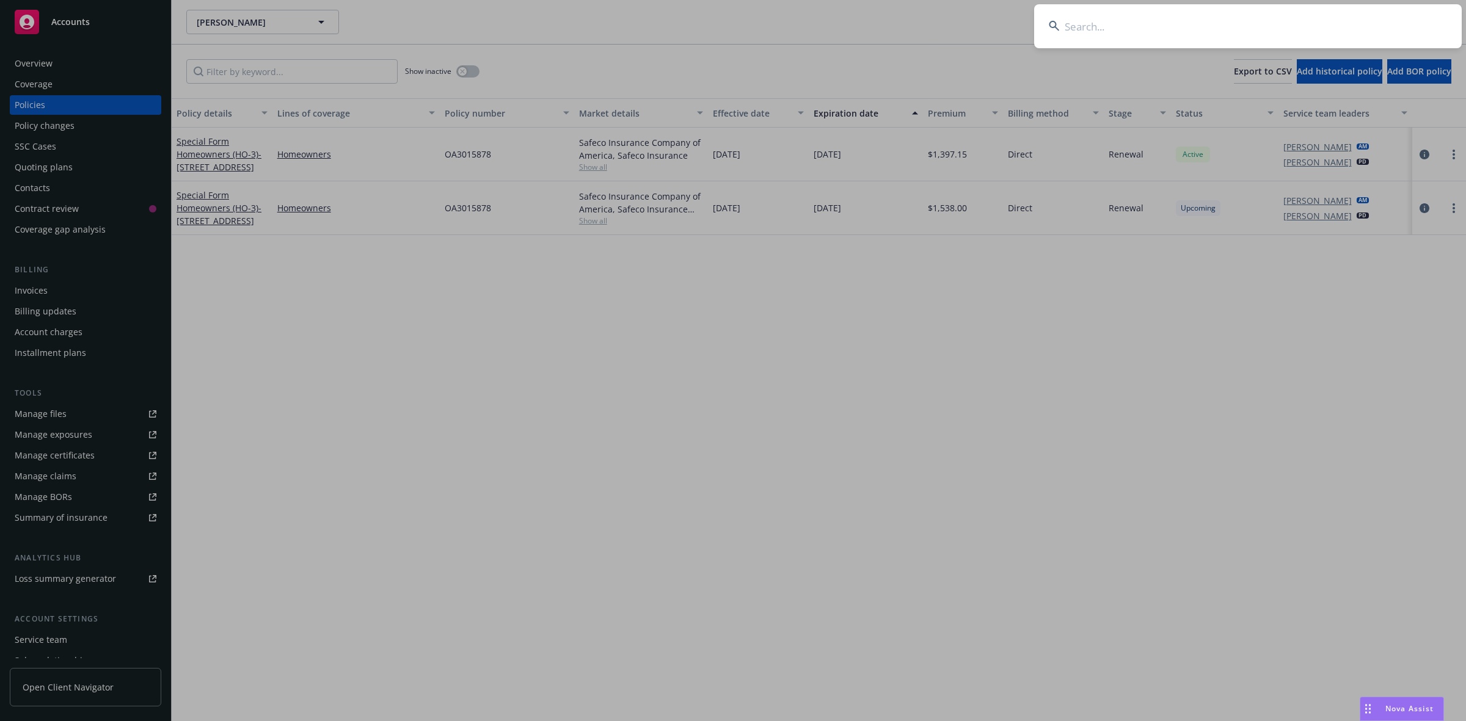
click at [1228, 18] on input at bounding box center [1248, 26] width 428 height 44
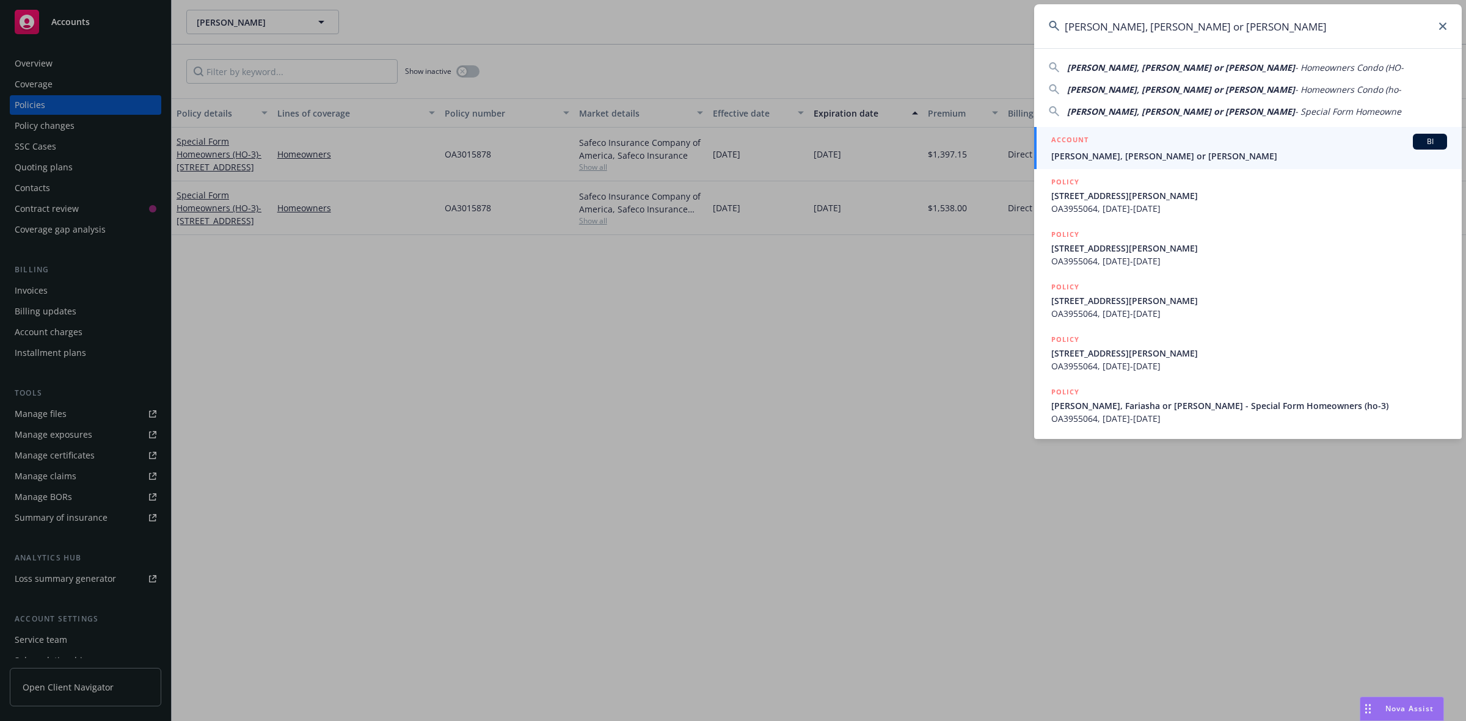
type input "[PERSON_NAME], [PERSON_NAME] or [PERSON_NAME]"
click at [1114, 144] on div "ACCOUNT BI" at bounding box center [1249, 142] width 396 height 16
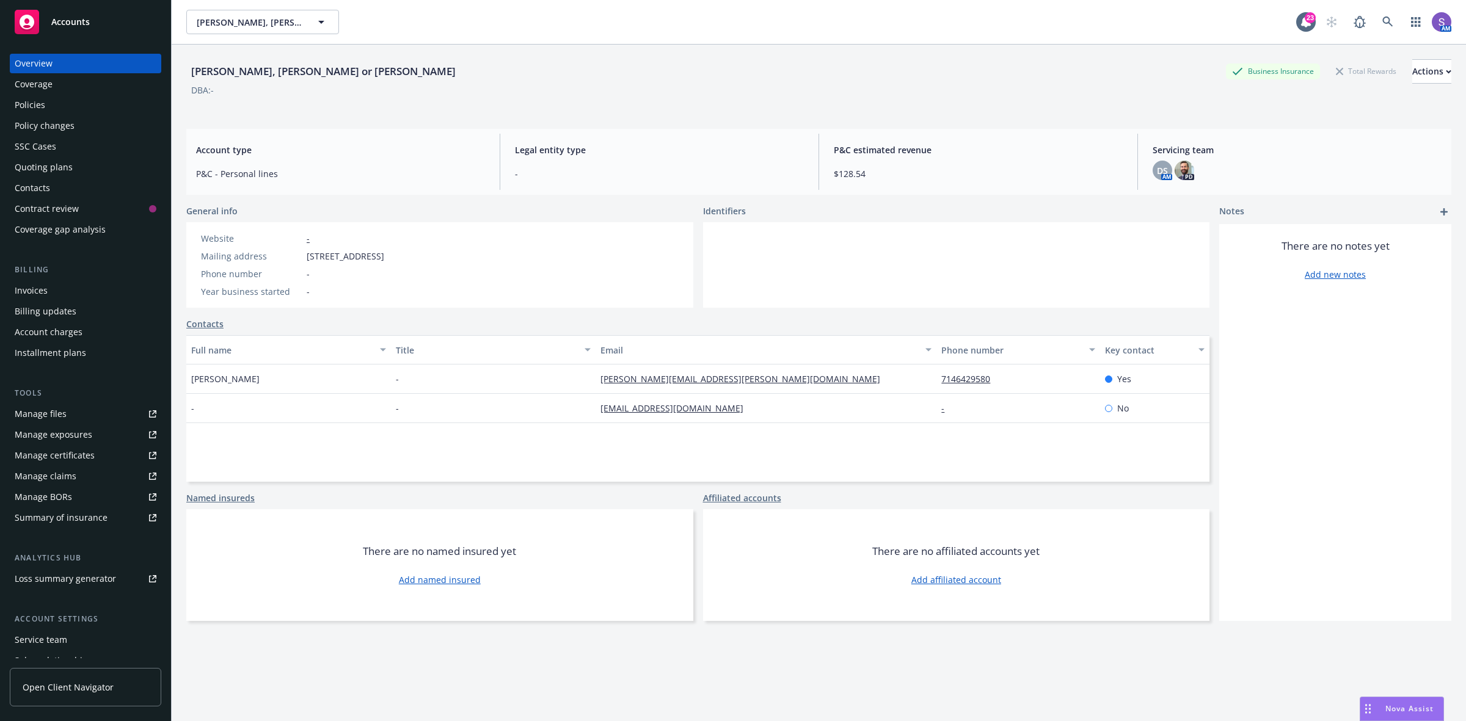
click at [38, 109] on div "Policies" at bounding box center [30, 105] width 31 height 20
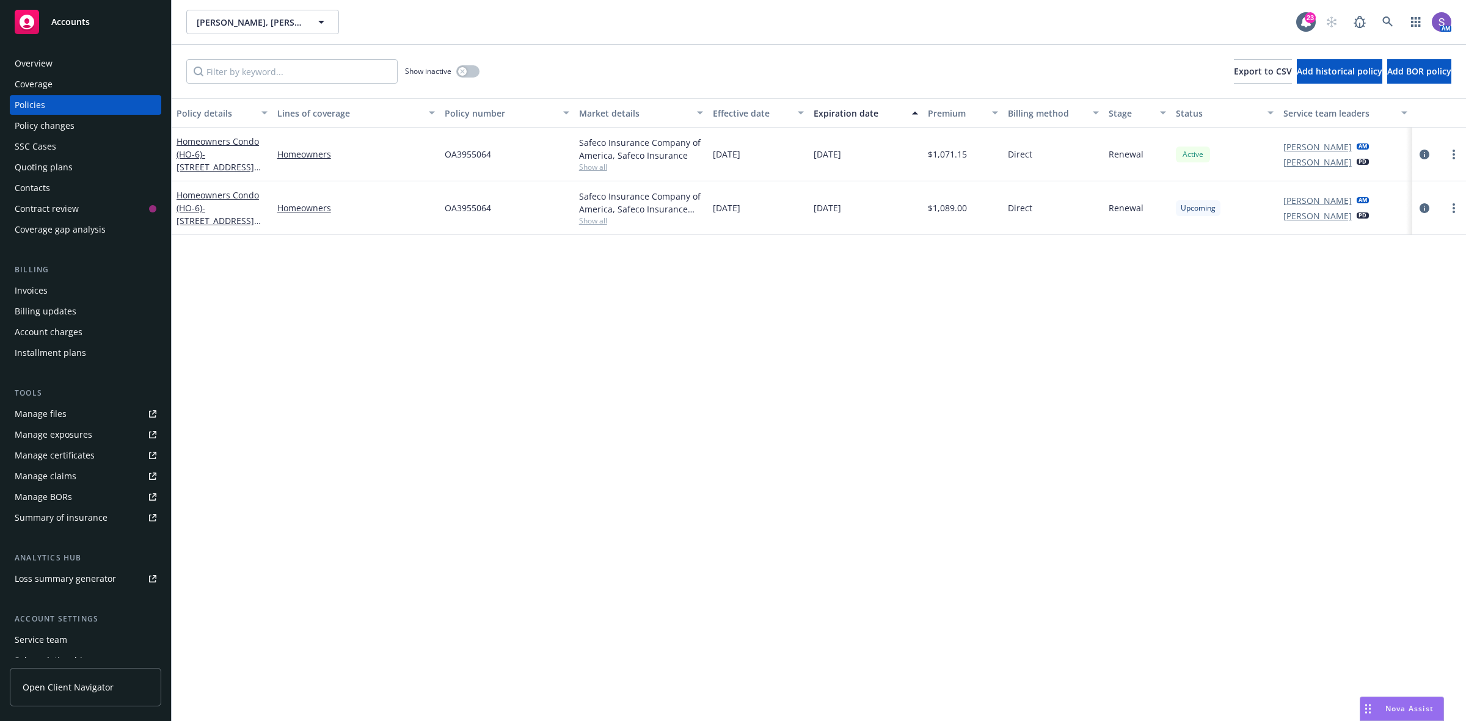
click at [459, 211] on span "OA3955064" at bounding box center [468, 208] width 46 height 13
click at [1382, 27] on link at bounding box center [1388, 22] width 24 height 24
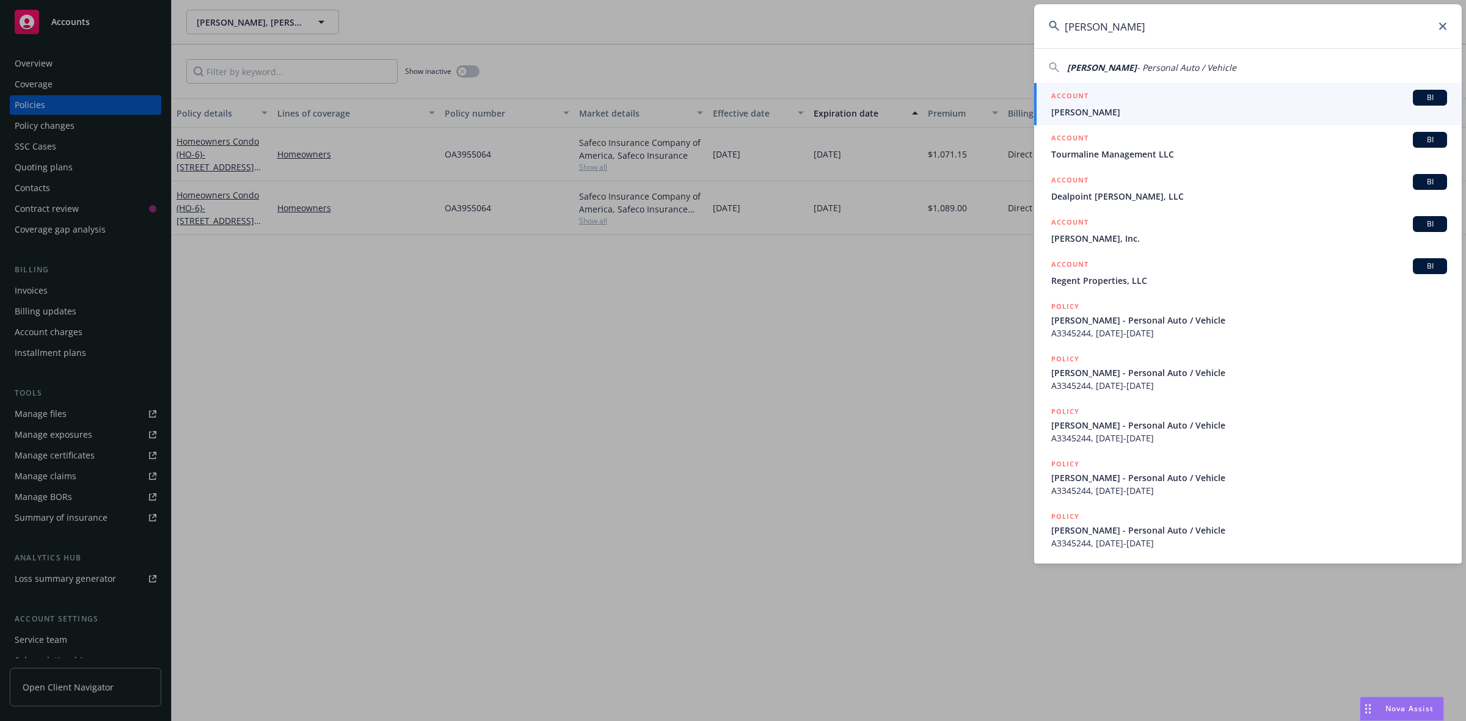
type input "[PERSON_NAME]"
click at [1112, 106] on span "[PERSON_NAME]" at bounding box center [1249, 112] width 396 height 13
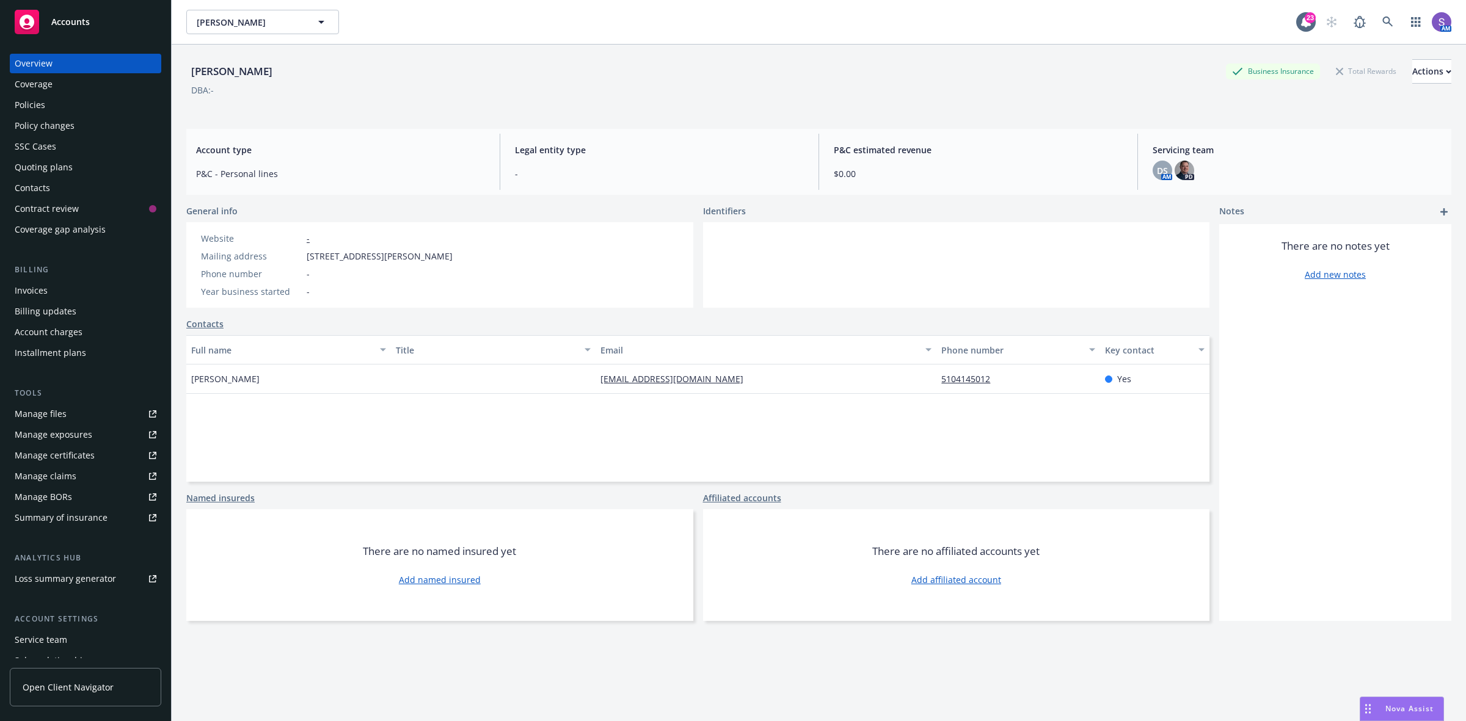
click at [26, 104] on div "Policies" at bounding box center [30, 105] width 31 height 20
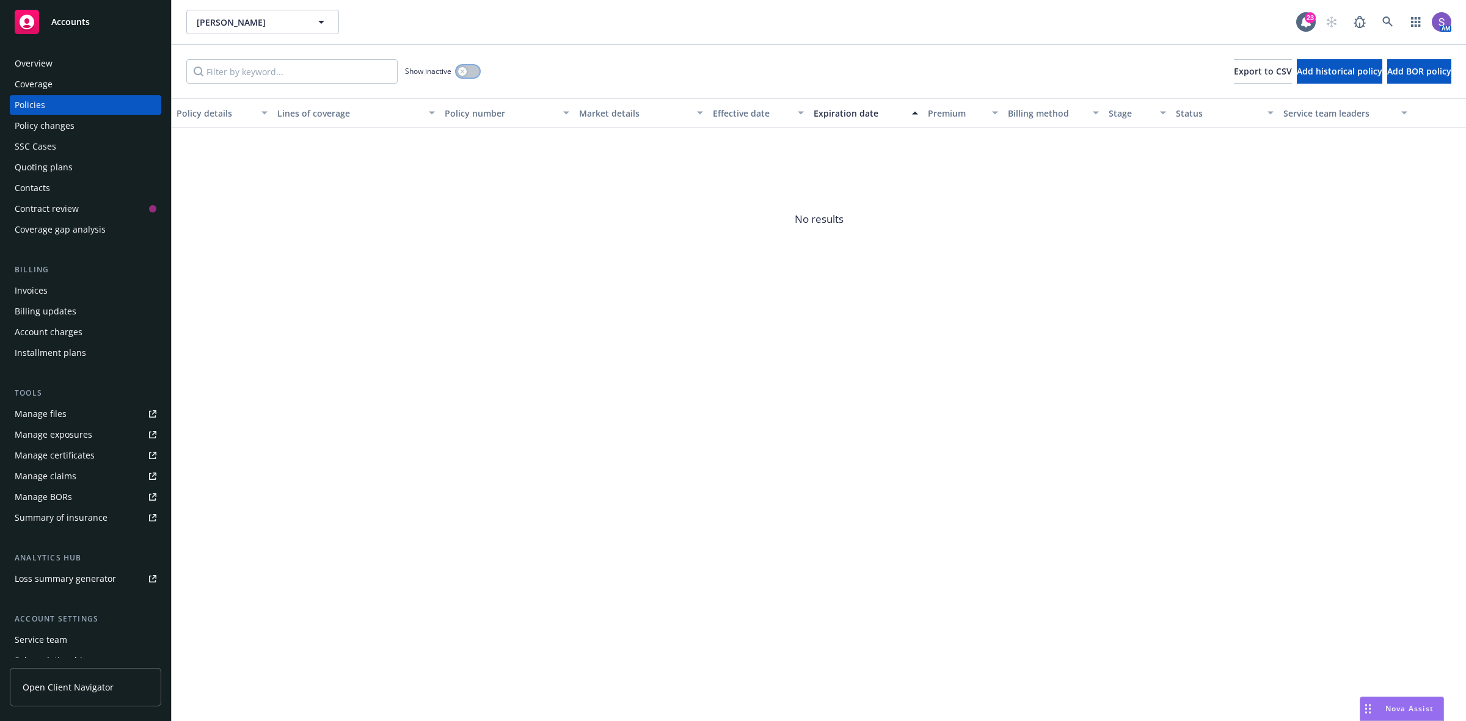
click at [460, 68] on div "button" at bounding box center [462, 71] width 9 height 9
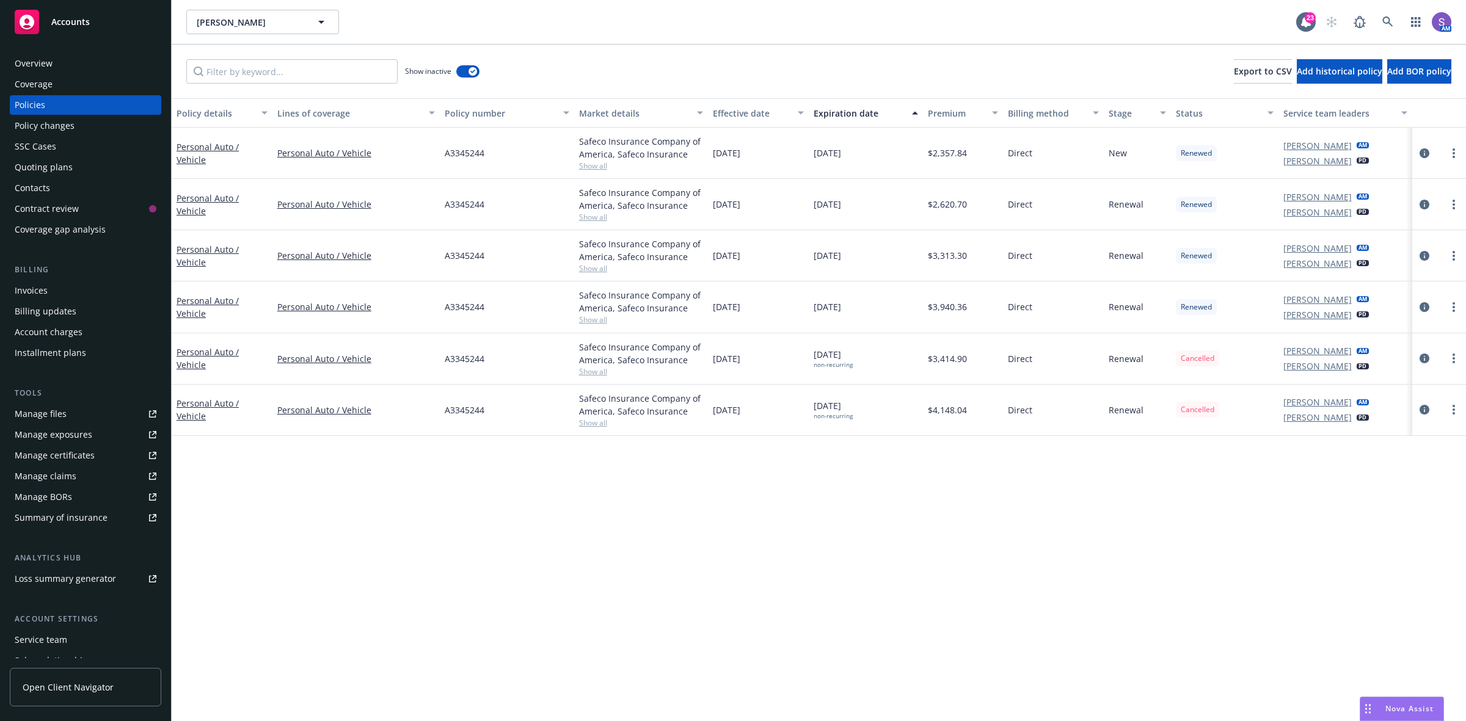
click at [465, 409] on span "A3345244" at bounding box center [465, 410] width 40 height 13
click at [1382, 15] on link at bounding box center [1388, 22] width 24 height 24
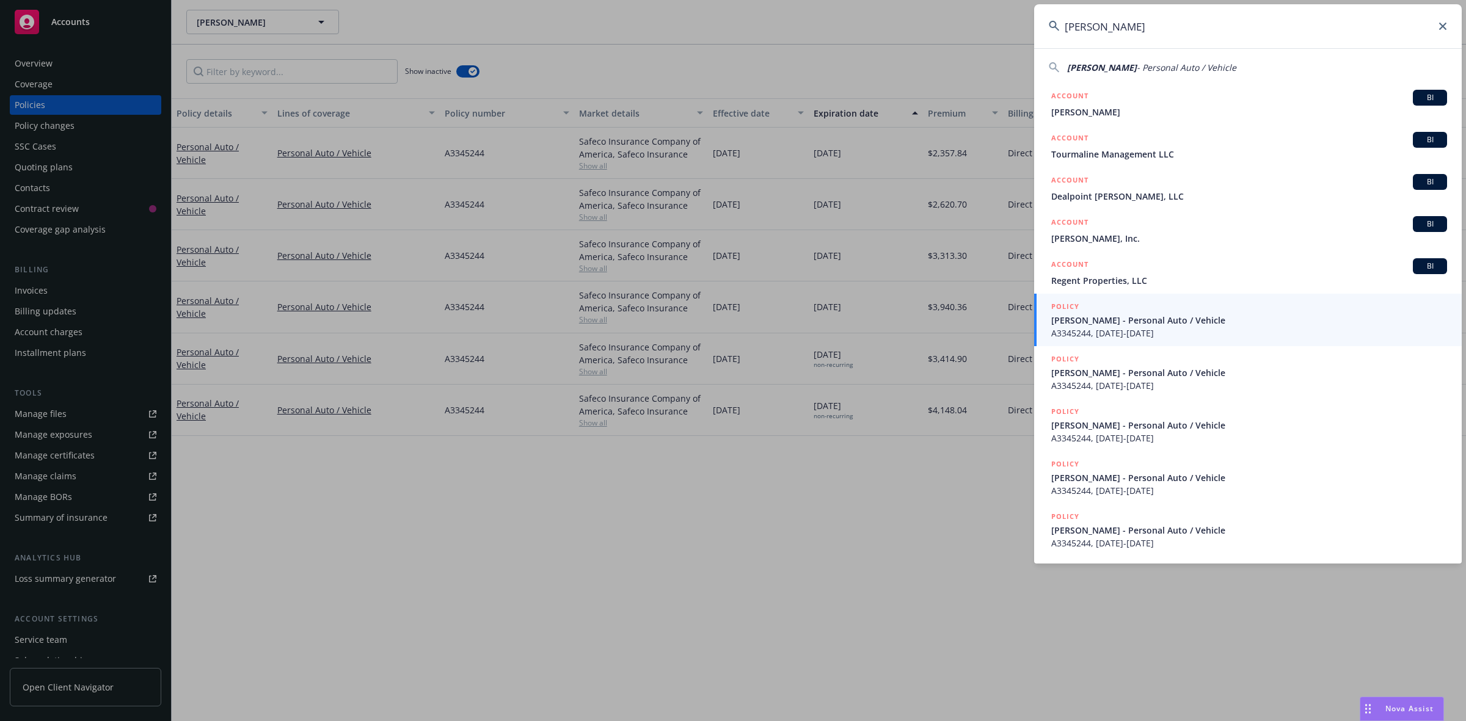
click at [1158, 31] on input "[PERSON_NAME]" at bounding box center [1248, 26] width 428 height 44
drag, startPoint x: 1164, startPoint y: 31, endPoint x: 1030, endPoint y: 22, distance: 134.0
click at [1030, 22] on div "[PERSON_NAME] [PERSON_NAME] - Personal Auto / Vehicle ACCOUNT BI [PERSON_NAME] …" at bounding box center [733, 360] width 1466 height 721
paste input "[PERSON_NAME]"
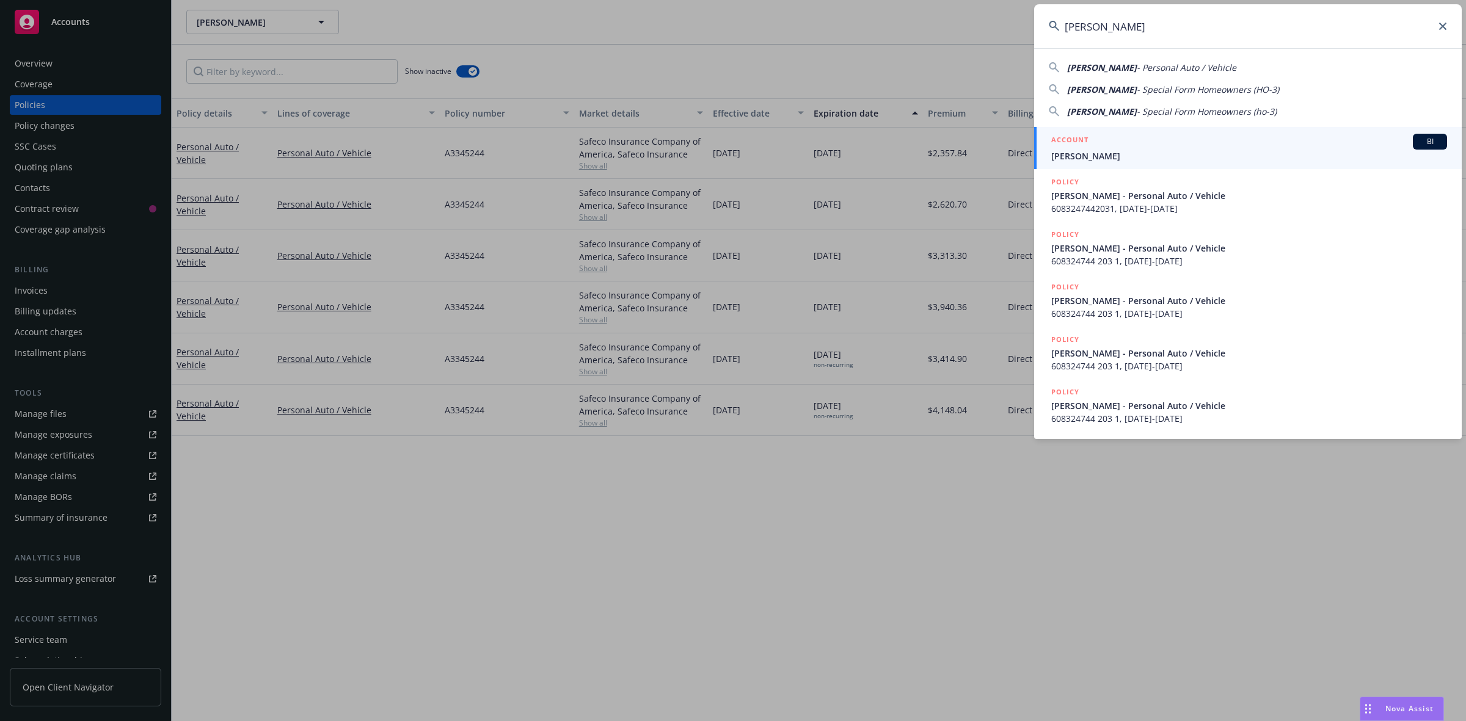
type input "[PERSON_NAME]"
click at [1092, 151] on span "[PERSON_NAME]" at bounding box center [1249, 156] width 396 height 13
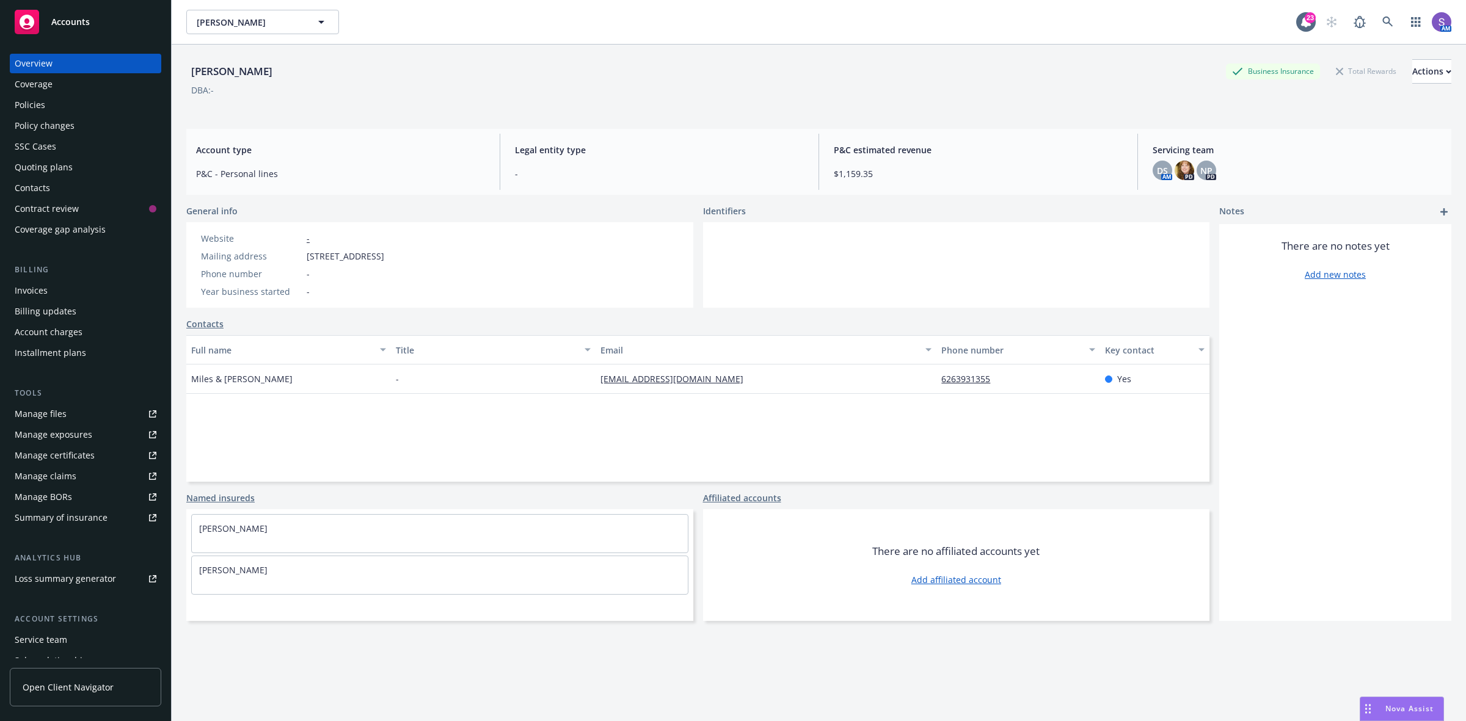
click at [40, 101] on div "Policies" at bounding box center [30, 105] width 31 height 20
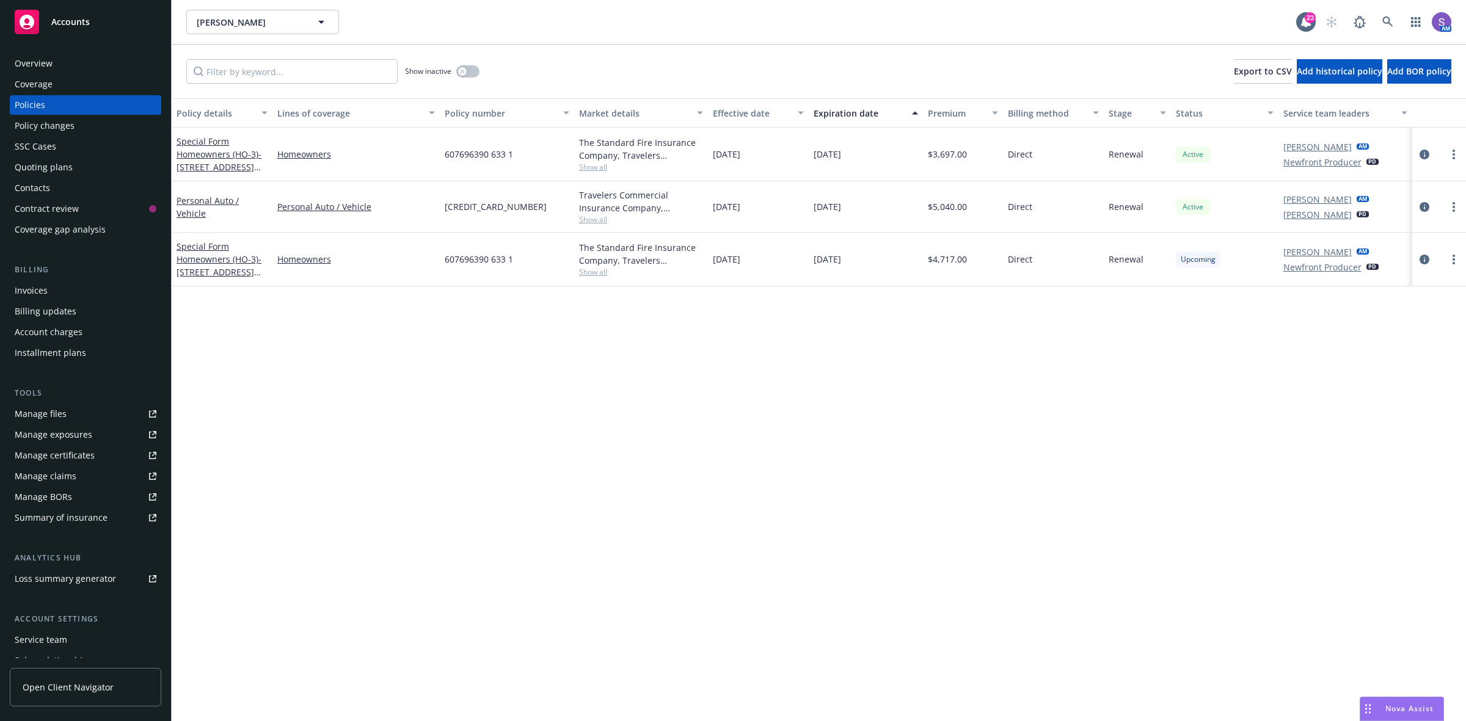
click at [491, 253] on span "607696390 633 1" at bounding box center [479, 259] width 68 height 13
click at [41, 61] on div "Overview" at bounding box center [34, 64] width 38 height 20
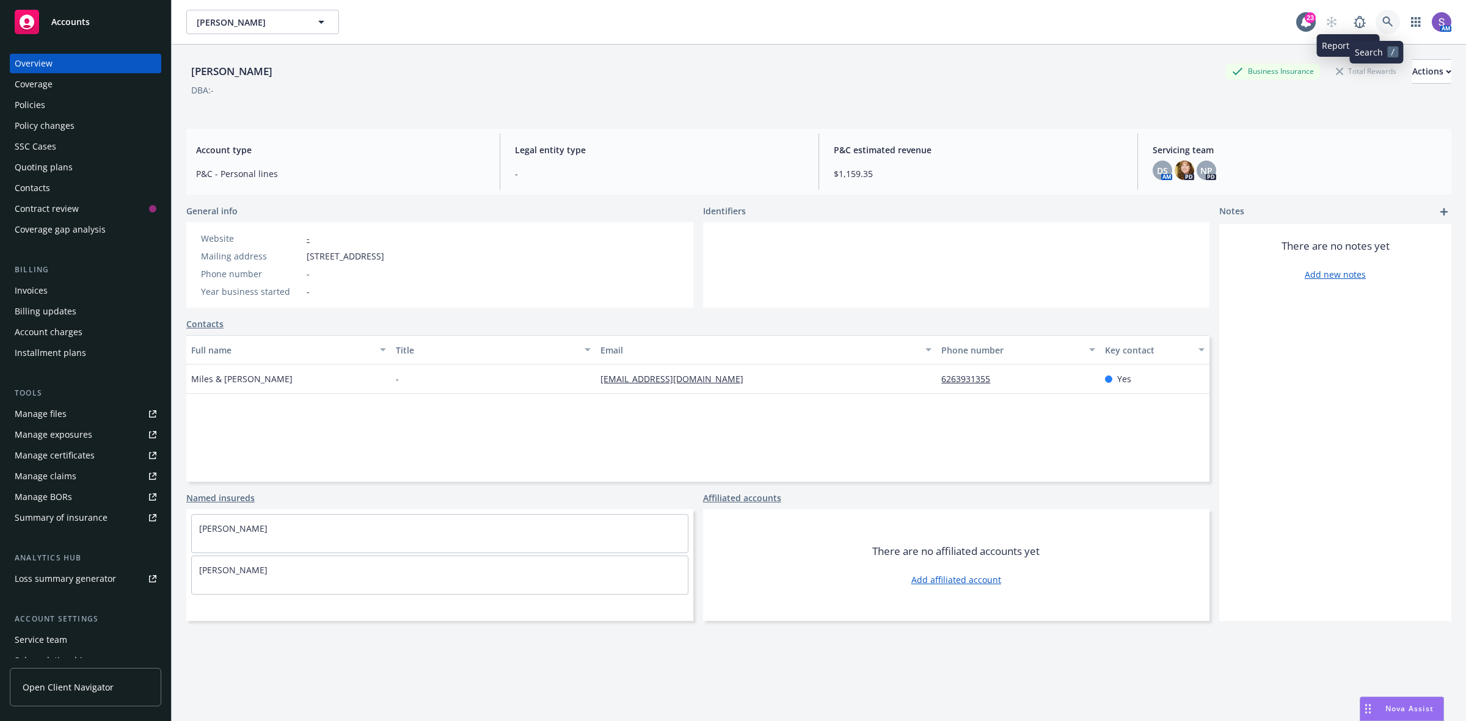
click at [1382, 26] on icon at bounding box center [1387, 21] width 11 height 11
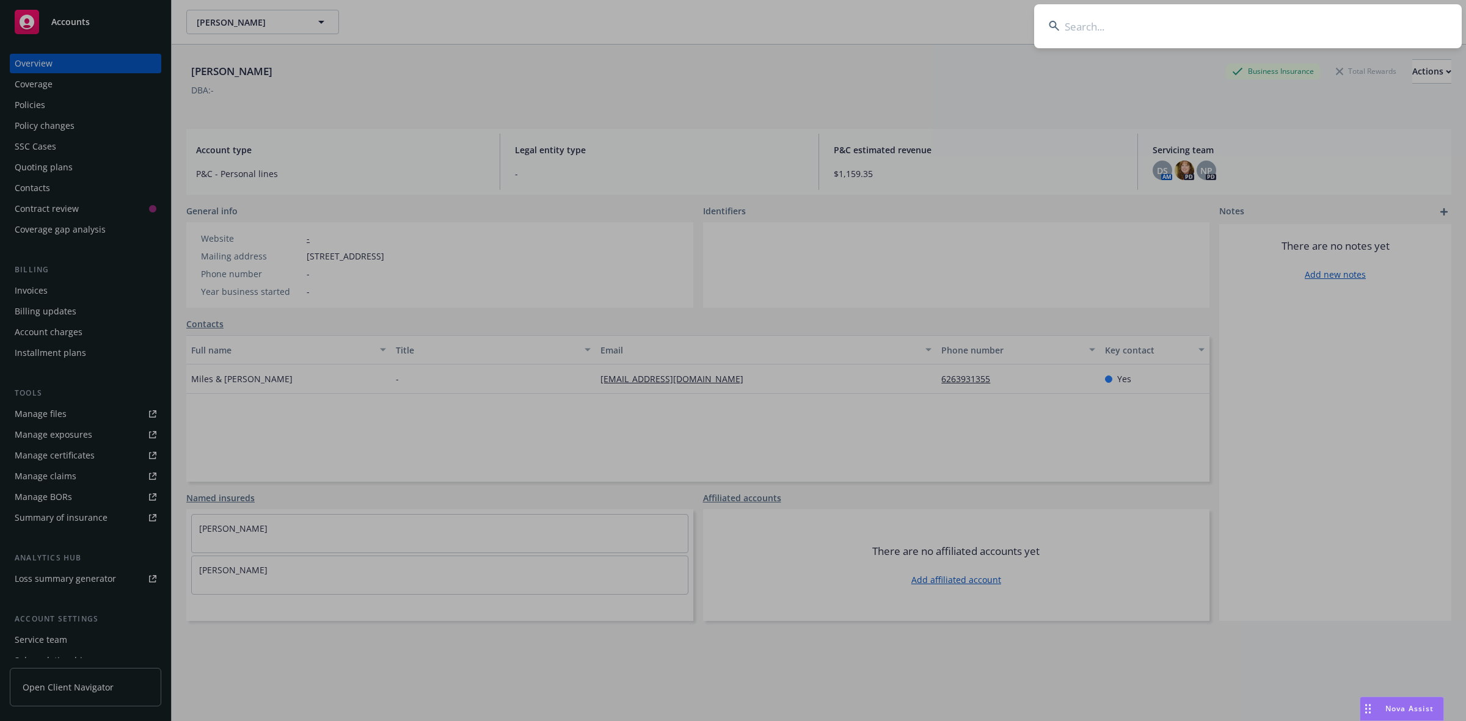
click at [1201, 25] on input at bounding box center [1248, 26] width 428 height 44
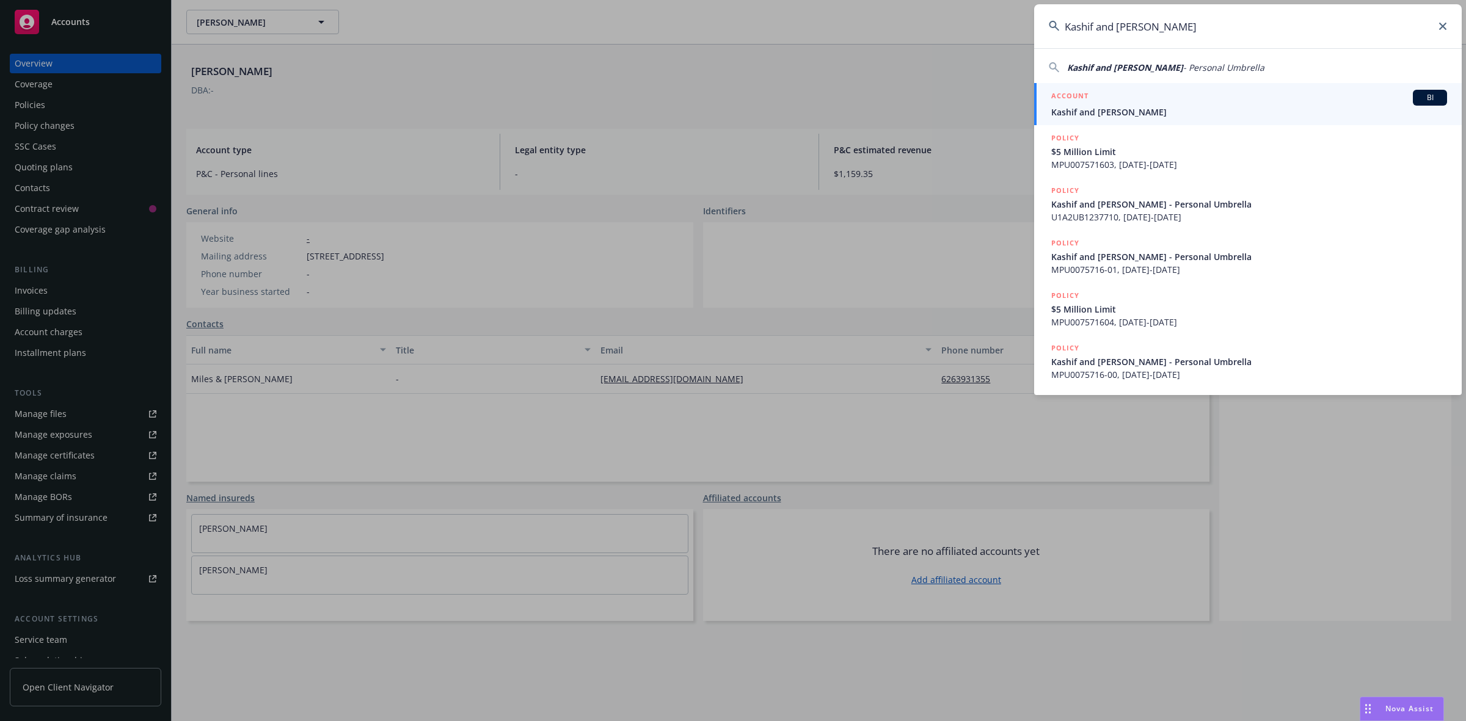
type input "Kashif and [PERSON_NAME]"
click at [1107, 104] on div "ACCOUNT BI" at bounding box center [1249, 98] width 396 height 16
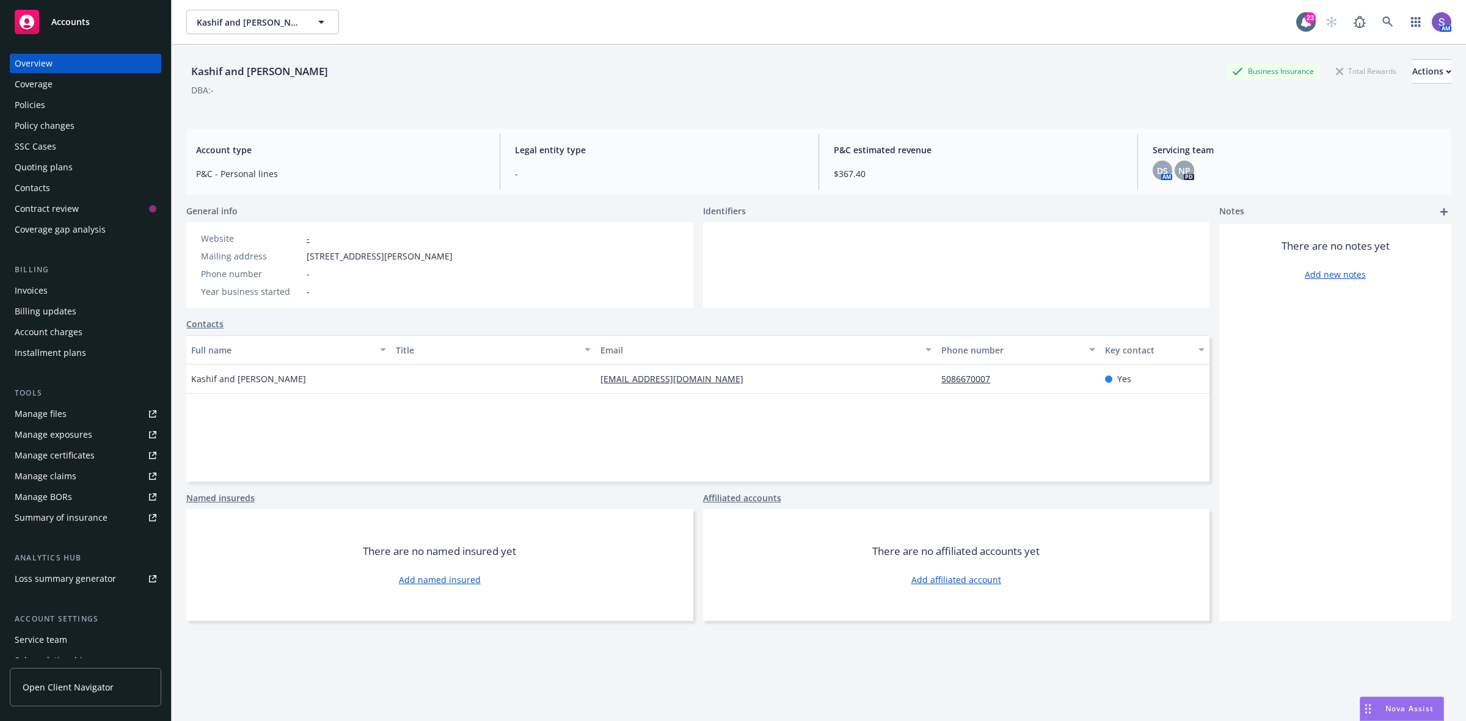
click at [49, 104] on div "Policies" at bounding box center [86, 105] width 142 height 20
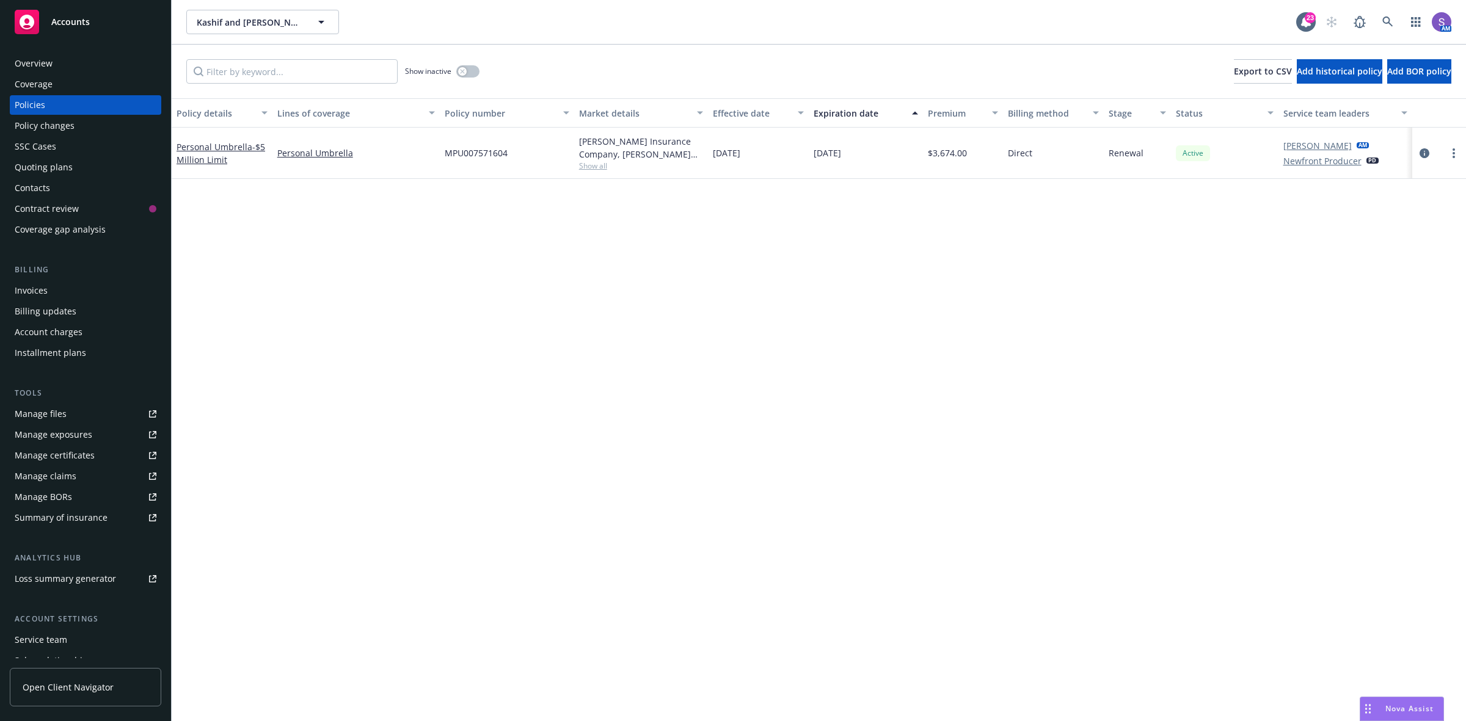
click at [469, 151] on span "MPU007571604" at bounding box center [476, 153] width 63 height 13
click at [1392, 18] on icon at bounding box center [1387, 21] width 11 height 11
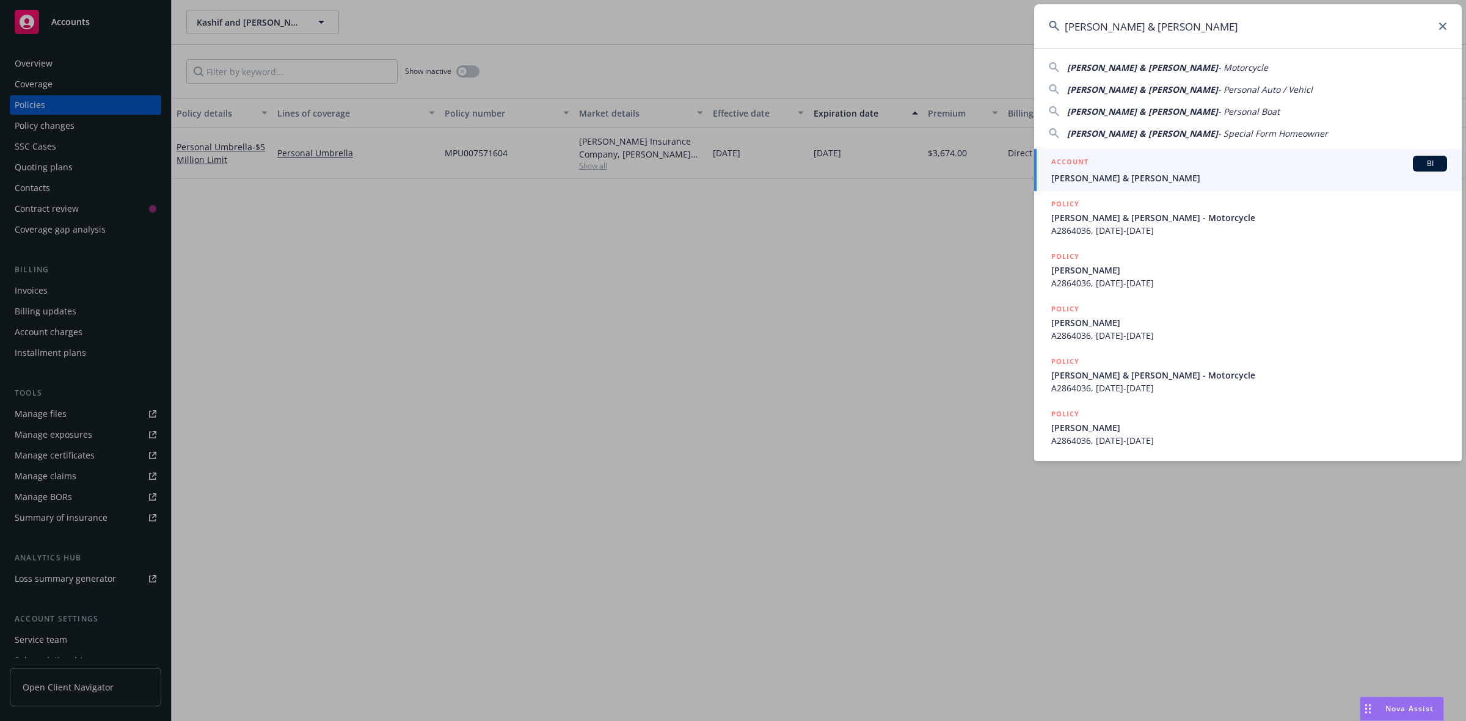
type input "[PERSON_NAME] & [PERSON_NAME]"
click at [1098, 169] on div "ACCOUNT BI" at bounding box center [1249, 164] width 396 height 16
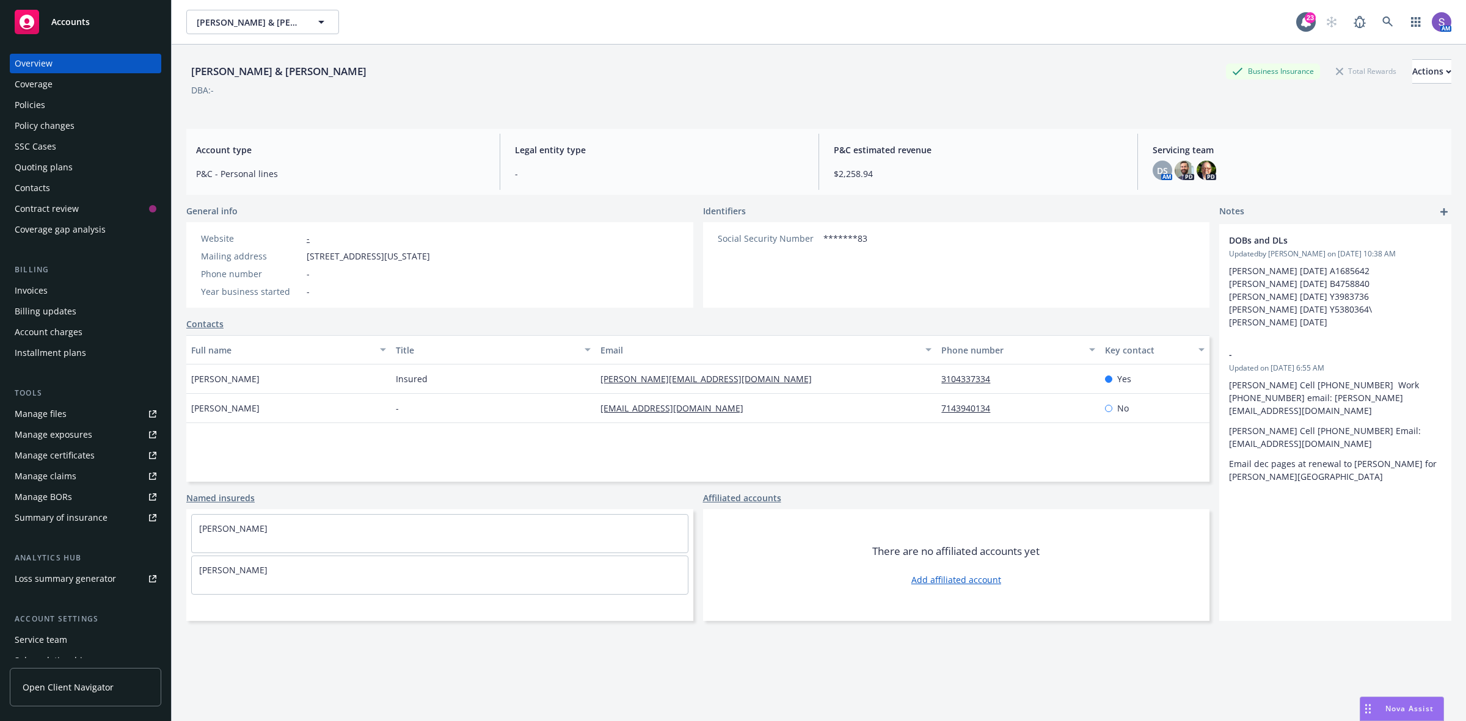
click at [24, 105] on div "Policies" at bounding box center [30, 105] width 31 height 20
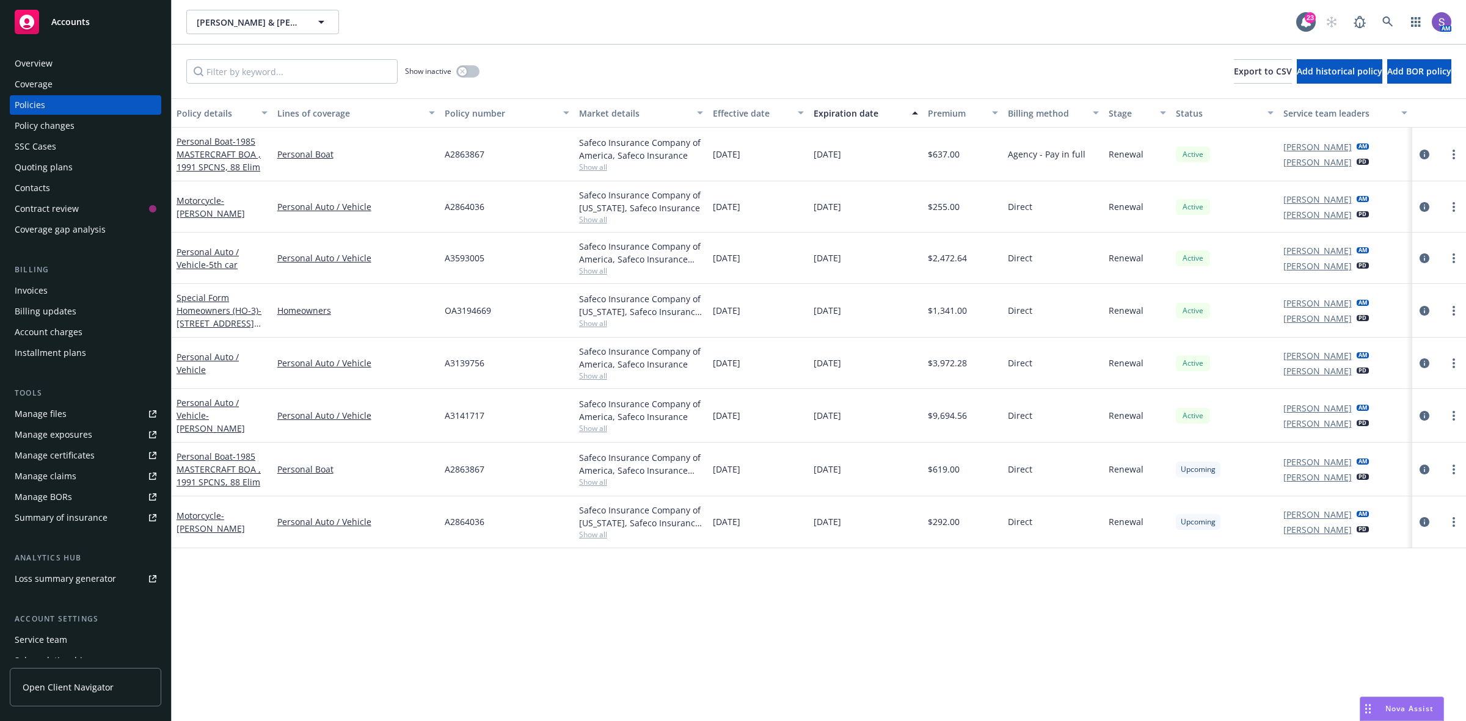
click at [455, 467] on span "A2863867" at bounding box center [465, 469] width 40 height 13
click at [460, 523] on span "A2864036" at bounding box center [465, 522] width 40 height 13
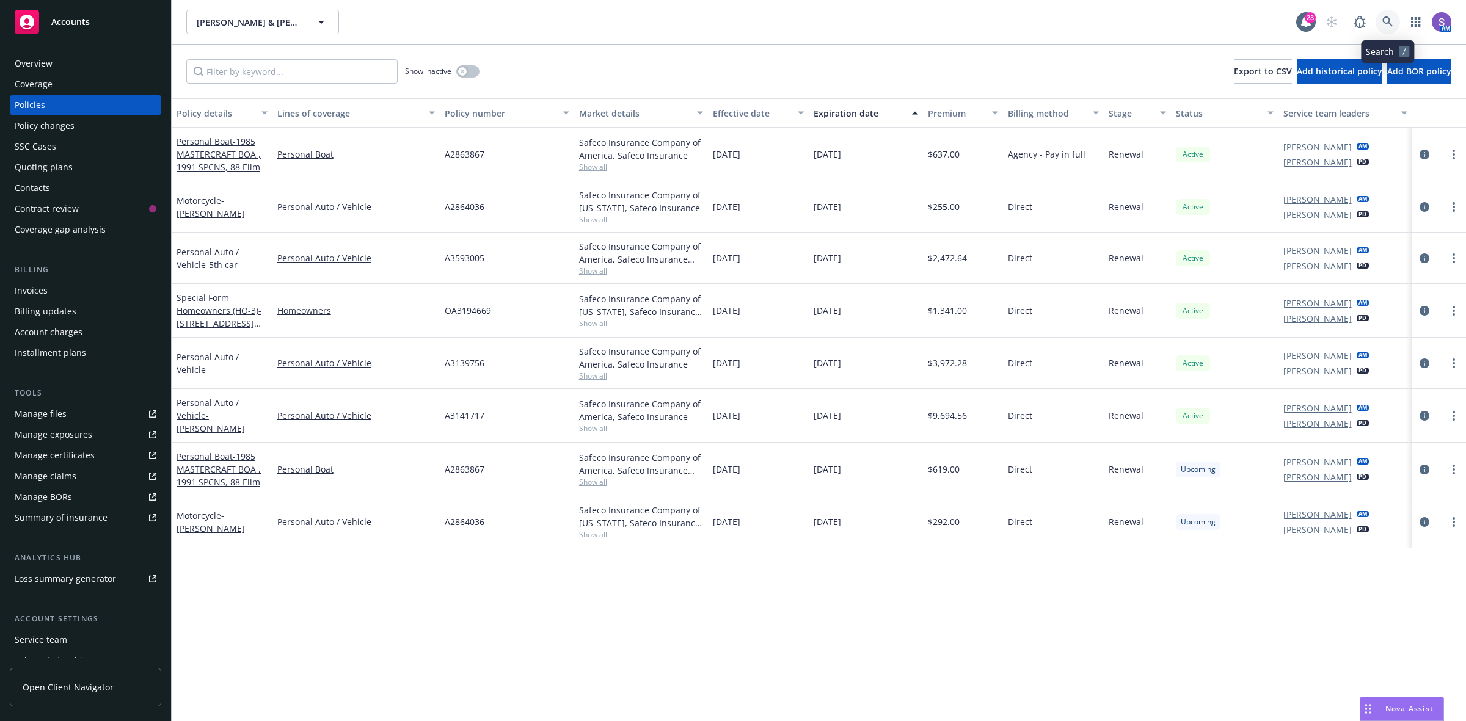
click at [1384, 20] on icon at bounding box center [1387, 21] width 11 height 11
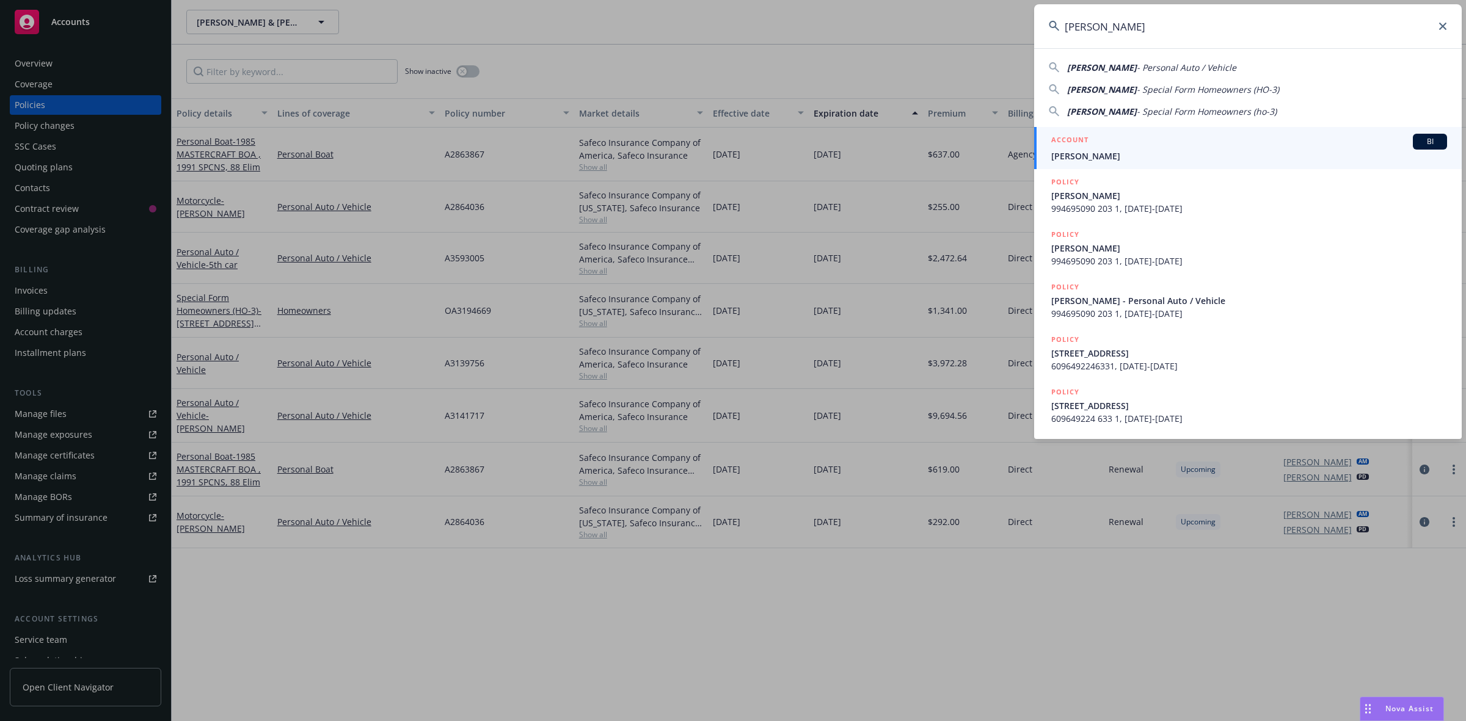
type input "[PERSON_NAME]"
click at [1071, 150] on span "[PERSON_NAME]" at bounding box center [1249, 156] width 396 height 13
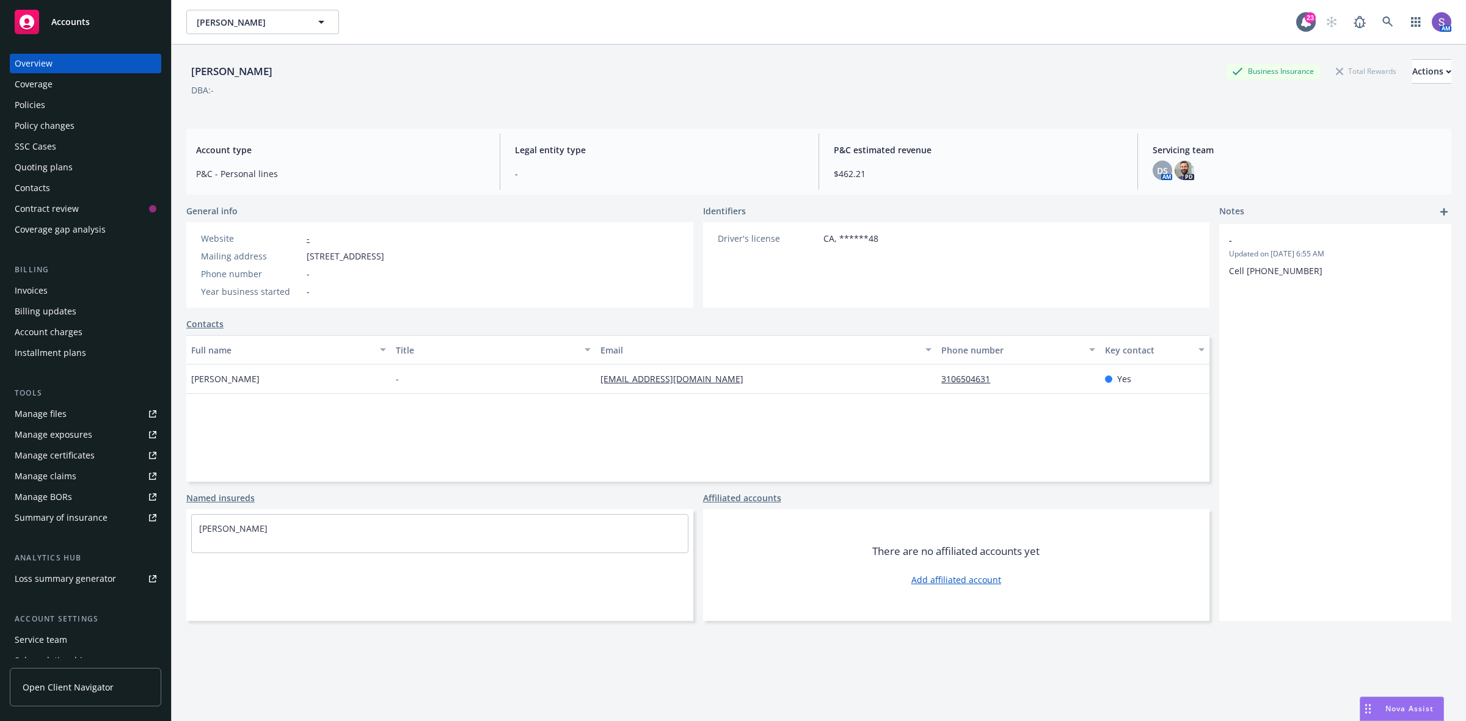
click at [22, 106] on div "Policies" at bounding box center [30, 105] width 31 height 20
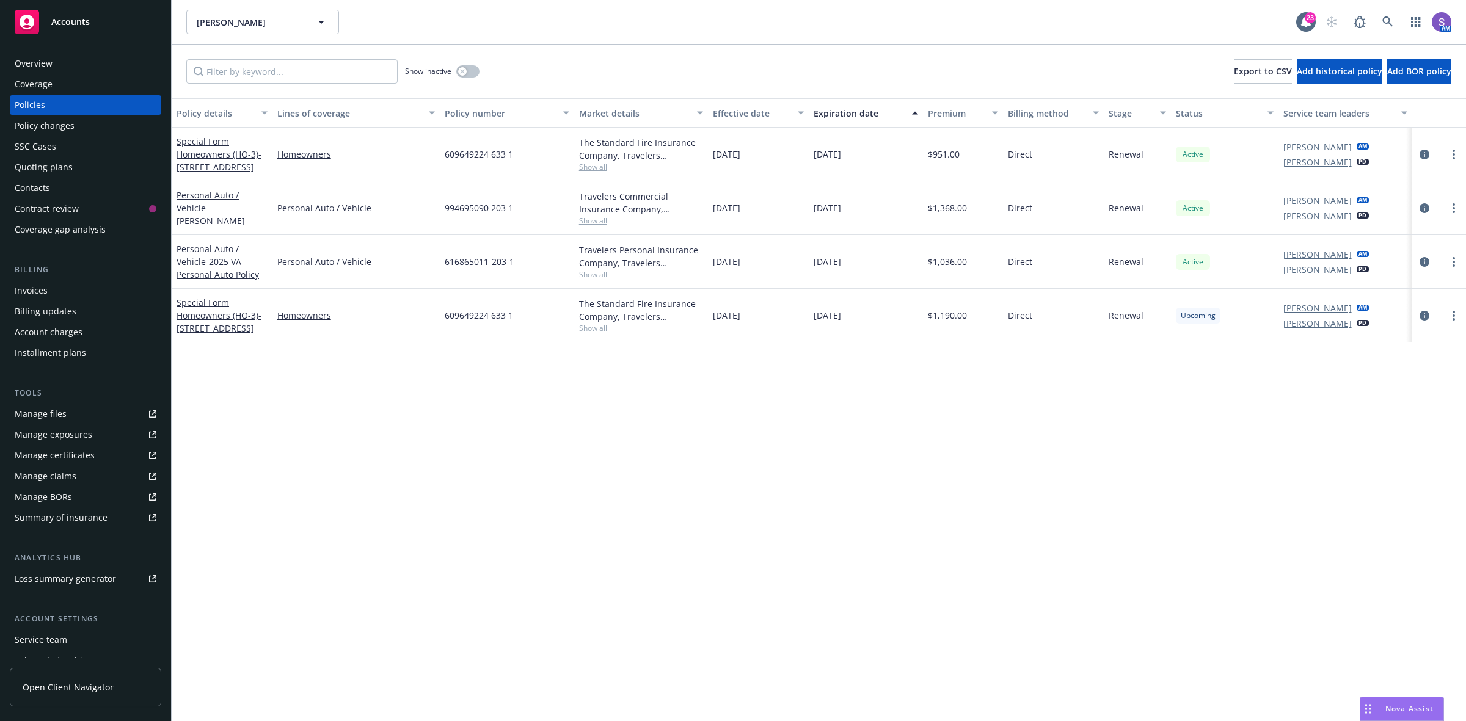
click at [463, 312] on span "609649224 633 1" at bounding box center [479, 315] width 68 height 13
click at [54, 66] on div "Overview" at bounding box center [86, 64] width 142 height 20
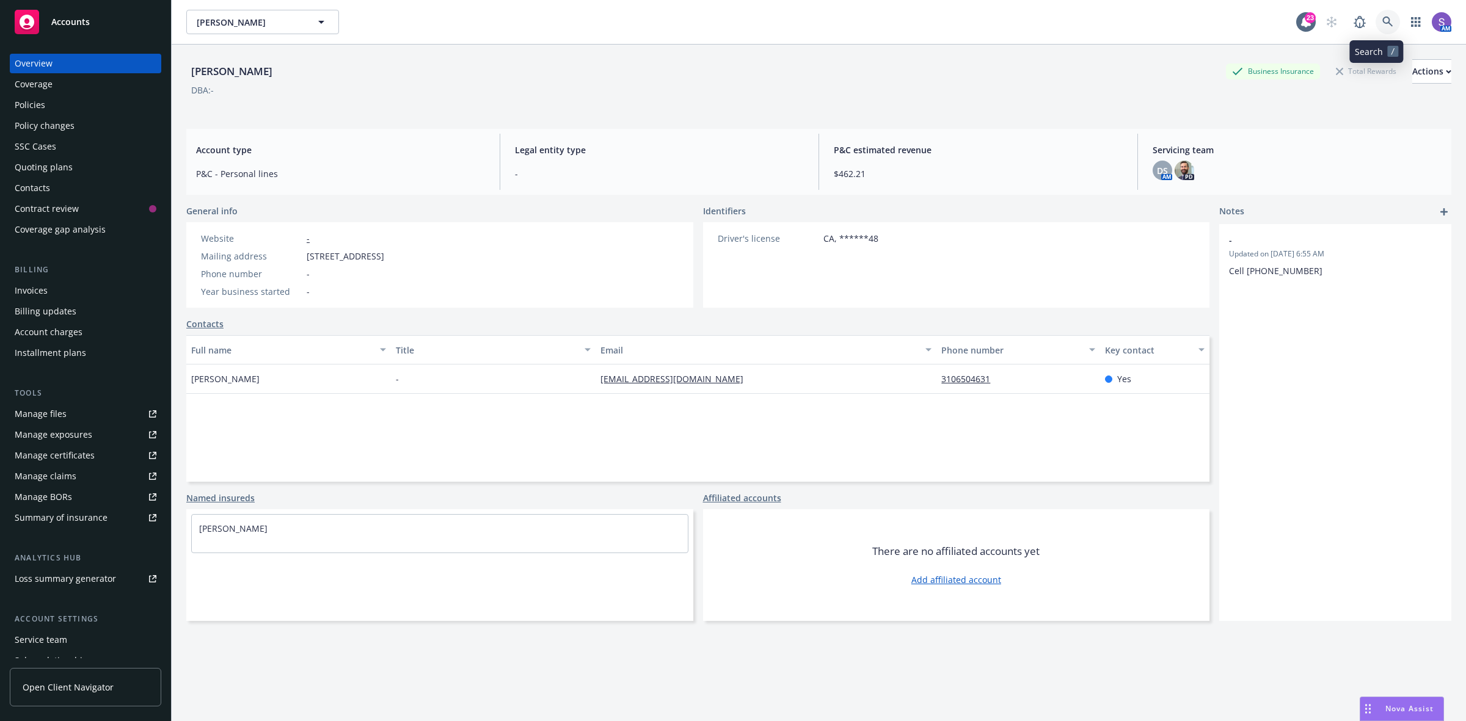
click at [1382, 20] on icon at bounding box center [1387, 21] width 11 height 11
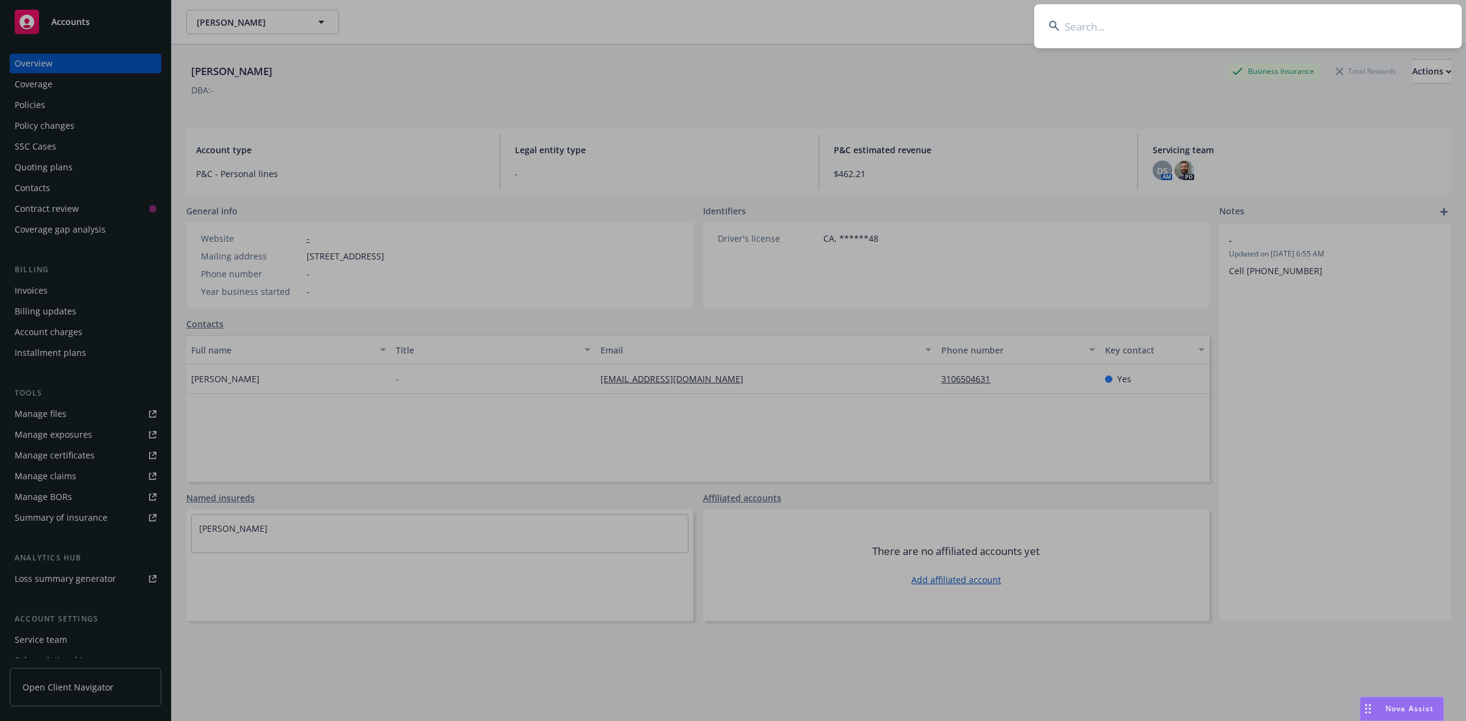
click at [1186, 44] on input at bounding box center [1248, 26] width 428 height 44
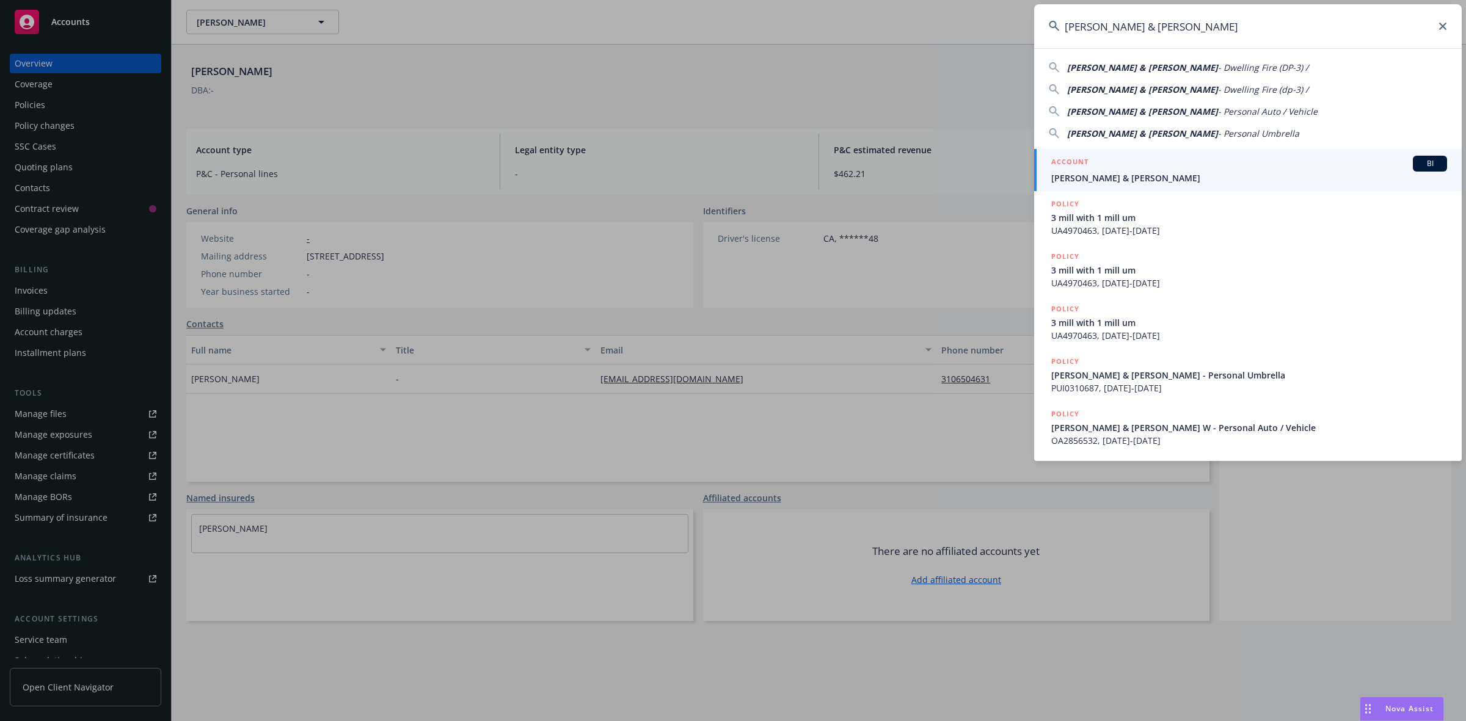
type input "[PERSON_NAME] & [PERSON_NAME]"
click at [1116, 168] on div "ACCOUNT BI" at bounding box center [1249, 164] width 396 height 16
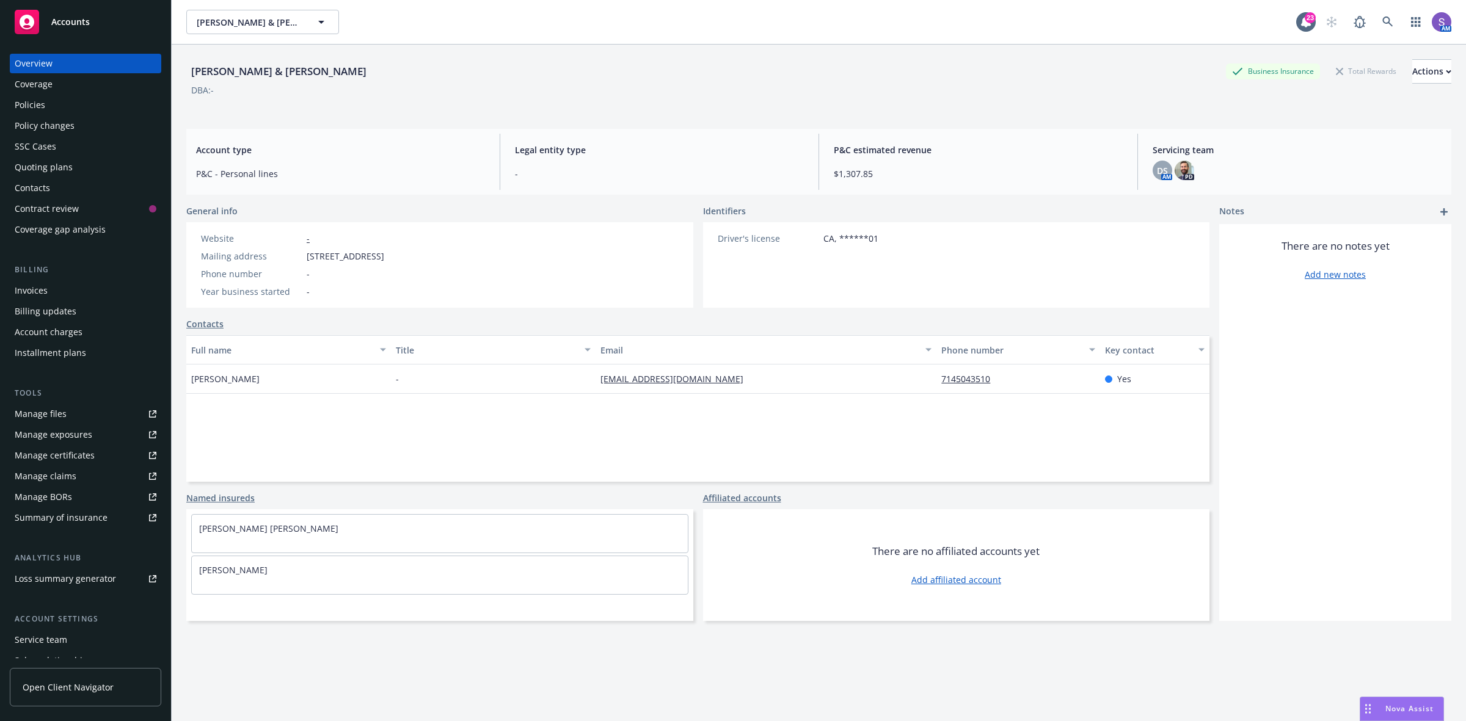
click at [23, 101] on div "Policies" at bounding box center [30, 105] width 31 height 20
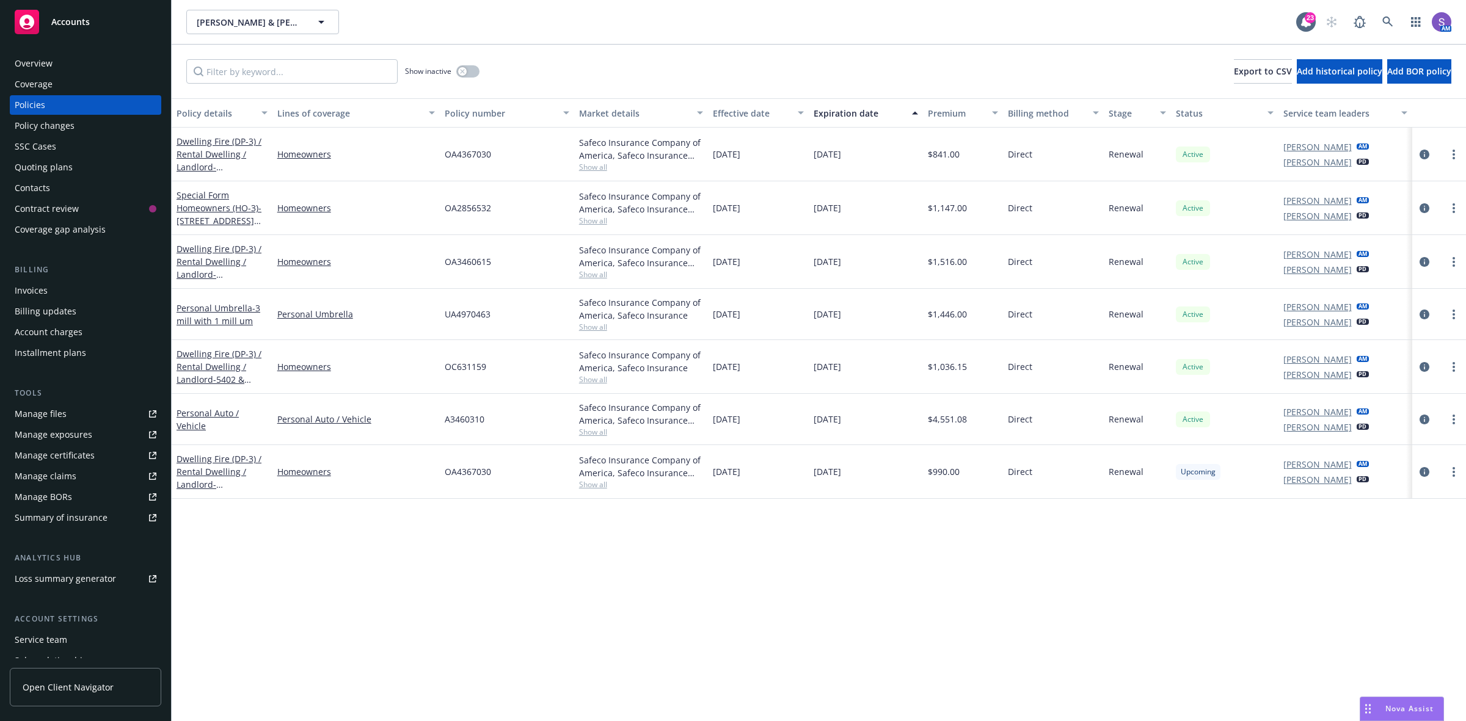
click at [459, 469] on span "OA4367030" at bounding box center [468, 471] width 46 height 13
click at [1384, 25] on icon at bounding box center [1387, 21] width 11 height 11
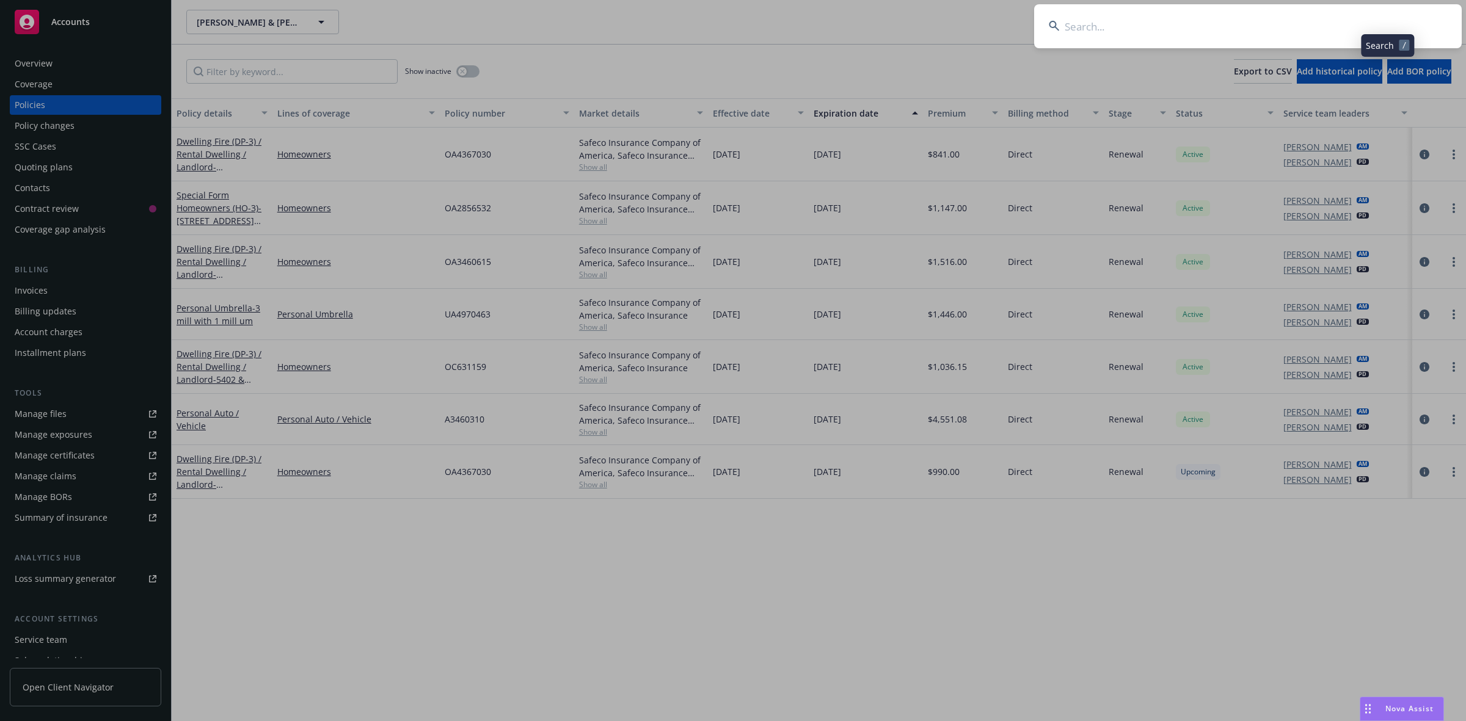
click at [1238, 24] on input at bounding box center [1248, 26] width 428 height 44
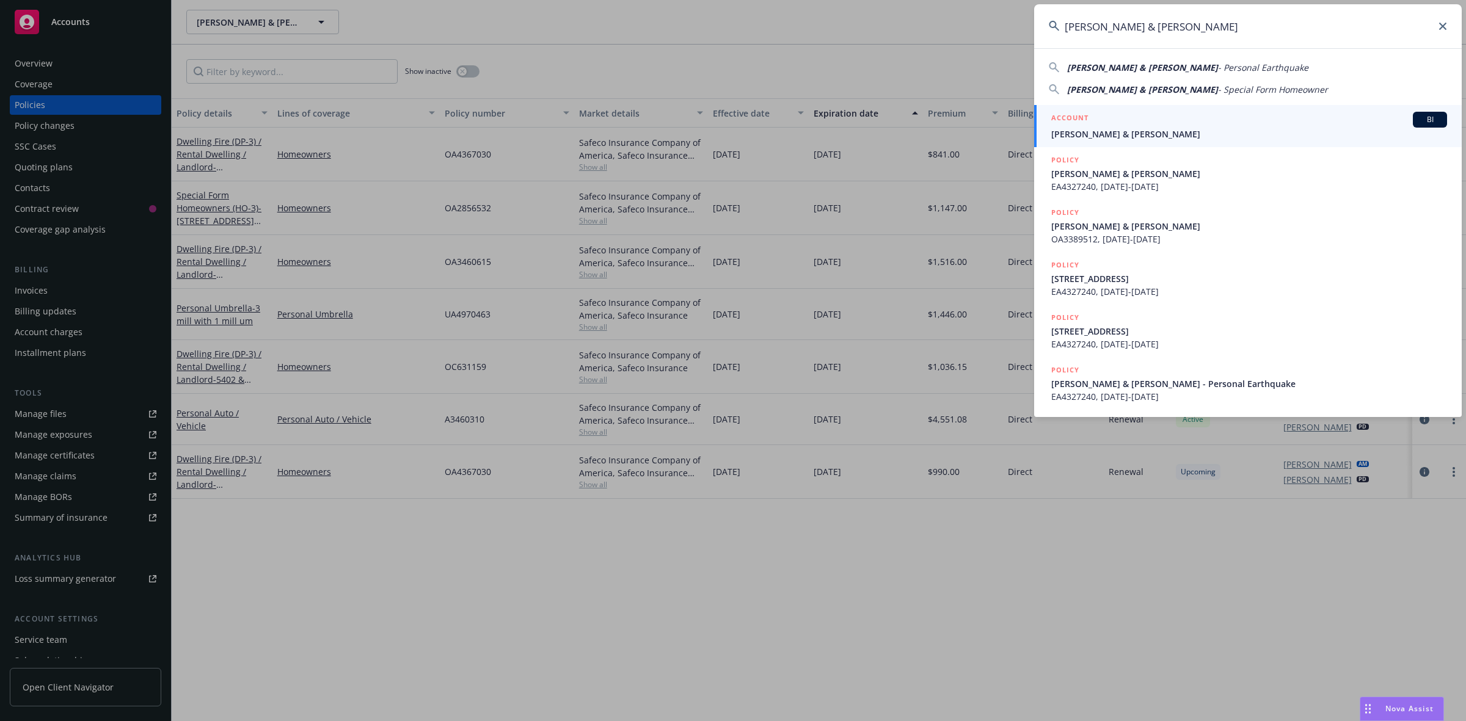
type input "[PERSON_NAME] & [PERSON_NAME]"
click at [1092, 120] on div "ACCOUNT BI" at bounding box center [1249, 120] width 396 height 16
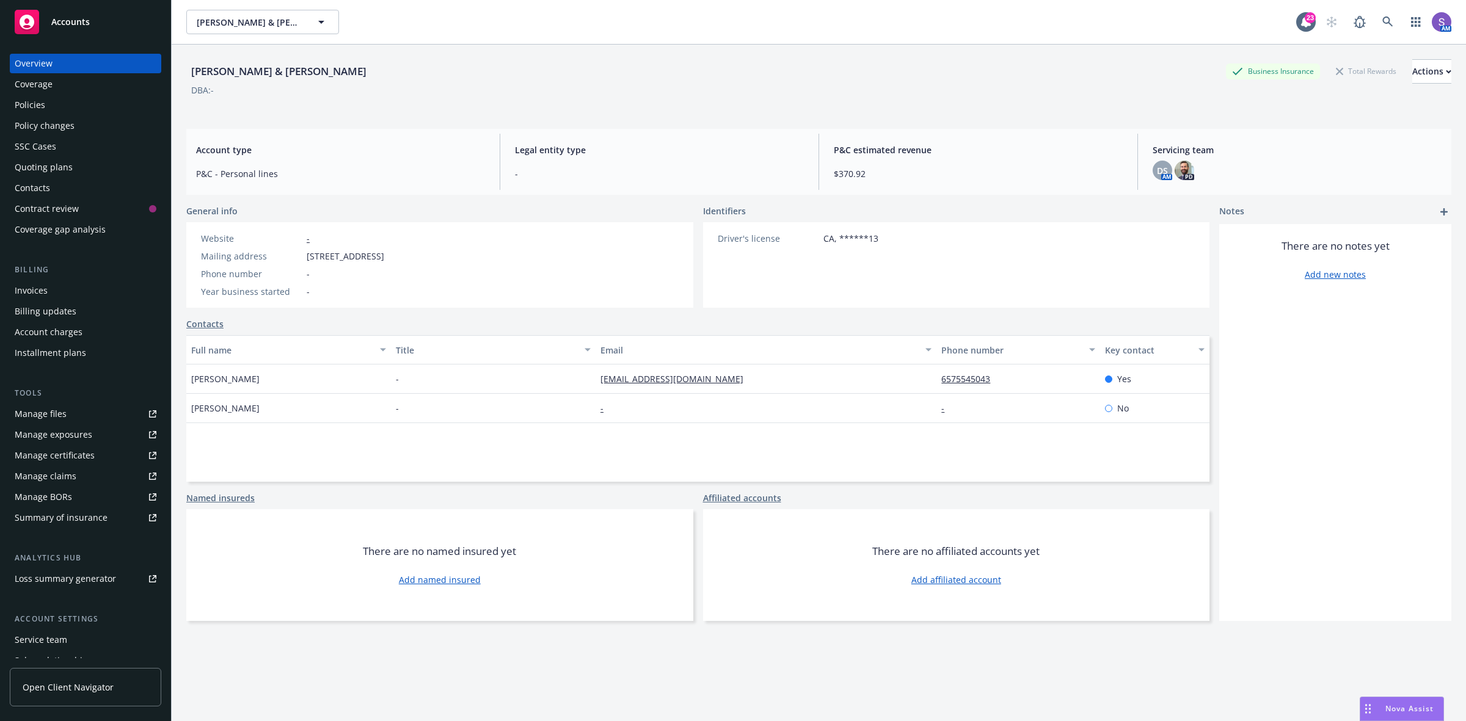
click at [34, 105] on div "Policies" at bounding box center [30, 105] width 31 height 20
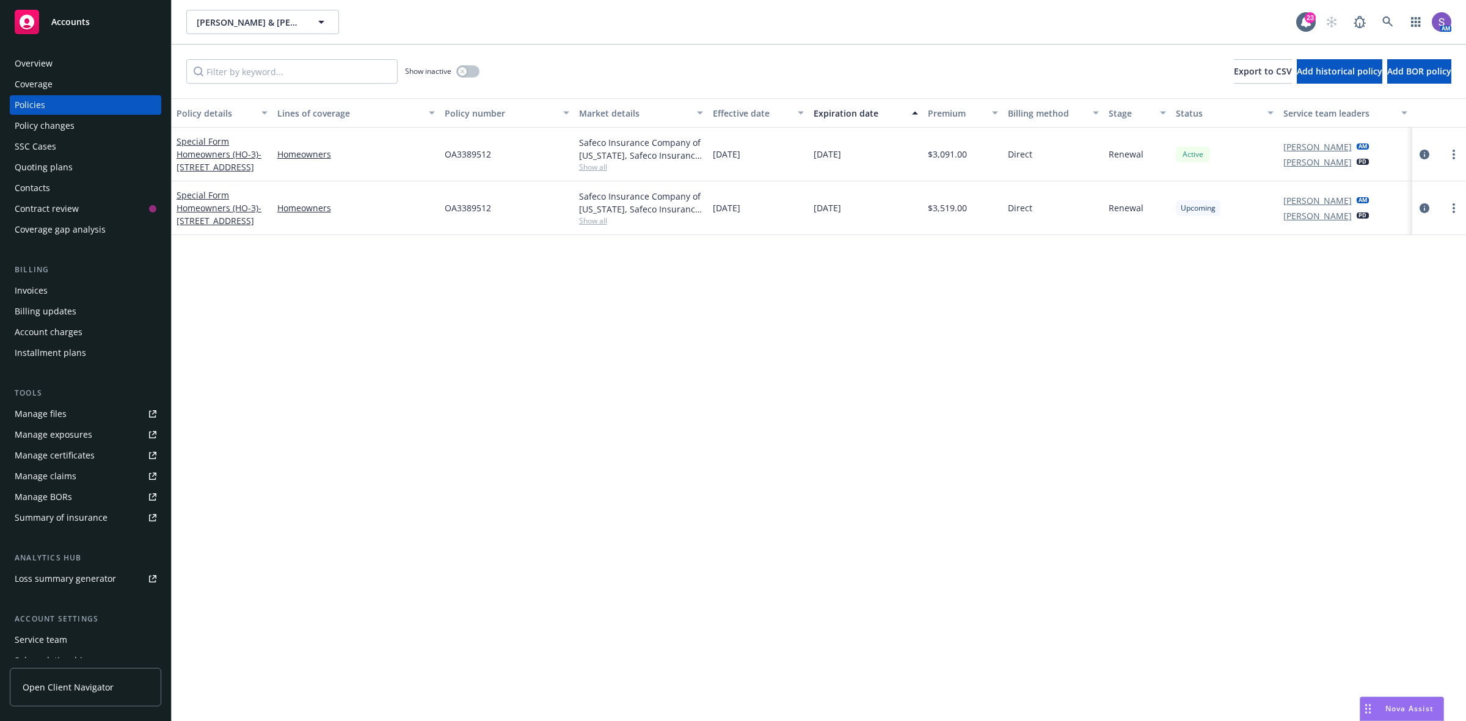
click at [462, 206] on span "OA3389512" at bounding box center [468, 208] width 46 height 13
click at [1384, 24] on icon at bounding box center [1387, 21] width 11 height 11
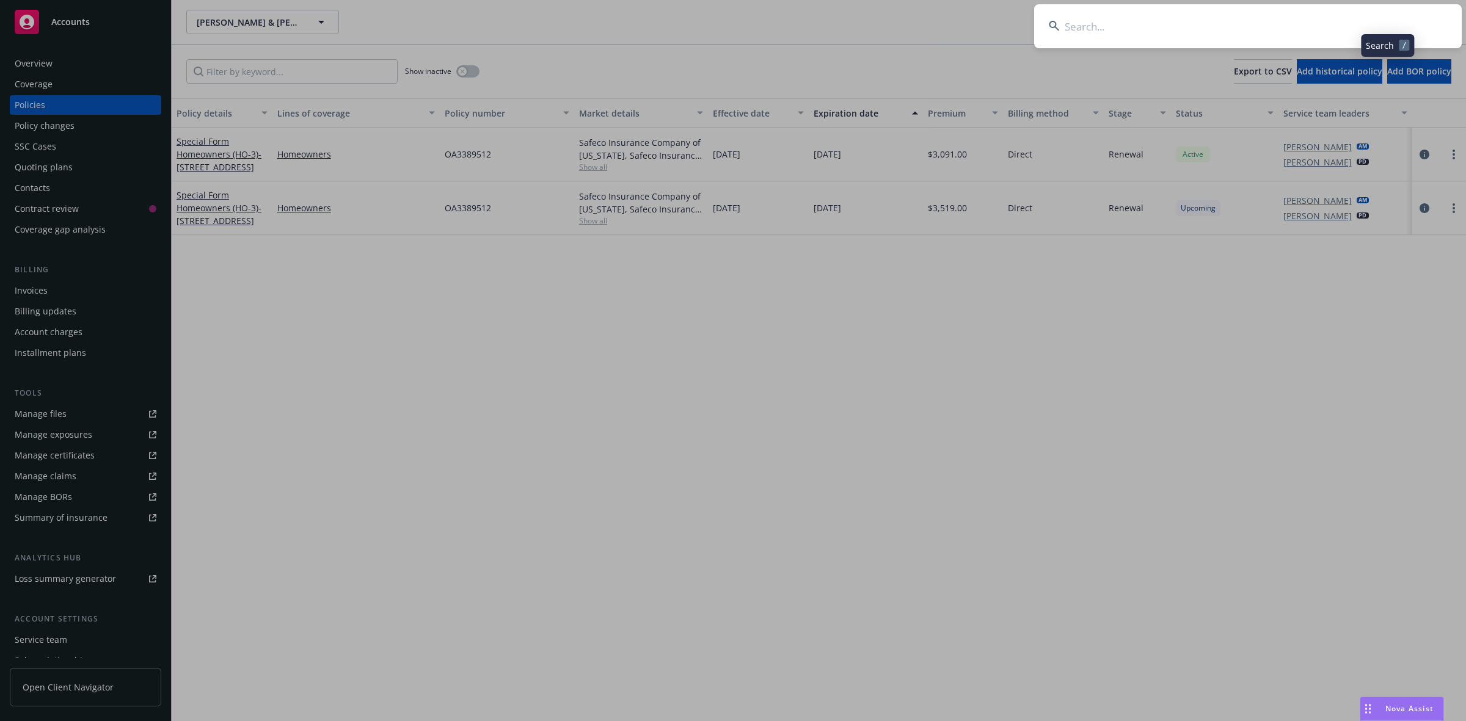
click at [1158, 35] on input at bounding box center [1248, 26] width 428 height 44
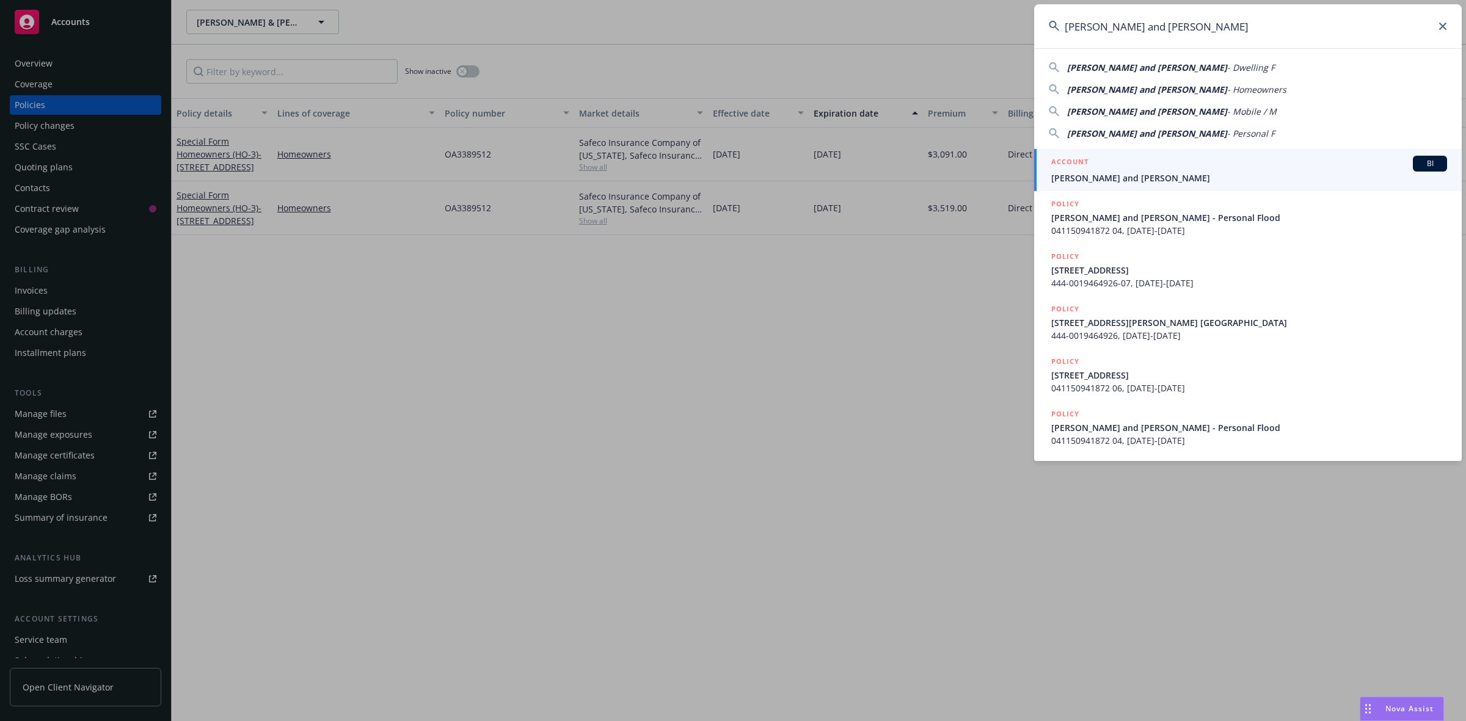
type input "[PERSON_NAME] and [PERSON_NAME]"
click at [1140, 176] on span "[PERSON_NAME] and [PERSON_NAME]" at bounding box center [1249, 178] width 396 height 13
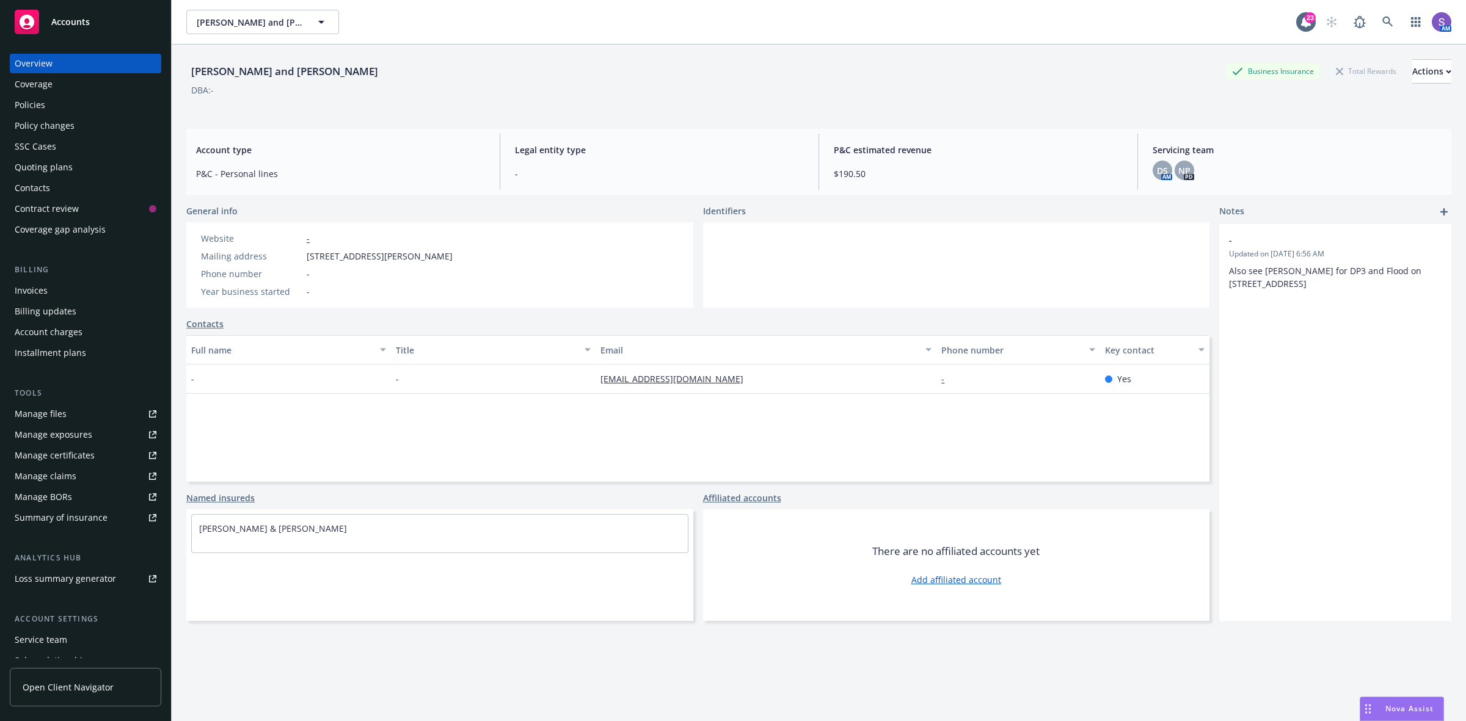
click at [34, 101] on div "Policies" at bounding box center [30, 105] width 31 height 20
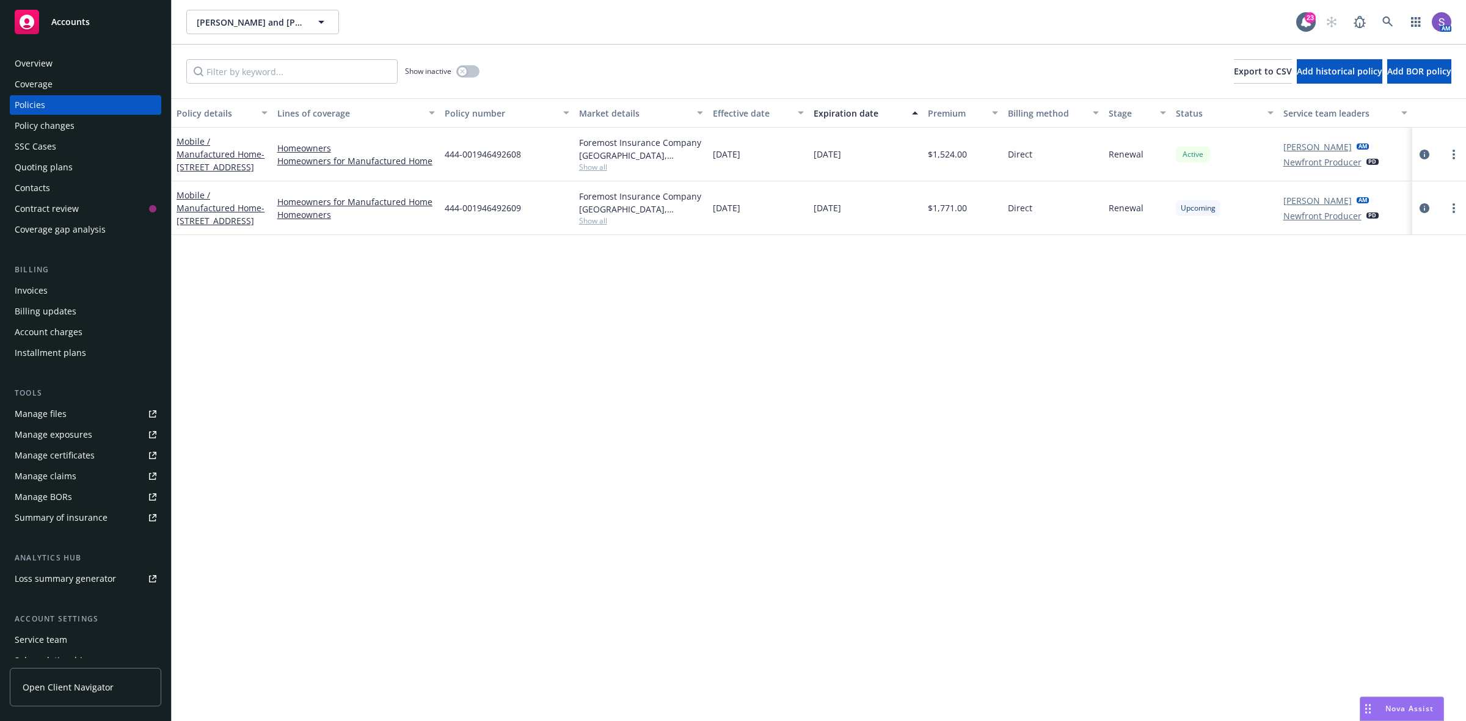
click at [490, 205] on span "444-001946492609" at bounding box center [483, 208] width 76 height 13
click at [489, 205] on span "444-001946492609" at bounding box center [483, 208] width 76 height 13
click at [1381, 19] on link at bounding box center [1388, 22] width 24 height 24
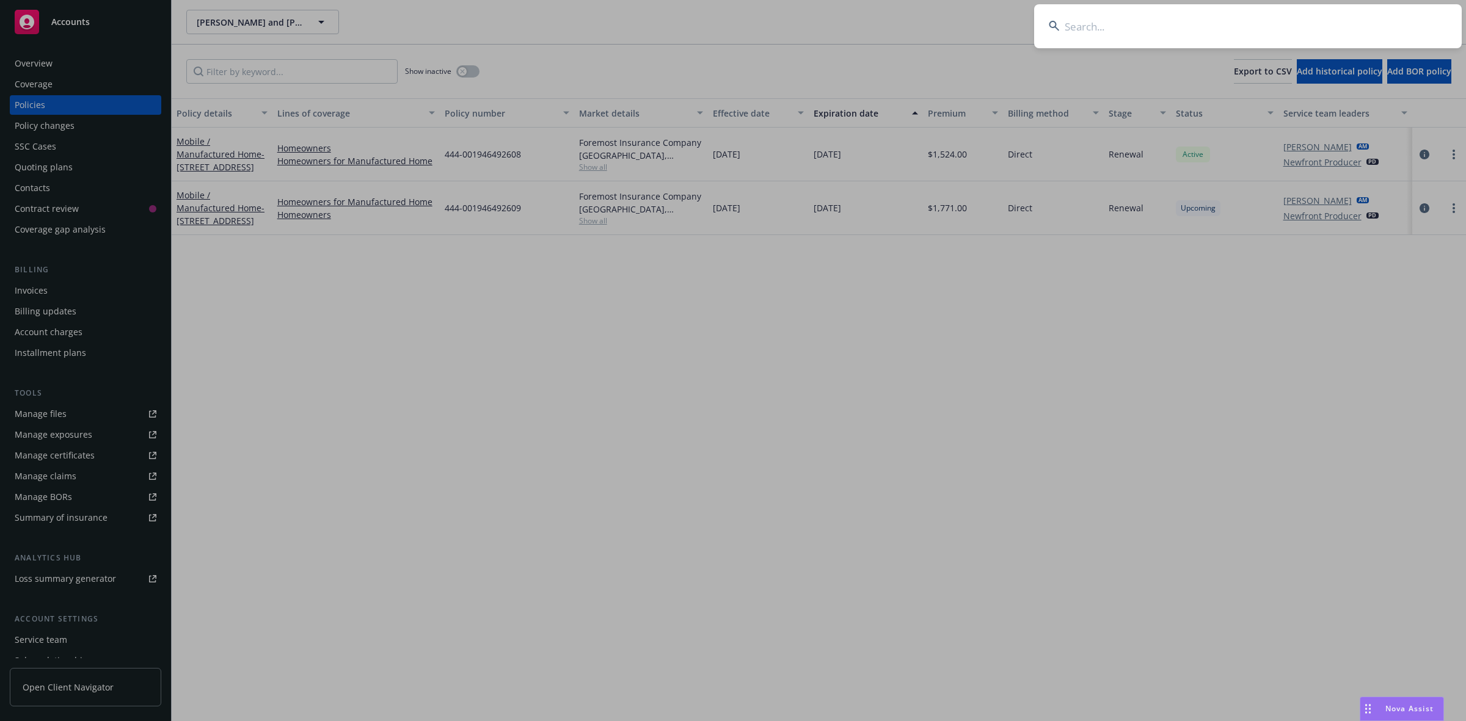
click at [1136, 19] on input at bounding box center [1248, 26] width 428 height 44
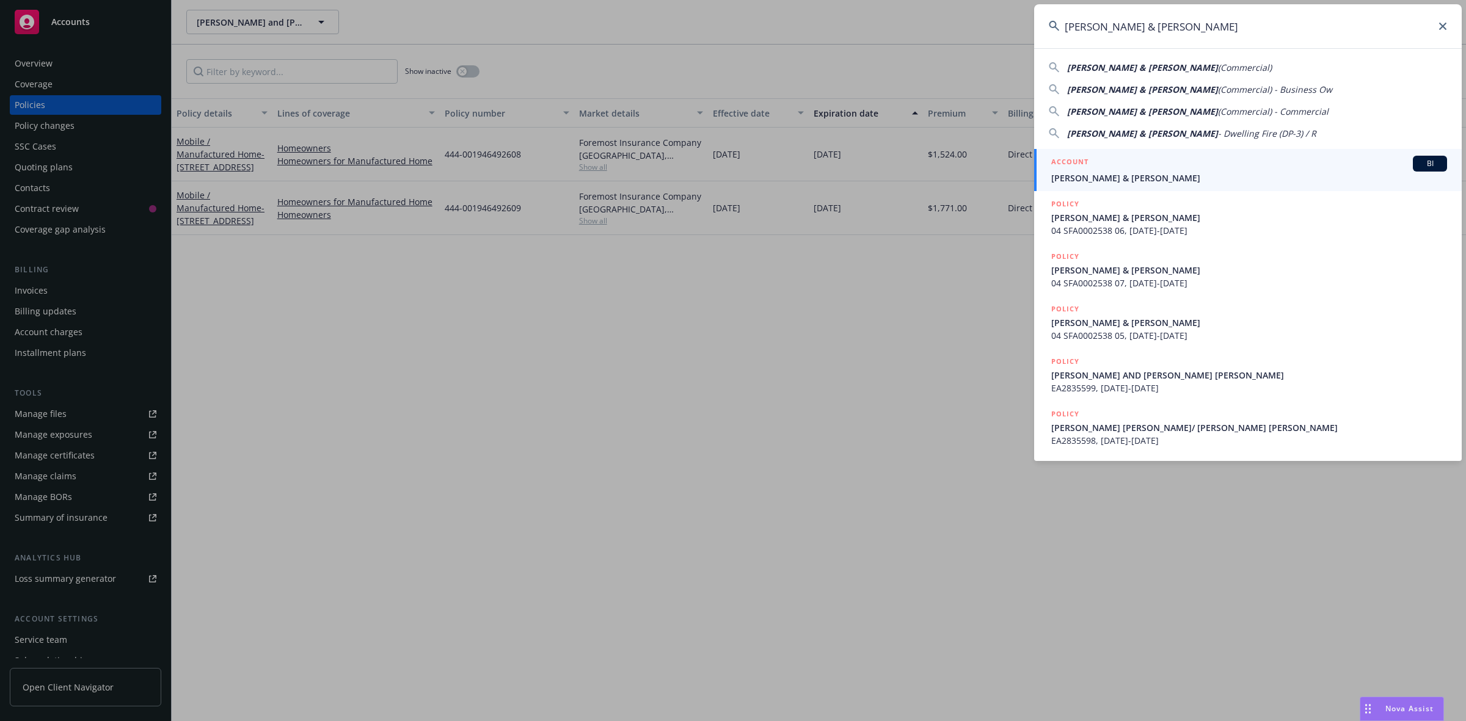
type input "[PERSON_NAME] & [PERSON_NAME]"
click at [1106, 172] on span "[PERSON_NAME] & [PERSON_NAME]" at bounding box center [1249, 178] width 396 height 13
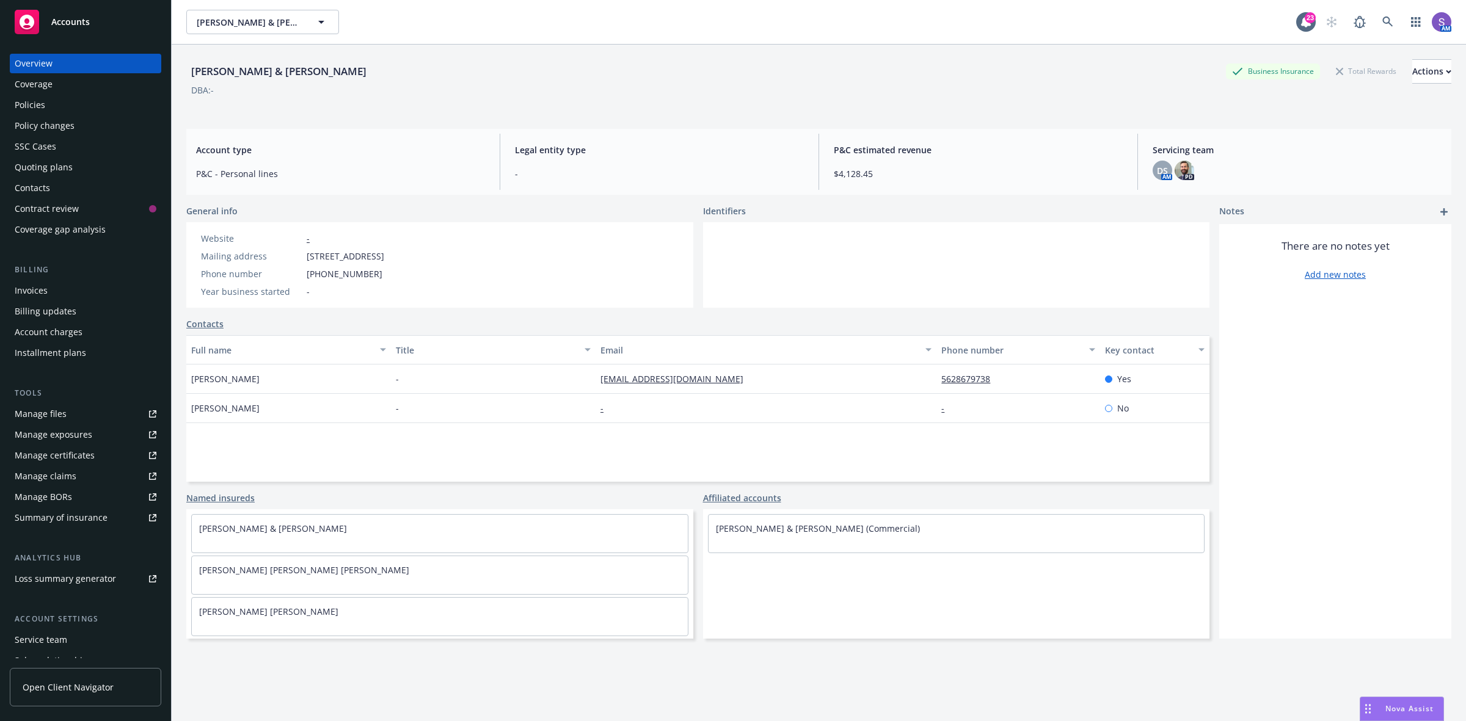
click at [44, 101] on div "Policies" at bounding box center [30, 105] width 31 height 20
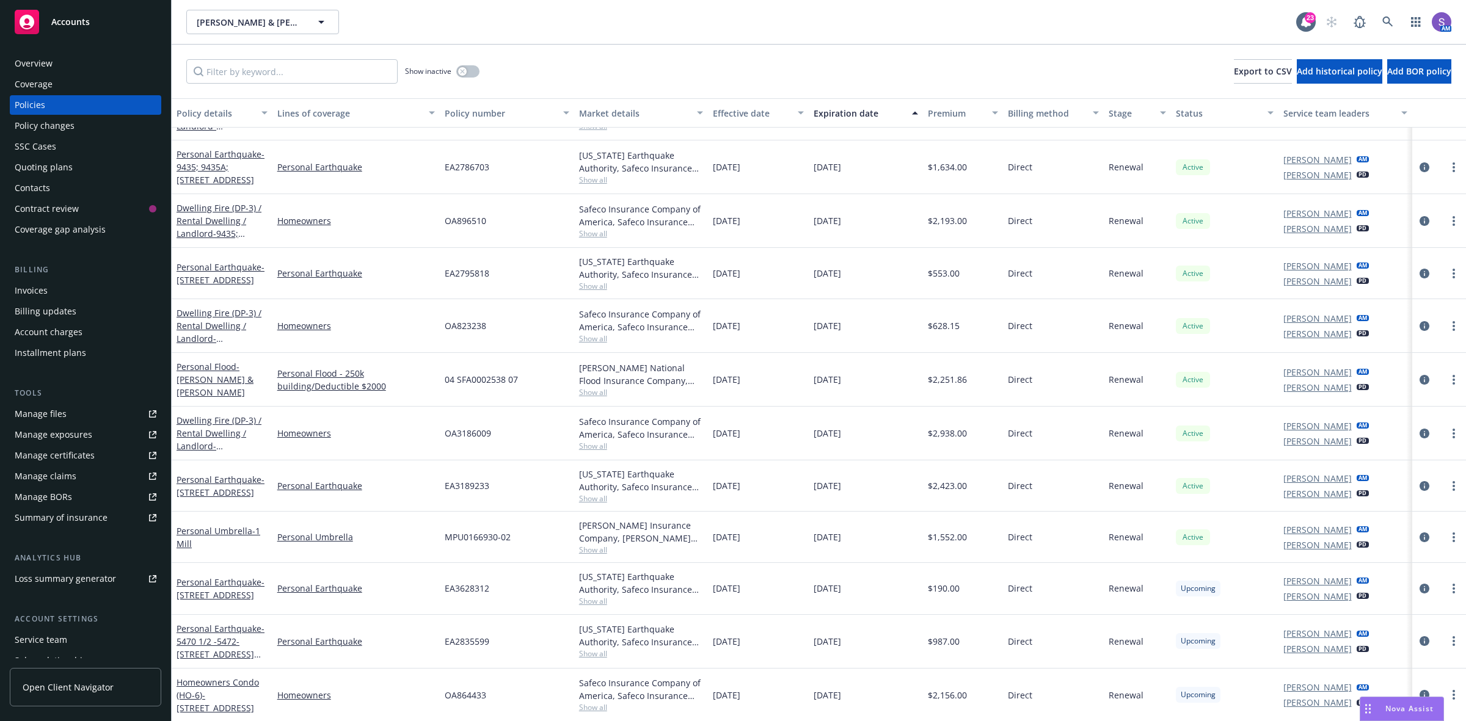
scroll to position [681, 0]
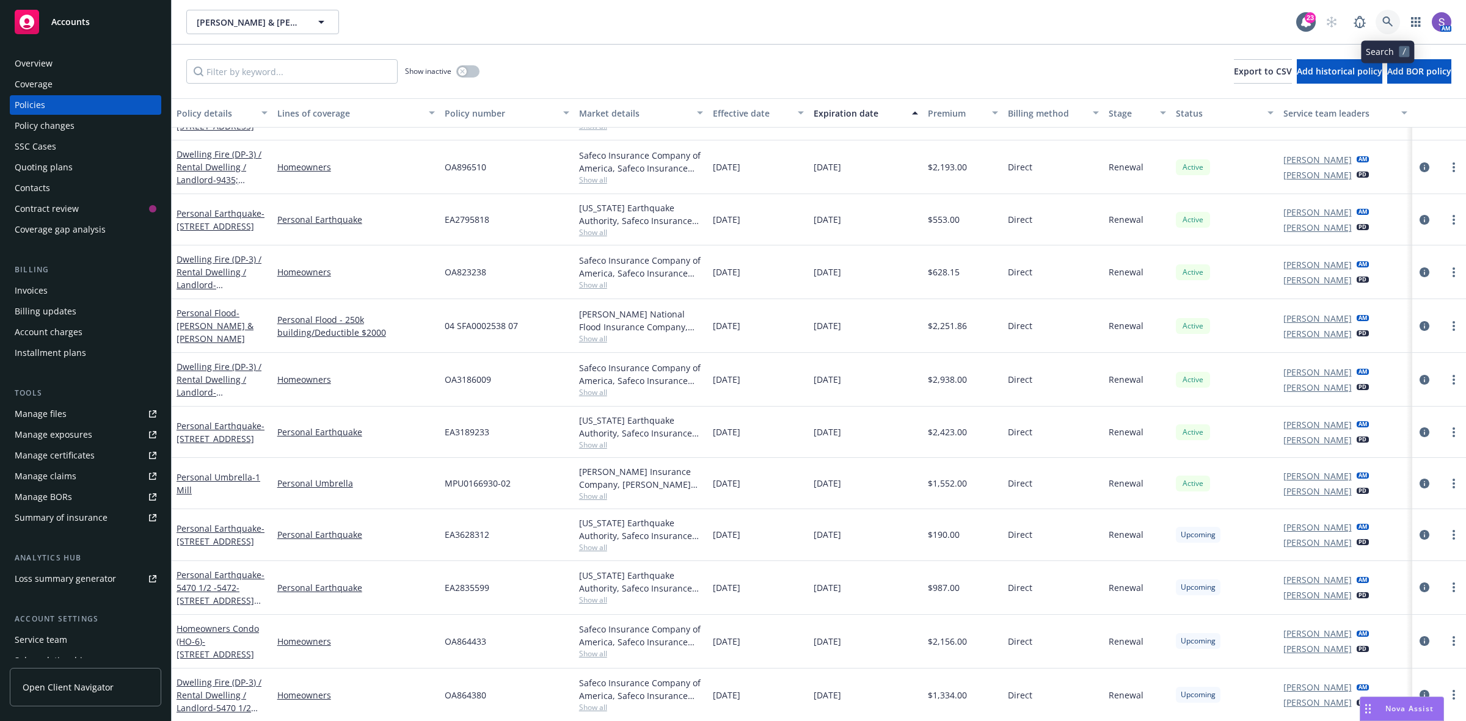
click at [1385, 21] on icon at bounding box center [1387, 21] width 11 height 11
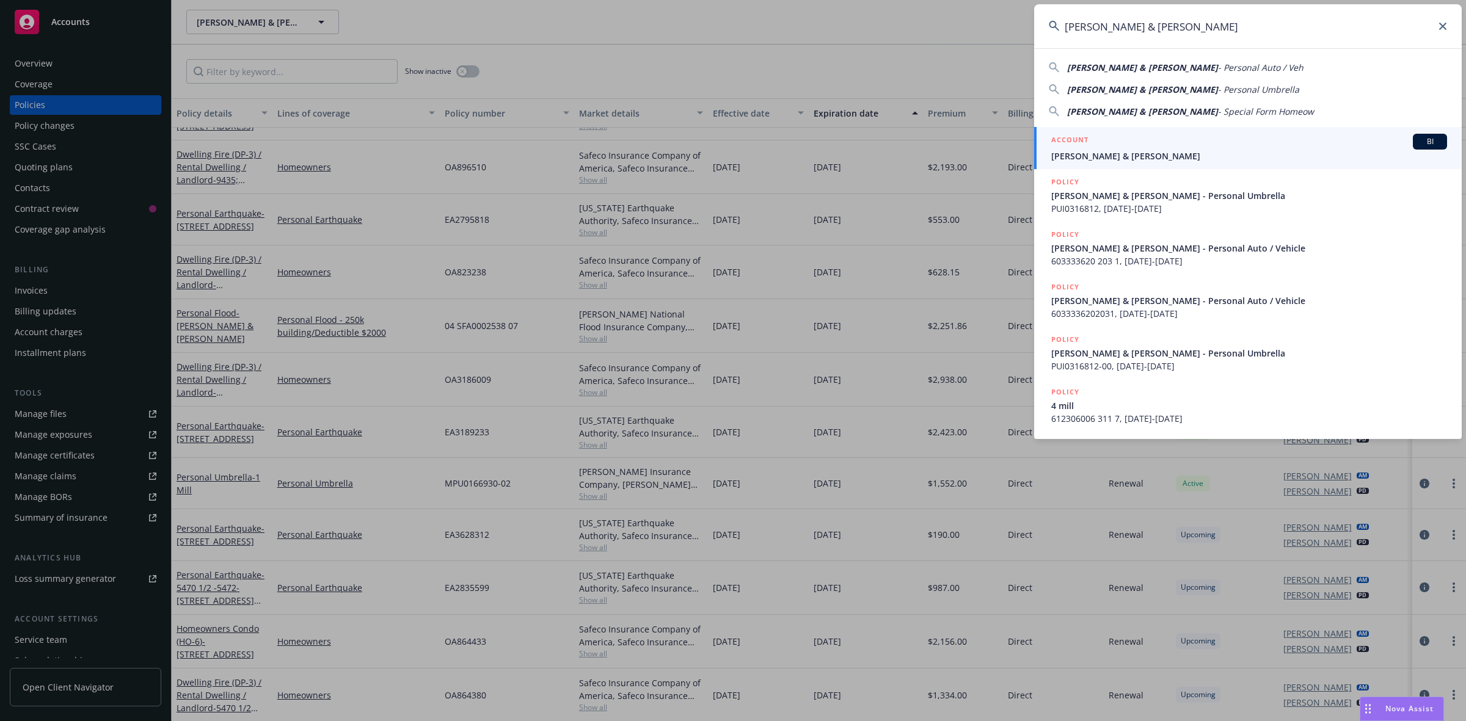
type input "[PERSON_NAME] & [PERSON_NAME]"
click at [1147, 145] on div "ACCOUNT BI" at bounding box center [1249, 142] width 396 height 16
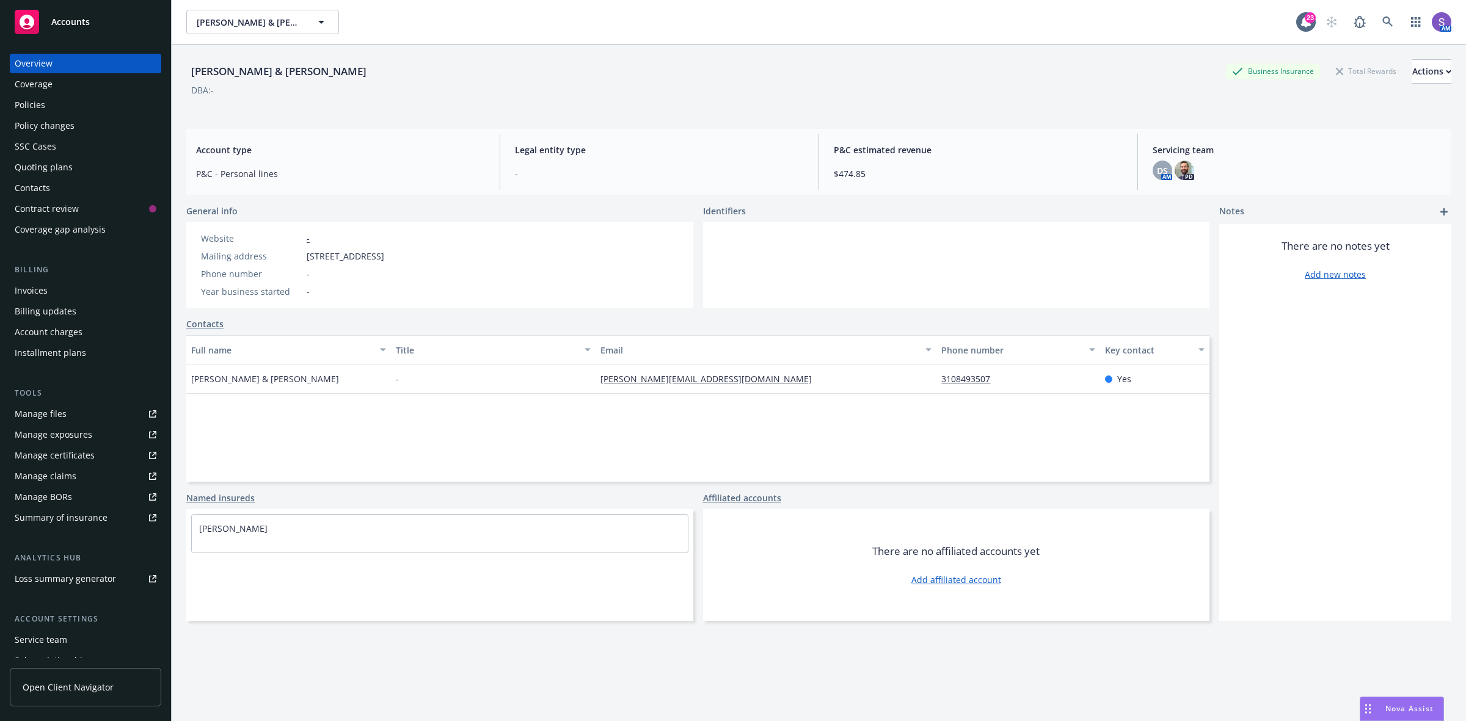
click at [31, 101] on div "Policies" at bounding box center [30, 105] width 31 height 20
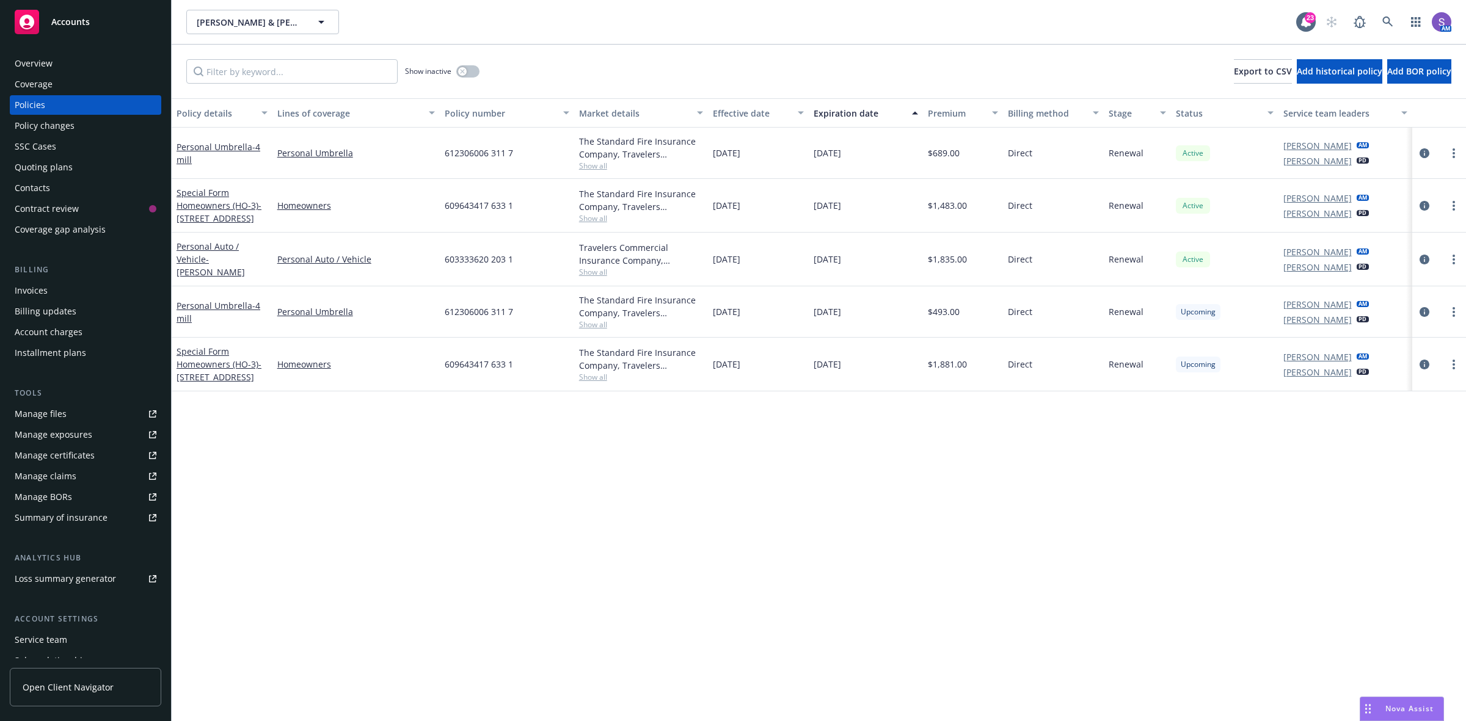
click at [476, 310] on span "612306006 311 7" at bounding box center [479, 311] width 68 height 13
click at [460, 362] on span "609643417 633 1" at bounding box center [479, 364] width 68 height 13
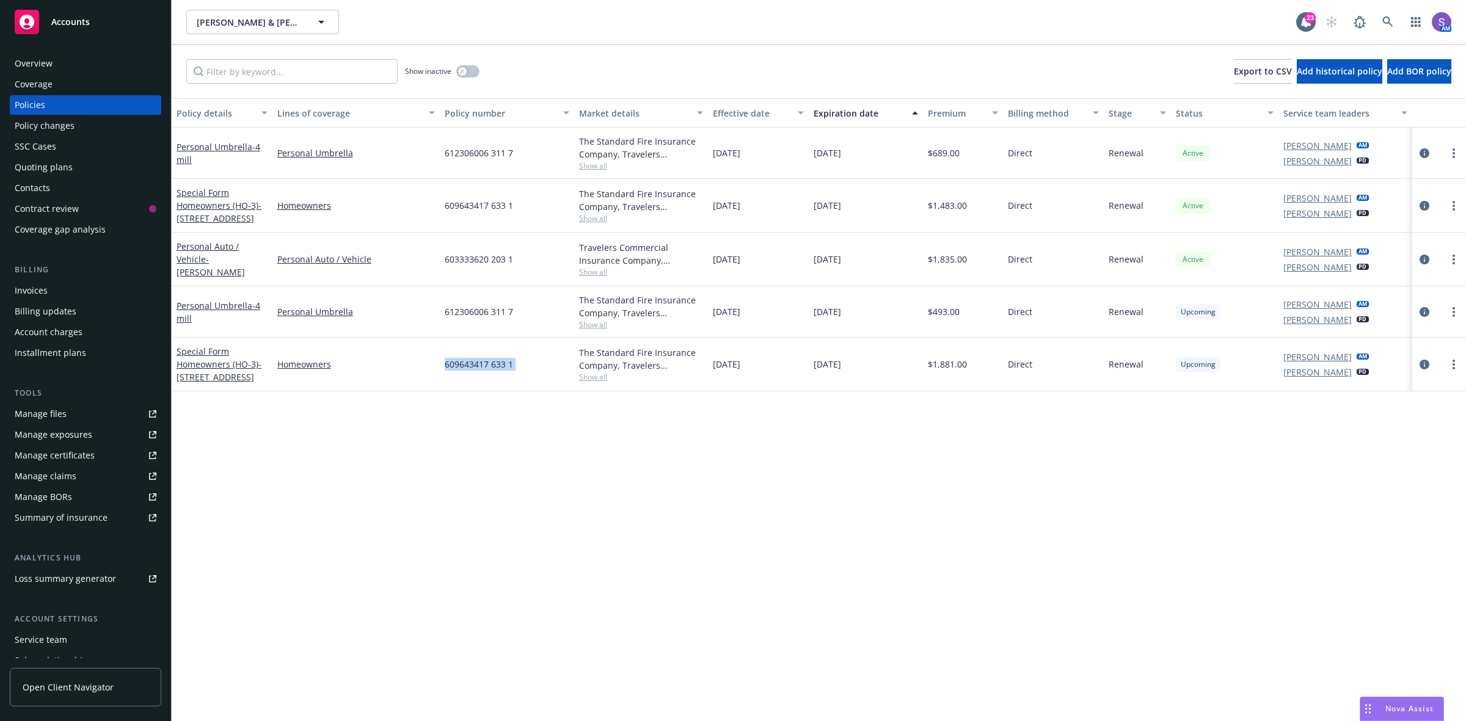
click at [460, 362] on span "609643417 633 1" at bounding box center [479, 364] width 68 height 13
click at [1385, 26] on icon at bounding box center [1387, 21] width 11 height 11
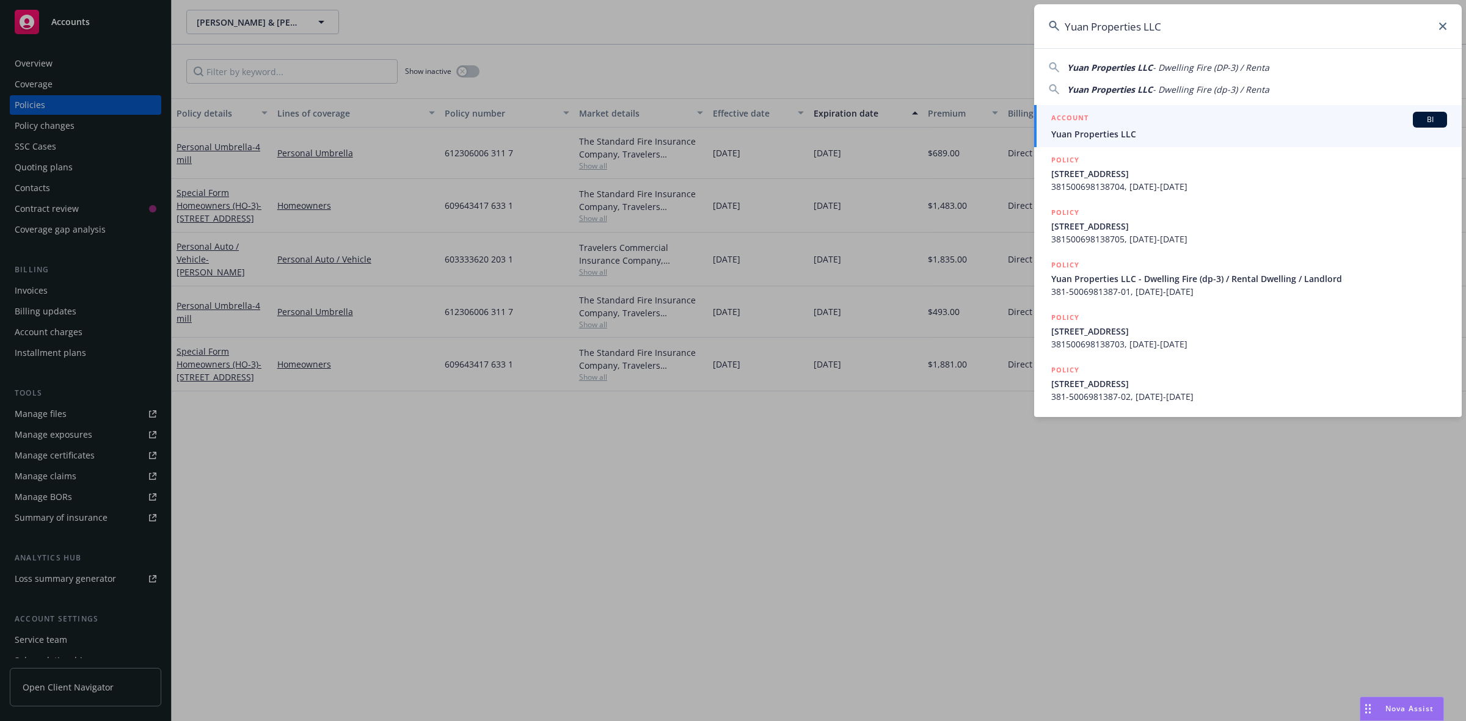
type input "Yuan Properties LLC"
click at [1088, 128] on span "Yuan Properties LLC" at bounding box center [1249, 134] width 396 height 13
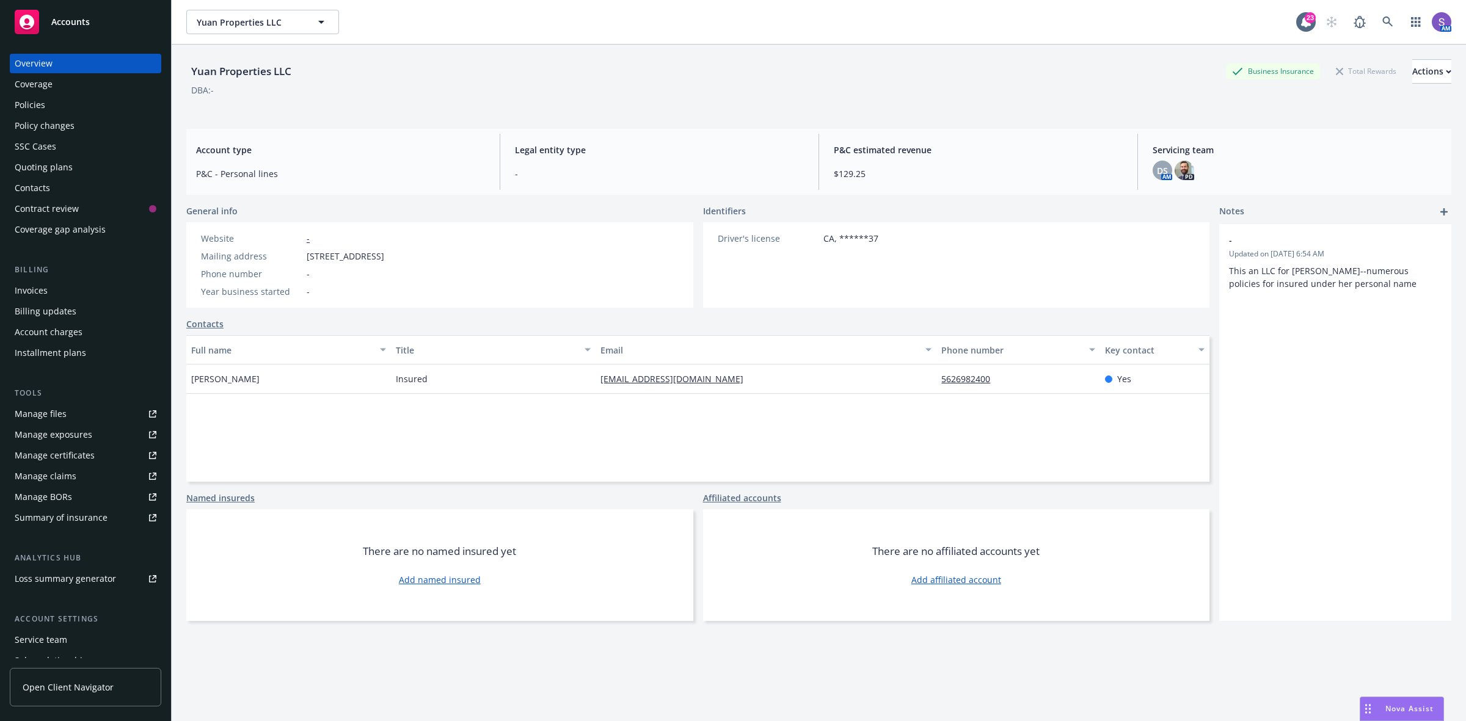
click at [41, 103] on div "Policies" at bounding box center [30, 105] width 31 height 20
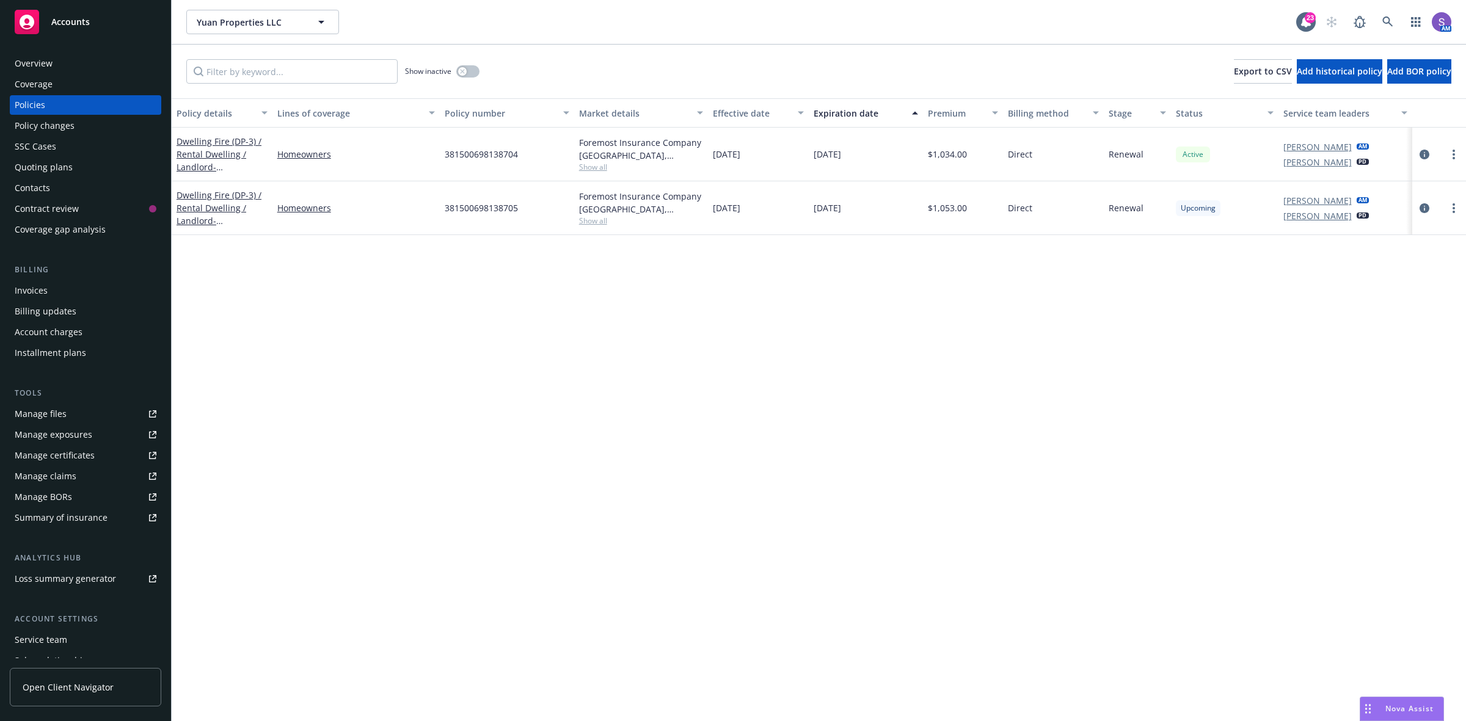
click at [459, 212] on span "381500698138705" at bounding box center [481, 208] width 73 height 13
click at [1381, 20] on link at bounding box center [1388, 22] width 24 height 24
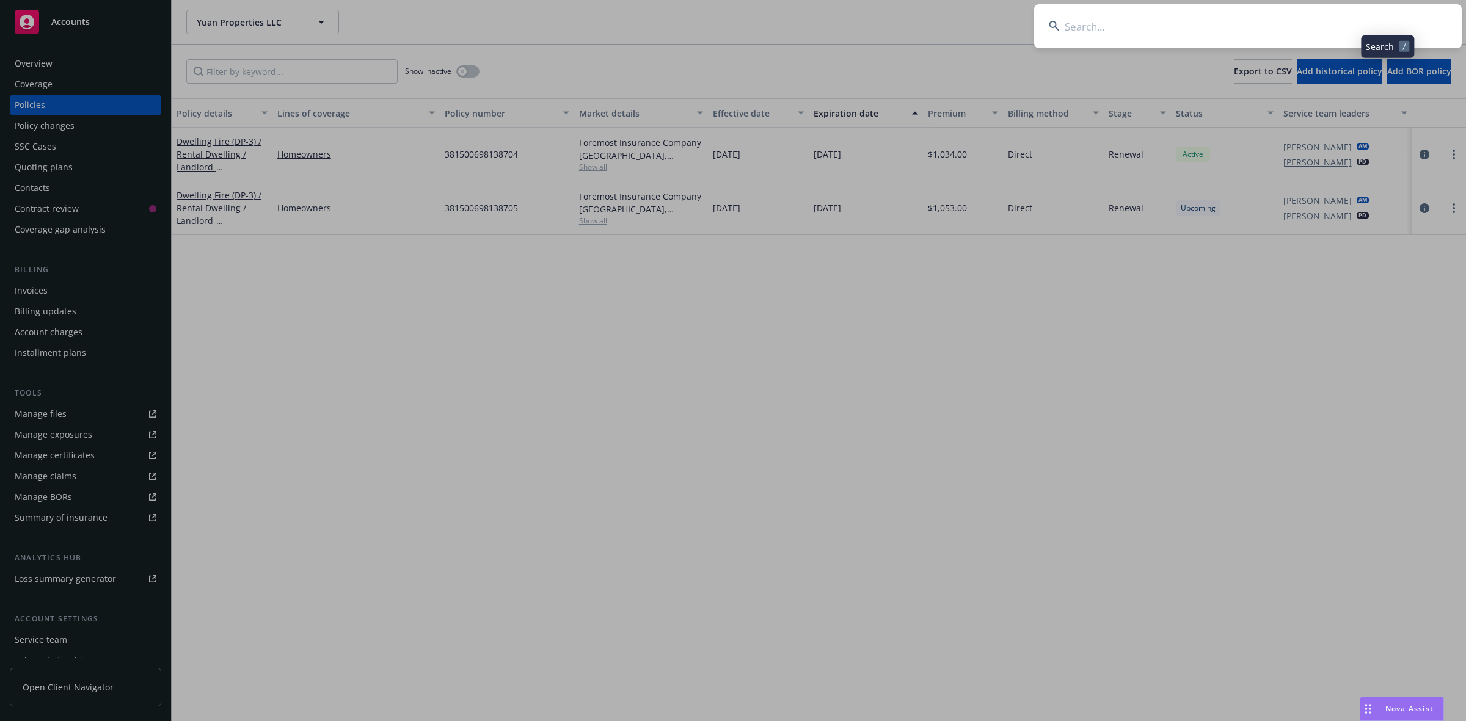
click at [1229, 18] on input at bounding box center [1248, 26] width 428 height 44
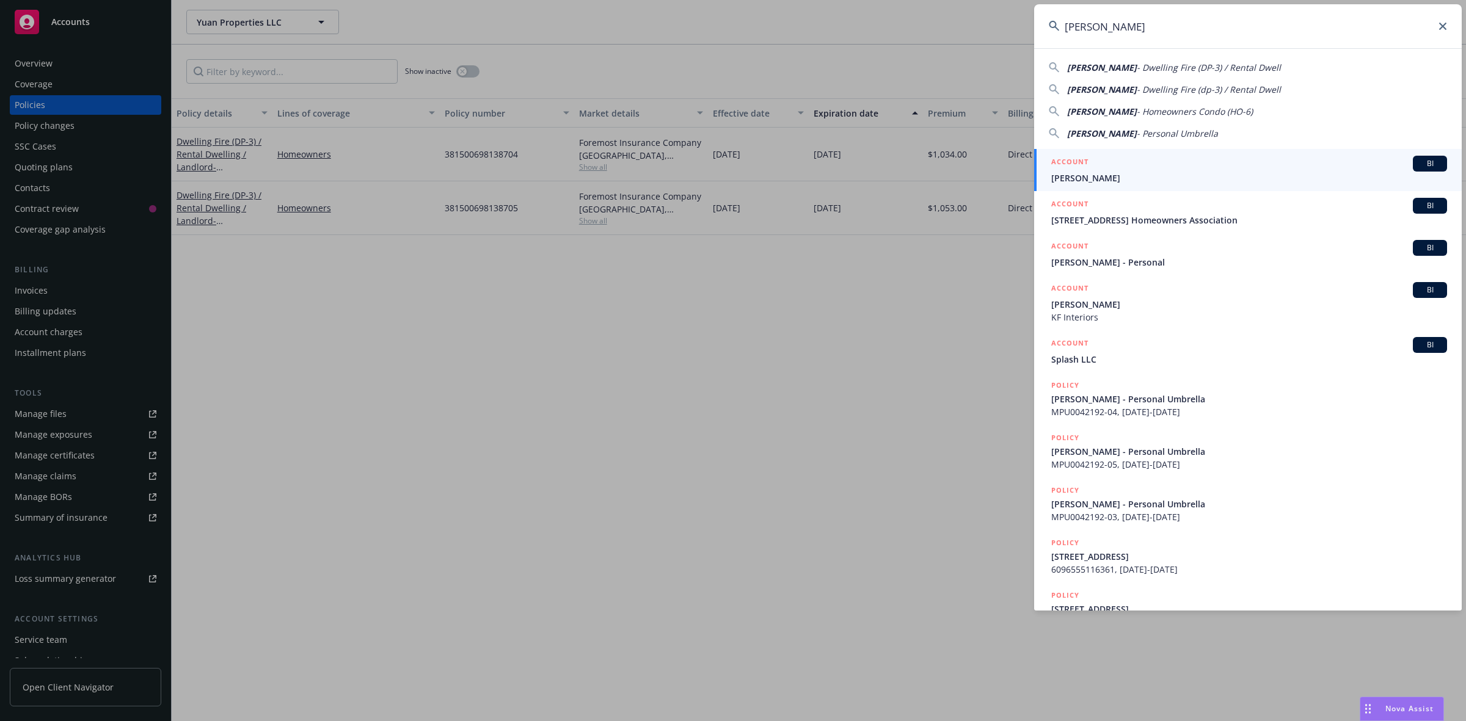
type input "[PERSON_NAME]"
click at [1112, 160] on div "ACCOUNT BI" at bounding box center [1249, 164] width 396 height 16
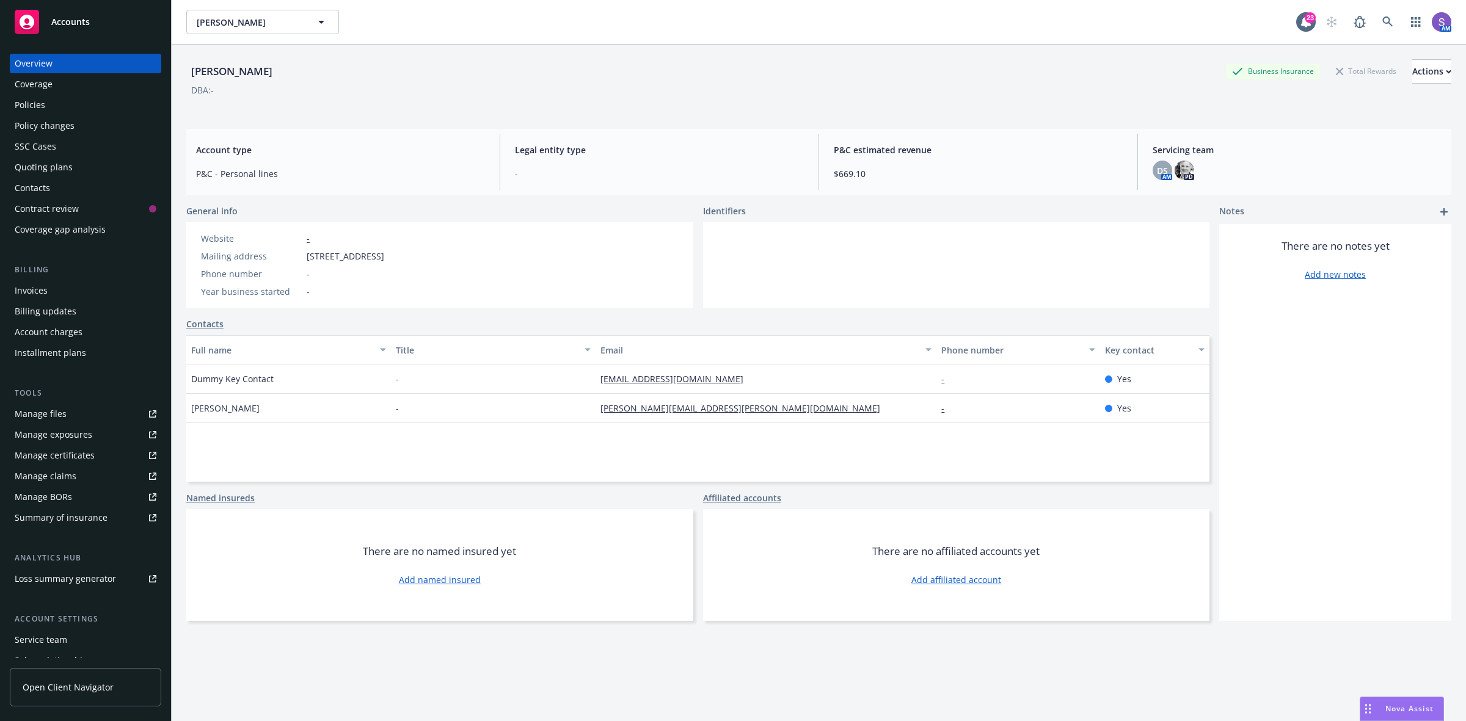
click at [32, 101] on div "Policies" at bounding box center [30, 105] width 31 height 20
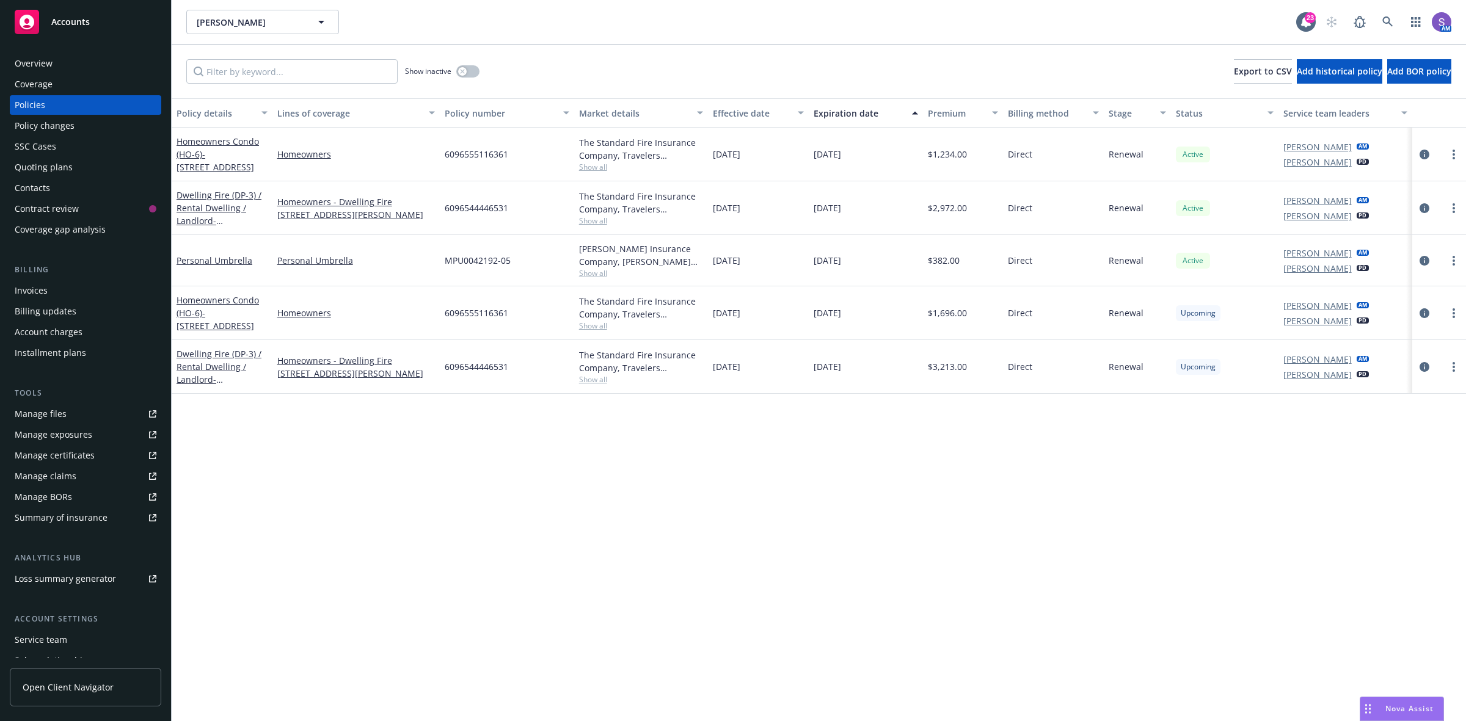
click at [490, 308] on span "6096555116361" at bounding box center [477, 313] width 64 height 13
click at [478, 365] on span "6096544446531" at bounding box center [477, 366] width 64 height 13
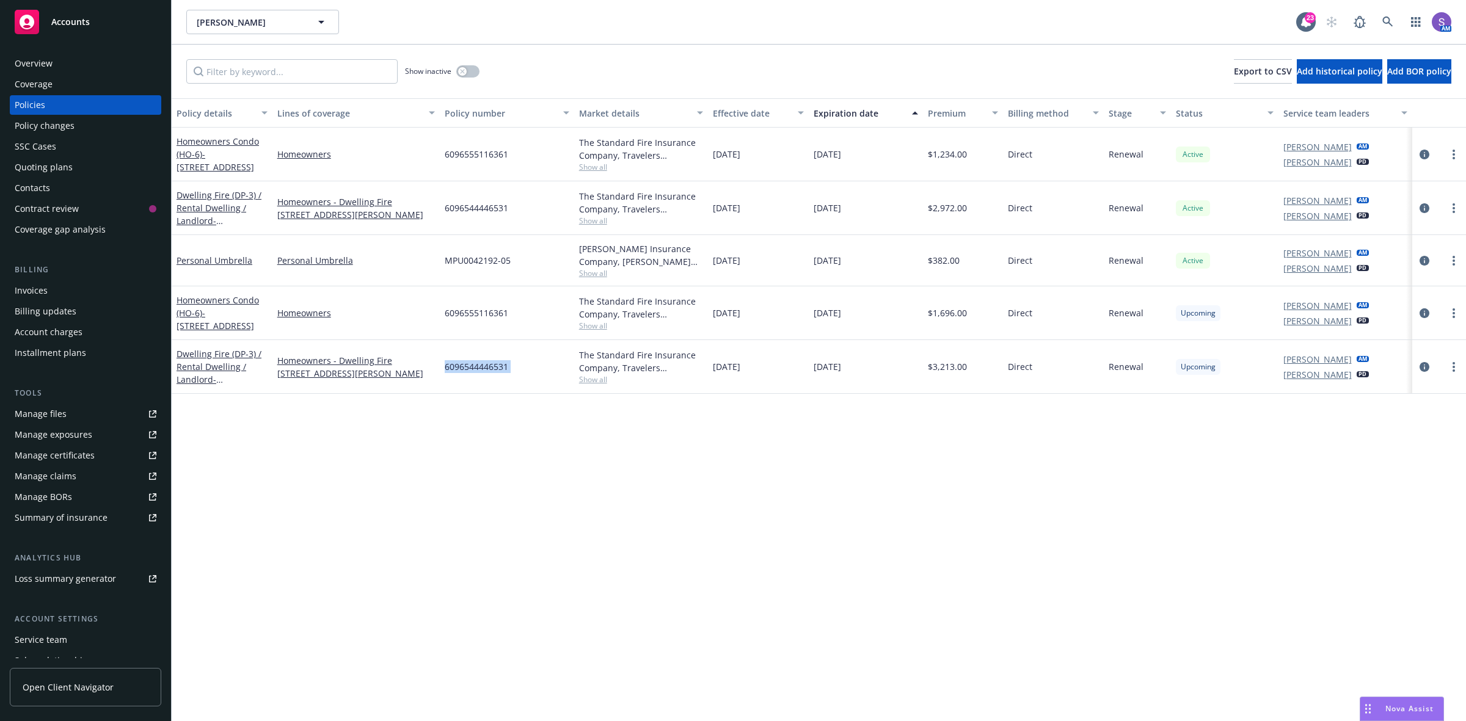
click at [478, 365] on span "6096544446531" at bounding box center [477, 366] width 64 height 13
click at [1381, 22] on link at bounding box center [1388, 22] width 24 height 24
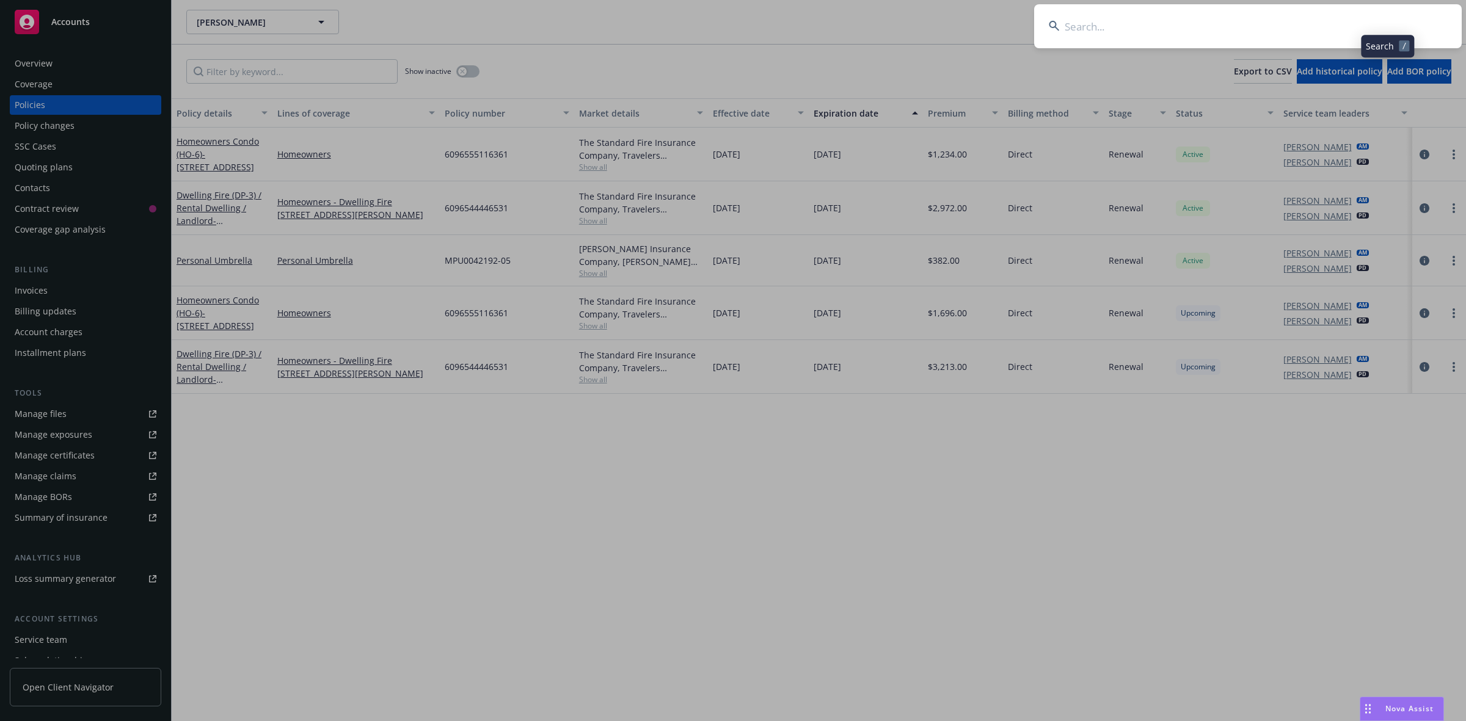
click at [1259, 22] on input at bounding box center [1248, 26] width 428 height 44
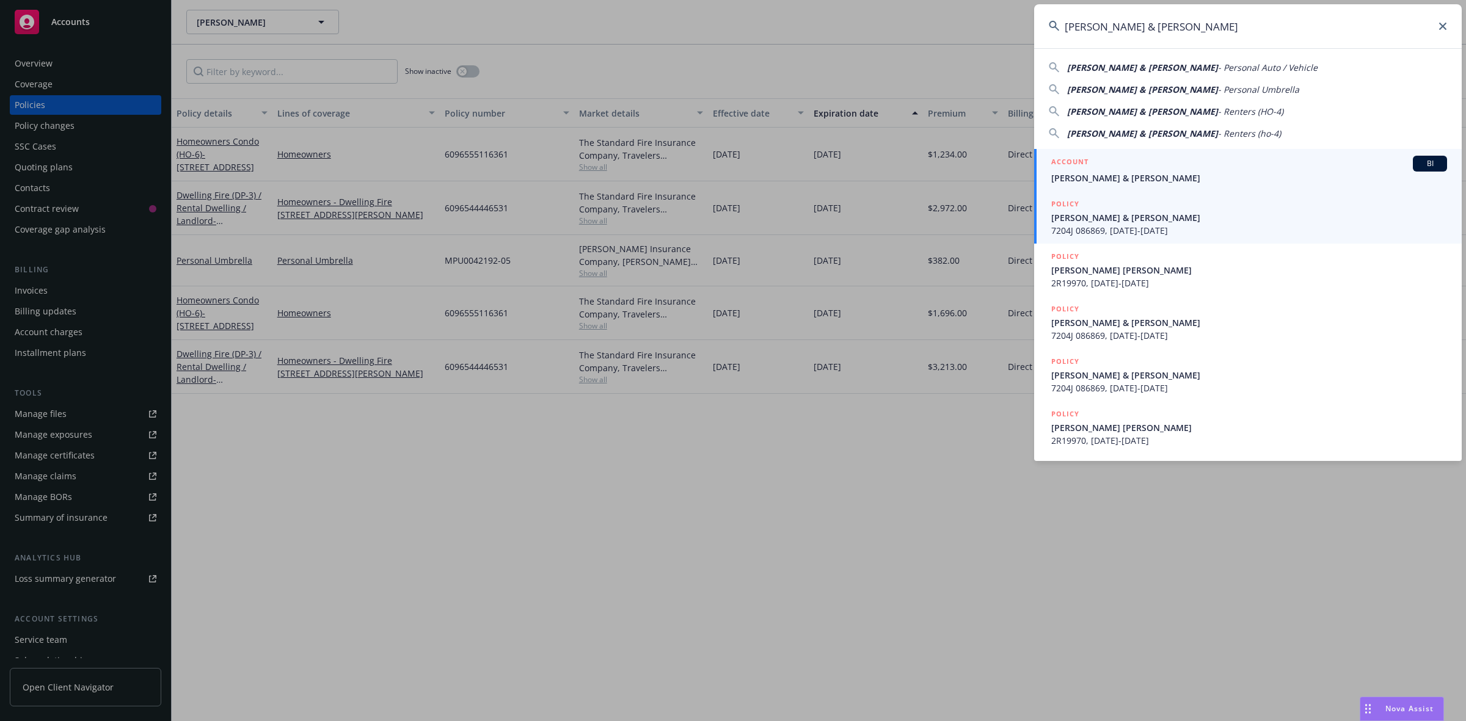
type input "[PERSON_NAME] & [PERSON_NAME]"
click at [1132, 181] on span "[PERSON_NAME] & [PERSON_NAME]" at bounding box center [1249, 178] width 396 height 13
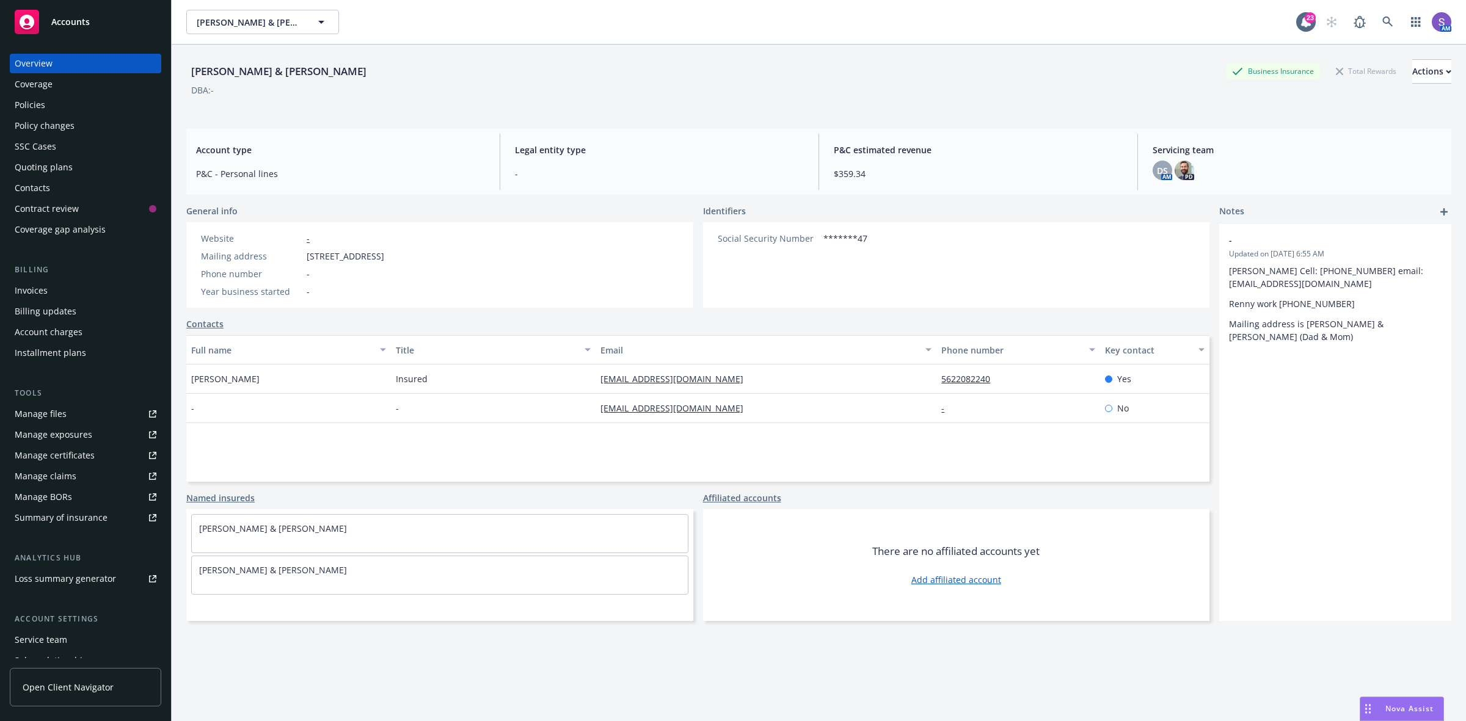
click at [34, 106] on div "Policies" at bounding box center [30, 105] width 31 height 20
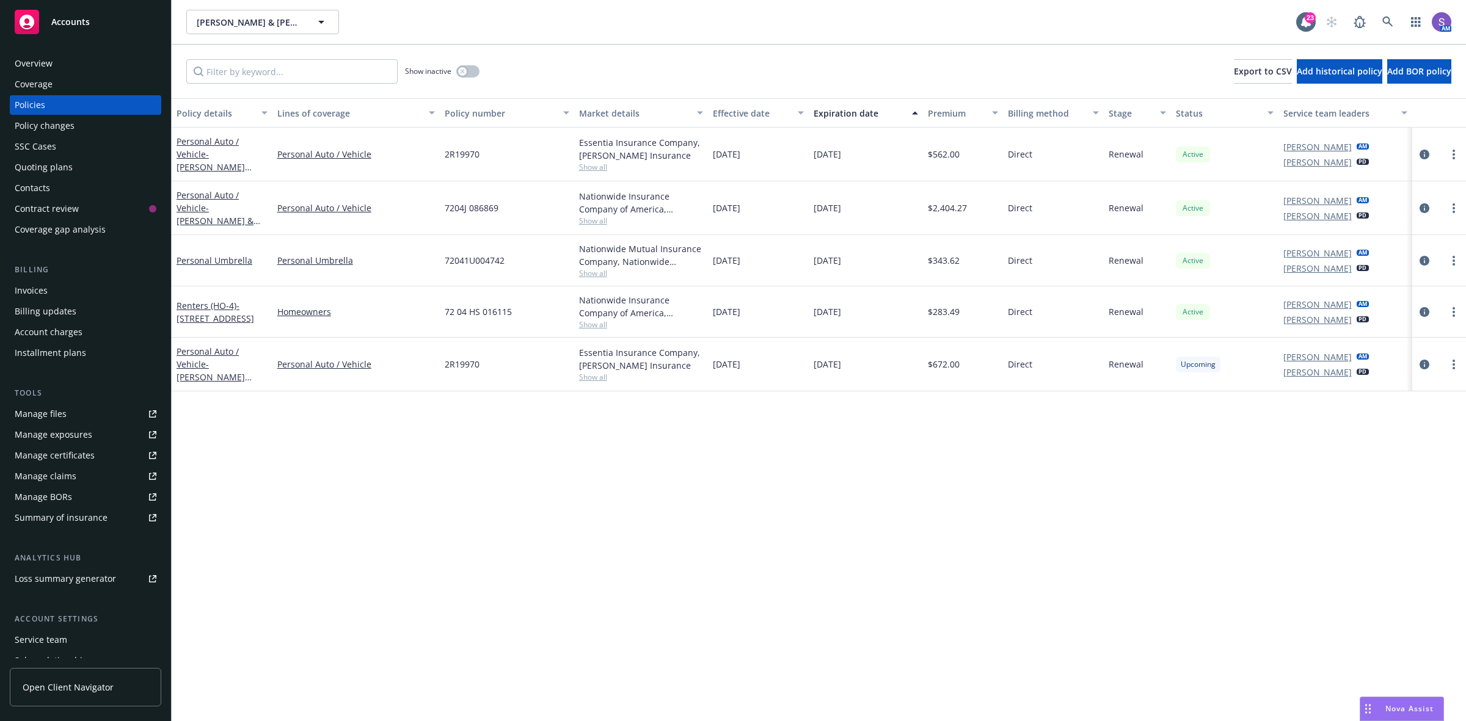
click at [462, 365] on span "2R19970" at bounding box center [462, 364] width 35 height 13
click at [1385, 23] on icon at bounding box center [1387, 21] width 10 height 10
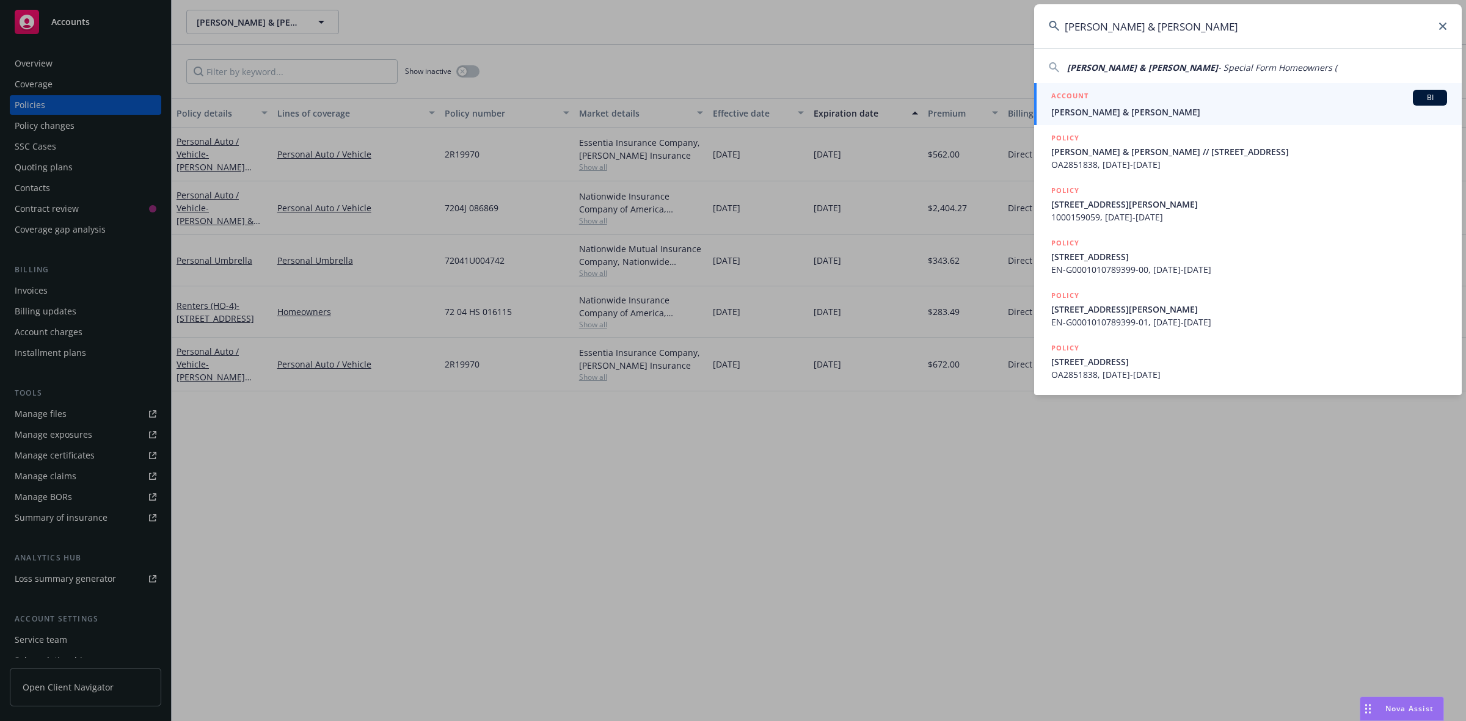
type input "[PERSON_NAME] & [PERSON_NAME]"
click at [1096, 112] on span "[PERSON_NAME] & [PERSON_NAME]" at bounding box center [1249, 112] width 396 height 13
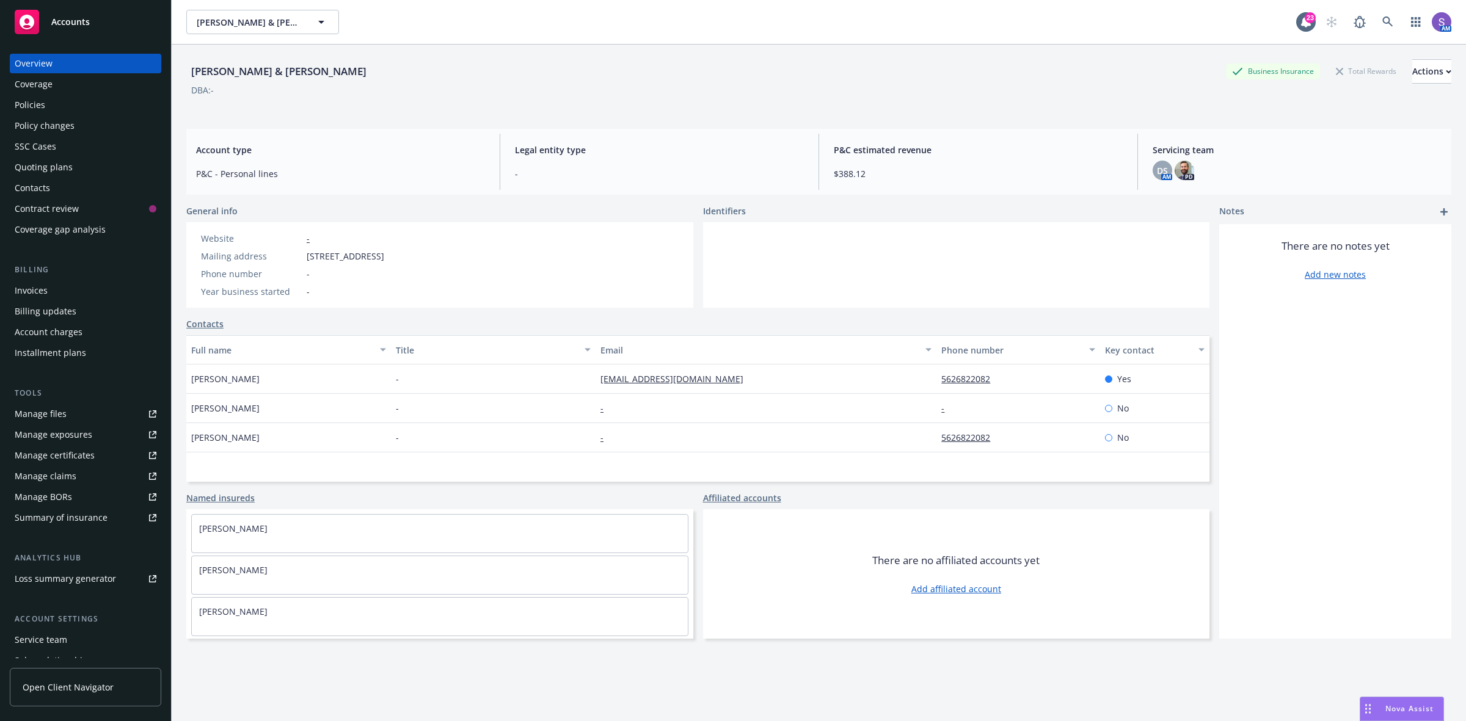
click at [43, 98] on div "Policies" at bounding box center [30, 105] width 31 height 20
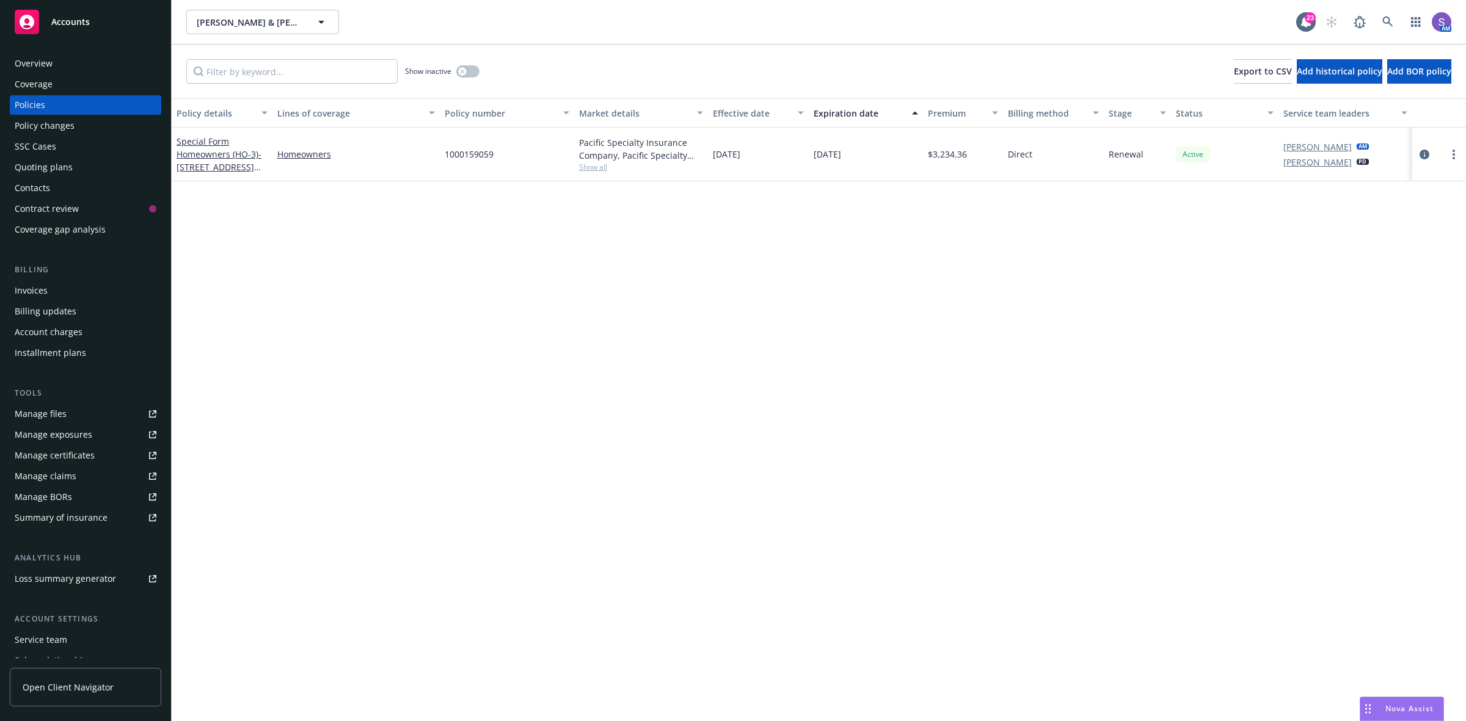
click at [464, 160] on span "1000159059" at bounding box center [469, 154] width 49 height 13
click at [462, 158] on span "1000159059" at bounding box center [469, 154] width 49 height 13
click at [1385, 19] on icon at bounding box center [1387, 21] width 11 height 11
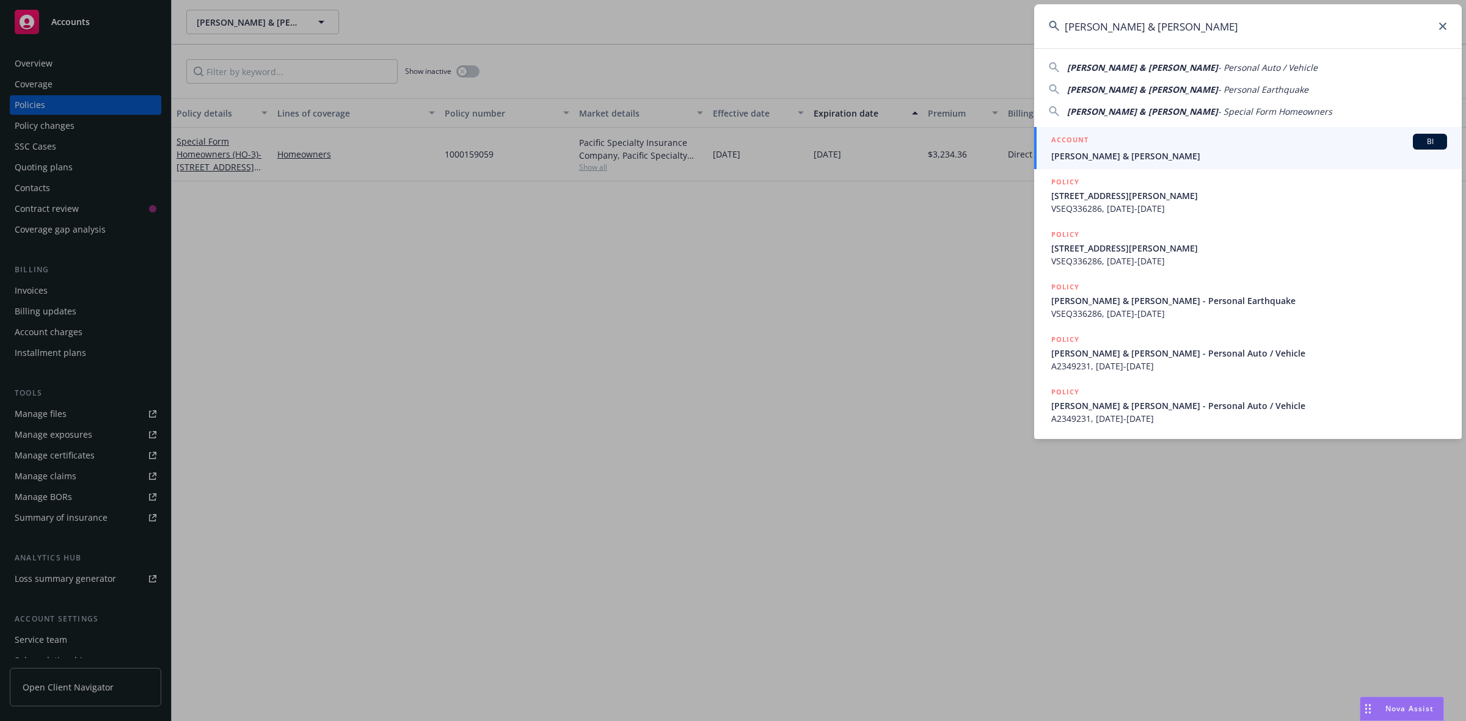
type input "[PERSON_NAME] & [PERSON_NAME]"
click at [1126, 150] on span "[PERSON_NAME] & [PERSON_NAME]" at bounding box center [1249, 156] width 396 height 13
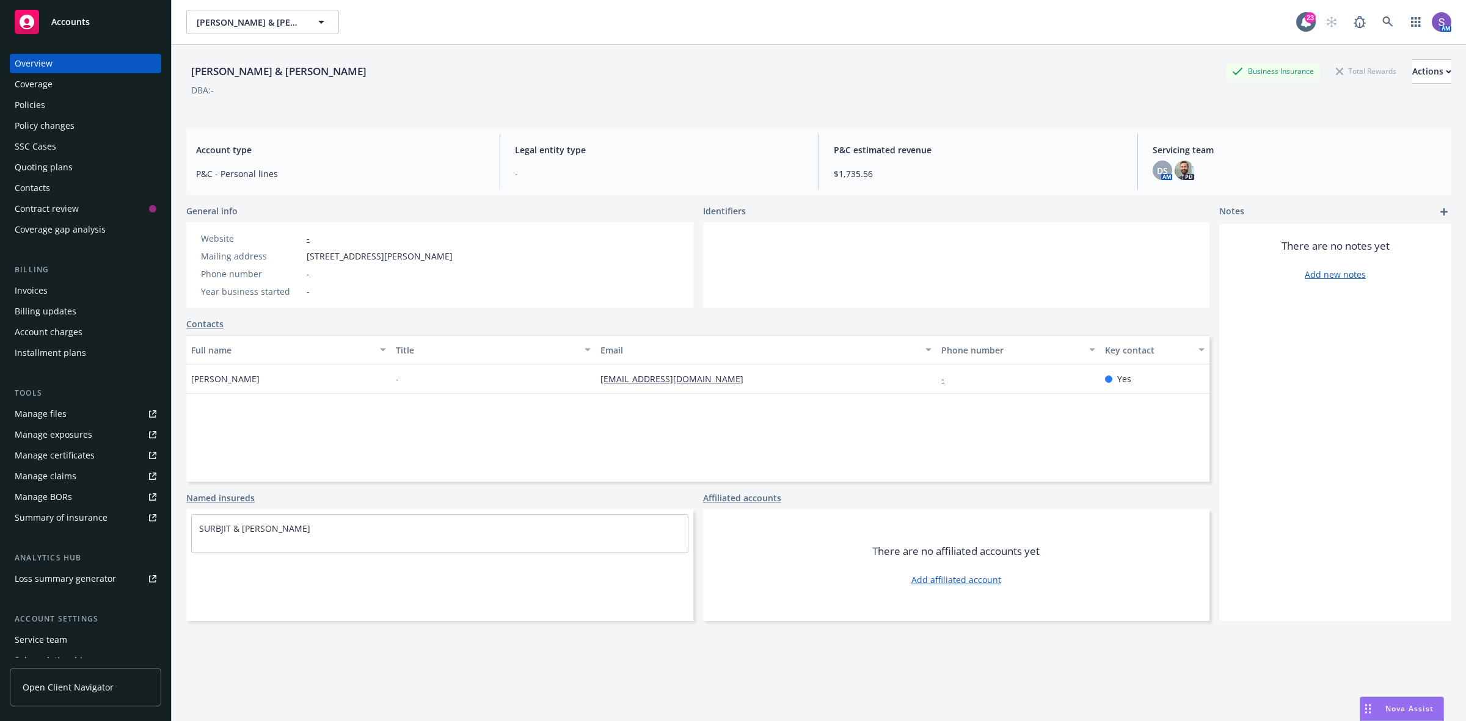
click at [35, 104] on div "Policies" at bounding box center [30, 105] width 31 height 20
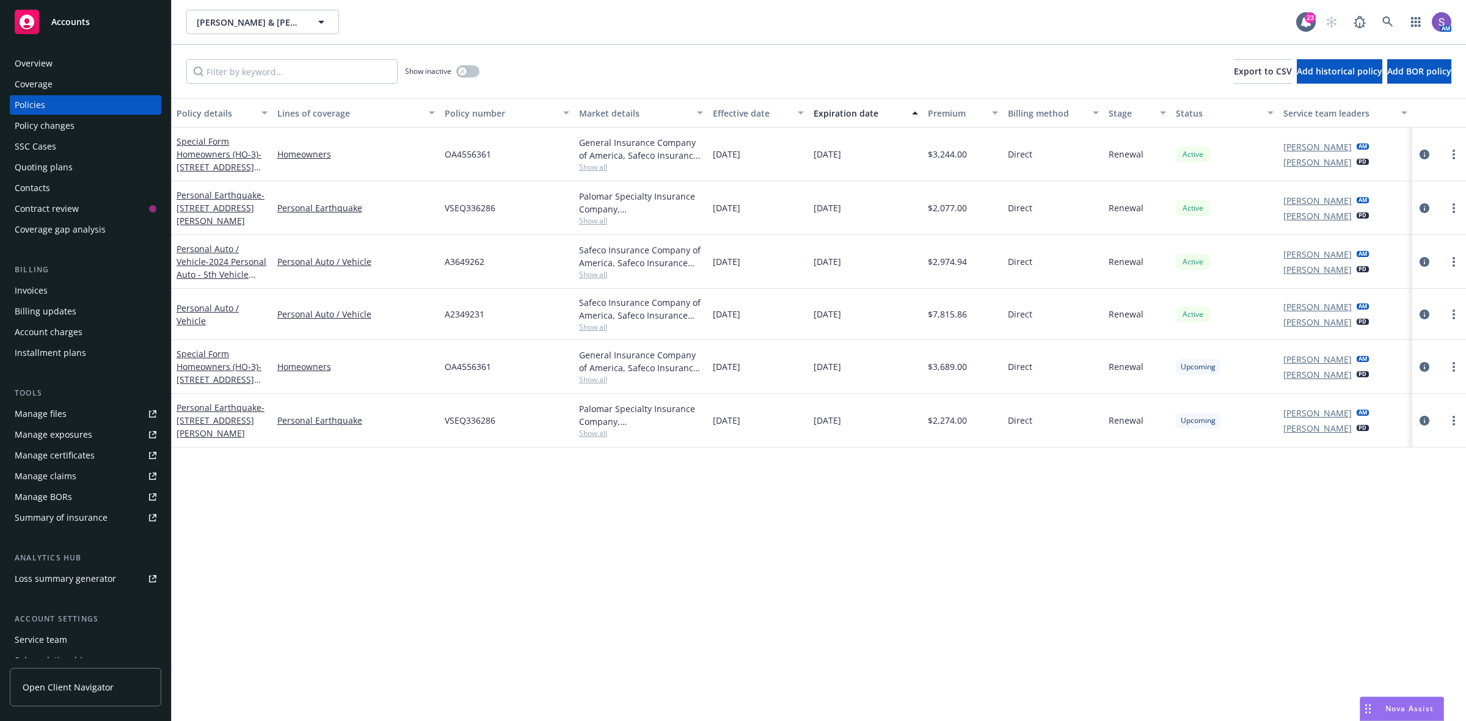
click at [477, 368] on span "OA4556361" at bounding box center [468, 366] width 46 height 13
click at [1384, 22] on icon at bounding box center [1387, 21] width 10 height 10
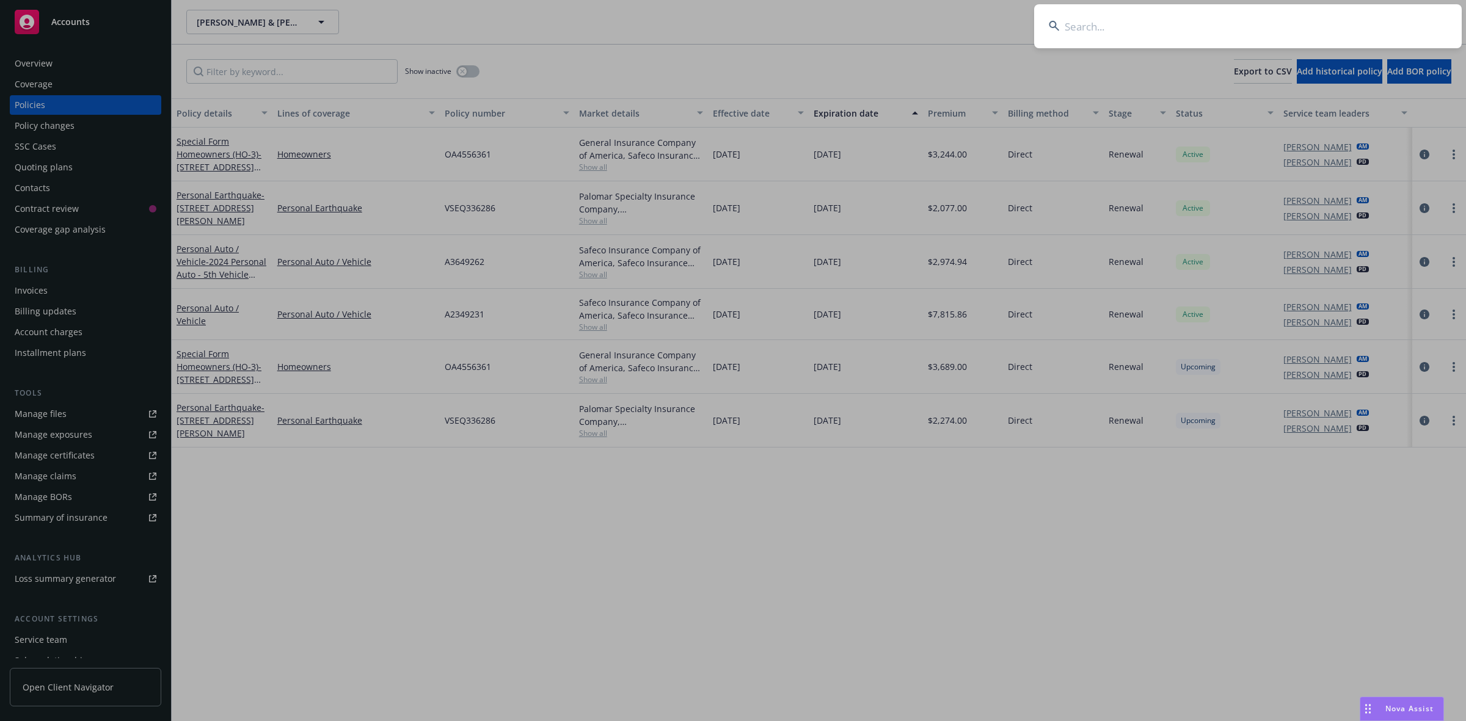
click at [1180, 17] on input at bounding box center [1248, 26] width 428 height 44
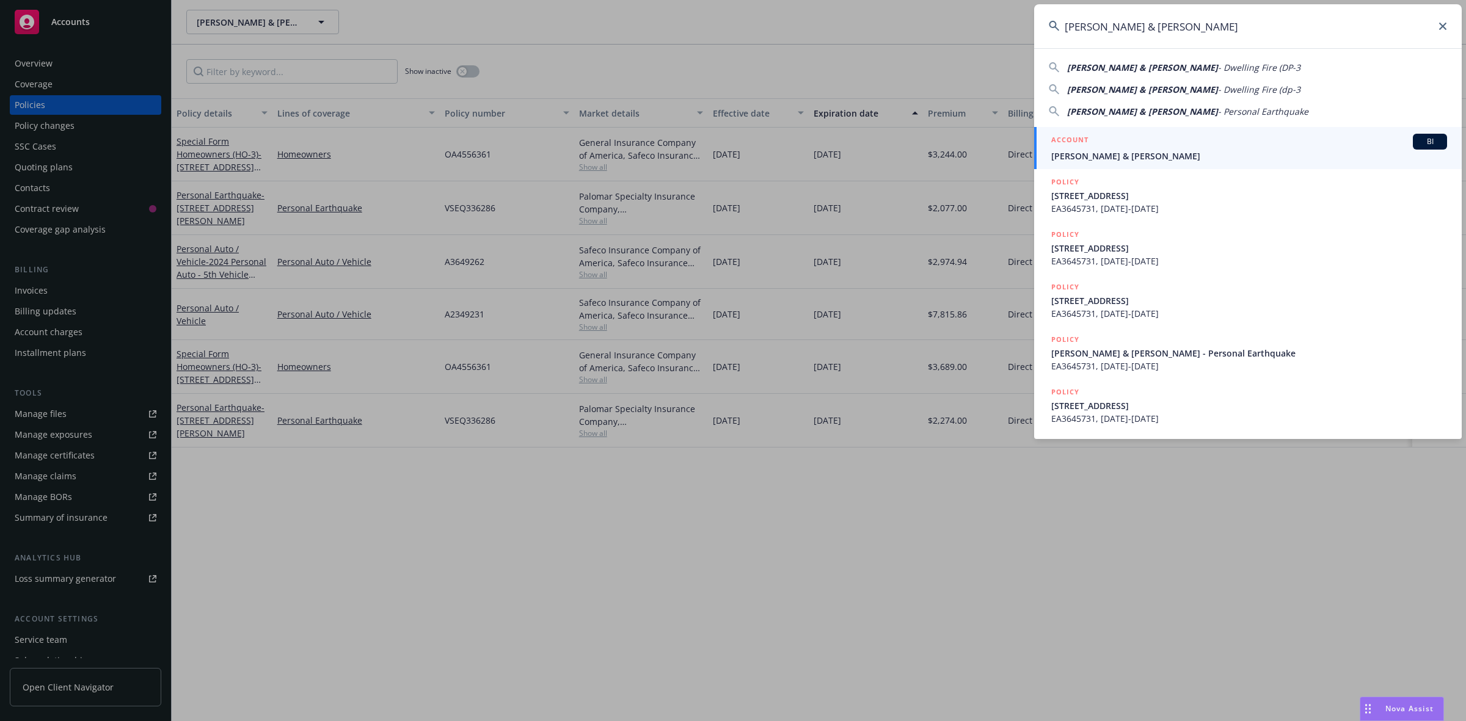
type input "[PERSON_NAME] & [PERSON_NAME]"
click at [1148, 156] on span "[PERSON_NAME] & [PERSON_NAME]" at bounding box center [1249, 156] width 396 height 13
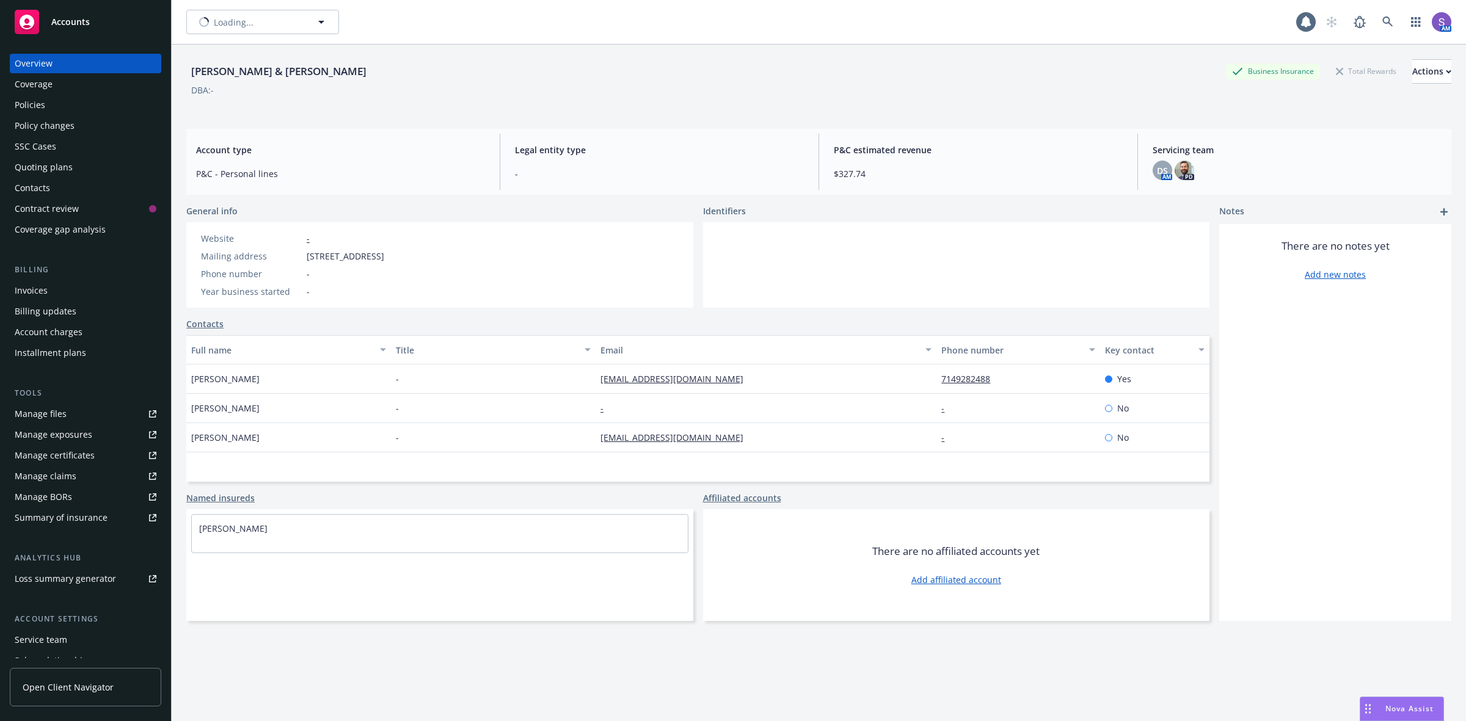
click at [65, 106] on div "Policies" at bounding box center [86, 105] width 142 height 20
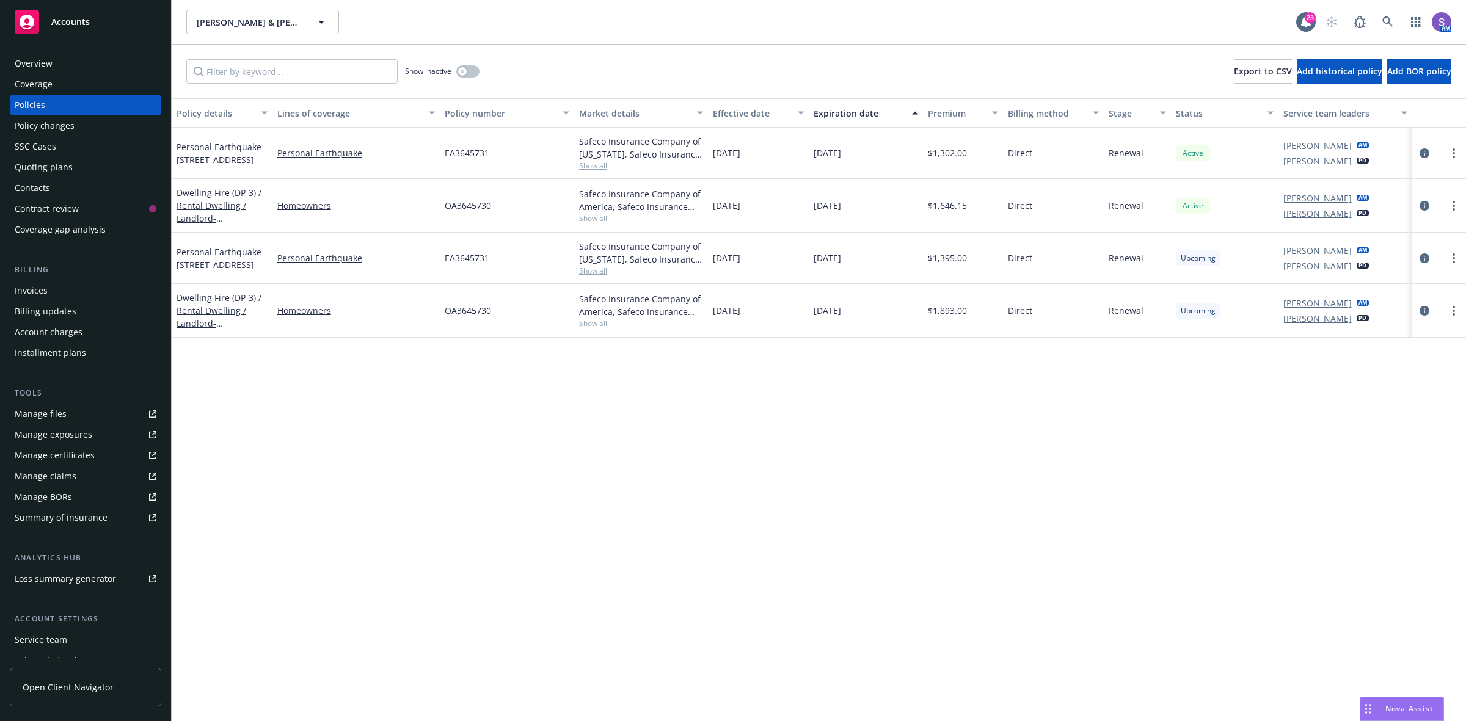
click at [462, 263] on span "EA3645731" at bounding box center [467, 258] width 45 height 13
click at [460, 313] on span "OA3645730" at bounding box center [468, 310] width 46 height 13
click at [49, 62] on div "Overview" at bounding box center [34, 64] width 38 height 20
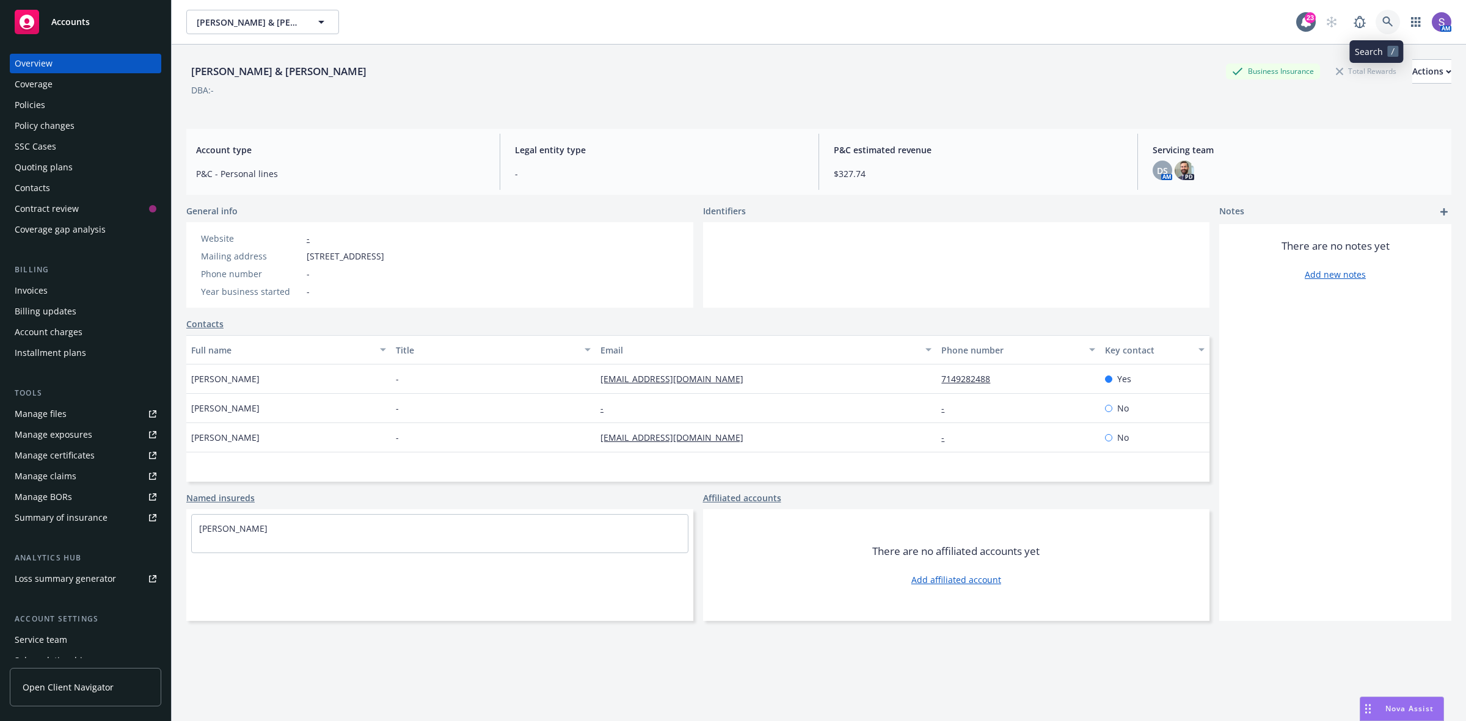
click at [1382, 17] on icon at bounding box center [1387, 21] width 10 height 10
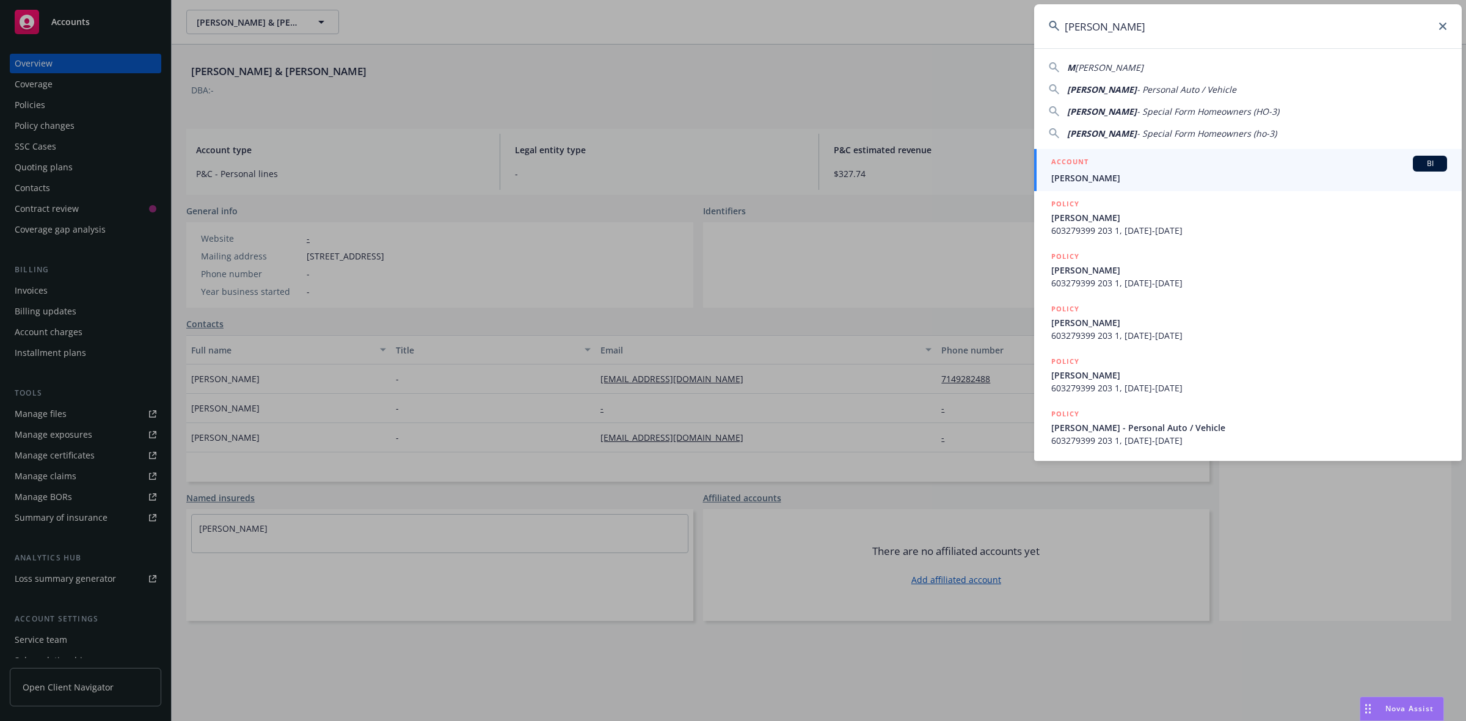
type input "[PERSON_NAME]"
click at [1104, 173] on span "[PERSON_NAME]" at bounding box center [1249, 178] width 396 height 13
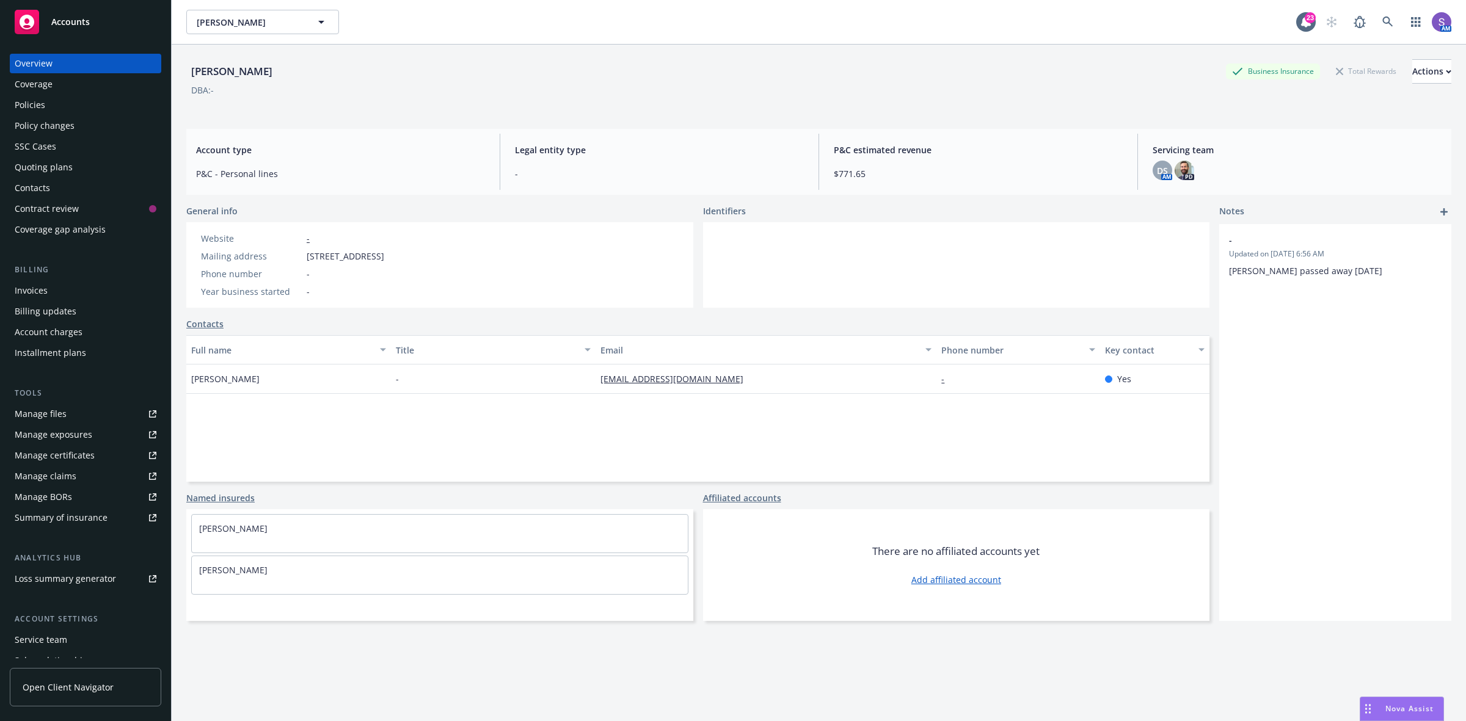
click at [52, 100] on div "Policies" at bounding box center [86, 105] width 142 height 20
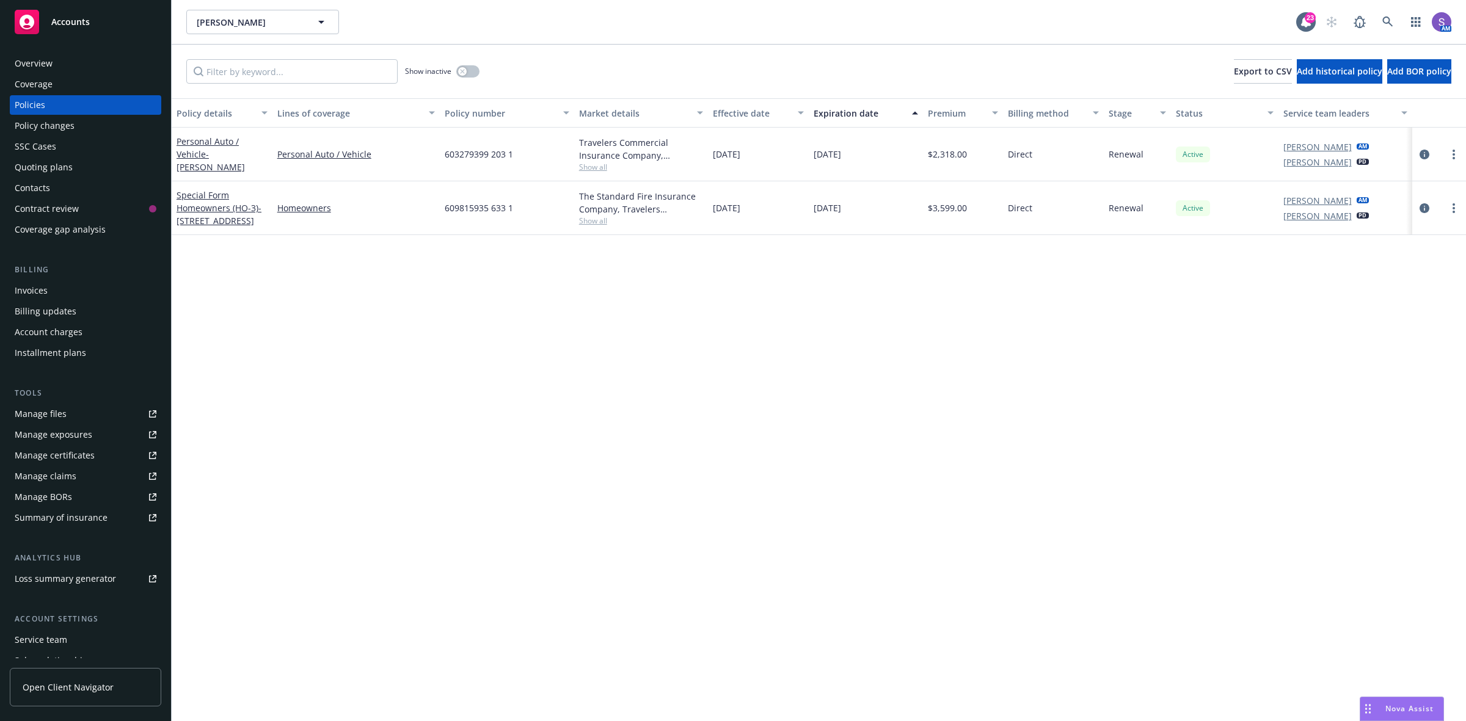
click at [484, 153] on span "603279399 203 1" at bounding box center [479, 154] width 68 height 13
click at [1388, 16] on icon at bounding box center [1387, 21] width 11 height 11
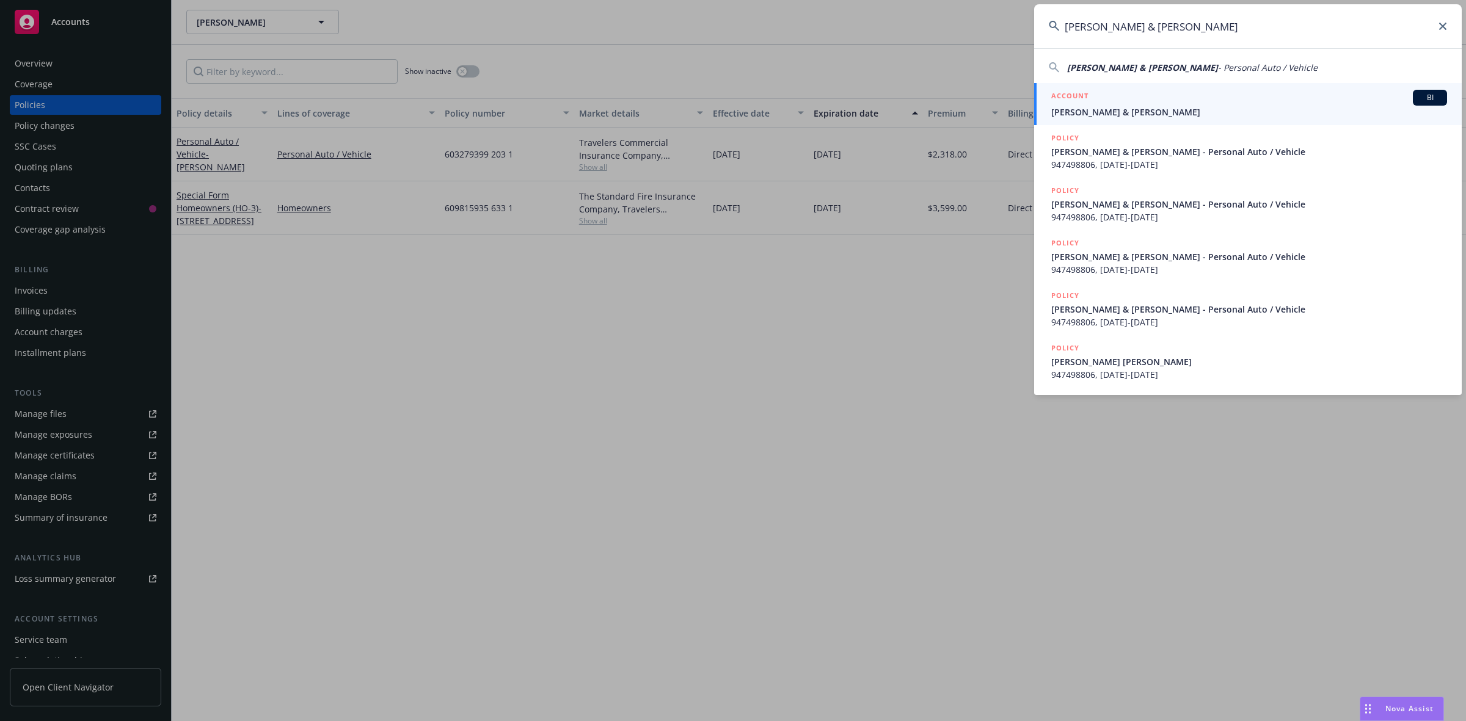
type input "[PERSON_NAME] & [PERSON_NAME]"
click at [1087, 114] on span "[PERSON_NAME] & [PERSON_NAME]" at bounding box center [1249, 112] width 396 height 13
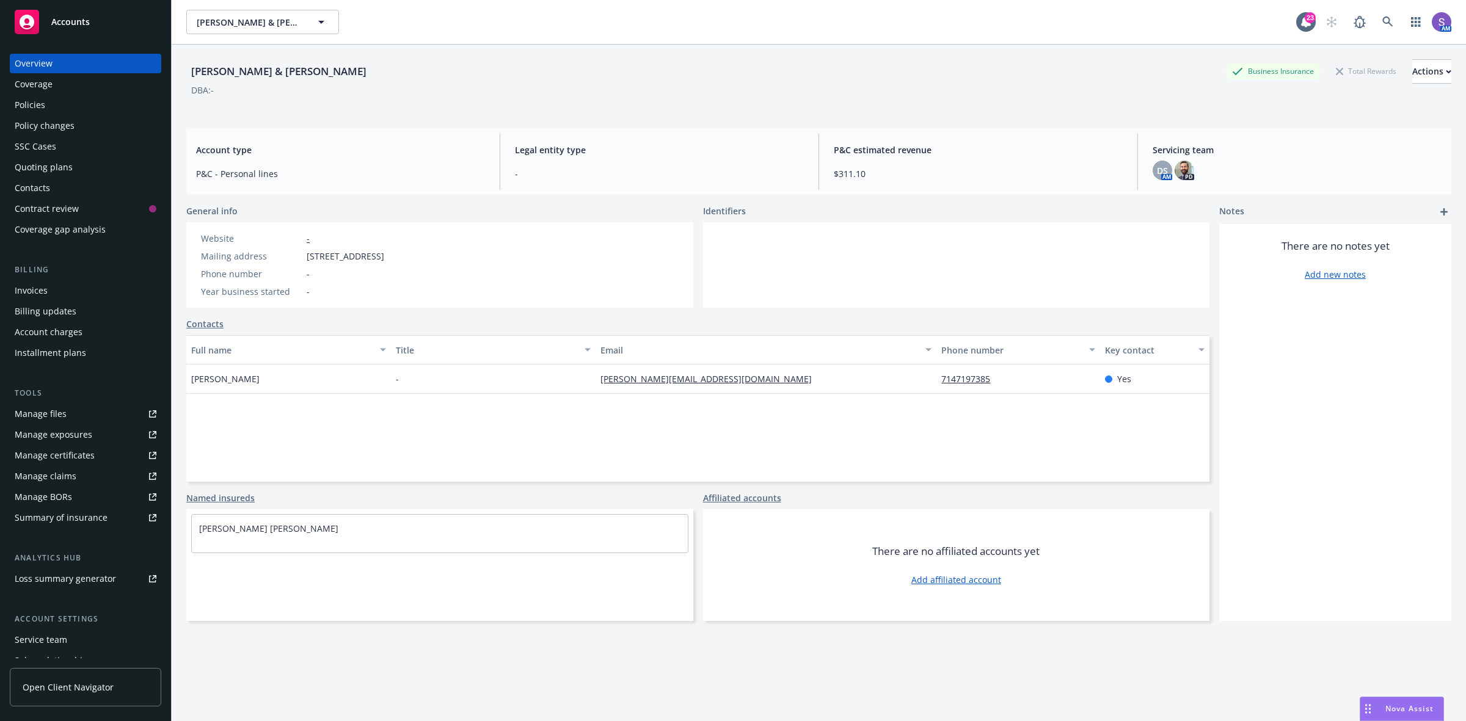
click at [37, 108] on div "Policies" at bounding box center [30, 105] width 31 height 20
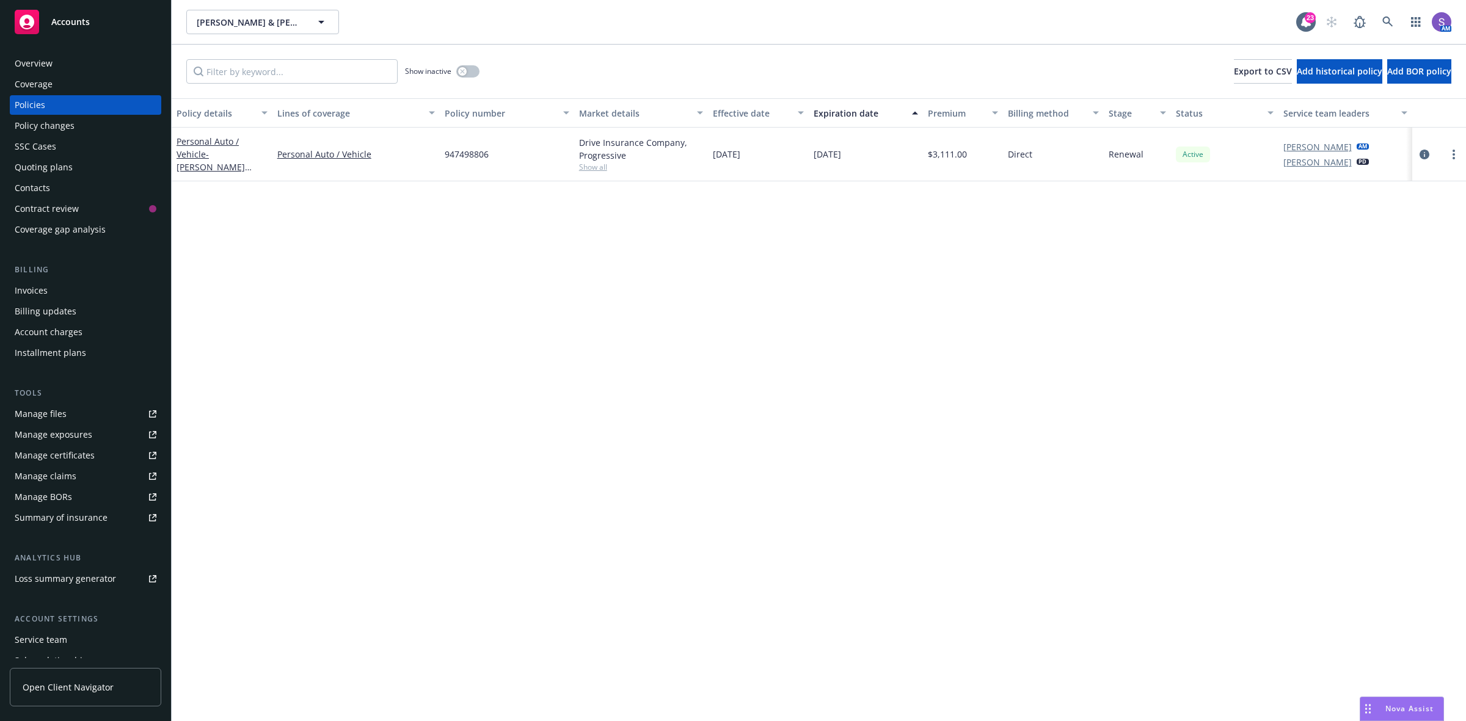
click at [476, 155] on span "947498806" at bounding box center [467, 154] width 44 height 13
click at [1390, 20] on icon at bounding box center [1387, 21] width 11 height 11
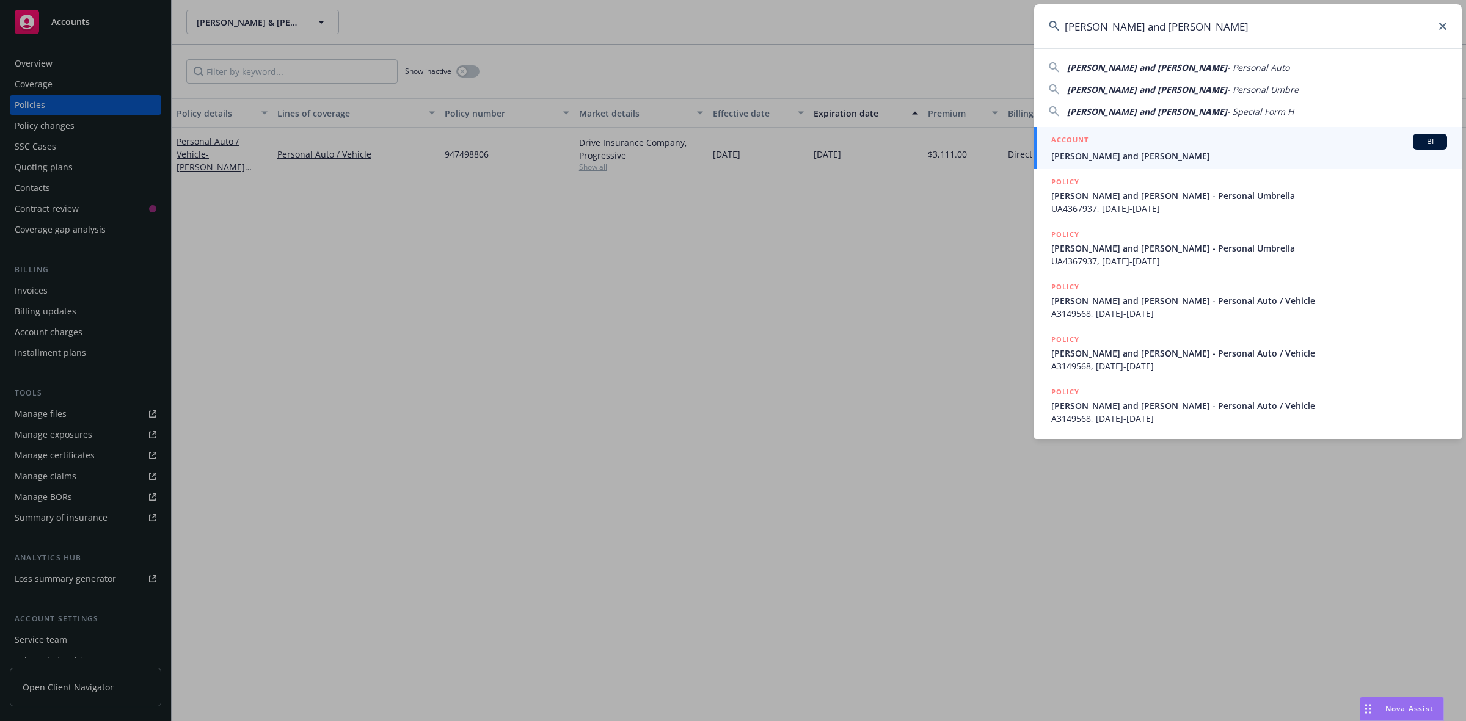
type input "[PERSON_NAME] and [PERSON_NAME]"
click at [1125, 148] on div "ACCOUNT BI" at bounding box center [1249, 142] width 396 height 16
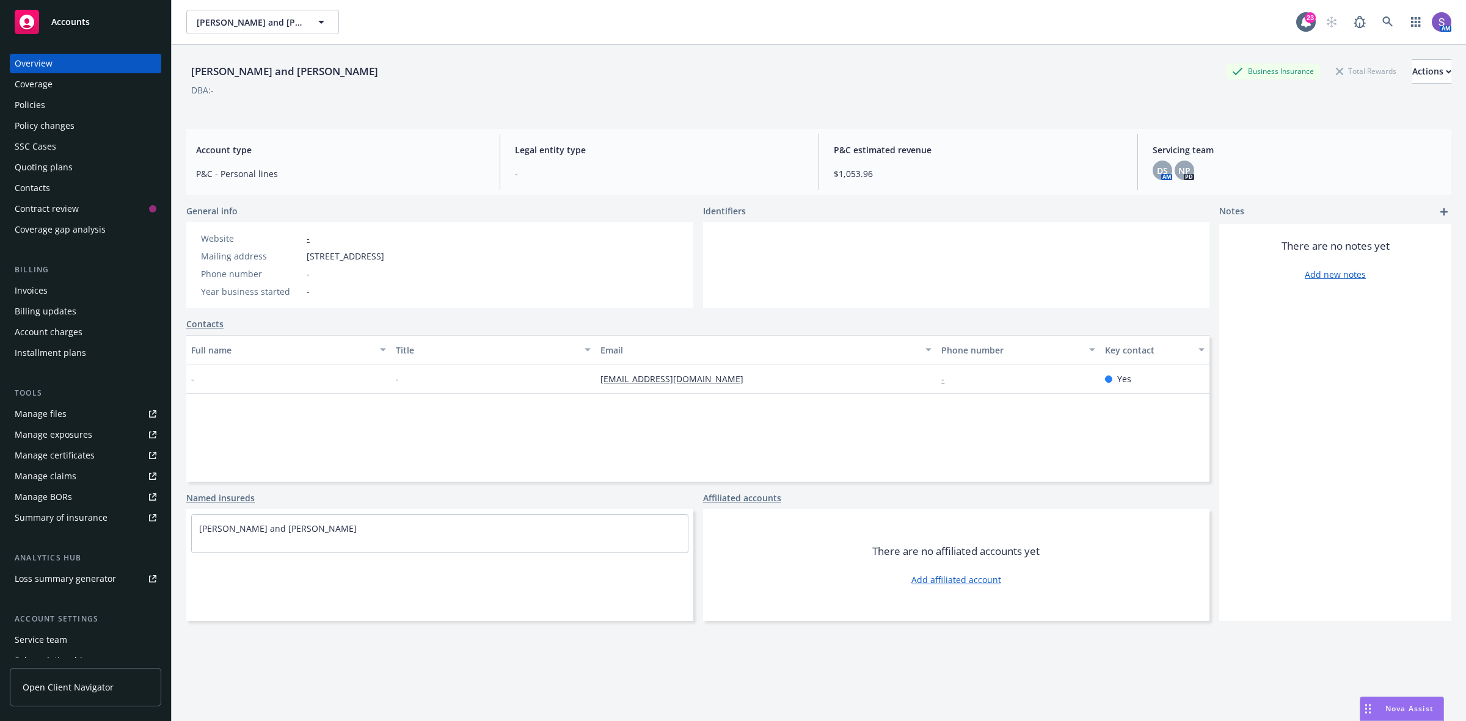
click at [35, 104] on div "Policies" at bounding box center [30, 105] width 31 height 20
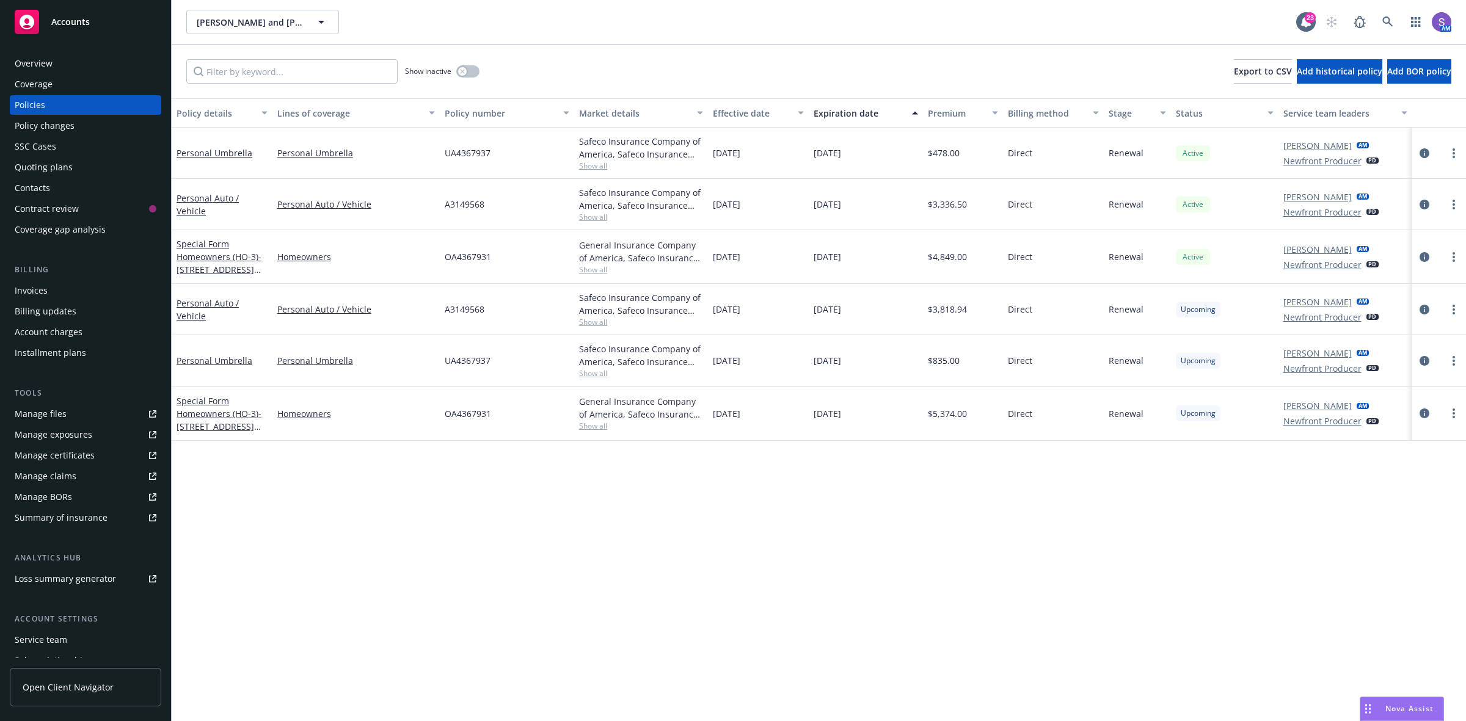
click at [469, 312] on span "A3149568" at bounding box center [465, 309] width 40 height 13
click at [451, 361] on span "UA4367937" at bounding box center [468, 360] width 46 height 13
click at [451, 360] on span "UA4367937" at bounding box center [468, 360] width 46 height 13
click at [481, 411] on span "OA4367931" at bounding box center [468, 413] width 46 height 13
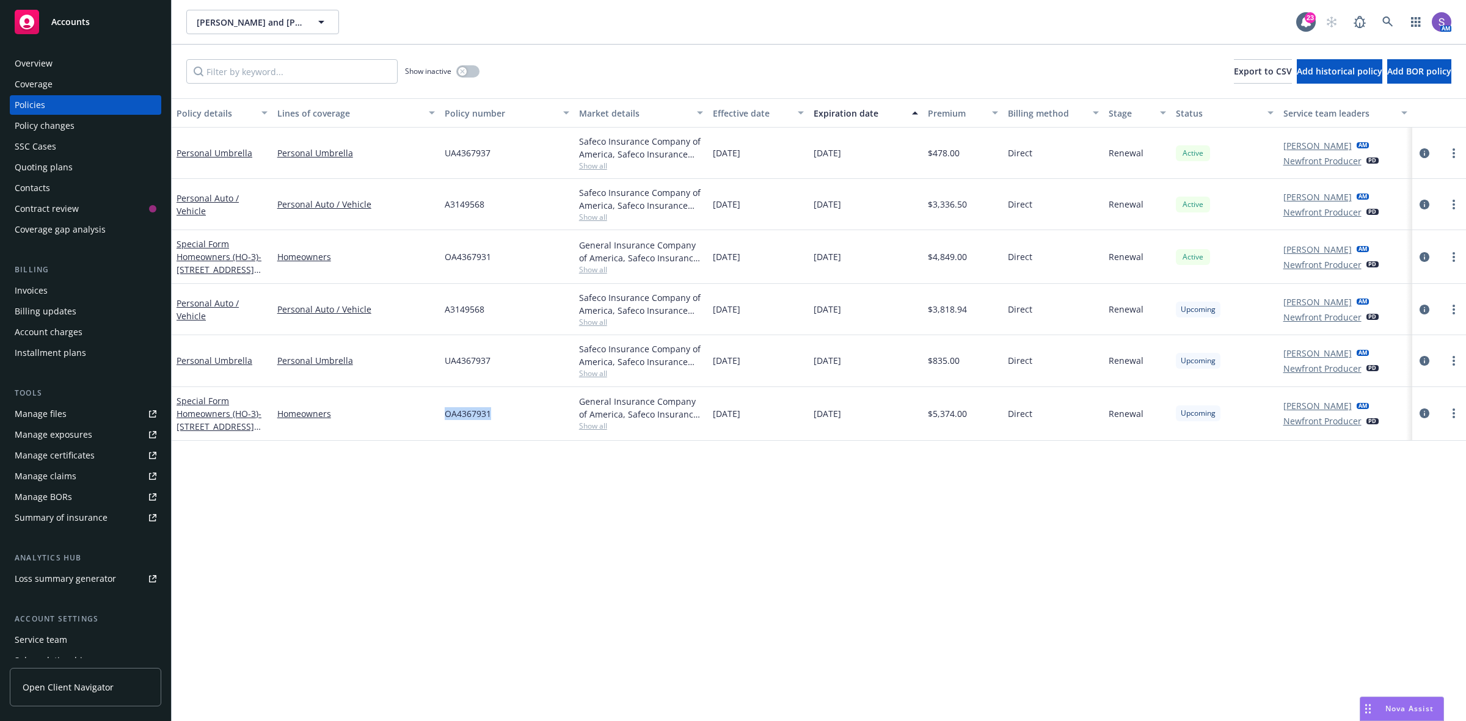
click at [481, 411] on span "OA4367931" at bounding box center [468, 413] width 46 height 13
click at [1393, 17] on link at bounding box center [1388, 22] width 24 height 24
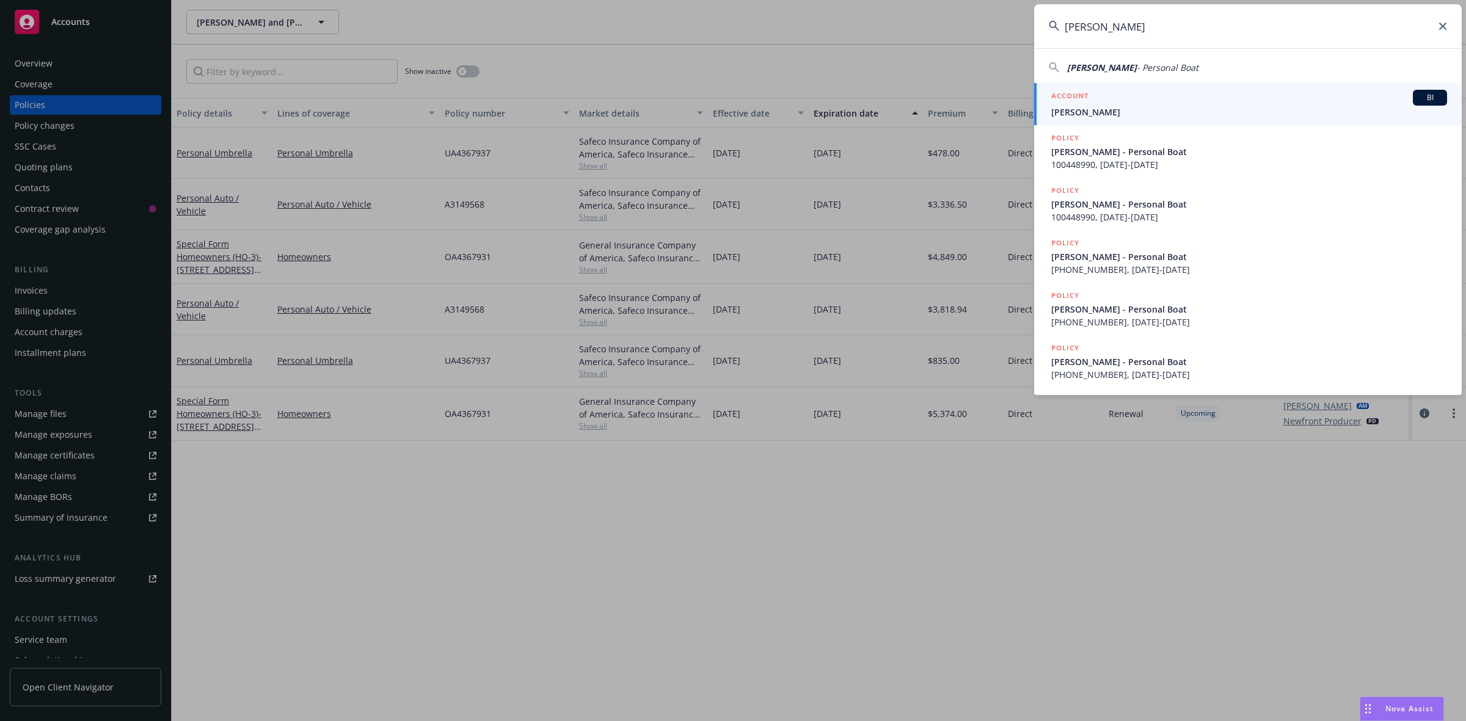
type input "[PERSON_NAME]"
click at [1109, 113] on span "[PERSON_NAME]" at bounding box center [1249, 112] width 396 height 13
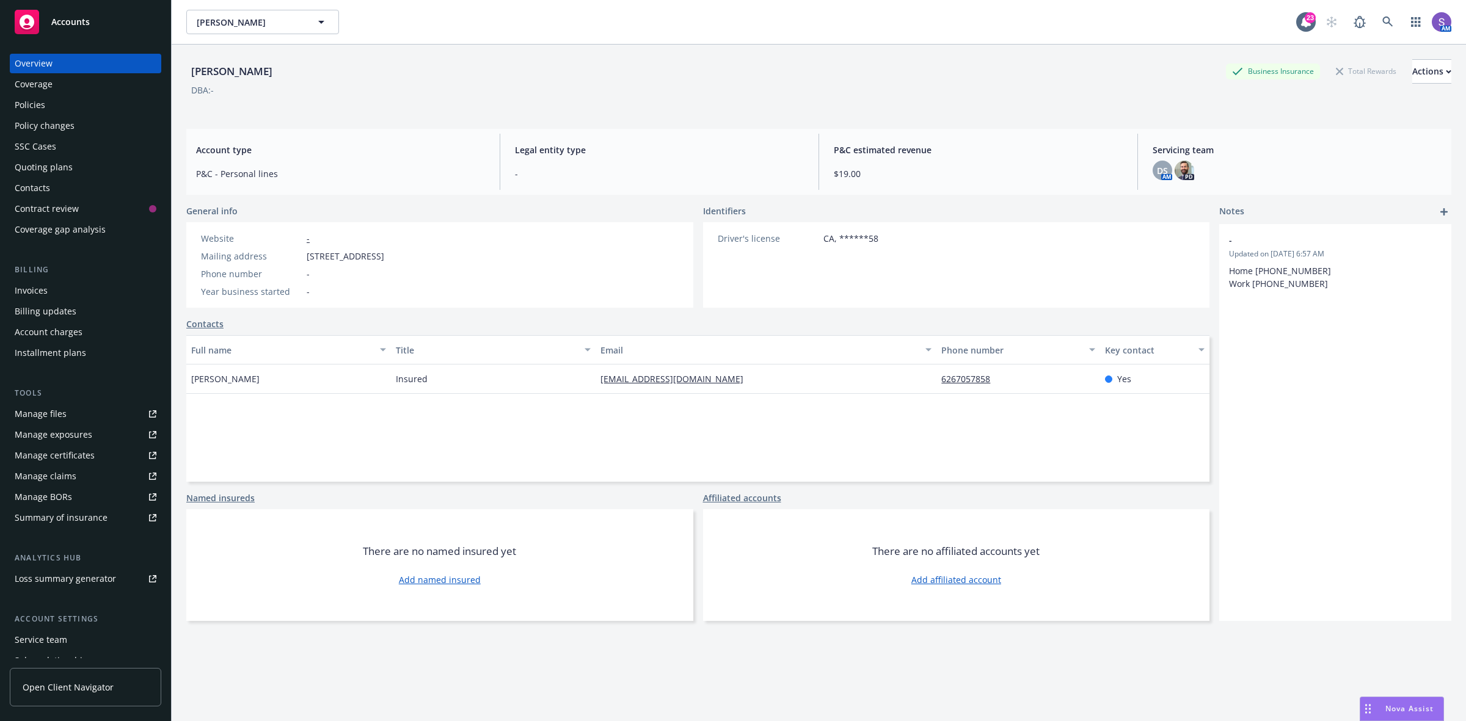
click at [26, 108] on div "Policies" at bounding box center [30, 105] width 31 height 20
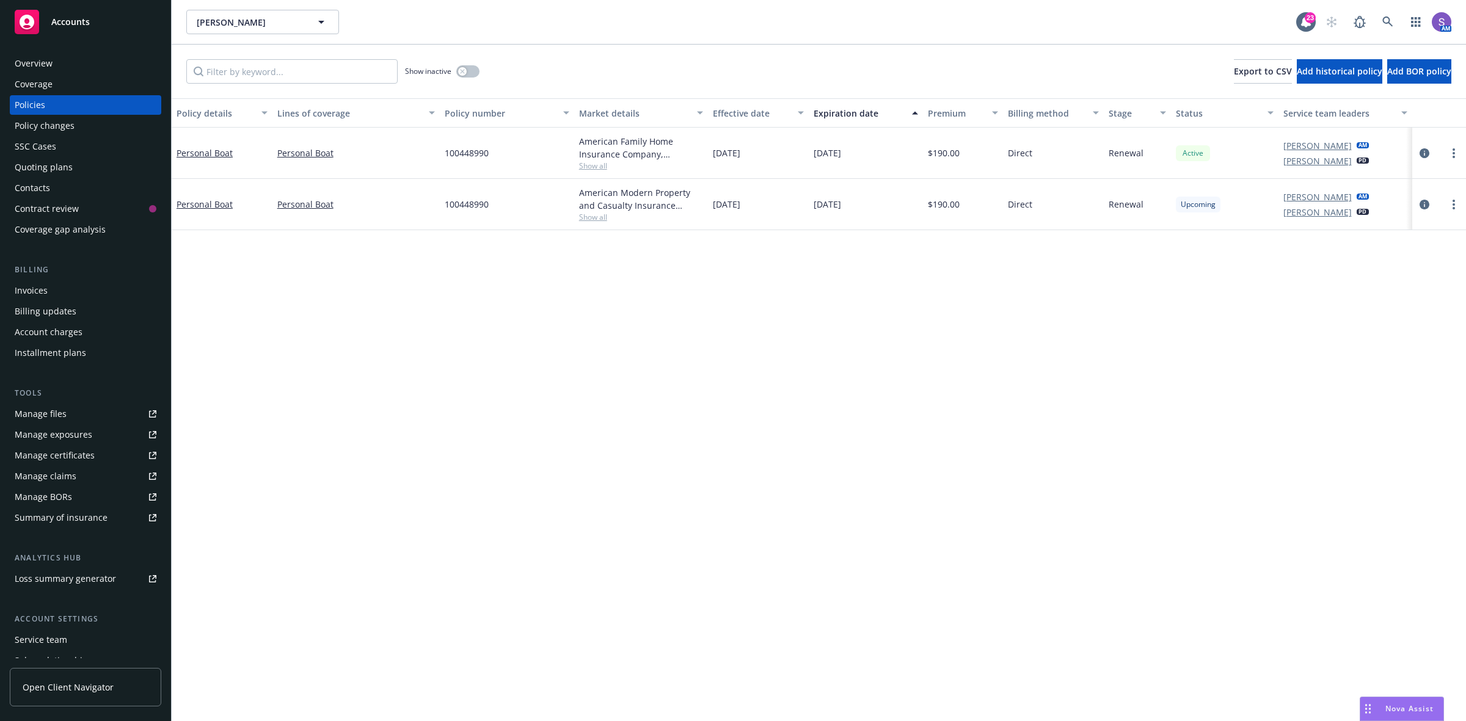
click at [465, 206] on span "100448990" at bounding box center [467, 204] width 44 height 13
click at [1391, 22] on icon at bounding box center [1387, 21] width 11 height 11
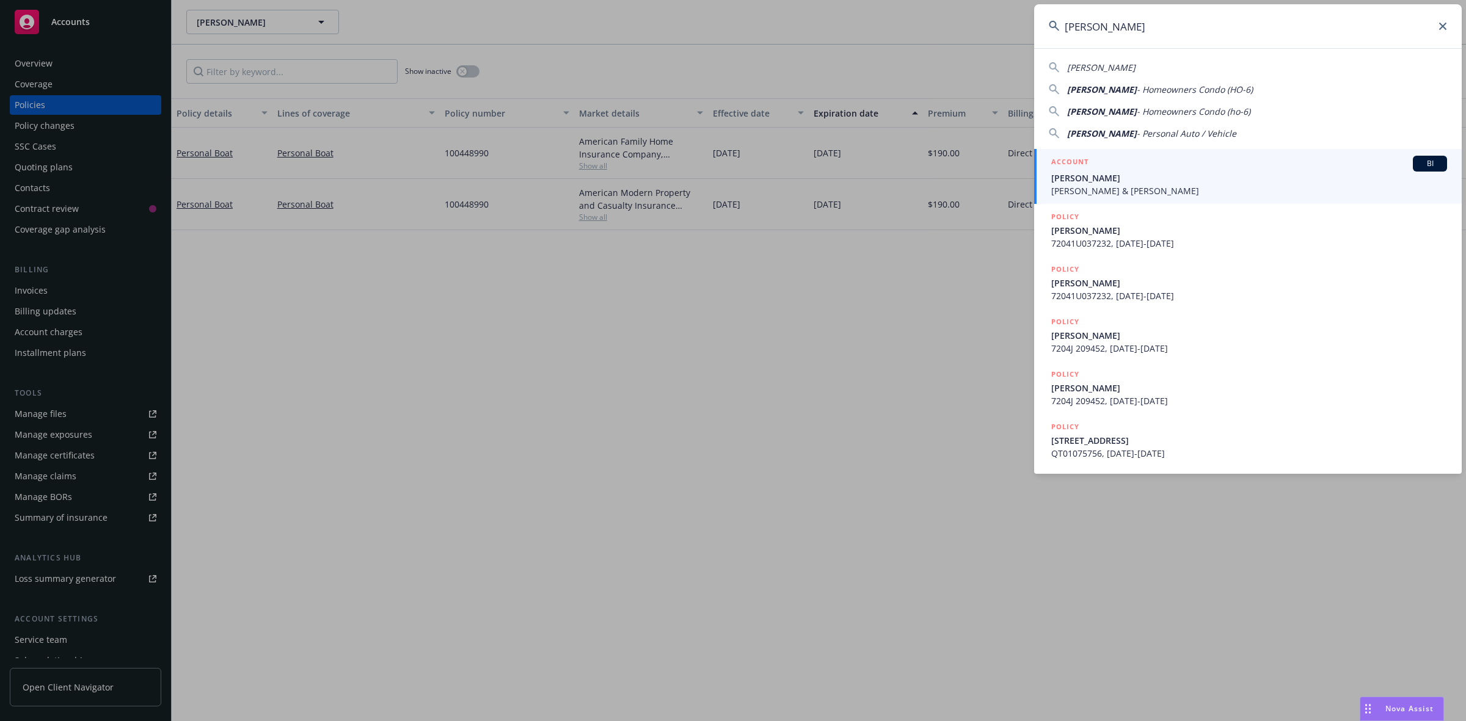
type input "[PERSON_NAME]"
click at [1161, 175] on span "[PERSON_NAME]" at bounding box center [1249, 178] width 396 height 13
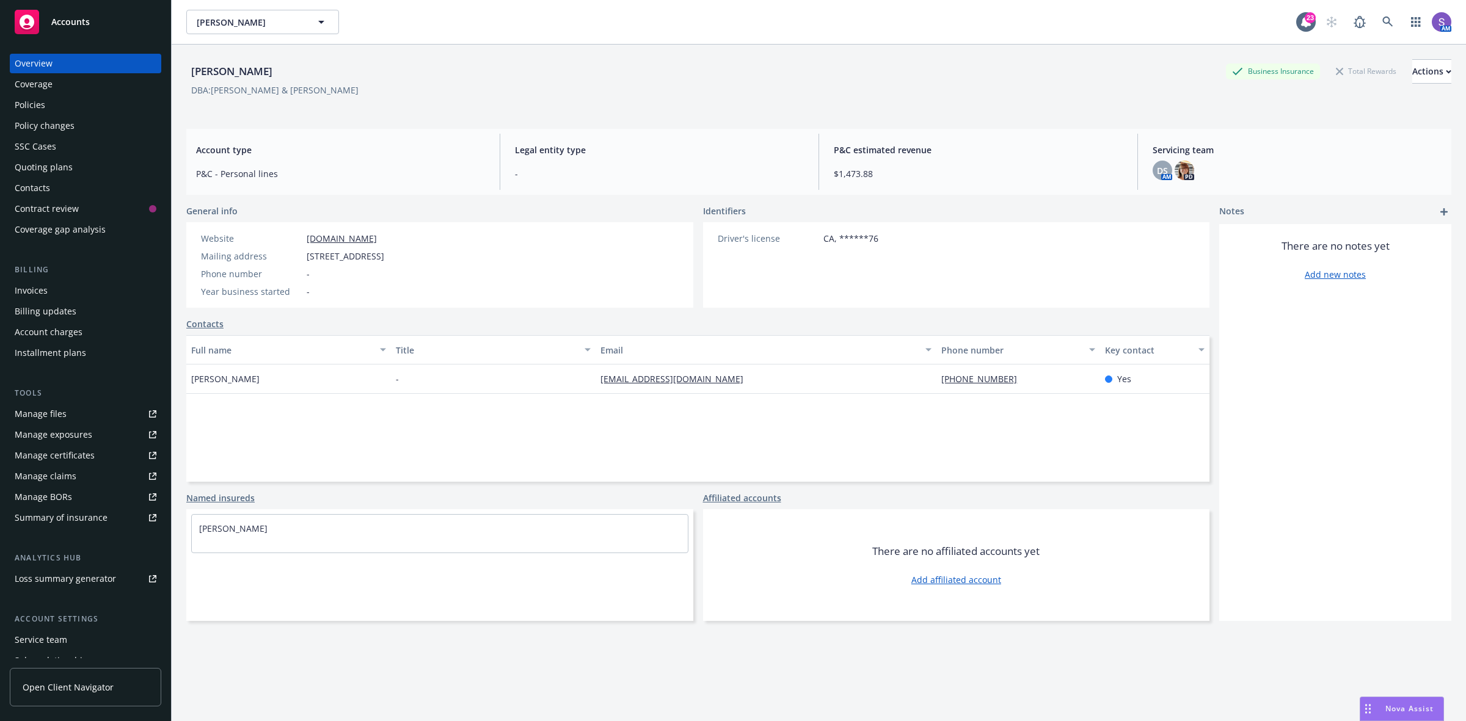
click at [49, 108] on div "Policies" at bounding box center [86, 105] width 142 height 20
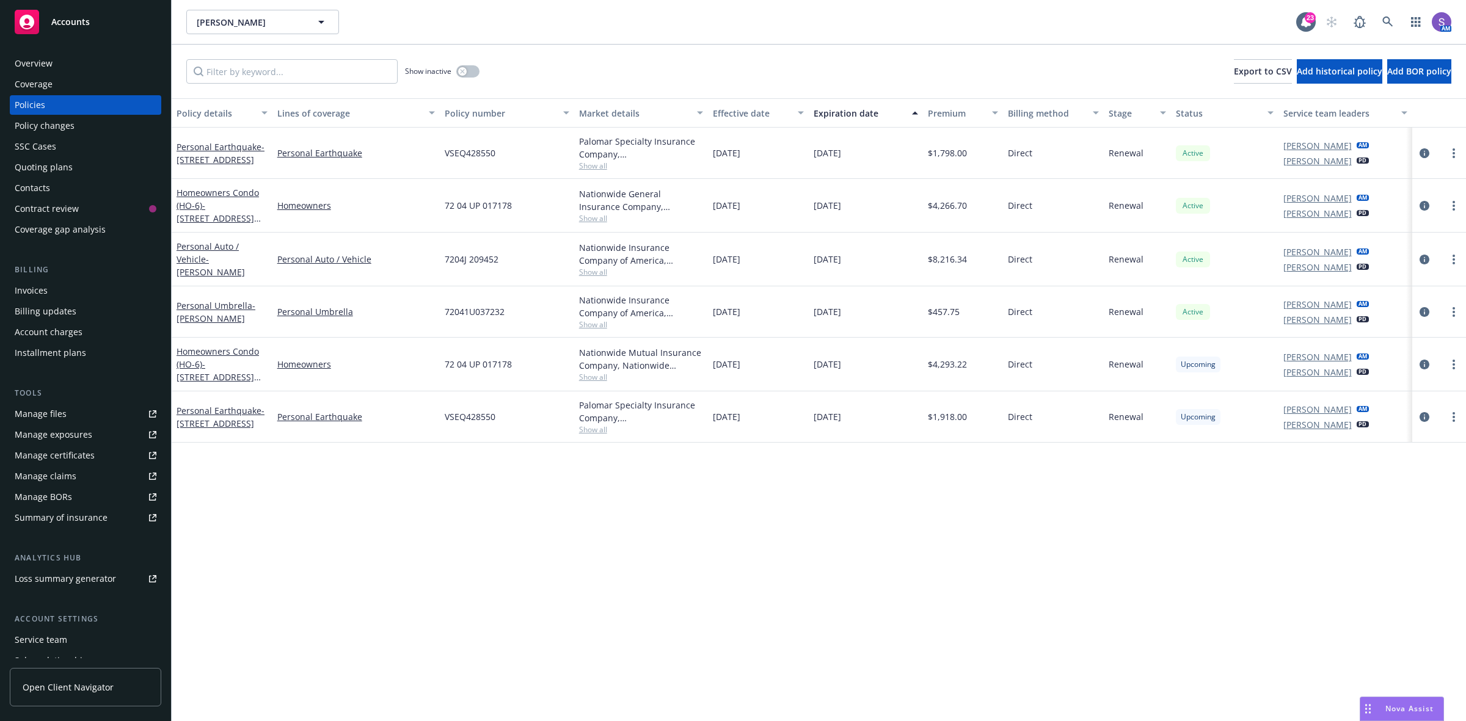
click at [472, 365] on span "72 04 UP 017178" at bounding box center [478, 364] width 67 height 13
click at [456, 420] on span "VSEQ428550" at bounding box center [470, 416] width 51 height 13
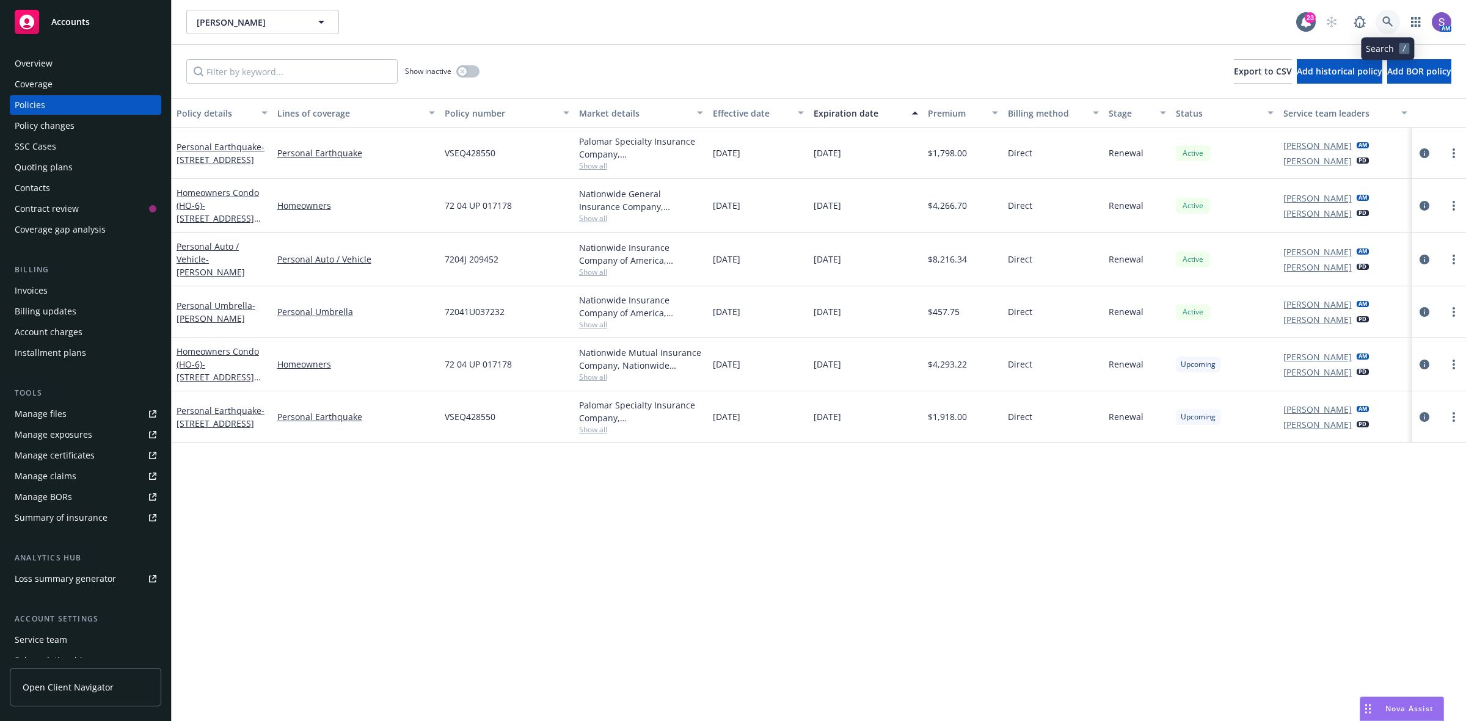
click at [1390, 22] on icon at bounding box center [1387, 21] width 11 height 11
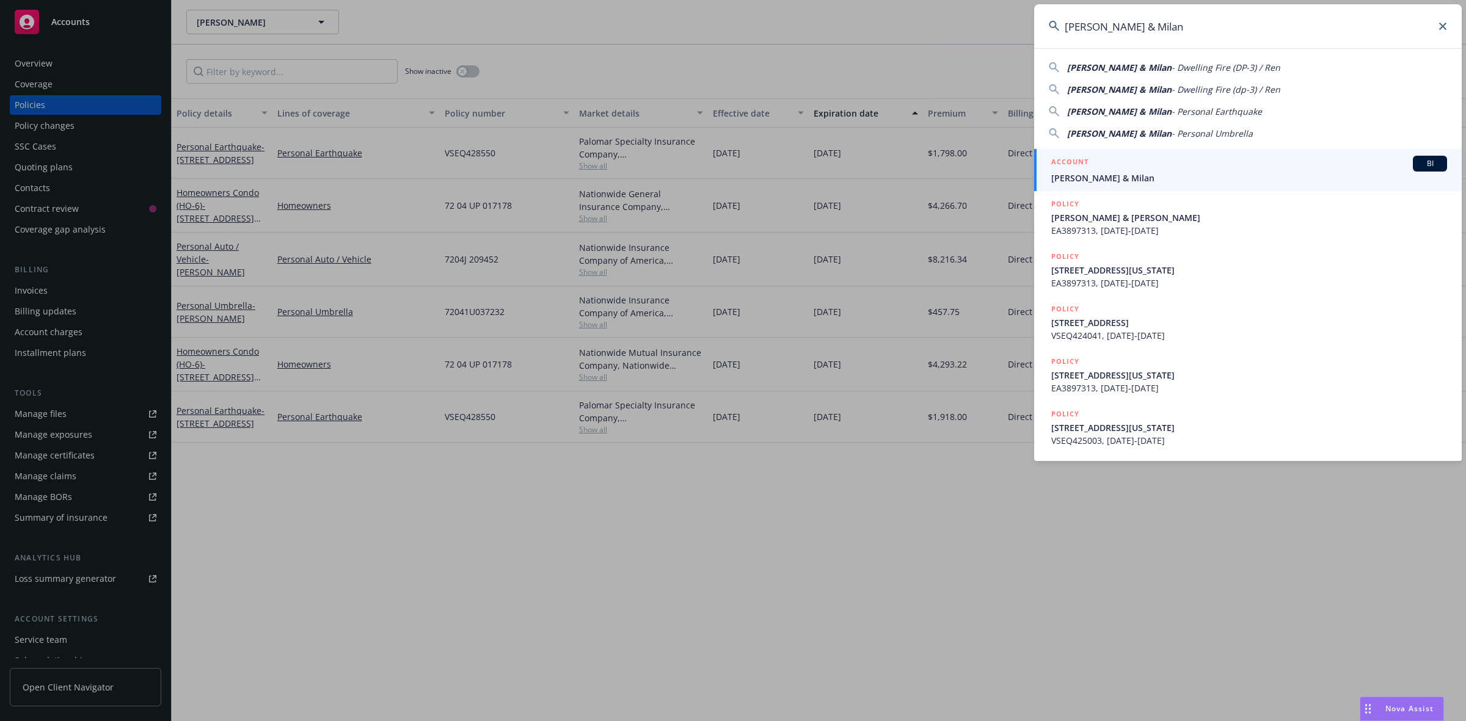
type input "[PERSON_NAME] & Milan"
click at [1091, 178] on span "[PERSON_NAME] & Milan" at bounding box center [1249, 178] width 396 height 13
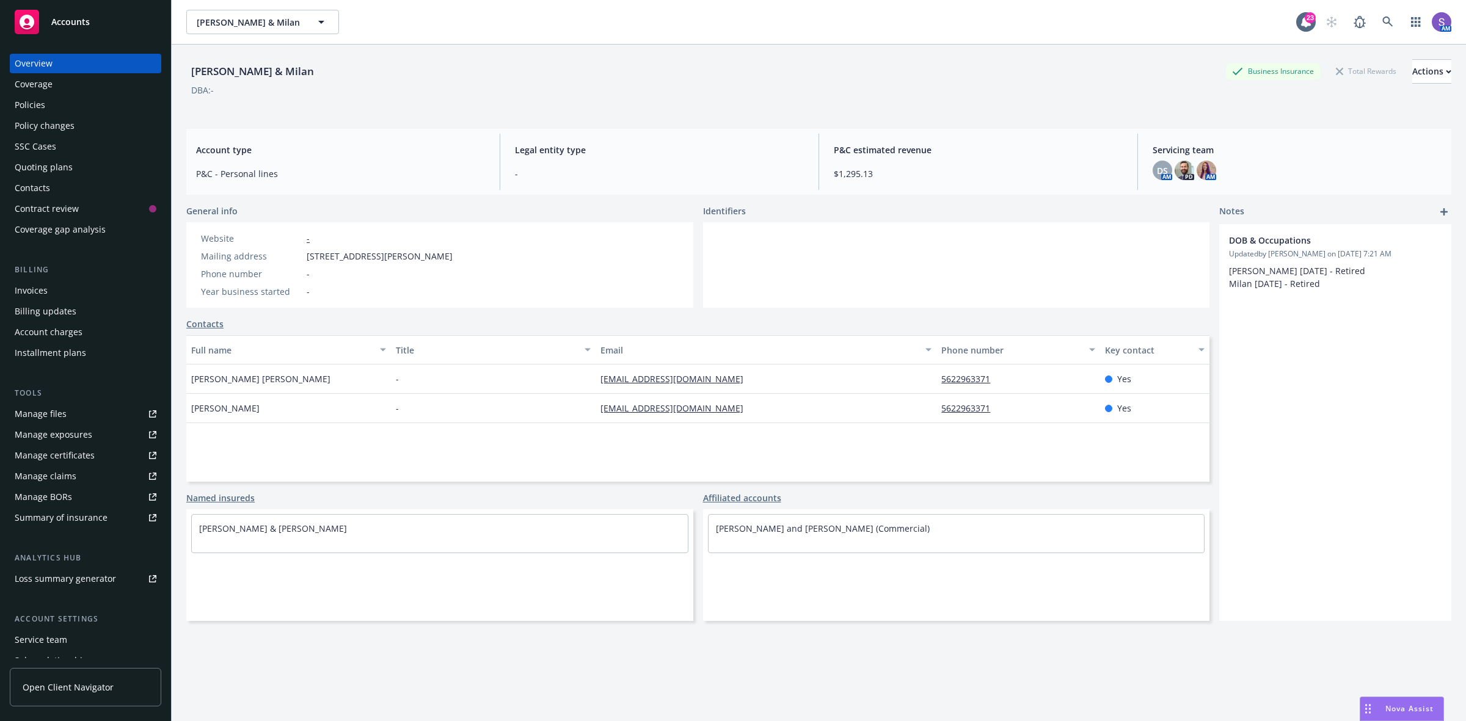
click at [38, 102] on div "Policies" at bounding box center [30, 105] width 31 height 20
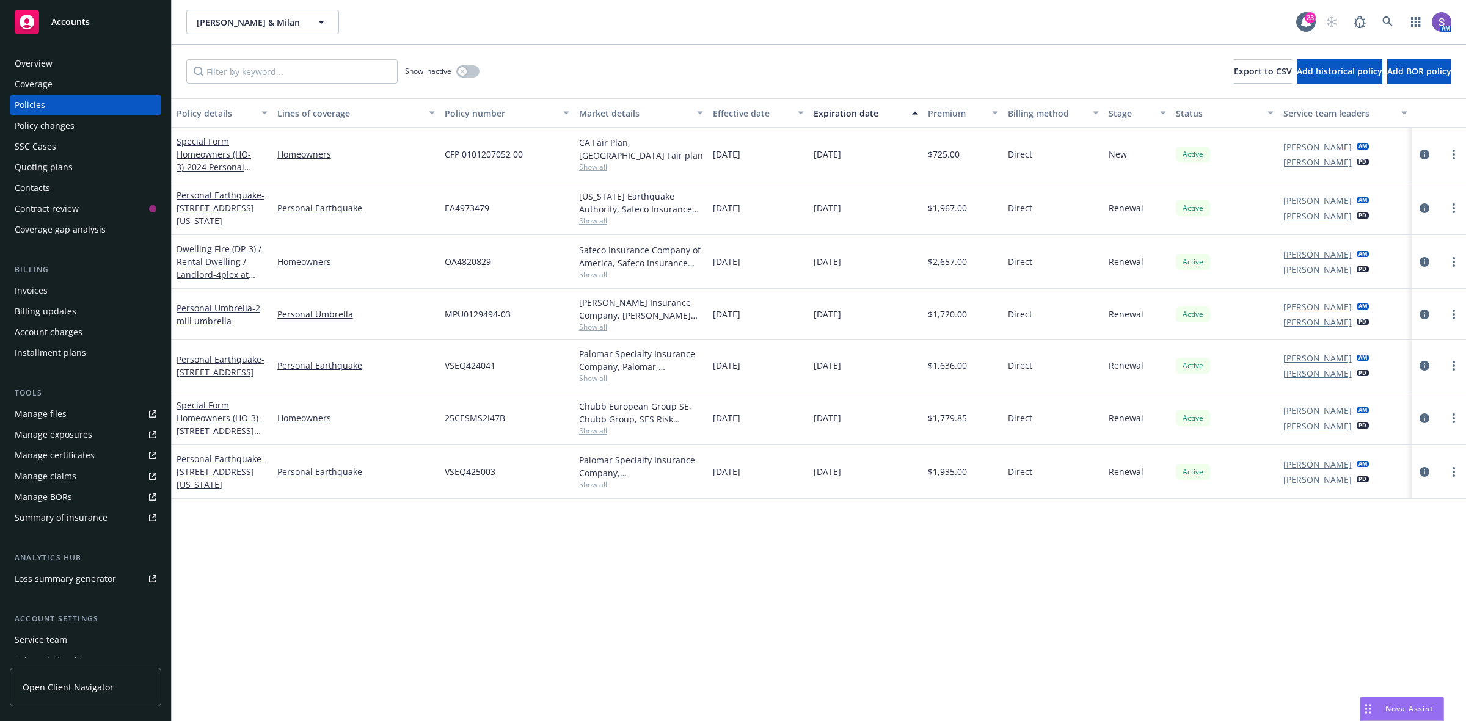
click at [476, 151] on span "CFP 0101207052 00" at bounding box center [484, 154] width 78 height 13
click at [1384, 17] on icon at bounding box center [1387, 21] width 10 height 10
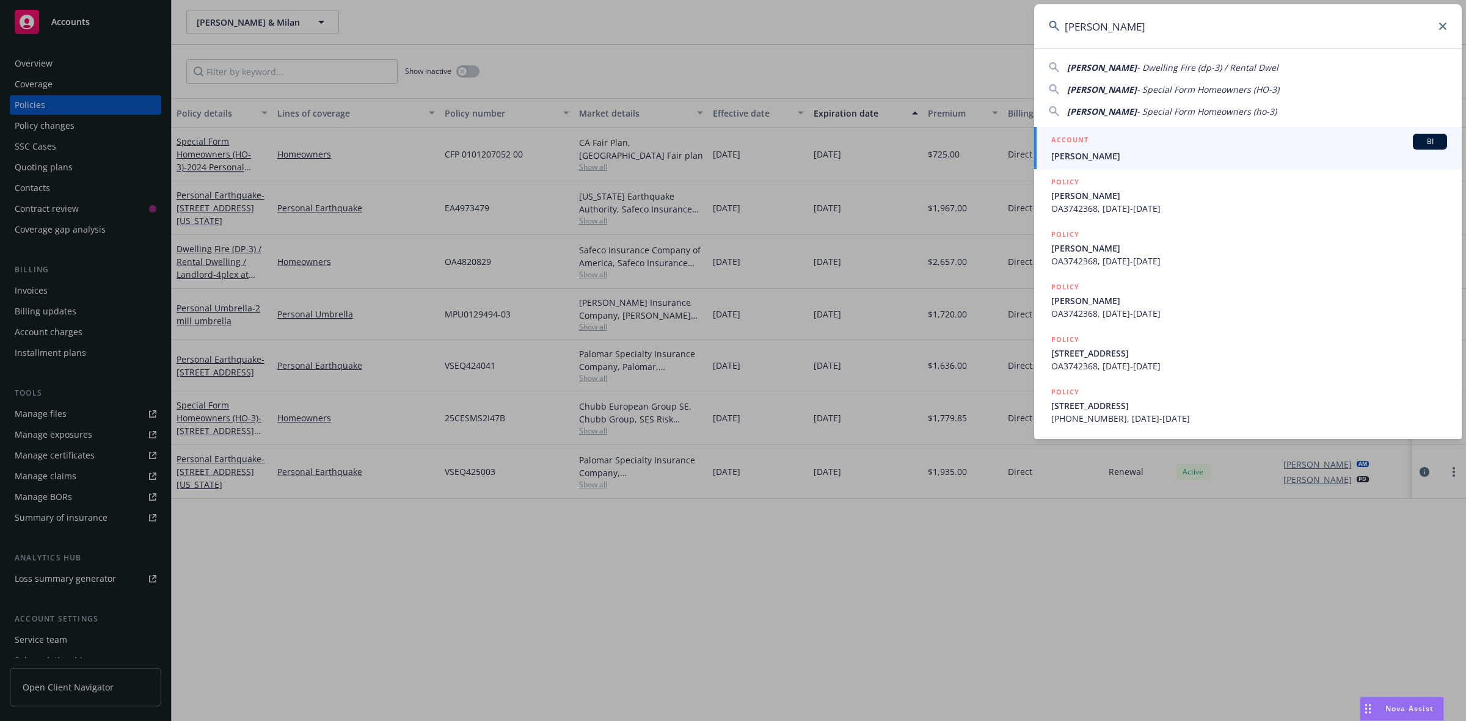
type input "[PERSON_NAME]"
click at [1134, 150] on span "[PERSON_NAME]" at bounding box center [1249, 156] width 396 height 13
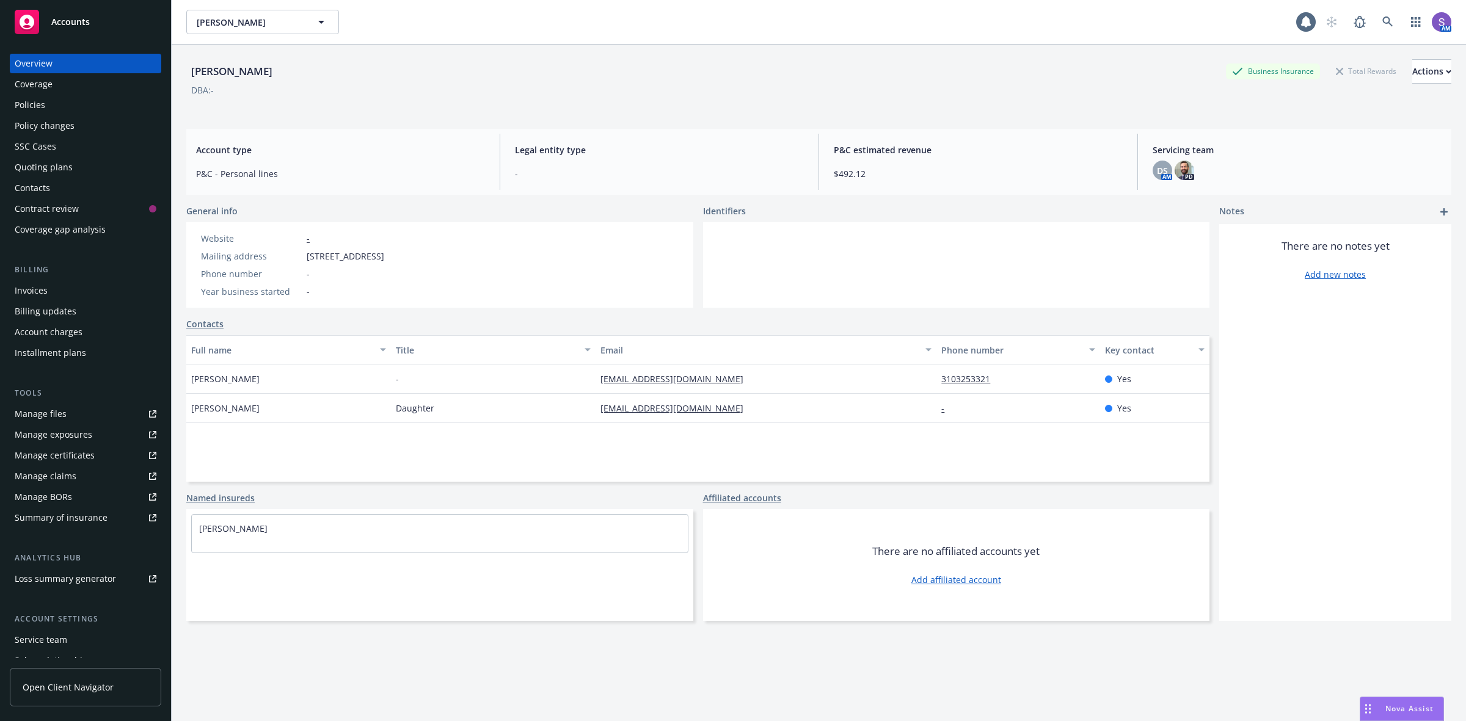
click at [32, 101] on div "Policies" at bounding box center [30, 105] width 31 height 20
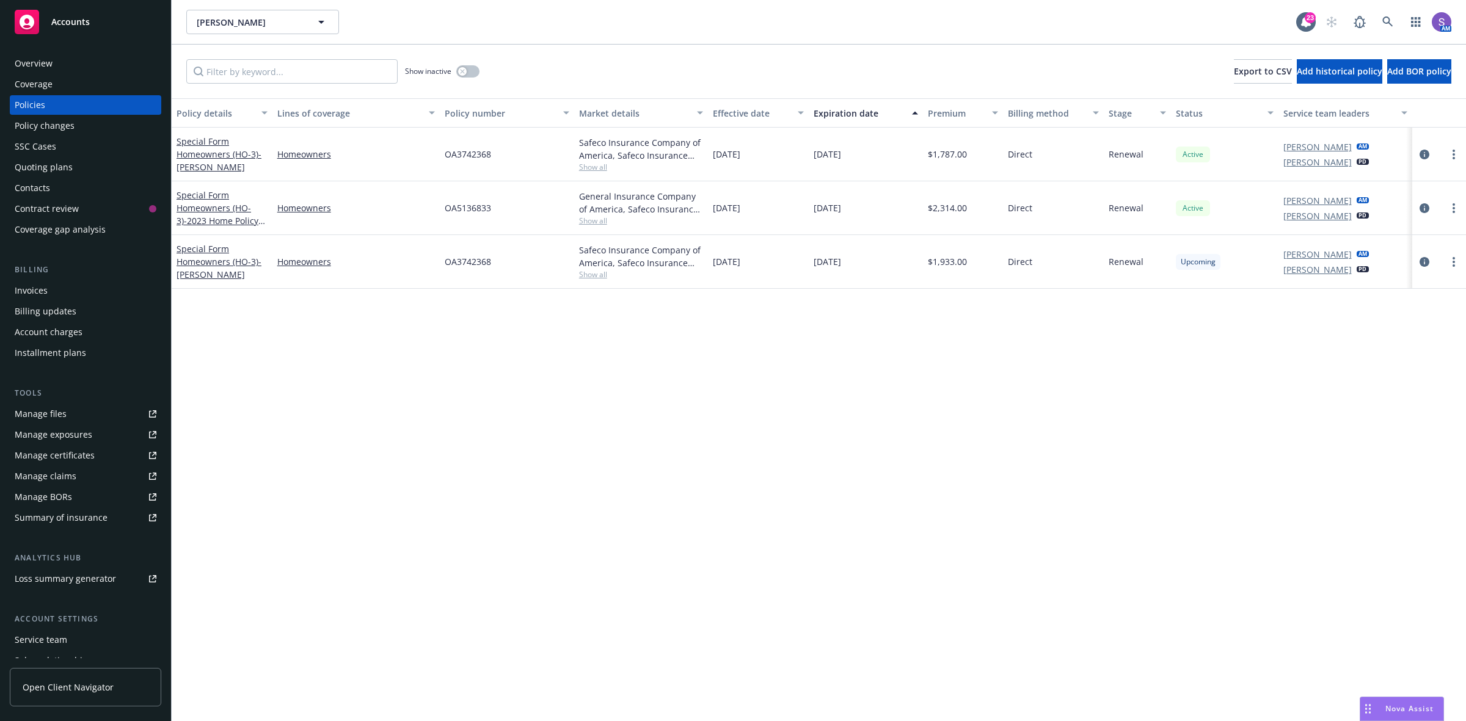
click at [483, 260] on span "OA3742368" at bounding box center [468, 261] width 46 height 13
click at [1384, 18] on icon at bounding box center [1387, 21] width 10 height 10
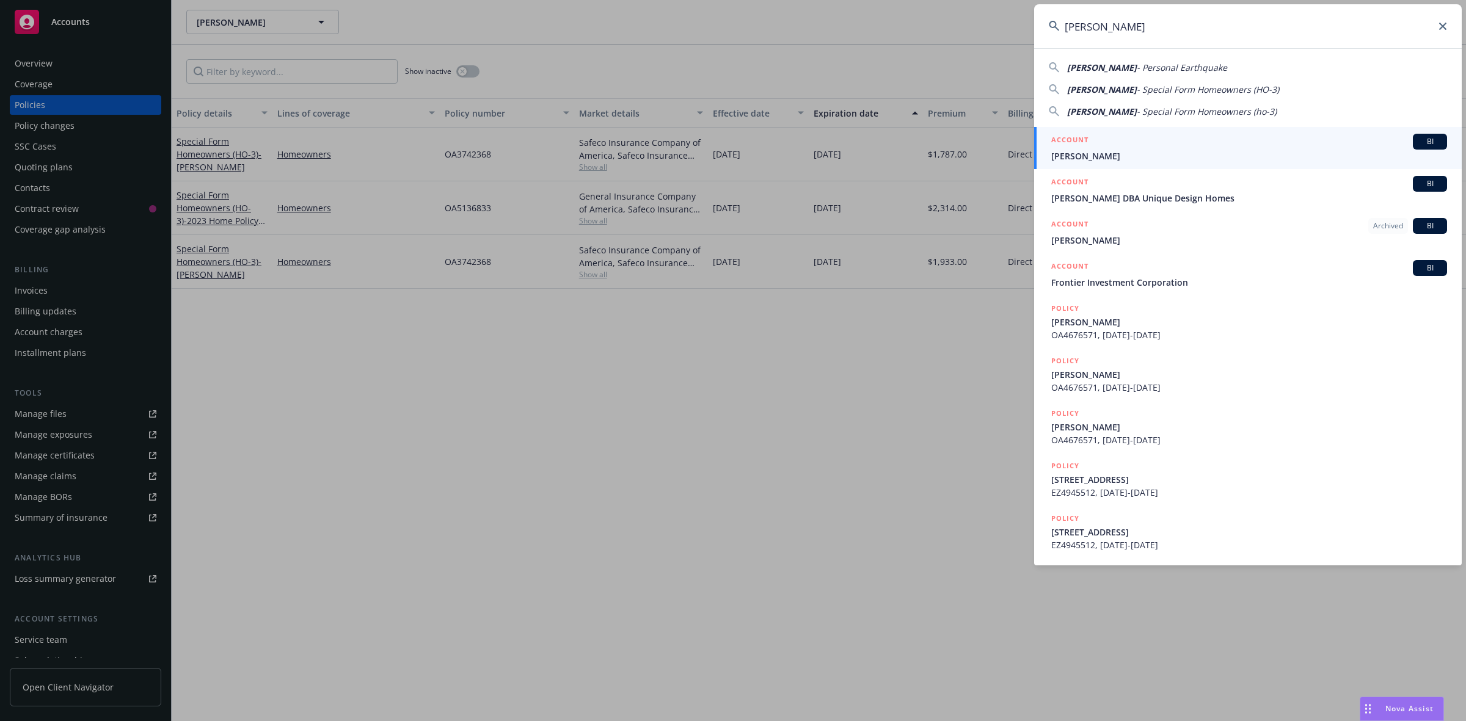
type input "[PERSON_NAME]"
click at [1118, 144] on div "ACCOUNT BI" at bounding box center [1249, 142] width 396 height 16
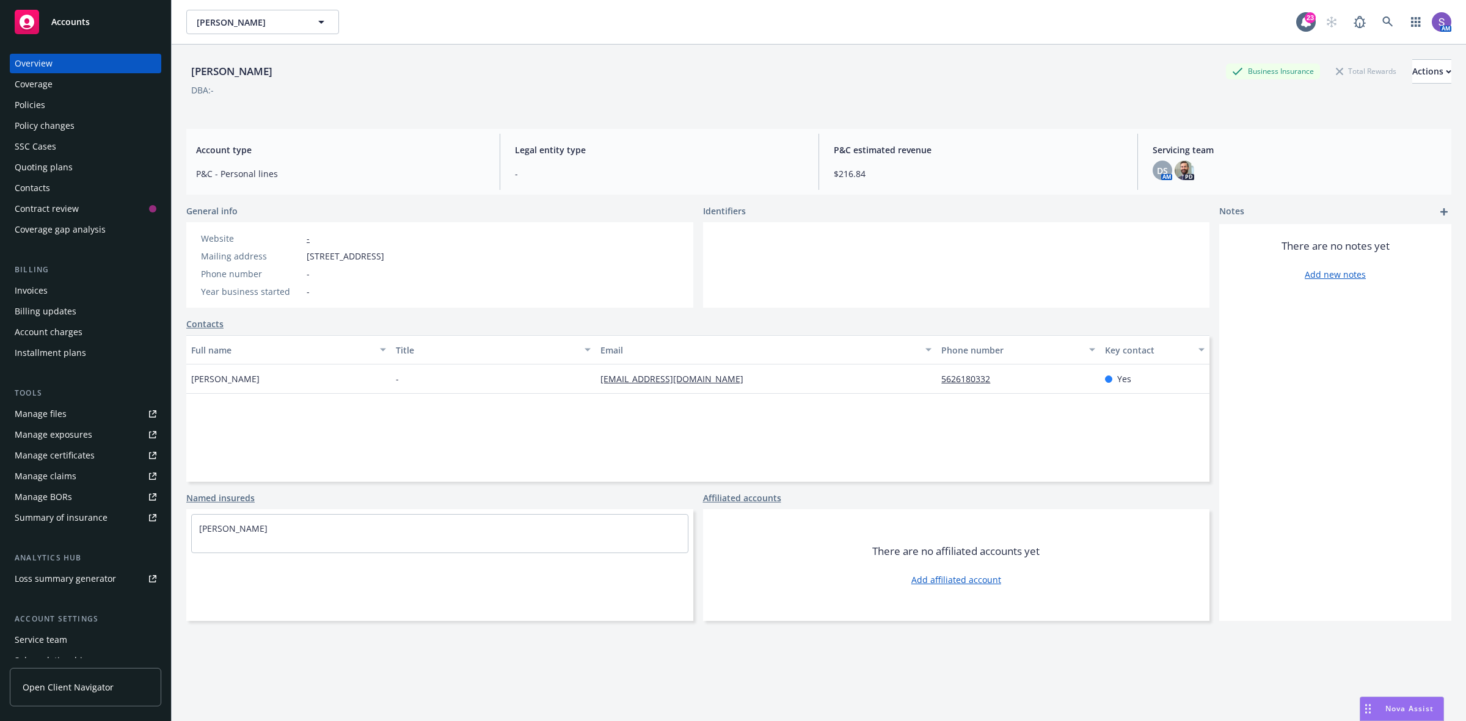
click at [40, 109] on div "Policies" at bounding box center [30, 105] width 31 height 20
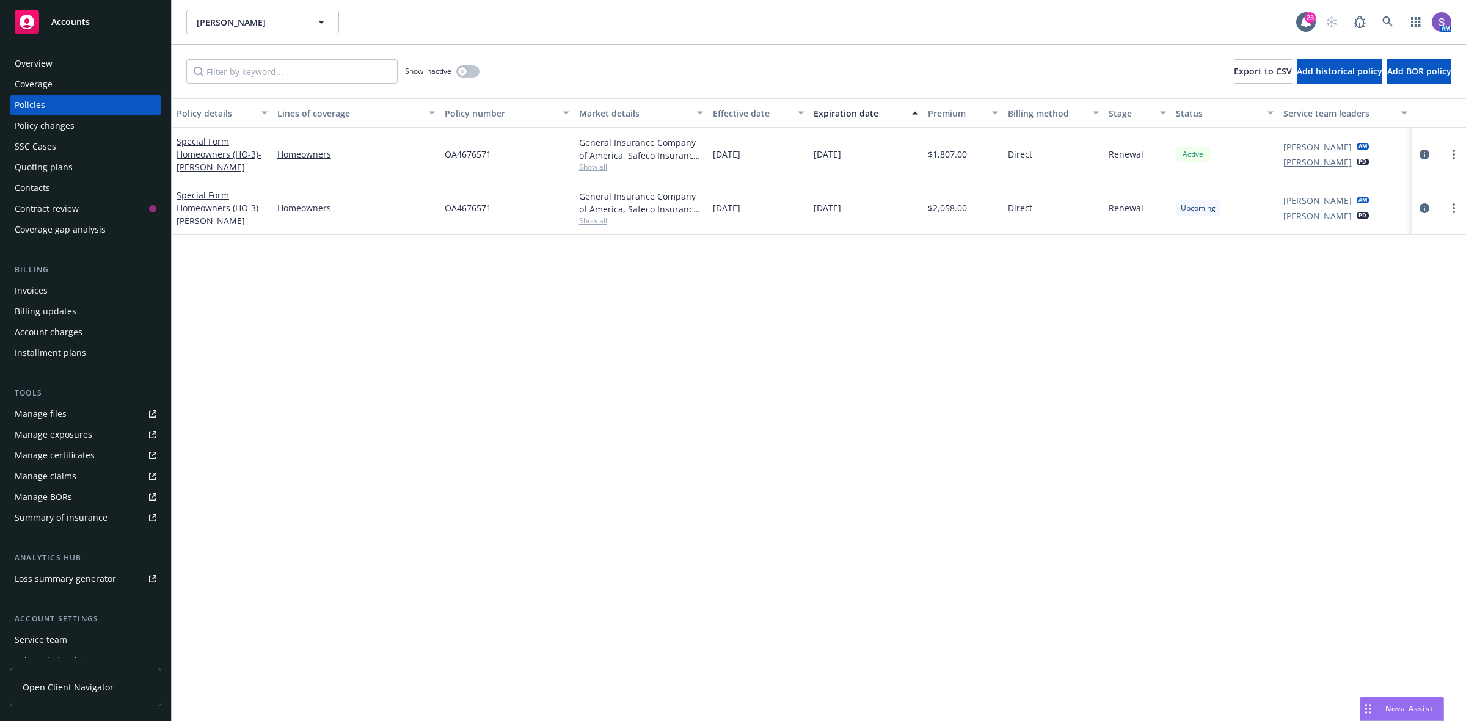
click at [464, 206] on span "OA4676571" at bounding box center [468, 208] width 46 height 13
click at [1390, 24] on icon at bounding box center [1387, 21] width 11 height 11
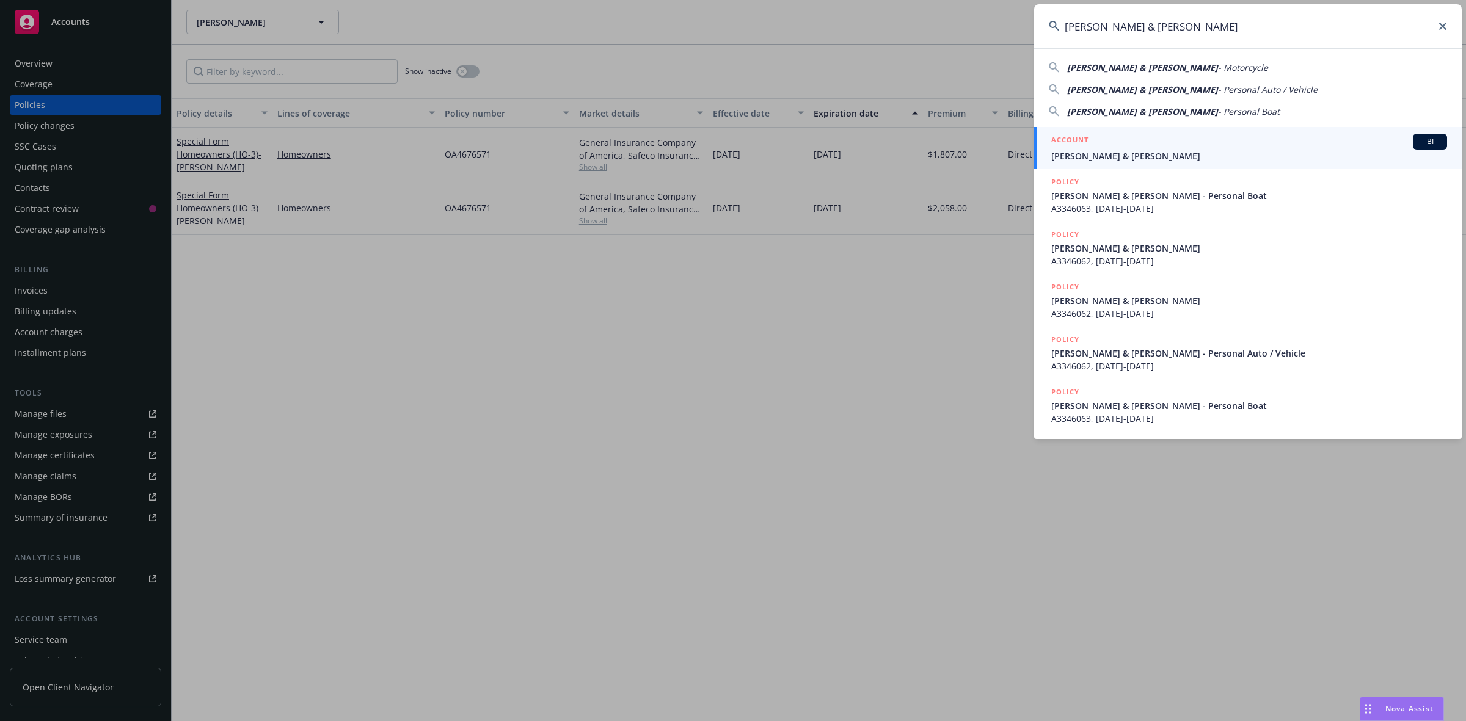
type input "[PERSON_NAME] & [PERSON_NAME]"
click at [1123, 148] on div "ACCOUNT BI" at bounding box center [1249, 142] width 396 height 16
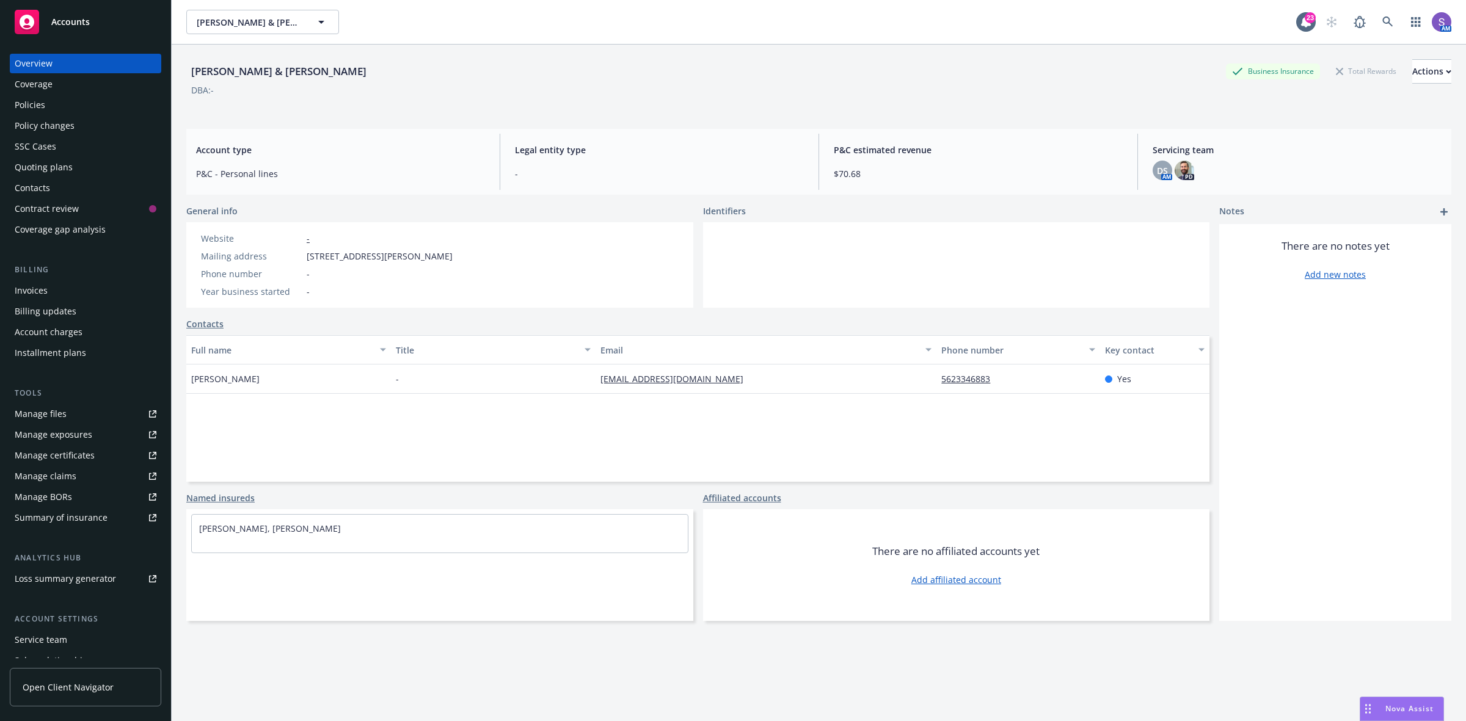
click at [32, 110] on div "Policies" at bounding box center [30, 105] width 31 height 20
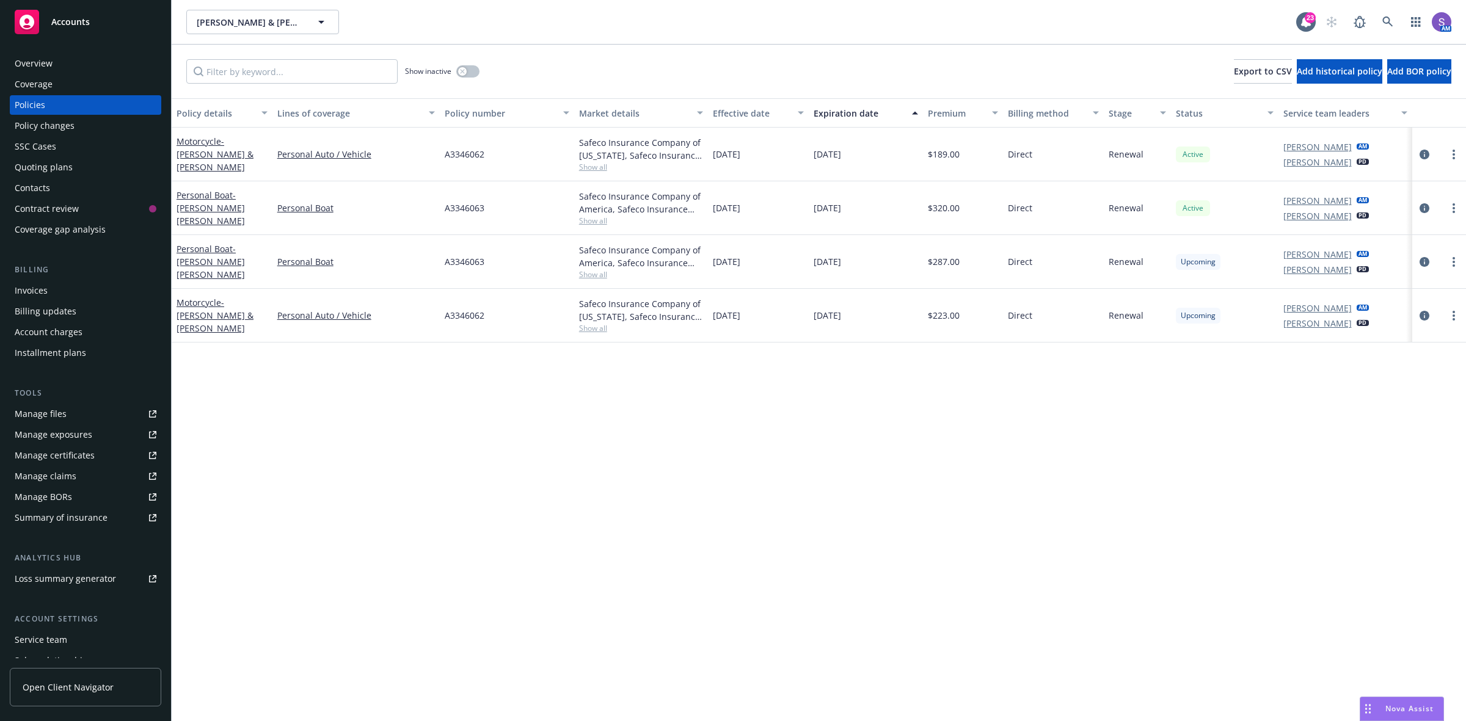
click at [447, 255] on span "A3346063" at bounding box center [465, 261] width 40 height 13
click at [459, 309] on span "A3346062" at bounding box center [465, 315] width 40 height 13
click at [1381, 20] on link at bounding box center [1388, 22] width 24 height 24
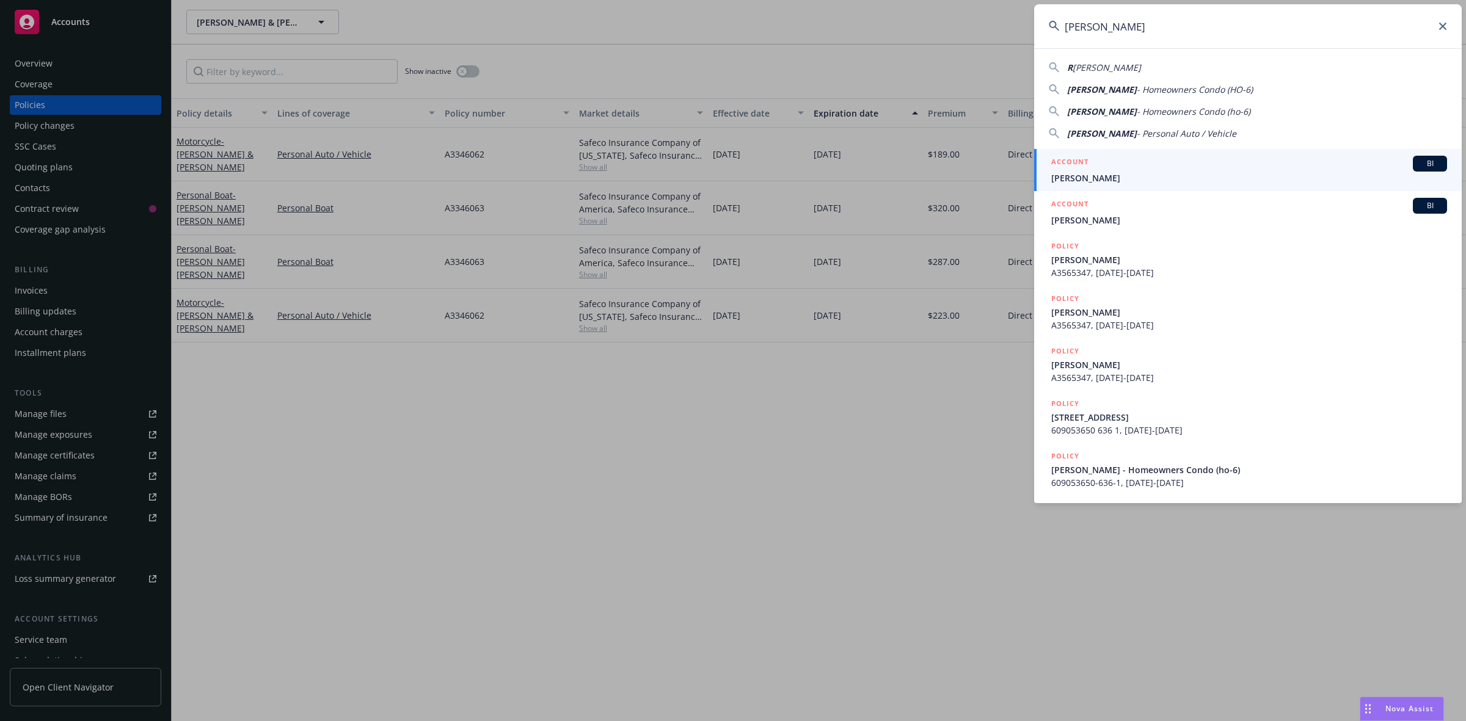
type input "[PERSON_NAME]"
click at [1119, 164] on div "ACCOUNT BI" at bounding box center [1249, 164] width 396 height 16
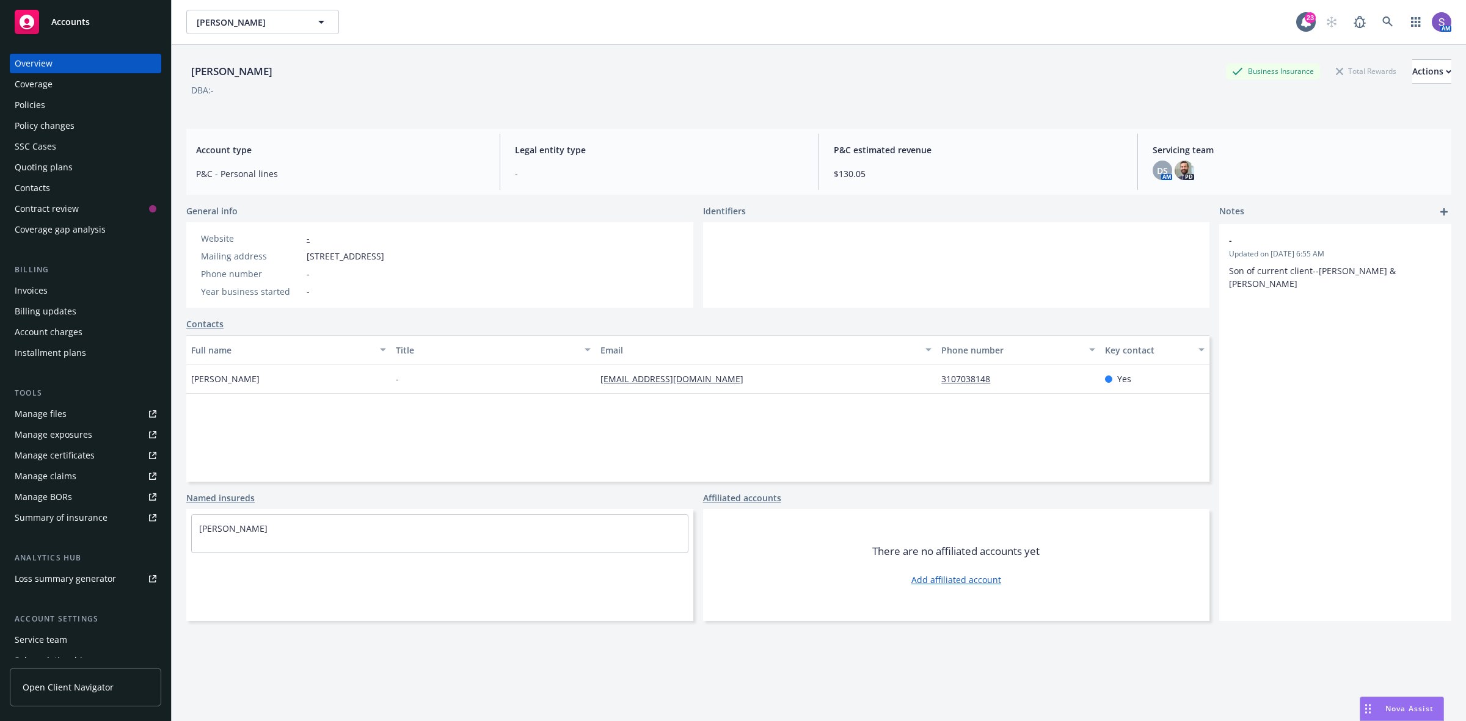
click at [38, 101] on div "Policies" at bounding box center [30, 105] width 31 height 20
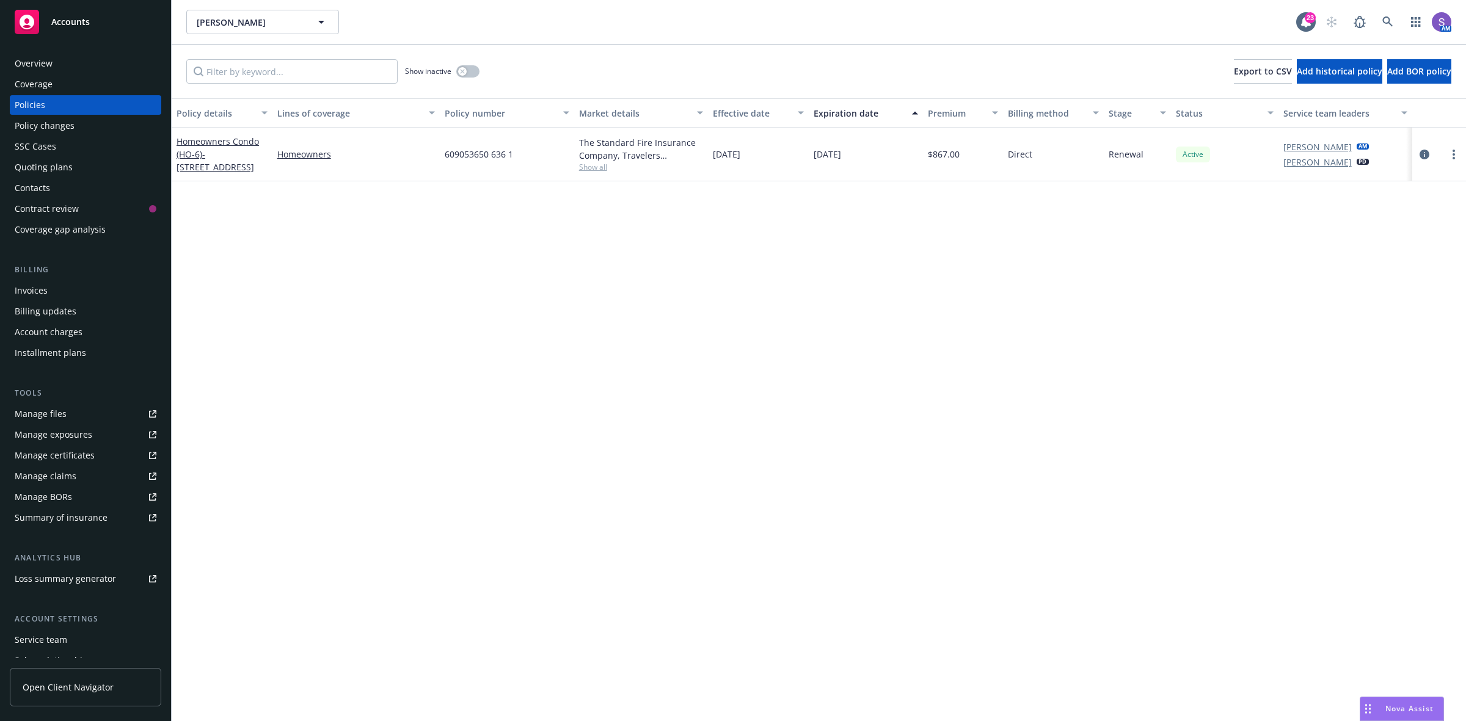
click at [474, 154] on span "609053650 636 1" at bounding box center [479, 154] width 68 height 13
